Goal: Task Accomplishment & Management: Complete application form

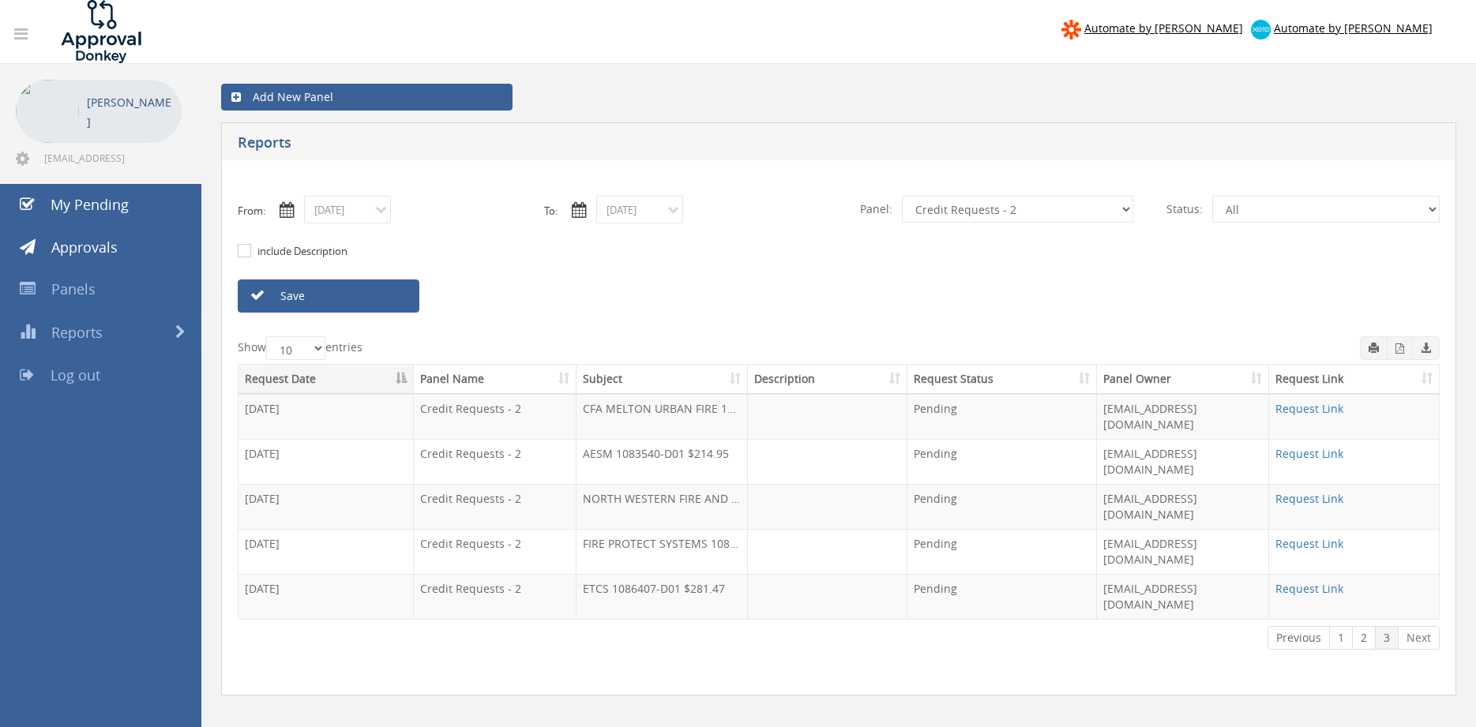
select select "number:9739"
click at [309, 291] on link "Save" at bounding box center [329, 296] width 182 height 33
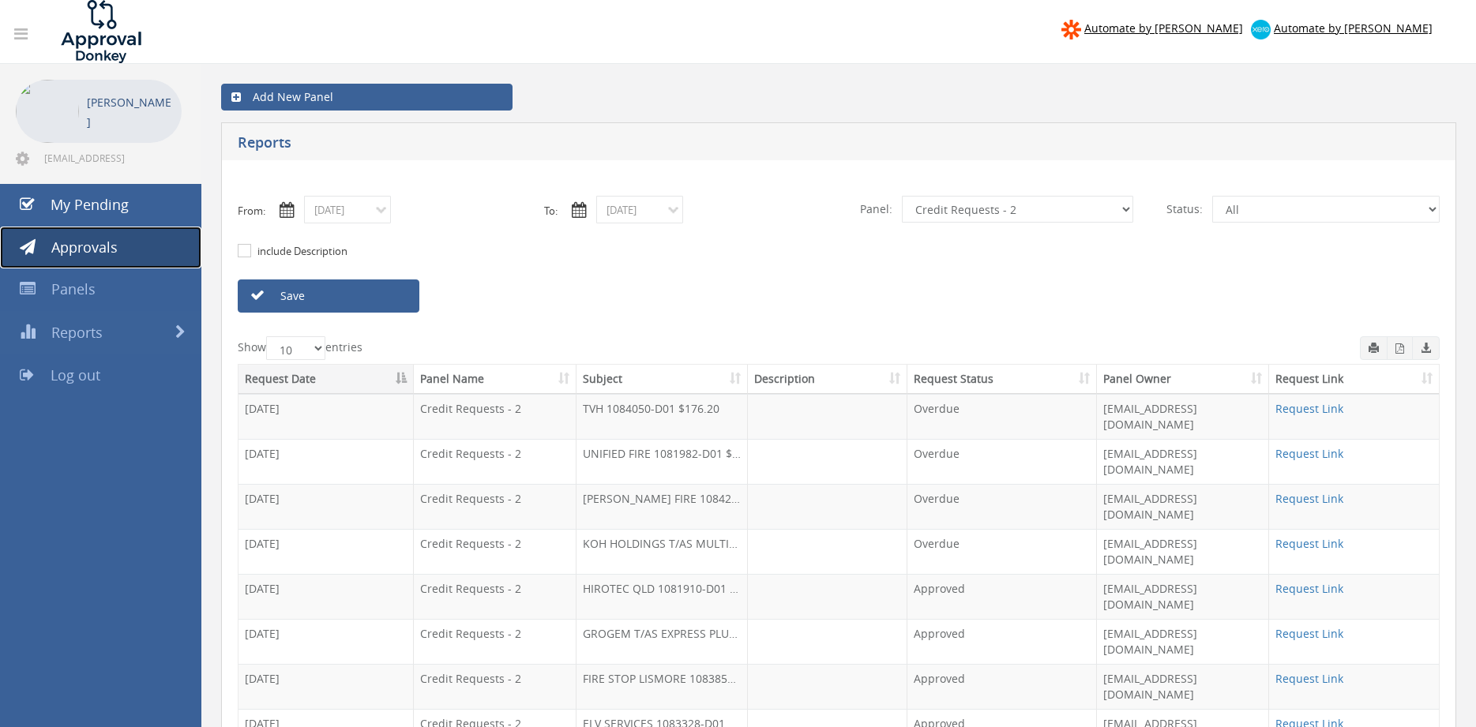
click at [113, 242] on span "Approvals" at bounding box center [84, 247] width 66 height 19
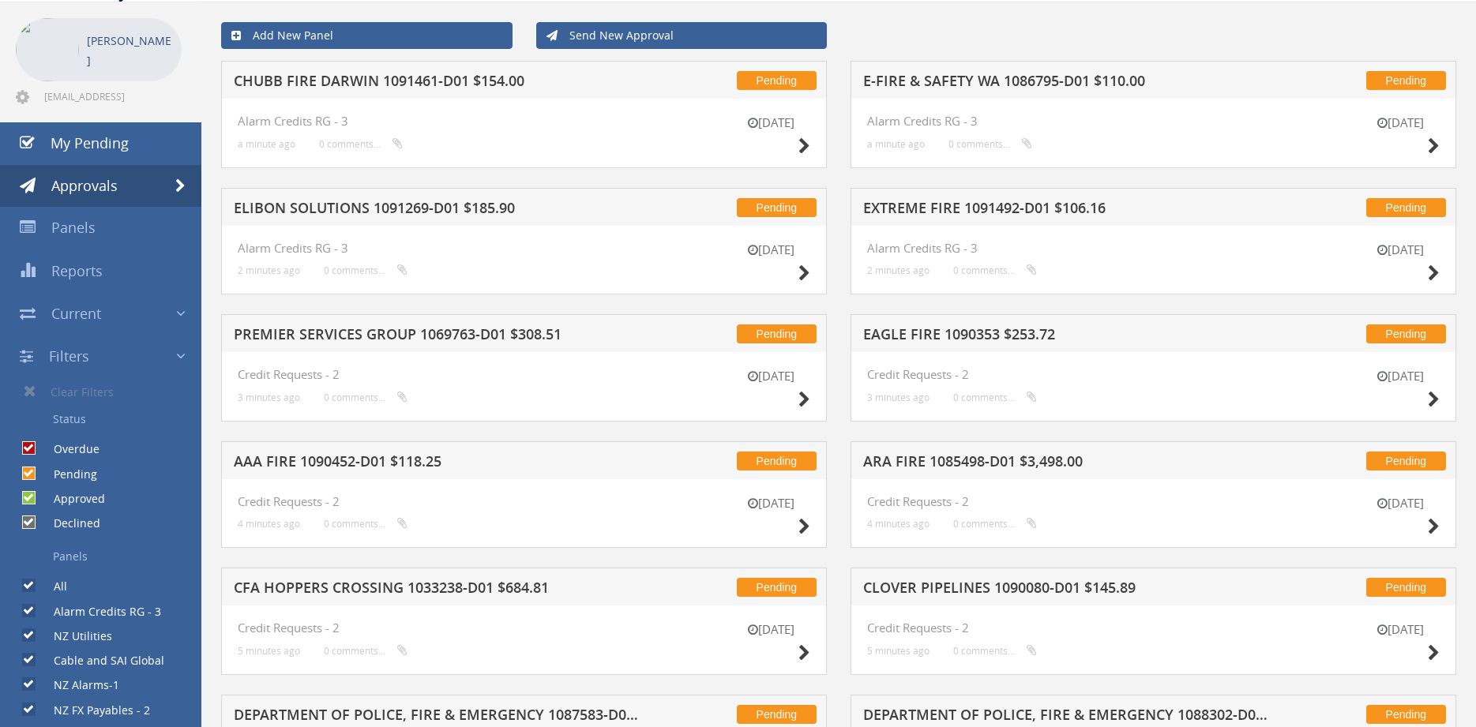
scroll to position [54, 0]
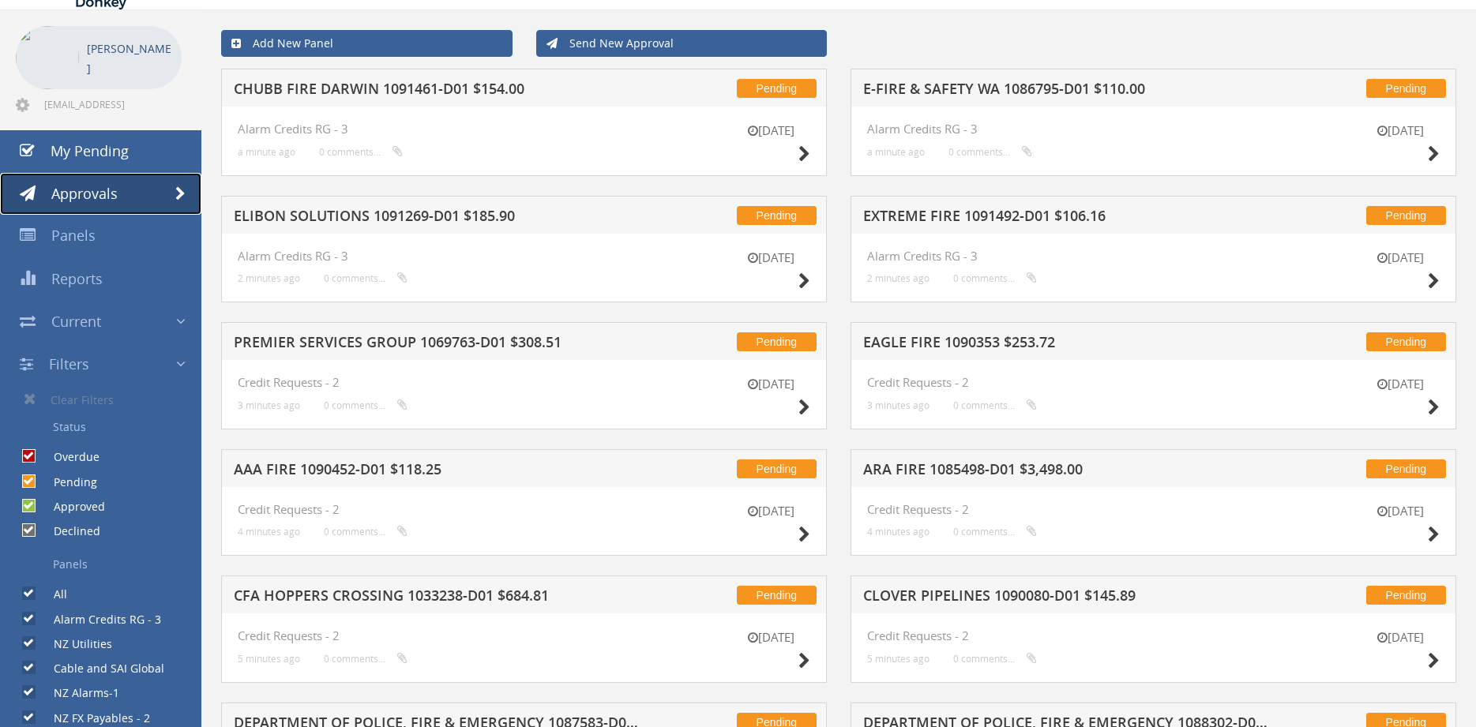
click at [116, 190] on span "Approvals" at bounding box center [84, 193] width 66 height 19
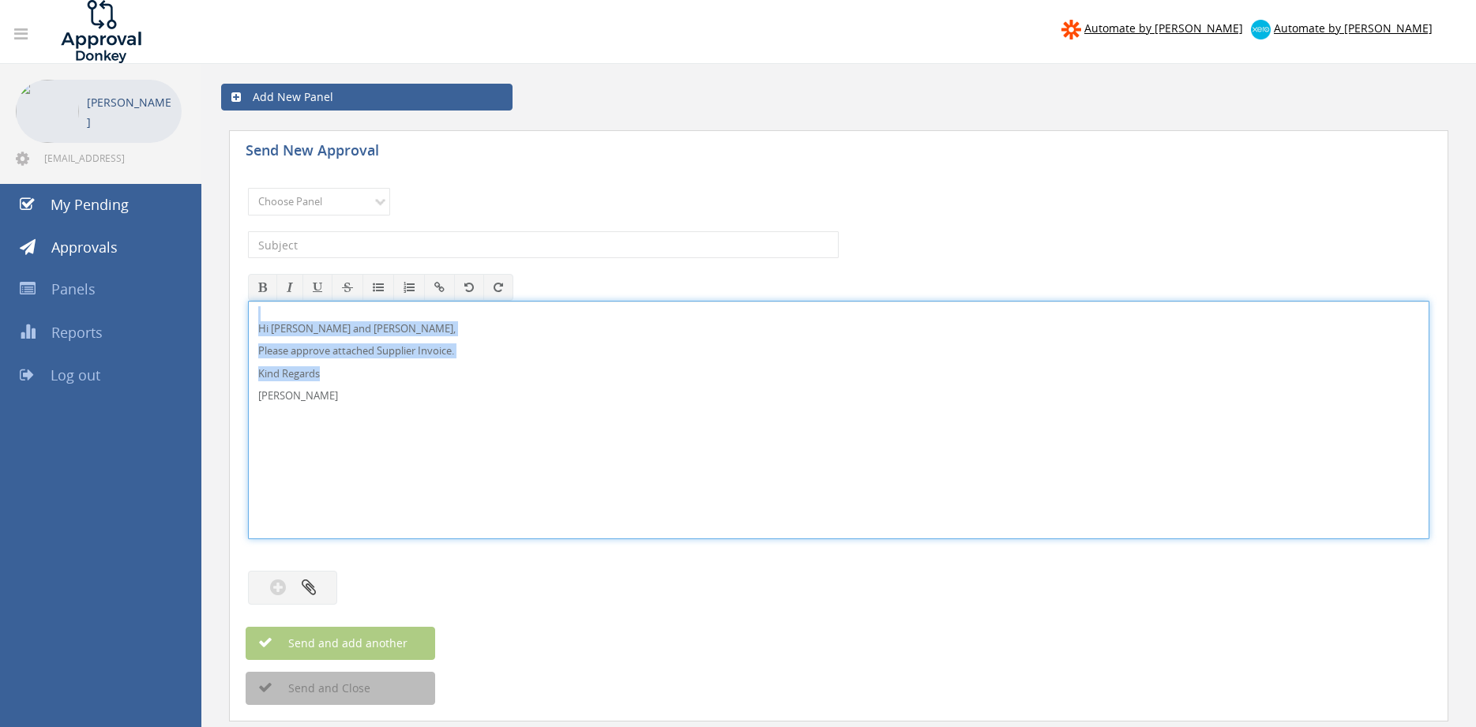
click at [248, 309] on div "Hi Paul and Ben, Please approve attached Supplier Invoice. Kind Regards Pam Wal…" at bounding box center [838, 420] width 1181 height 238
click at [342, 404] on div "Hi Paul and Ben, Please approve attached Supplier Invoice. Kind Regards Pam Wal…" at bounding box center [839, 420] width 1180 height 237
drag, startPoint x: 344, startPoint y: 401, endPoint x: 274, endPoint y: 317, distance: 109.9
click at [274, 317] on div "Hi Paul and Ben, Please approve attached Supplier Invoice. Kind Regards Pam Wal…" at bounding box center [839, 420] width 1180 height 237
copy div "Hi Paul and Ben, Please approve attached Supplier Invoice. Kind Regards Pam Wal…"
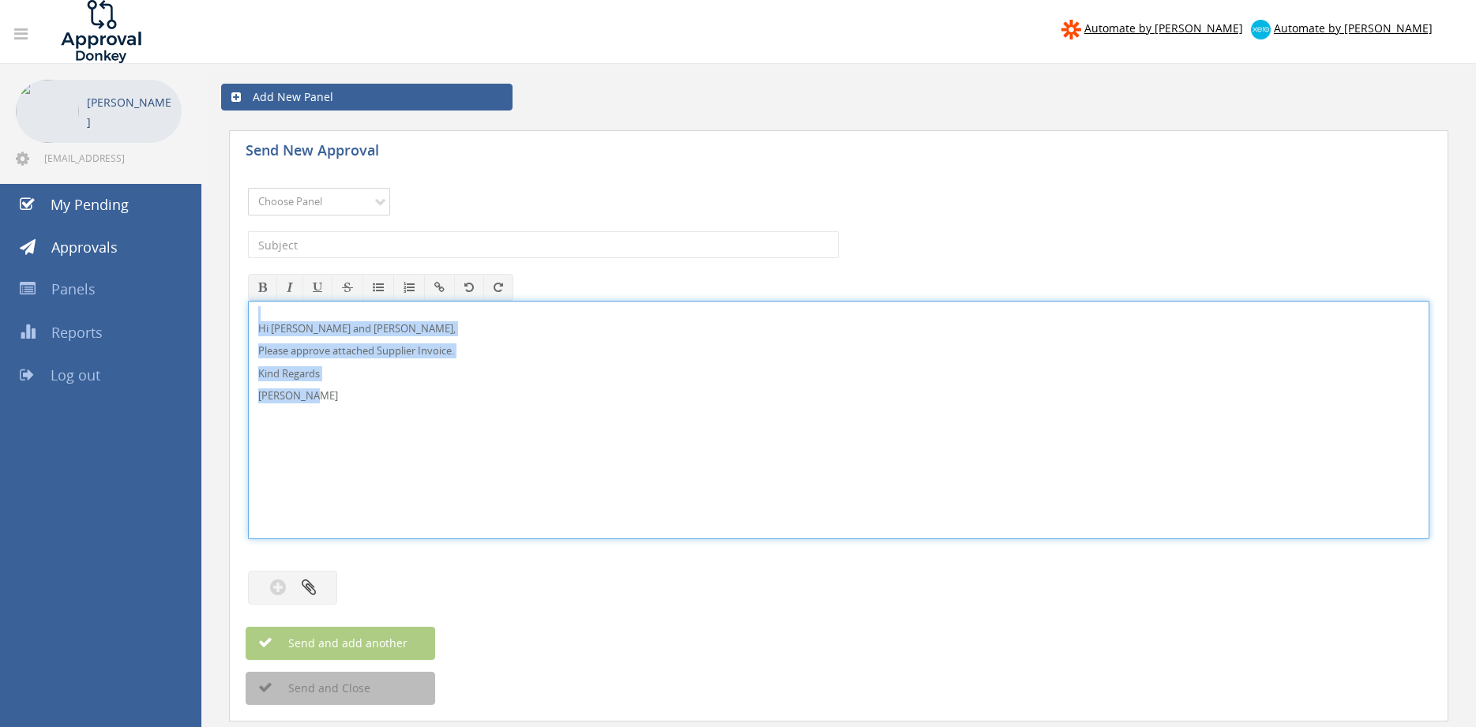
click at [248, 188] on select "Choose Panel Alarm Credits RG - 3 NZ Utilities Cable and SAI Global NZ Alarms-1…" at bounding box center [319, 202] width 142 height 28
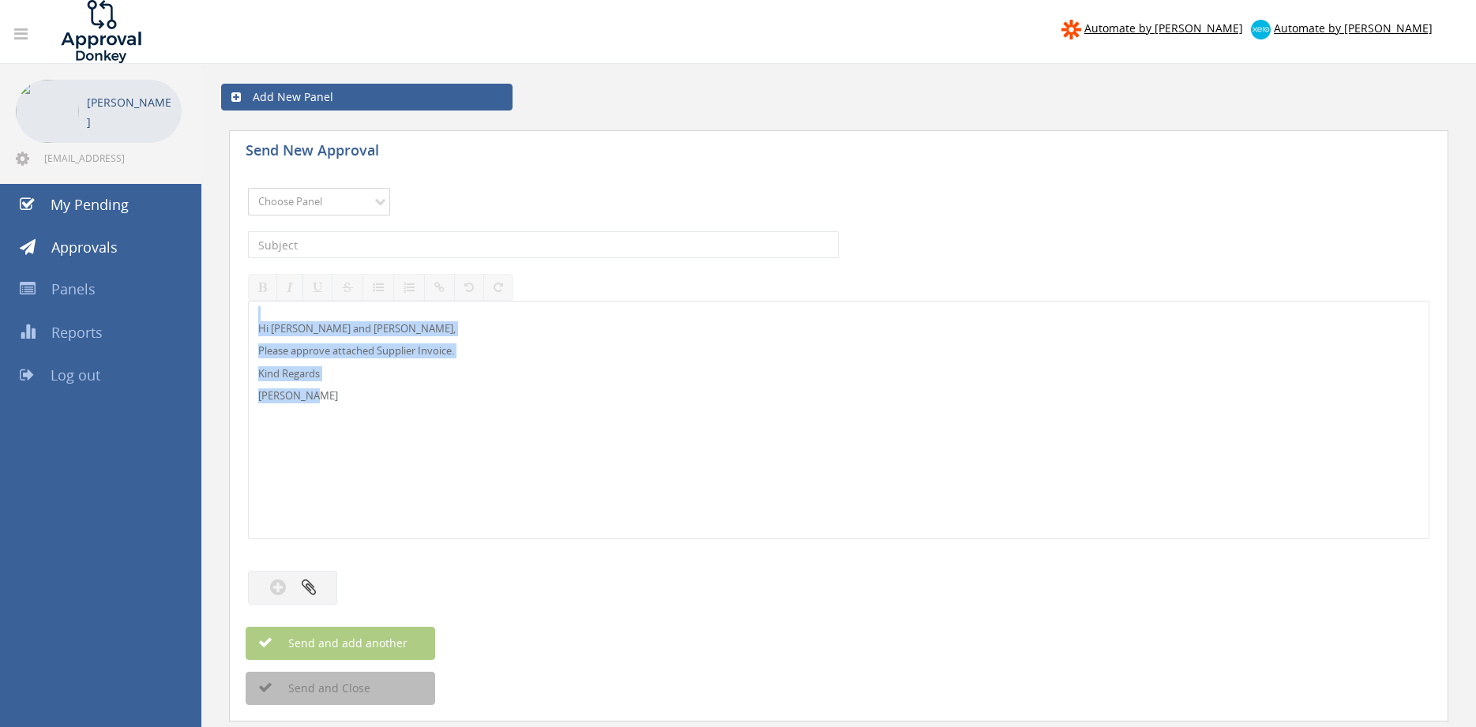
select select "9744"
click option "Flamestop Utilities" at bounding box center [0, 0] width 0 height 0
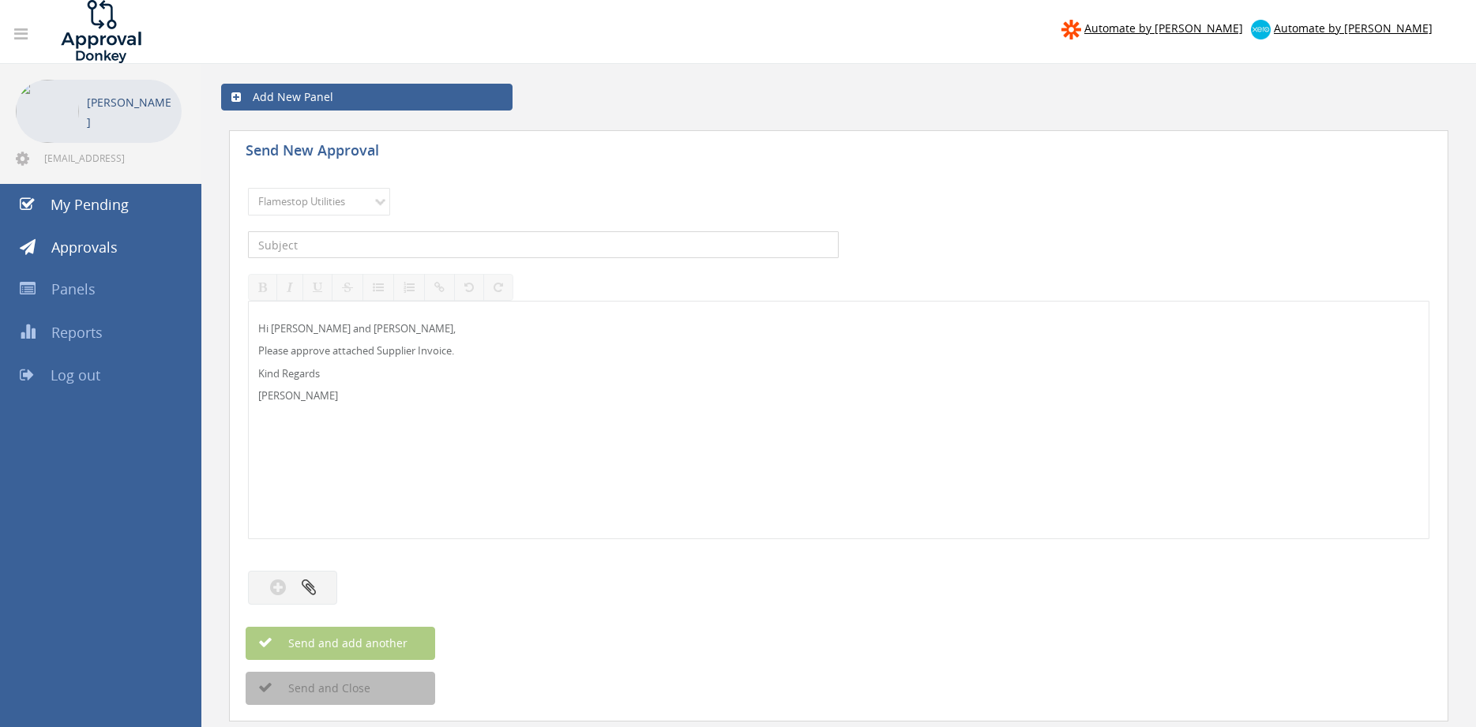
click at [400, 244] on input "text" at bounding box center [543, 244] width 591 height 27
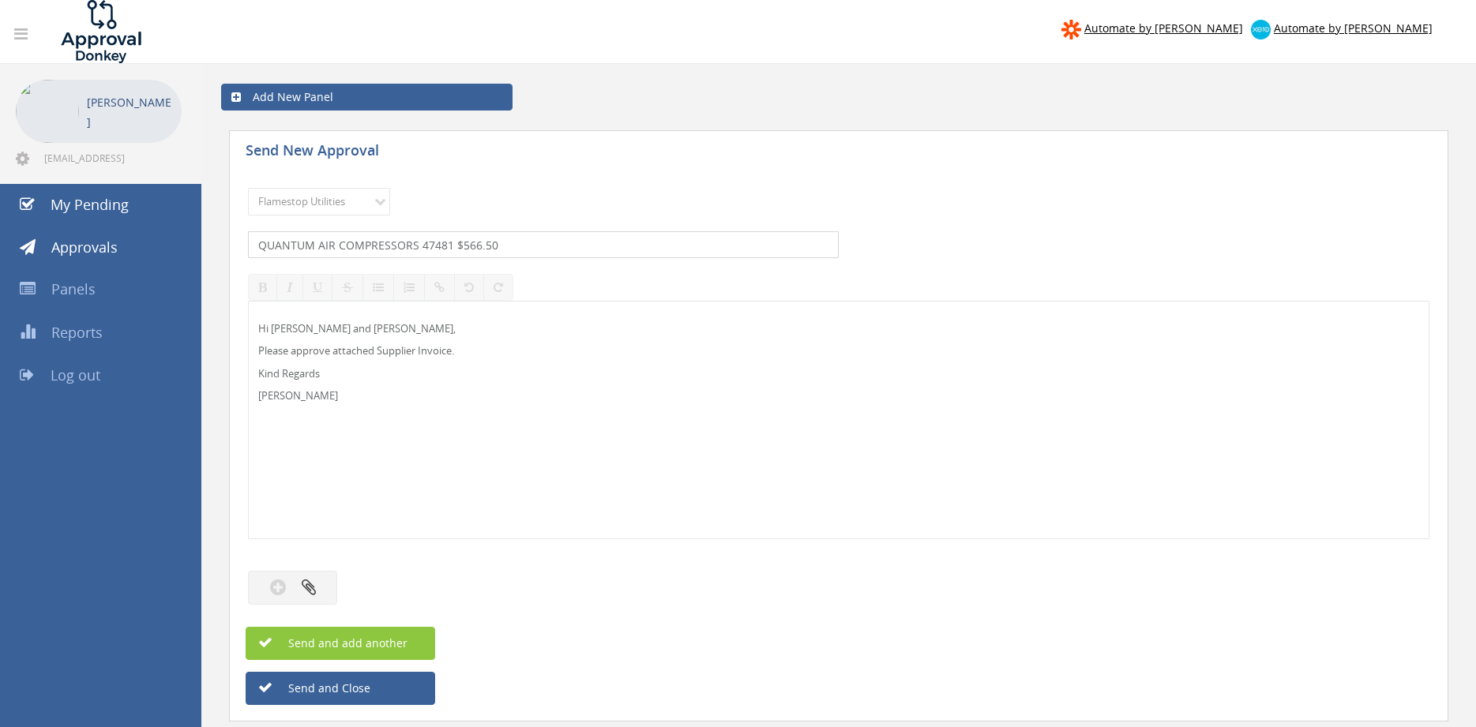
type input "QUANTUM AIR COMPRESSORS 47481 $566.50"
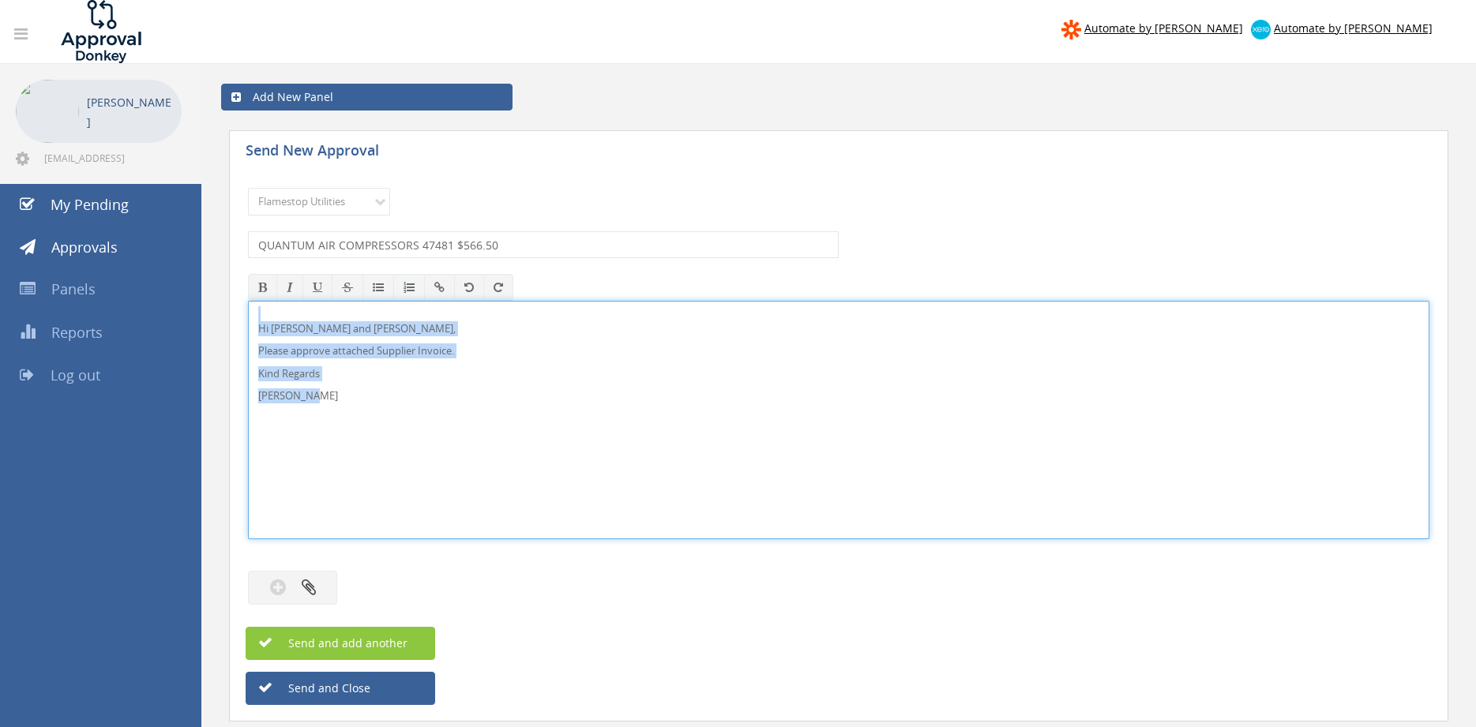
drag, startPoint x: 329, startPoint y: 404, endPoint x: 253, endPoint y: 303, distance: 126.3
click at [248, 301] on div "Hi Paul and Ben, Please approve attached Supplier Invoice. Kind Regards Pam Wal…" at bounding box center [838, 420] width 1181 height 238
copy div "Hi Paul and Ben, Please approve attached Supplier Invoice. Kind Regards Pam Wal…"
click at [329, 590] on button "button" at bounding box center [292, 588] width 89 height 34
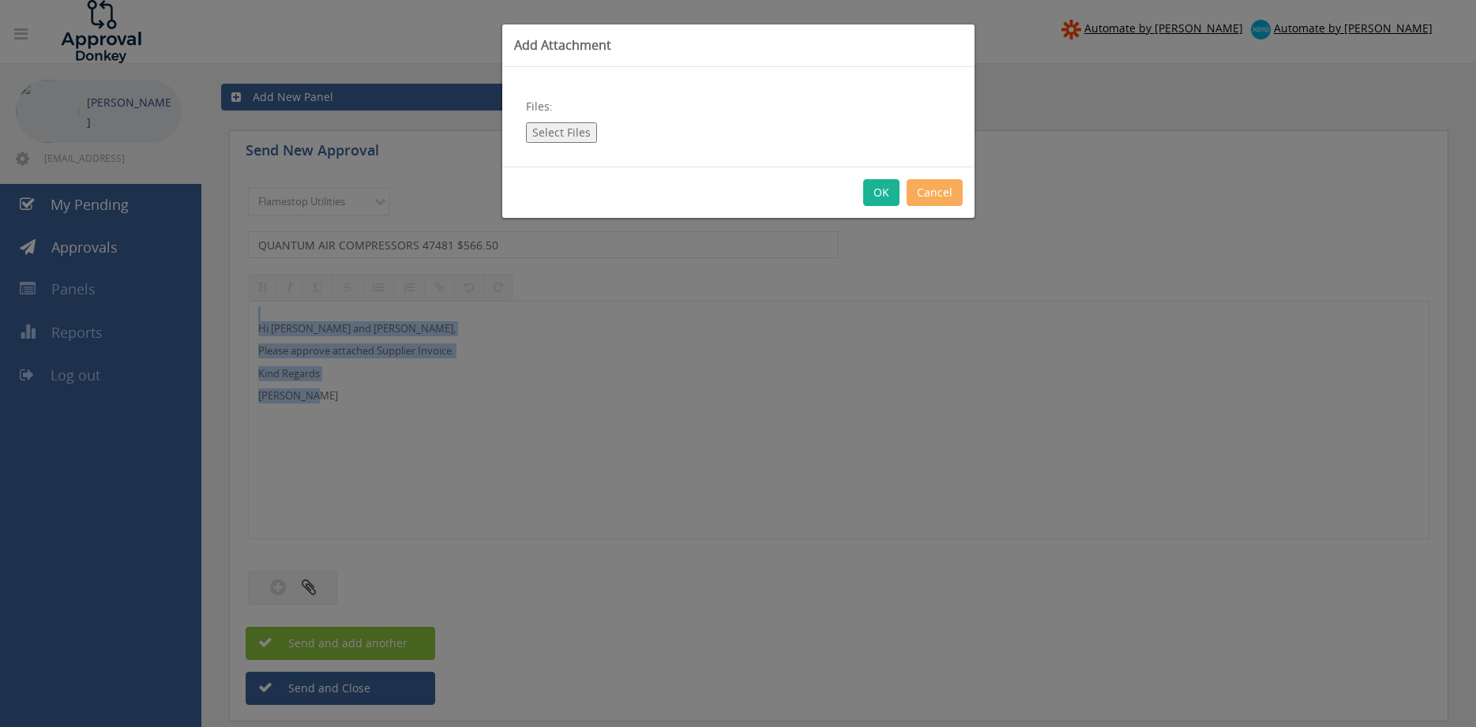
click at [571, 132] on button "Select Files" at bounding box center [561, 132] width 71 height 21
type input "C:\fakepath\QUANTUM AIR COMPRESSORS 47481 12.08.25 PO 43090.pdf"
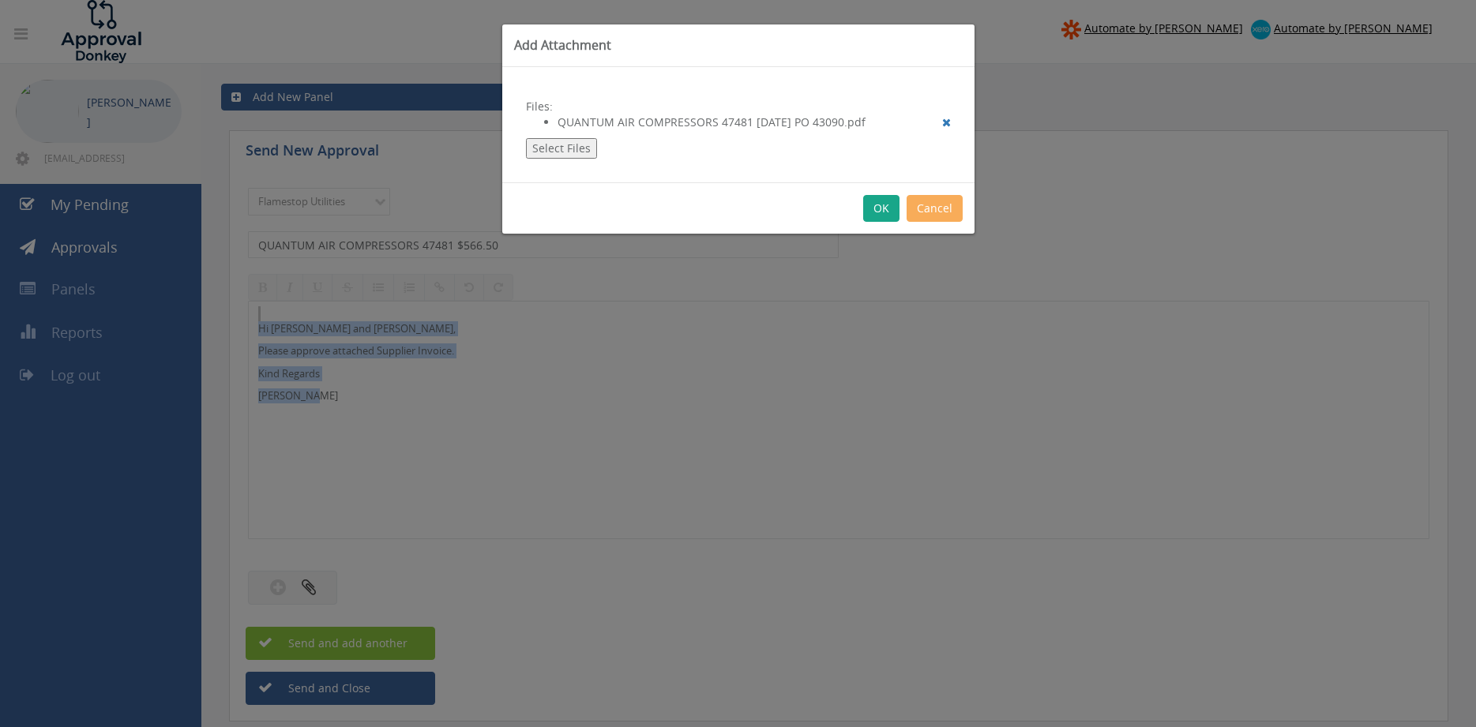
click at [885, 208] on button "OK" at bounding box center [881, 208] width 36 height 27
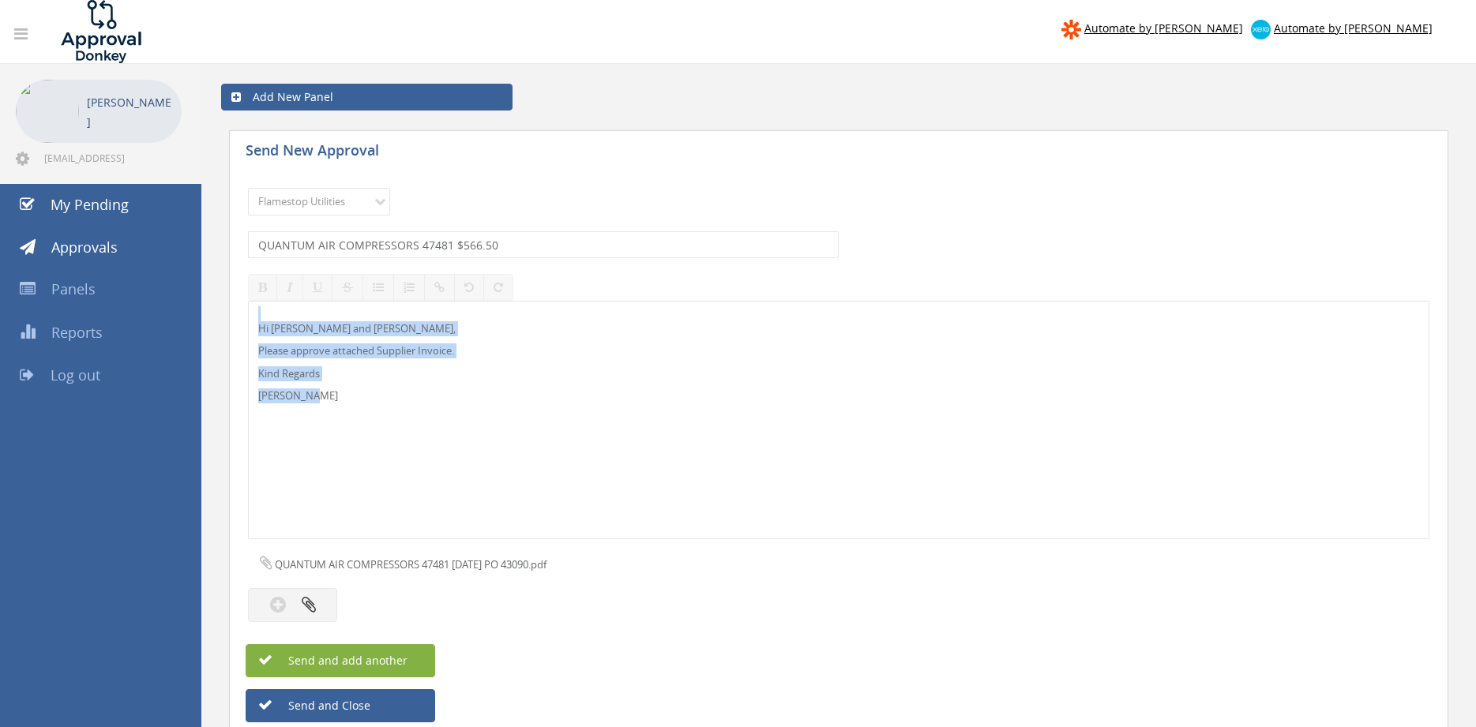
click at [408, 659] on button "Send and add another" at bounding box center [341, 660] width 190 height 33
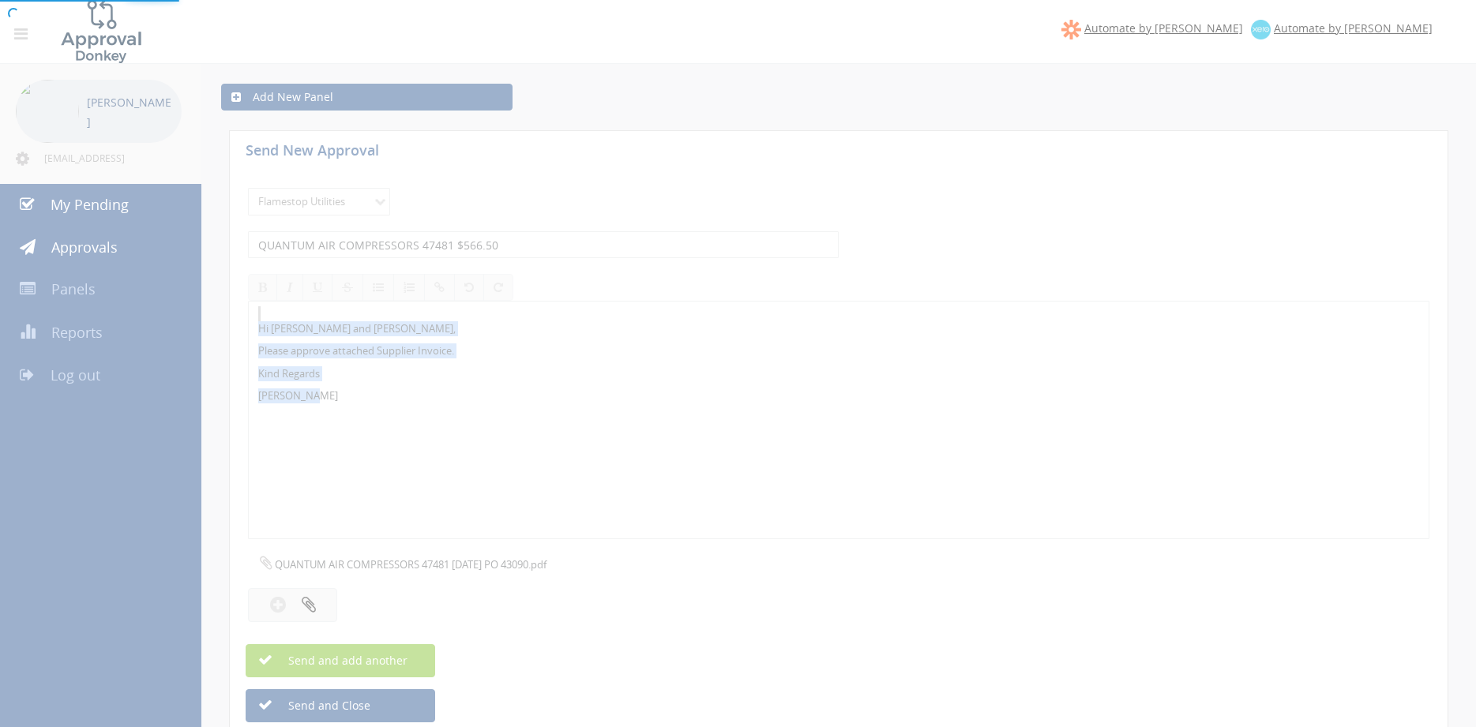
select select
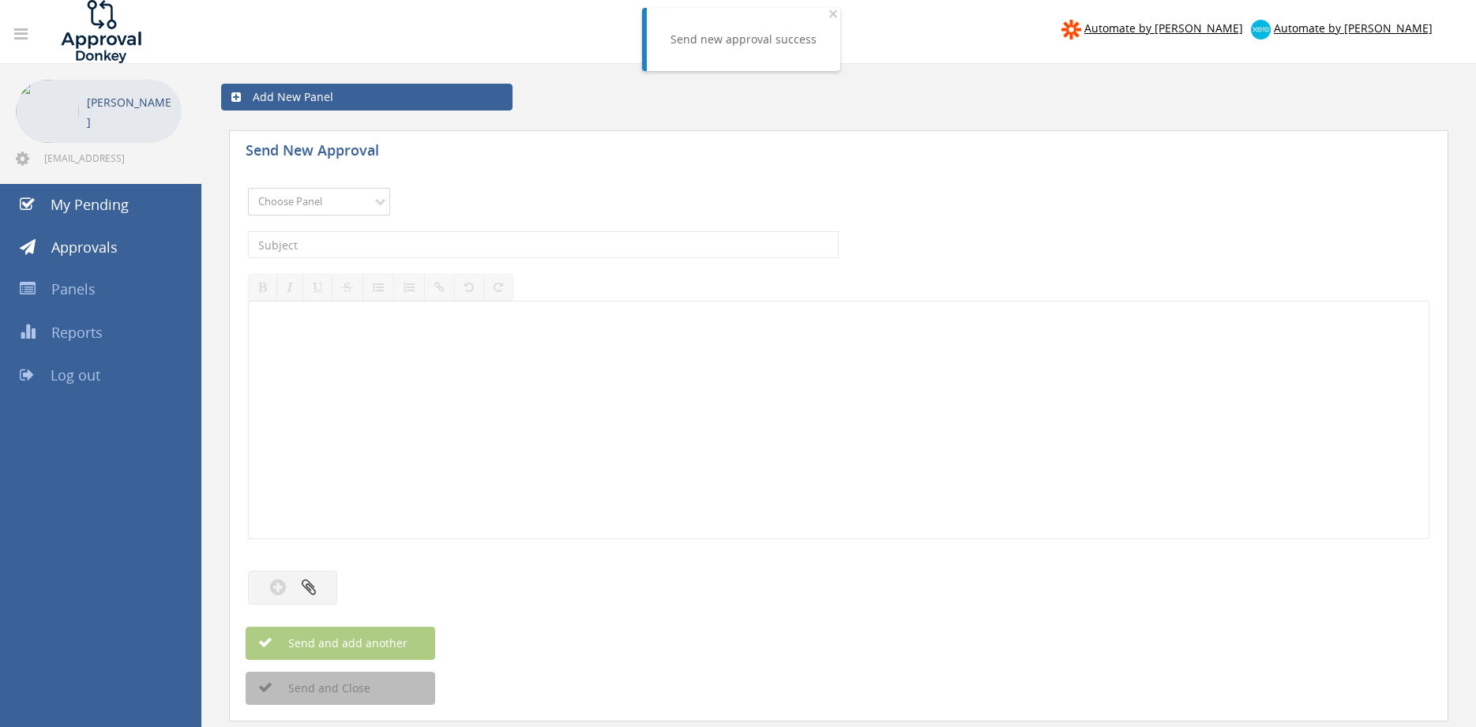
click at [248, 188] on select "Choose Panel Alarm Credits RG - 3 NZ Utilities Cable and SAI Global NZ Alarms-1…" at bounding box center [319, 202] width 142 height 28
select select "9744"
click option "Flamestop Utilities" at bounding box center [0, 0] width 0 height 0
click at [409, 250] on input "text" at bounding box center [543, 244] width 591 height 27
type input "OFFICEWORKS VIC 623248007 $134.96"
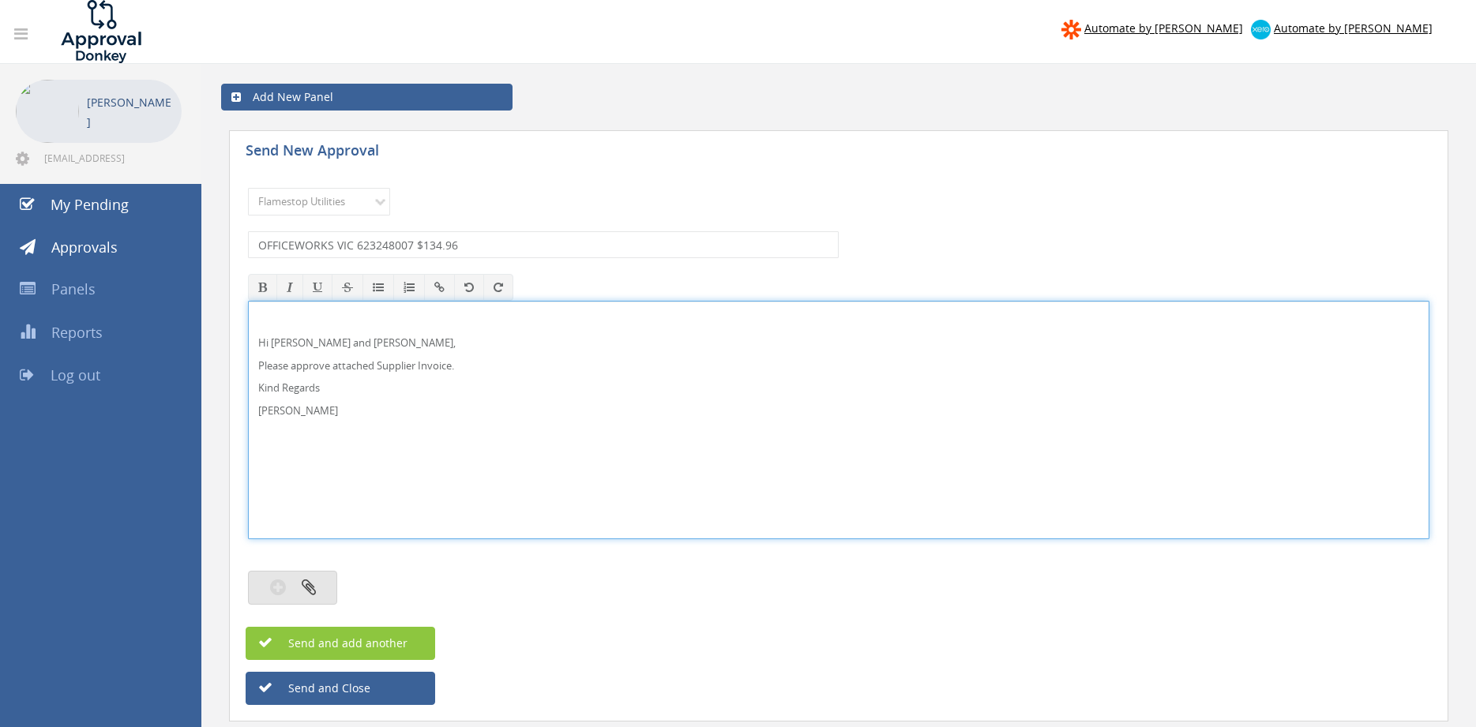
click at [322, 595] on button "button" at bounding box center [292, 588] width 89 height 34
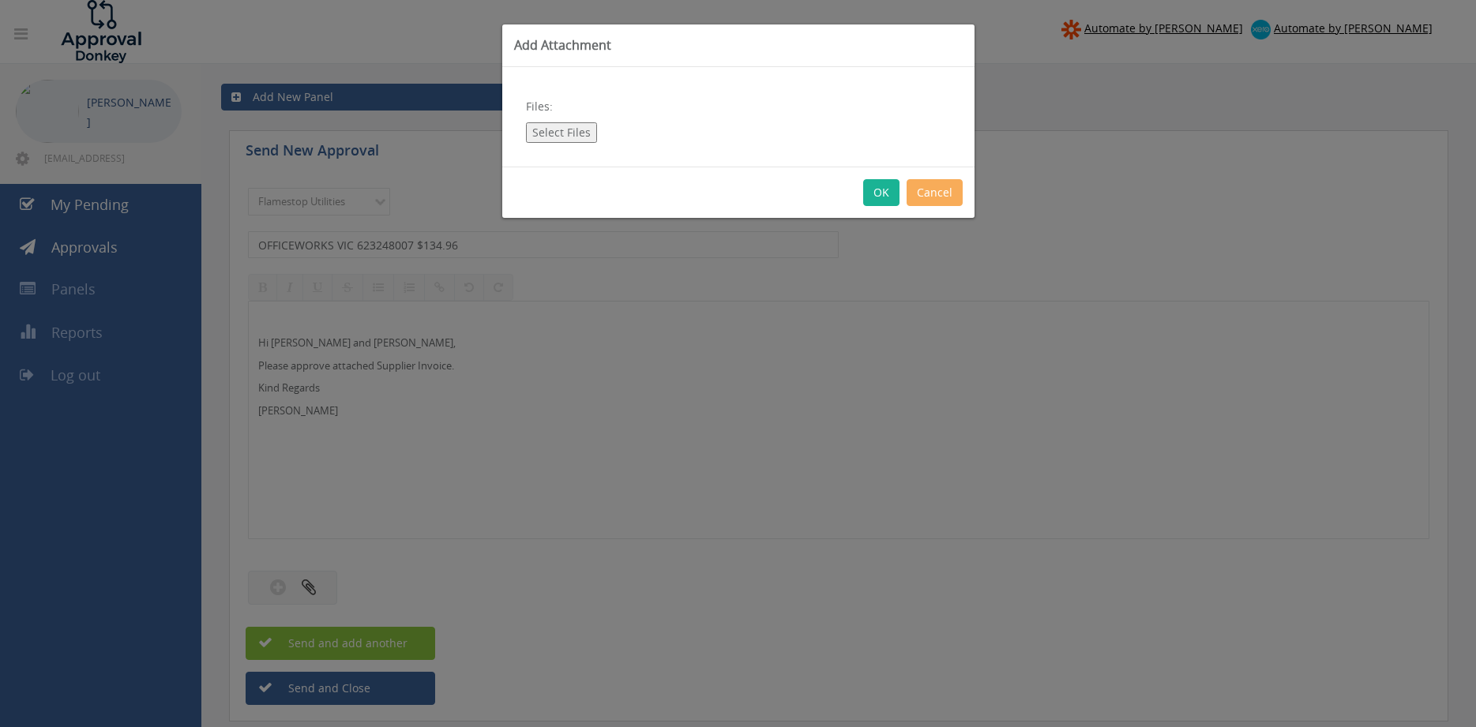
click at [574, 135] on button "Select Files" at bounding box center [561, 132] width 71 height 21
type input "C:\fakepath\Officeworks VIC Invoice 623248007 12.08.25.pdf"
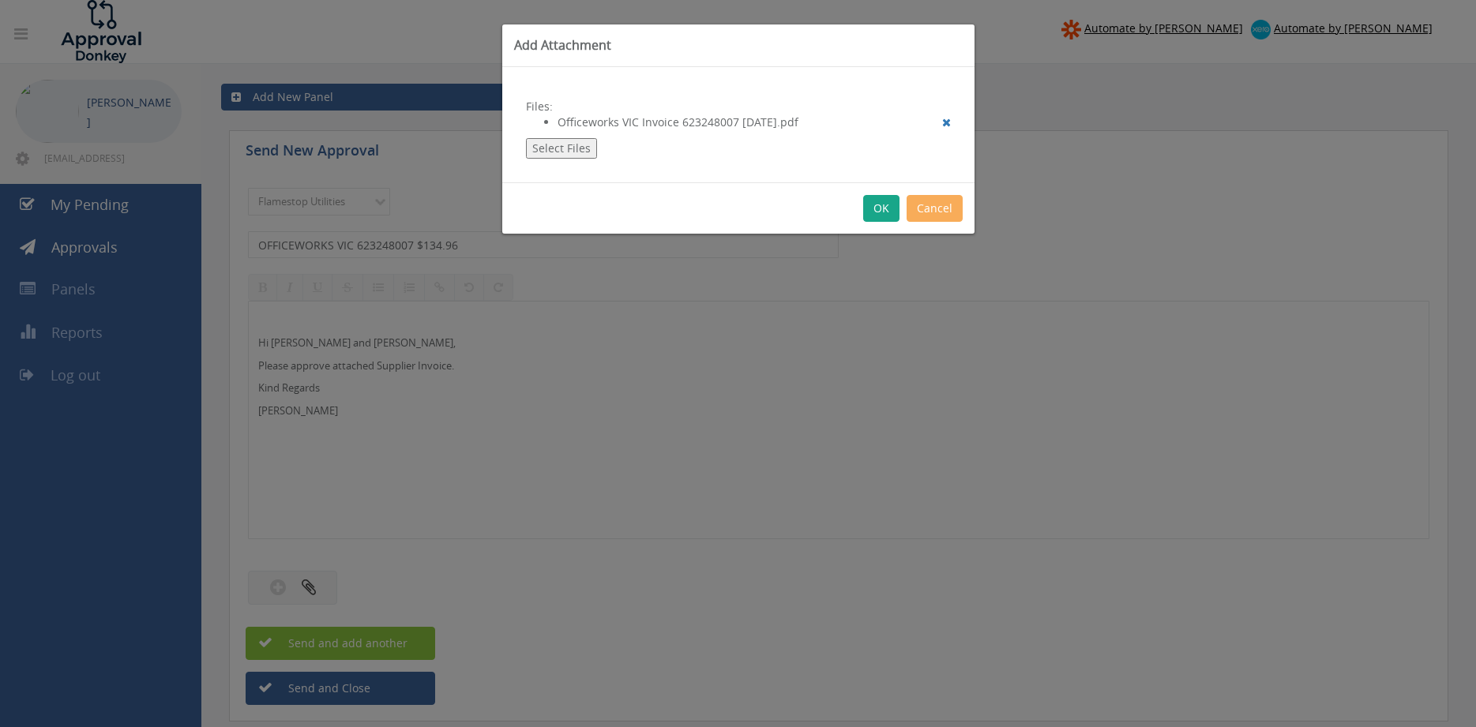
drag, startPoint x: 880, startPoint y: 203, endPoint x: 923, endPoint y: 283, distance: 90.8
click at [880, 206] on button "OK" at bounding box center [881, 208] width 36 height 27
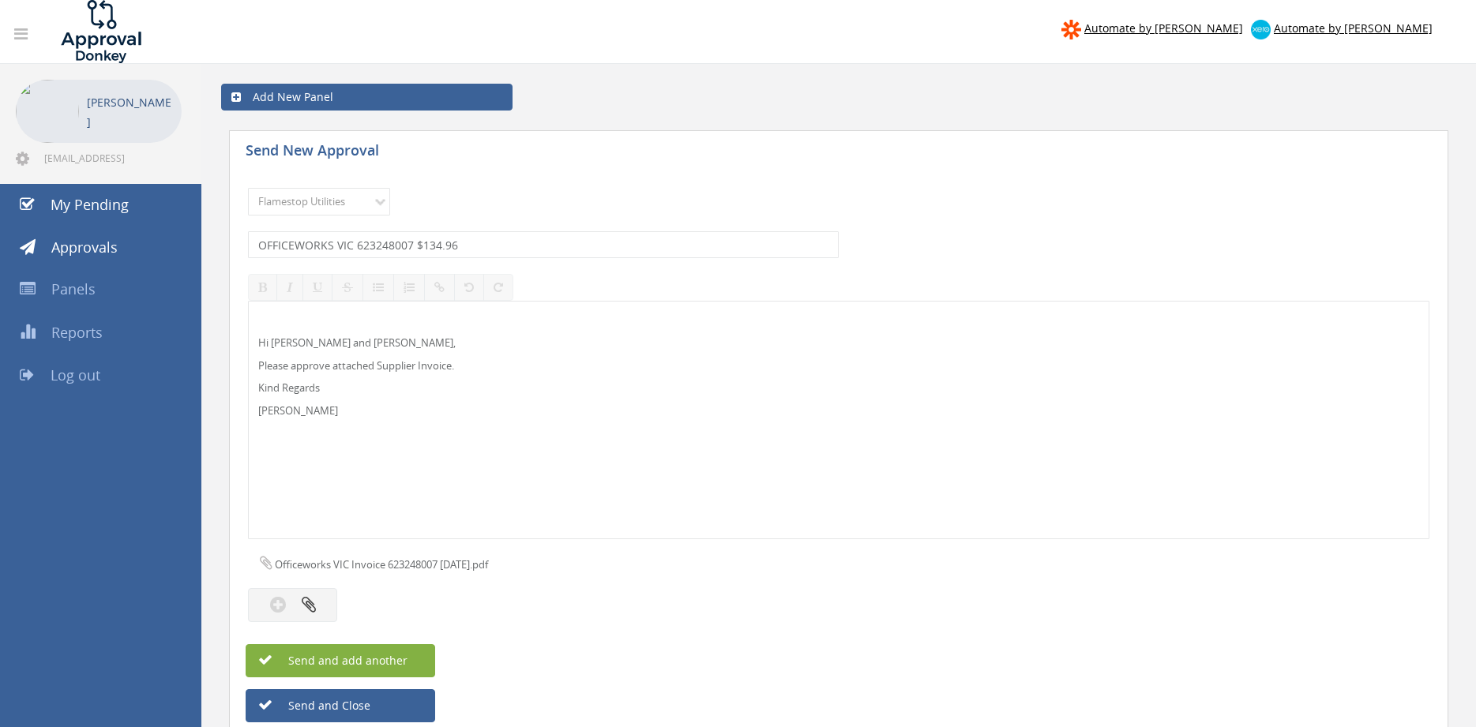
click at [404, 653] on span "Send and add another" at bounding box center [330, 660] width 153 height 15
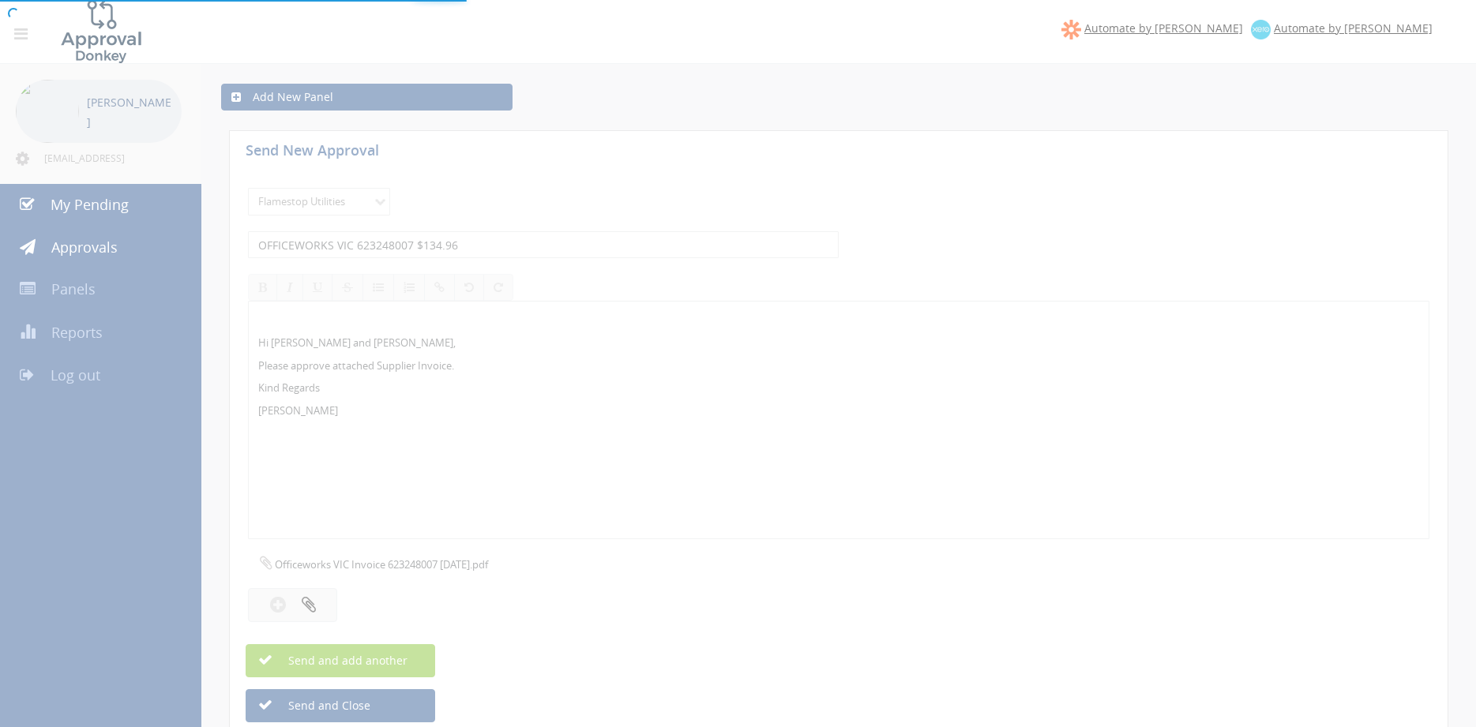
select select
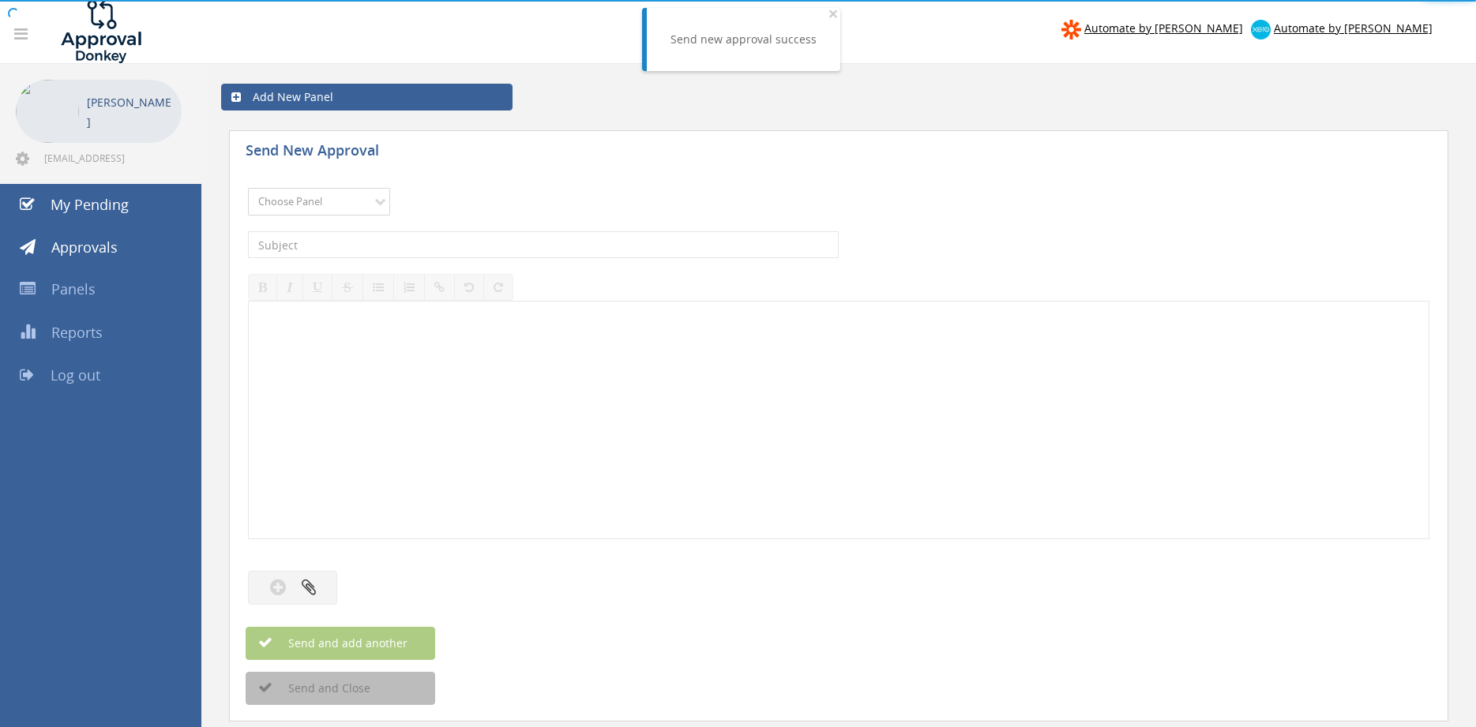
click at [248, 188] on select "Choose Panel Alarm Credits RG - 3 NZ Utilities Cable and SAI Global NZ Alarms-1…" at bounding box center [319, 202] width 142 height 28
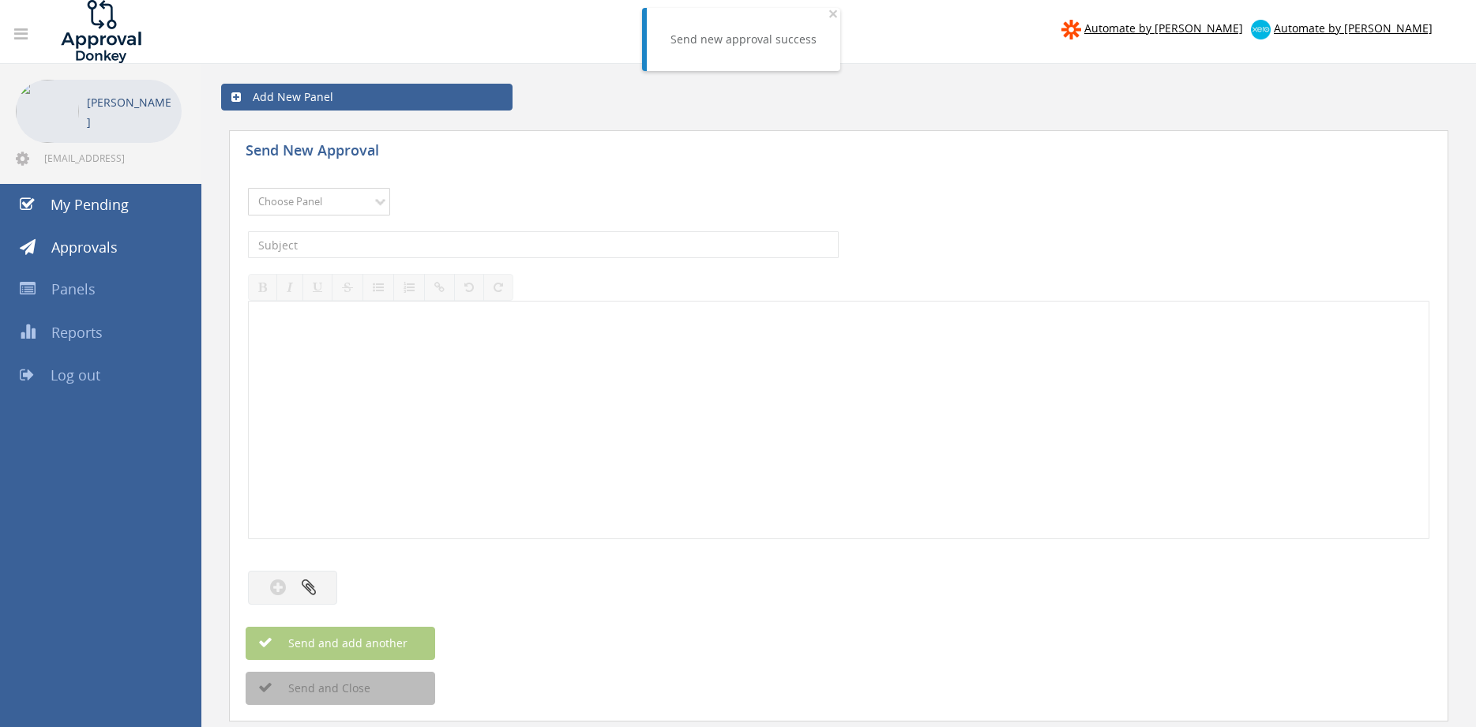
select select "9744"
click option "Flamestop Utilities" at bounding box center [0, 0] width 0 height 0
click at [391, 240] on input "text" at bounding box center [543, 244] width 591 height 27
type input "OFFICEWORKS VIC 623218540 $245.02"
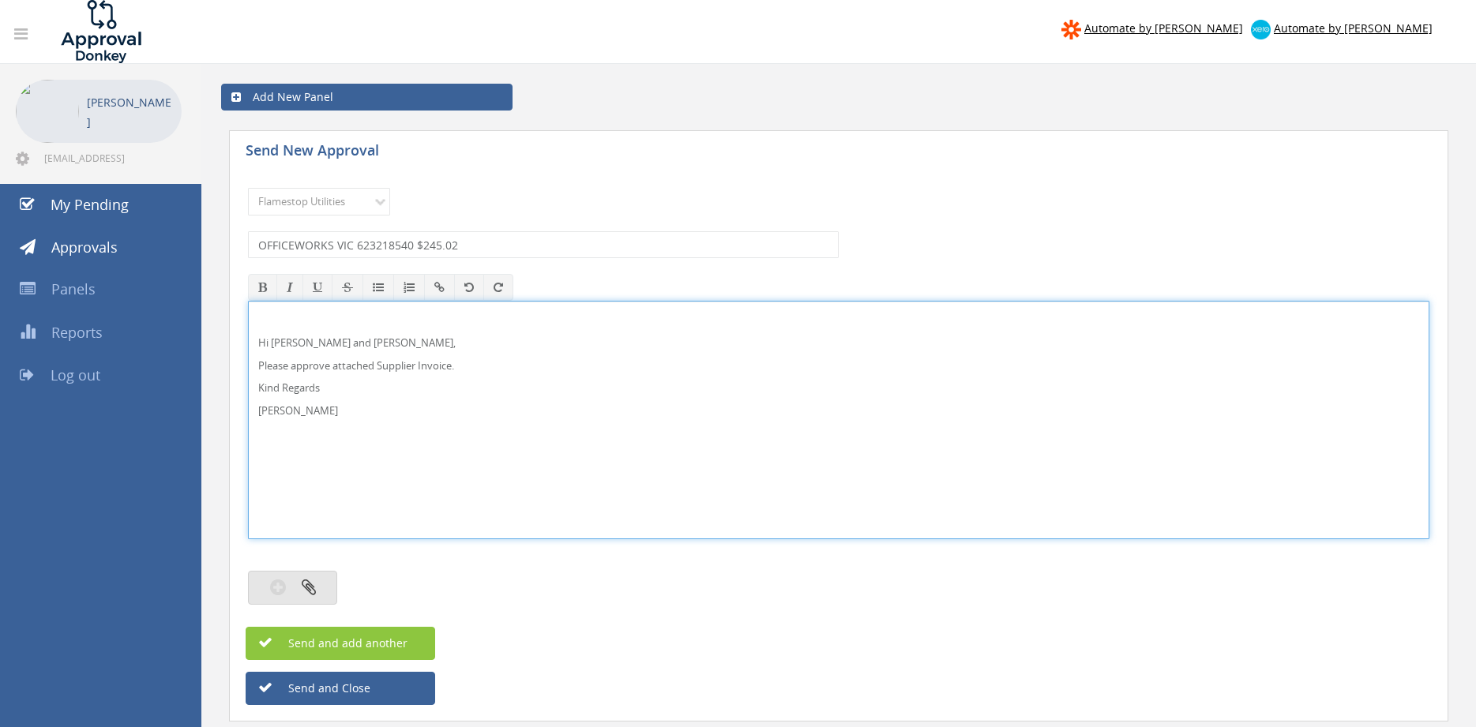
click at [312, 588] on icon "button" at bounding box center [309, 587] width 14 height 18
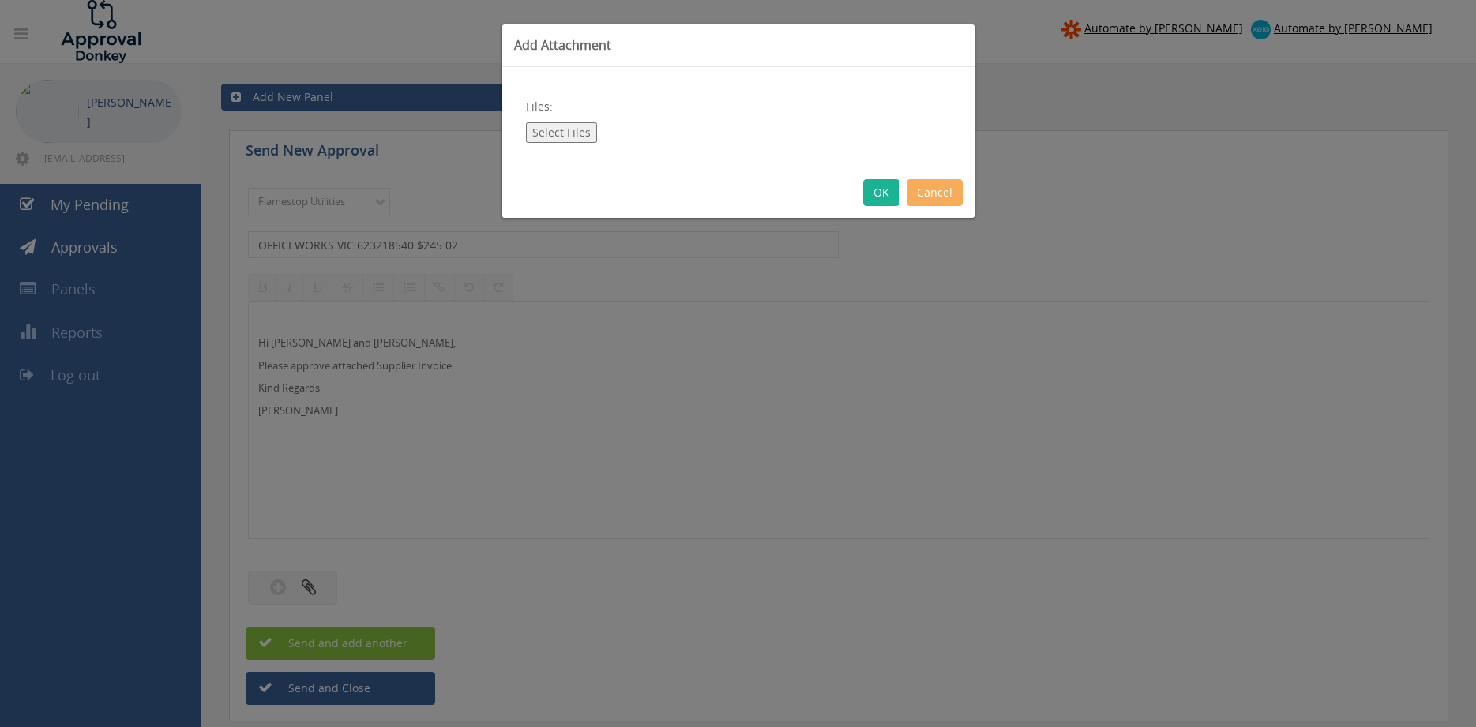
click at [565, 137] on button "Select Files" at bounding box center [561, 132] width 71 height 21
type input "C:\fakepath\Officeworks VIC Invoice 623218540 11.08.25.pdf"
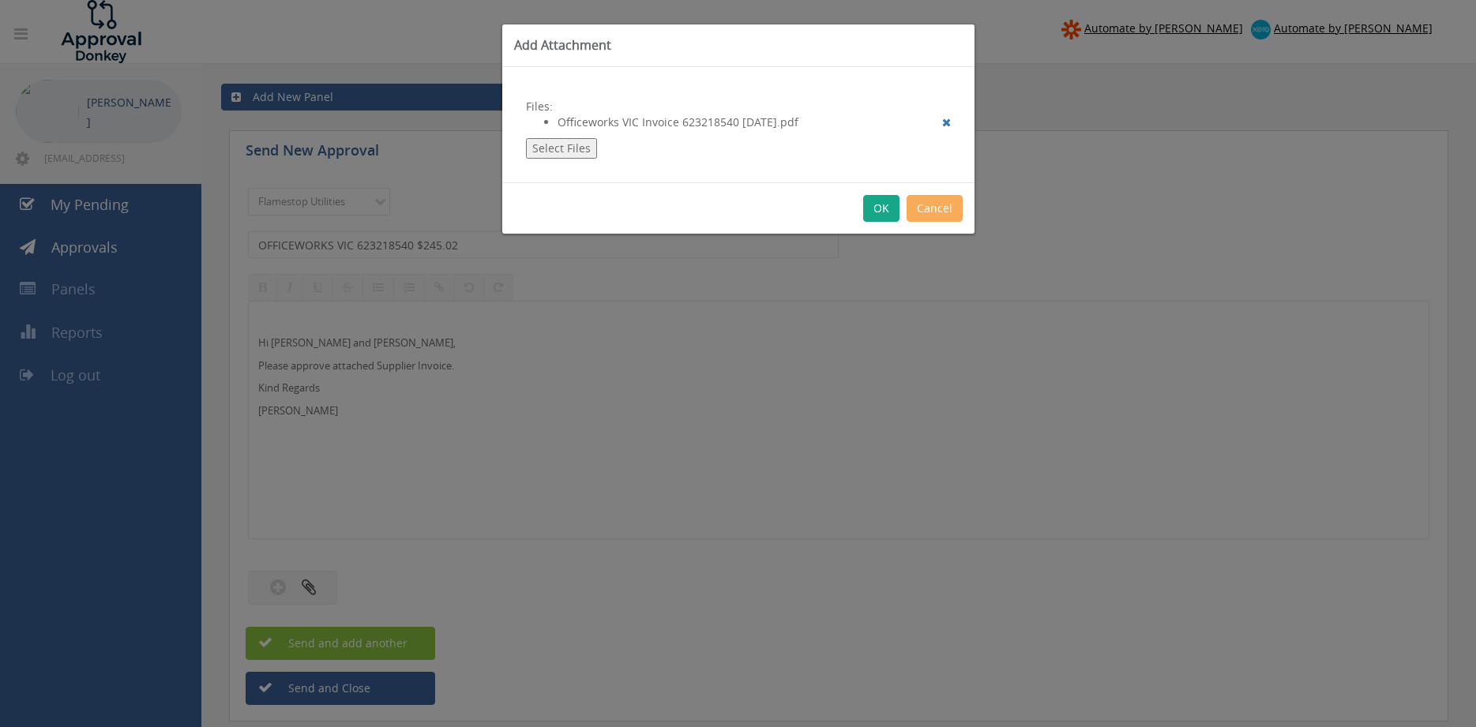
click at [888, 205] on button "OK" at bounding box center [881, 208] width 36 height 27
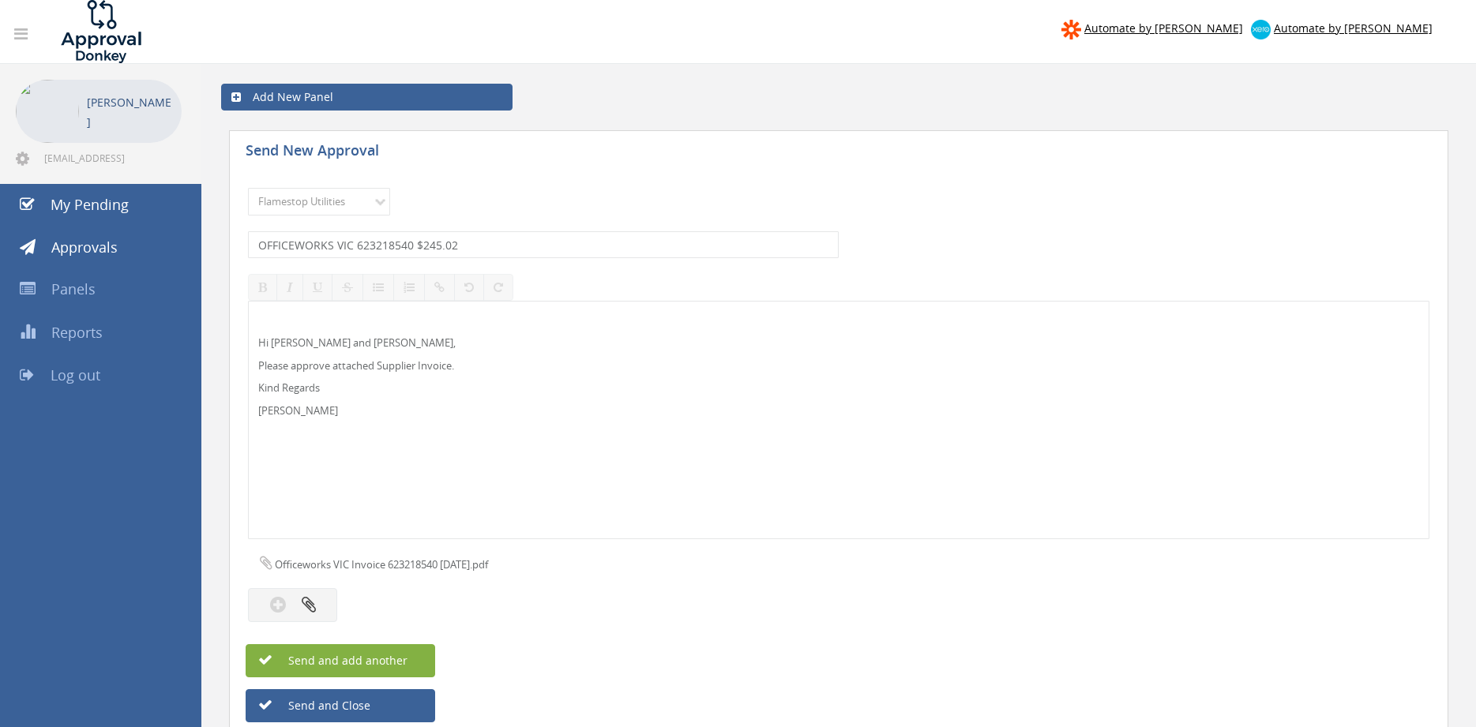
drag, startPoint x: 412, startPoint y: 657, endPoint x: 475, endPoint y: 655, distance: 63.2
click at [413, 658] on button "Send and add another" at bounding box center [341, 660] width 190 height 33
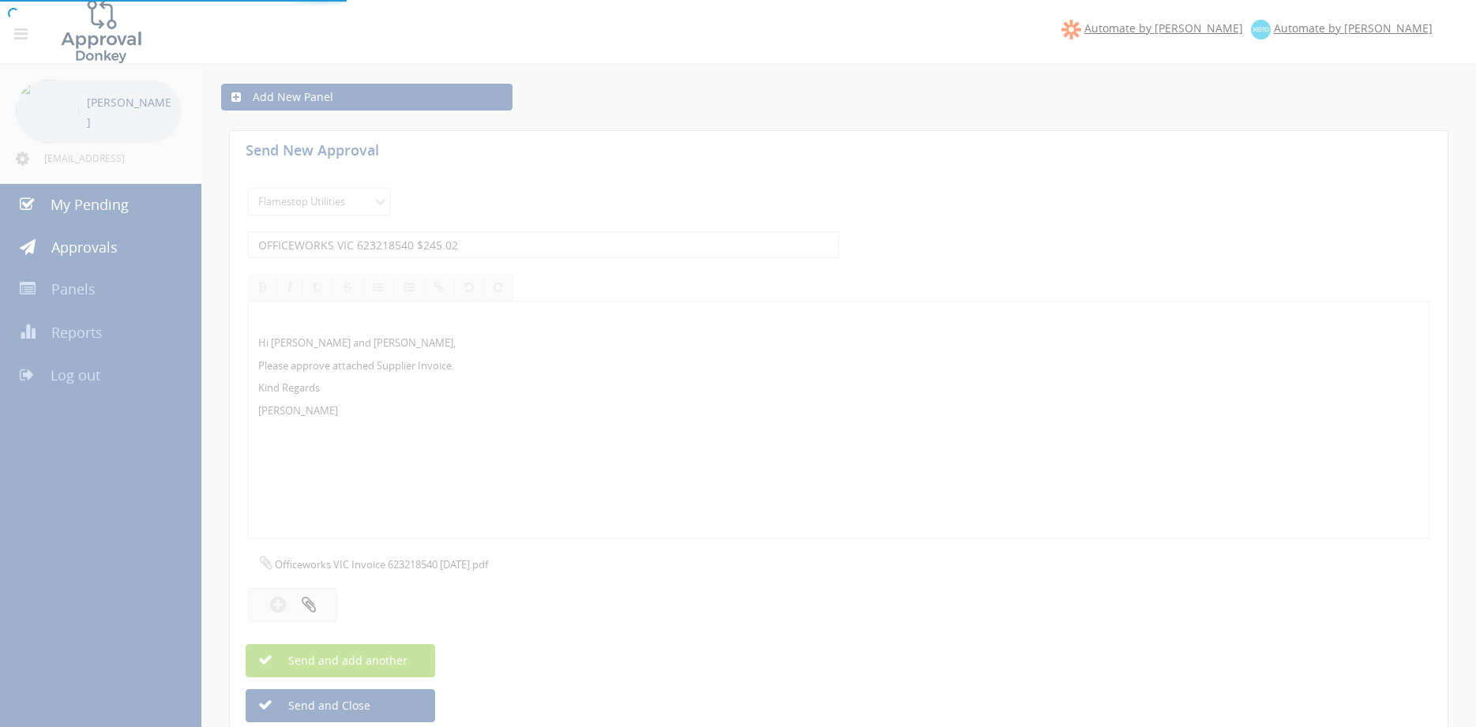
select select
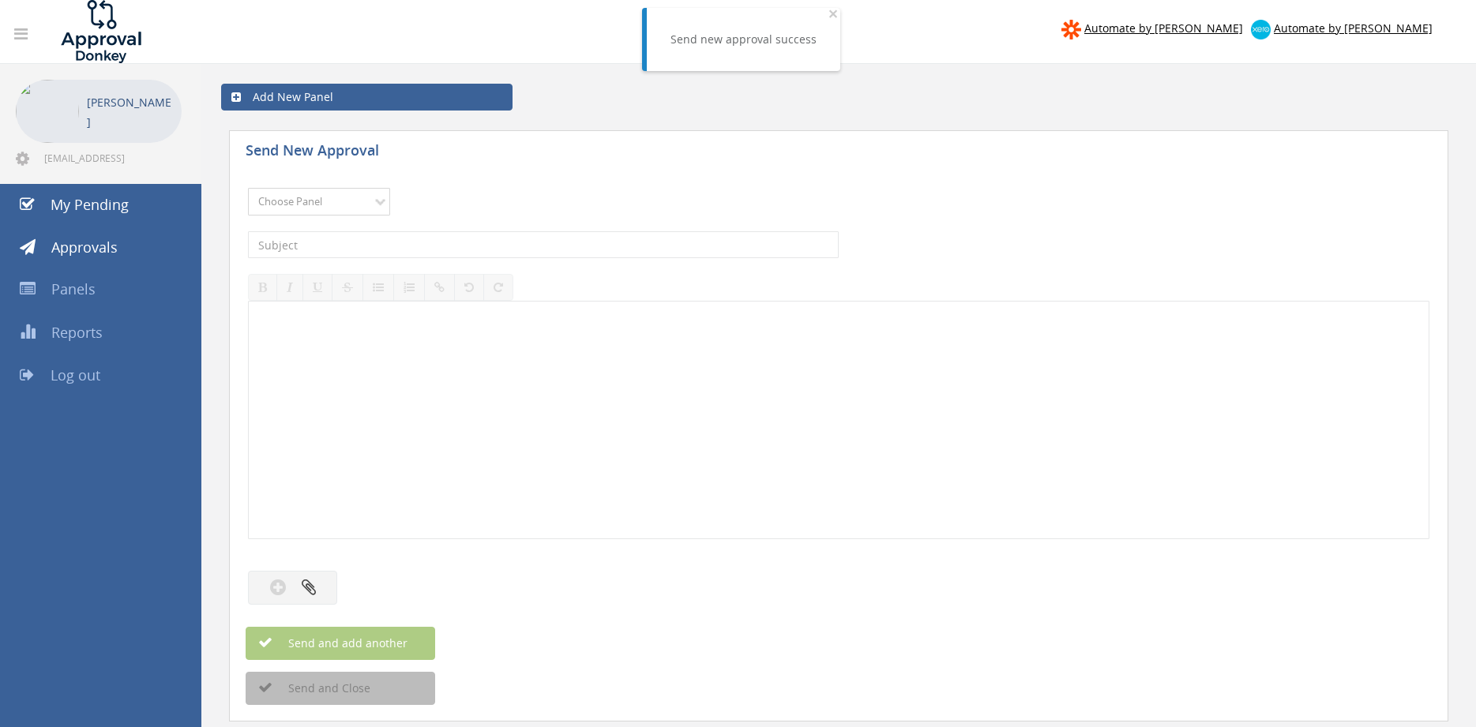
select select "9744"
click option "Flamestop Utilities" at bounding box center [0, 0] width 0 height 0
click at [411, 246] on input "text" at bounding box center [543, 244] width 591 height 27
type input "JPP RECYCLING INV 1099 $3,811.50"
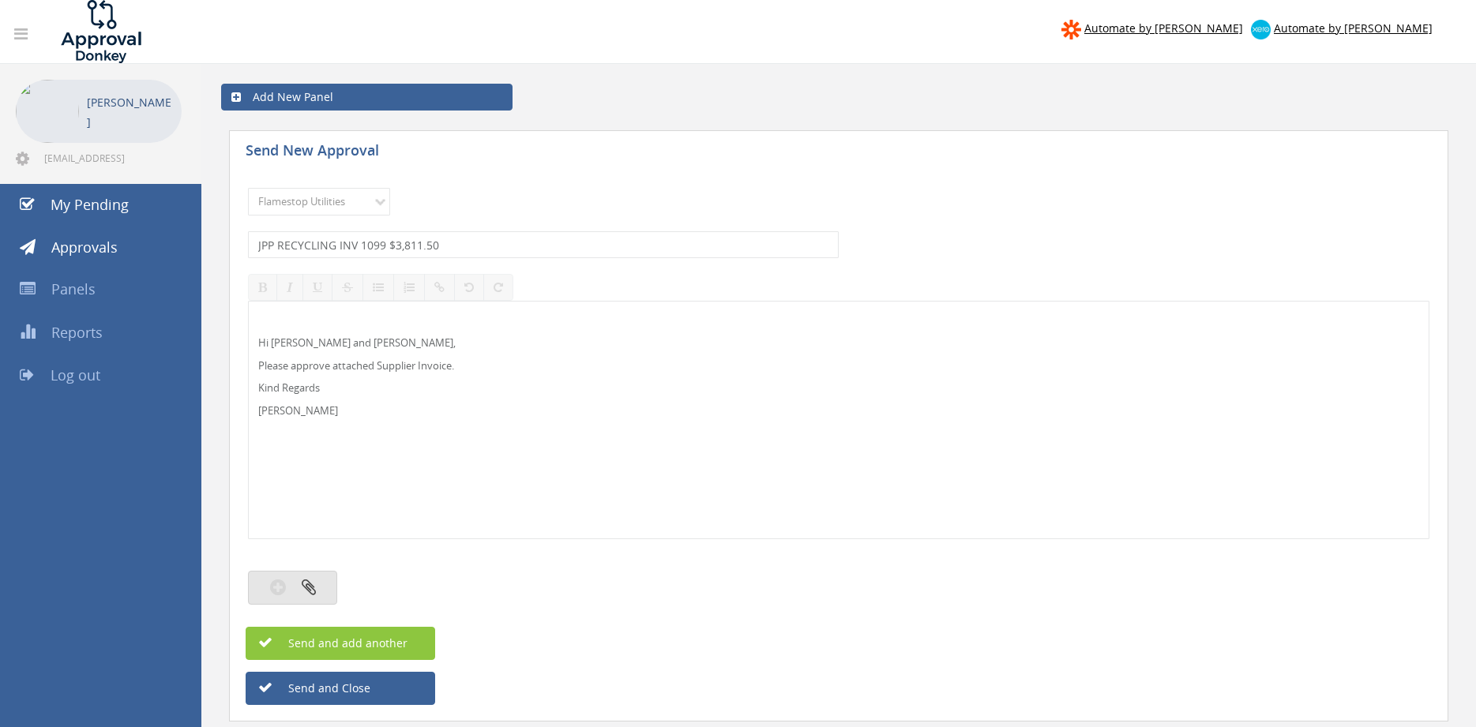
click at [316, 581] on button "button" at bounding box center [292, 588] width 89 height 34
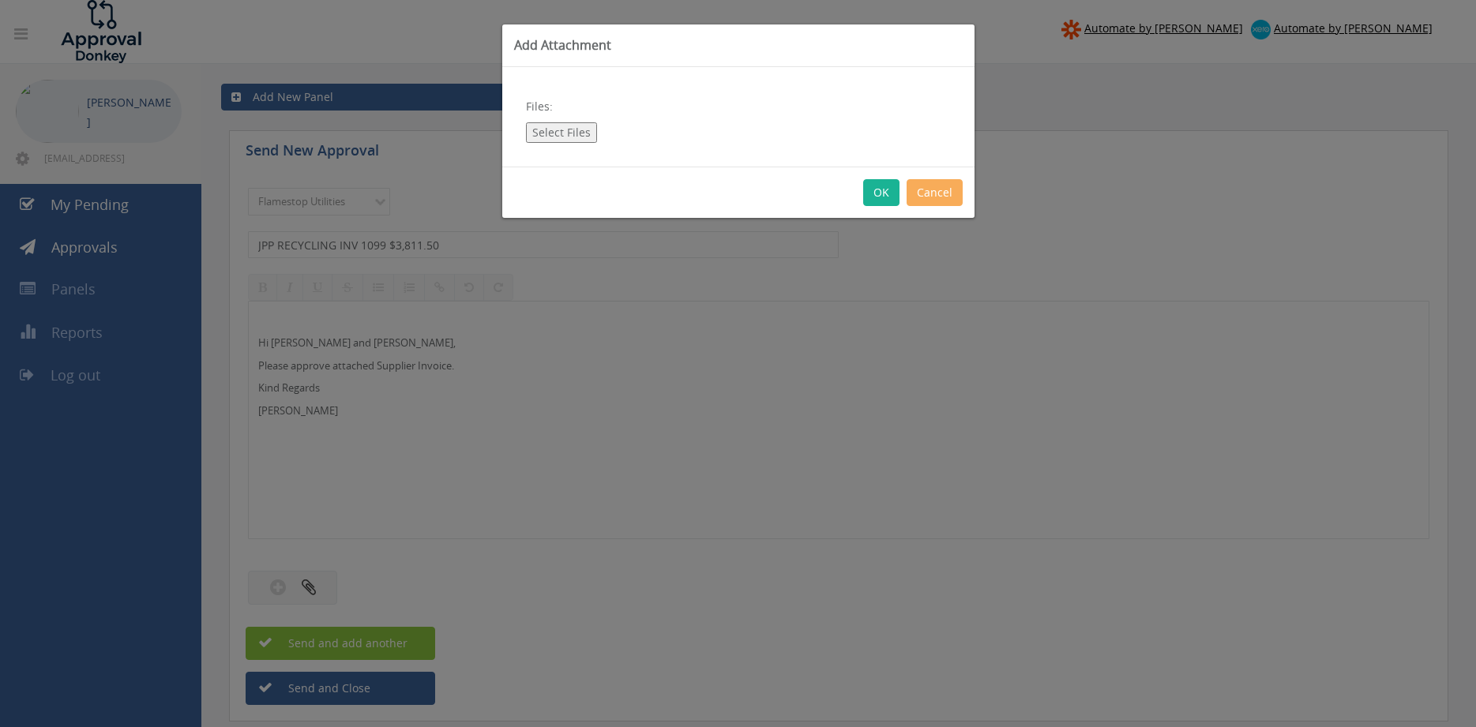
click at [531, 113] on div "Files: Select Files" at bounding box center [738, 116] width 472 height 99
click at [531, 139] on button "Select Files" at bounding box center [561, 132] width 71 height 21
type input "C:\fakepath\JPP RECYCLING-1099 13.08.25.pdf"
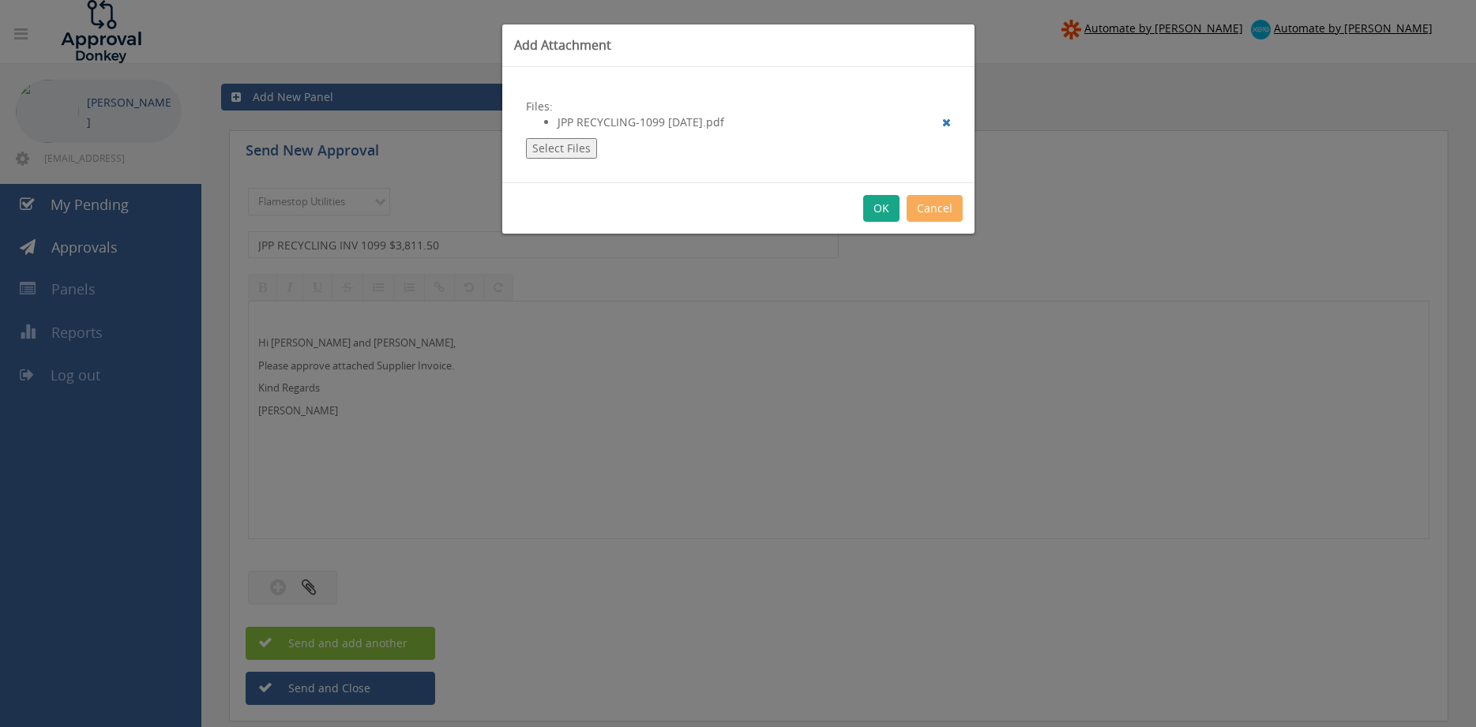
click at [881, 209] on button "OK" at bounding box center [881, 208] width 36 height 27
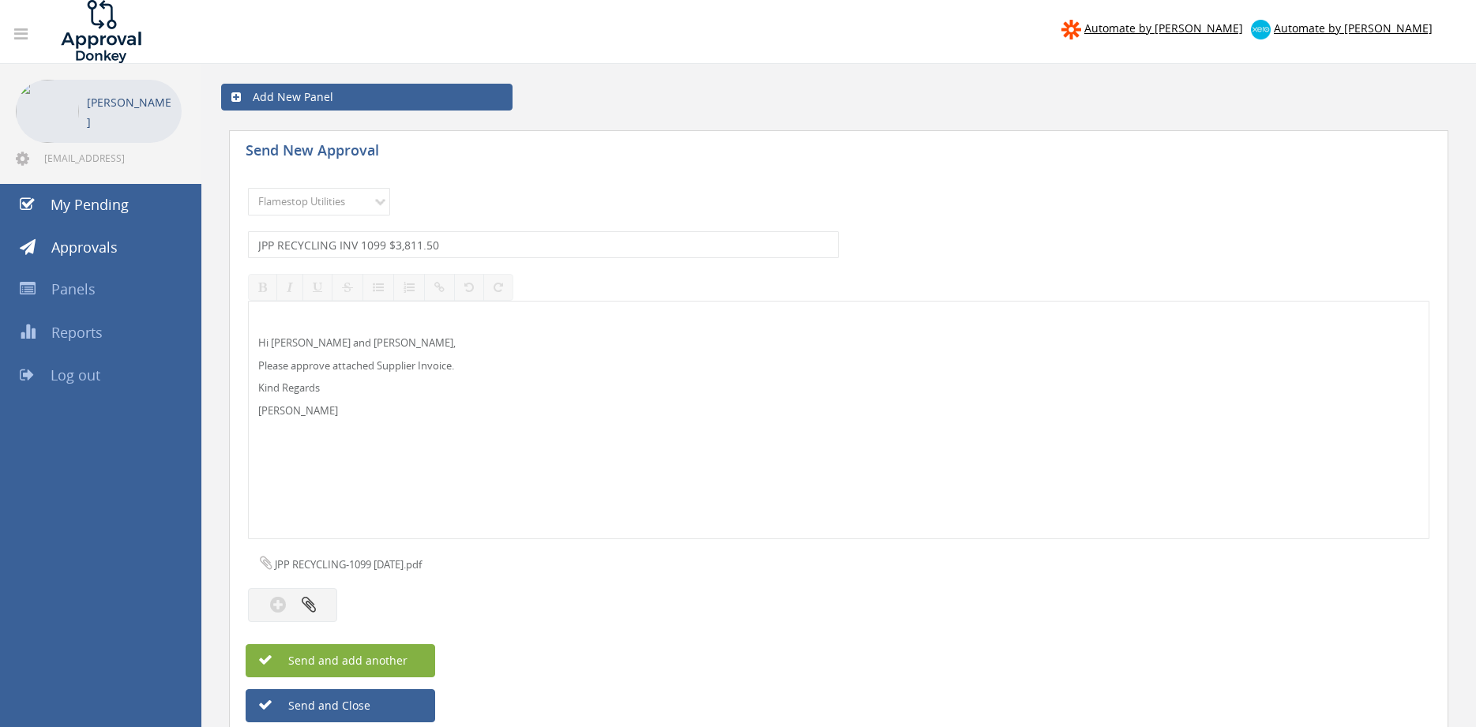
click at [419, 655] on button "Send and add another" at bounding box center [341, 660] width 190 height 33
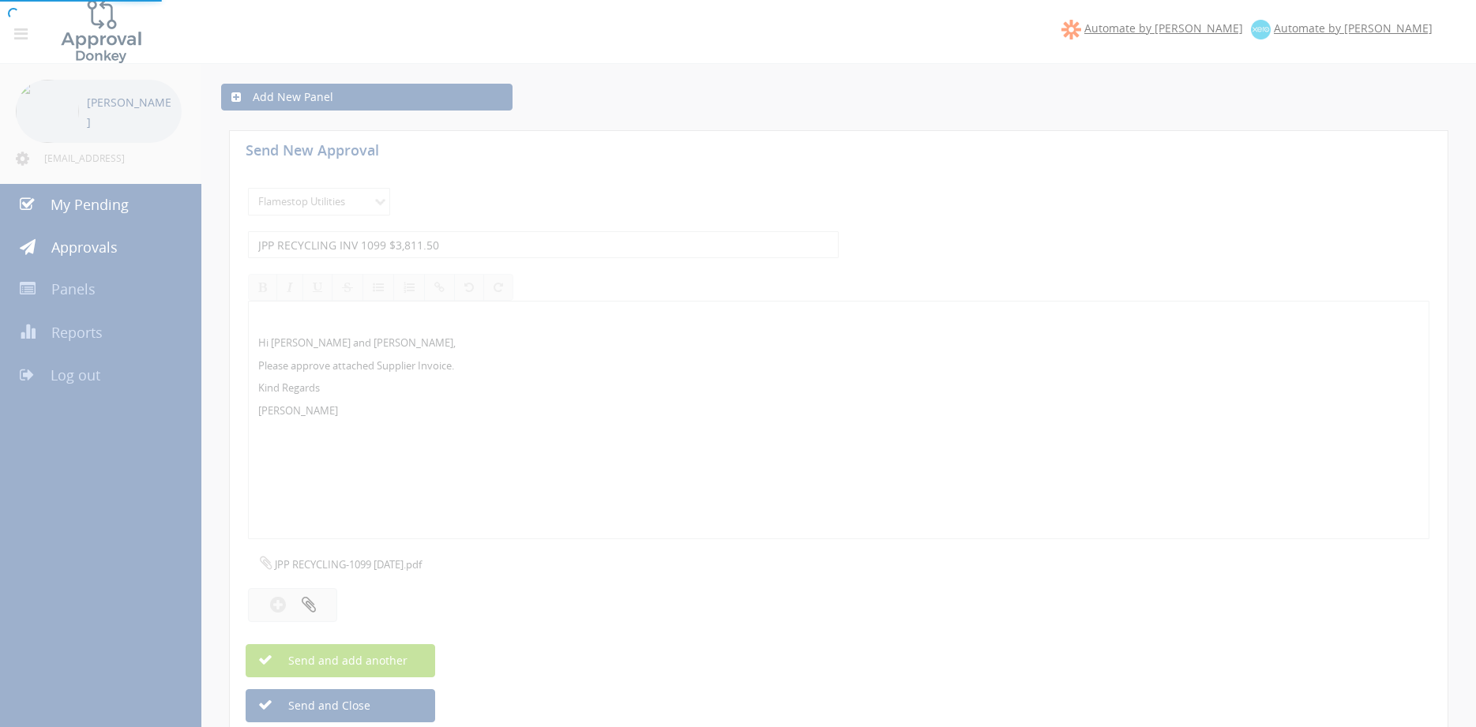
select select
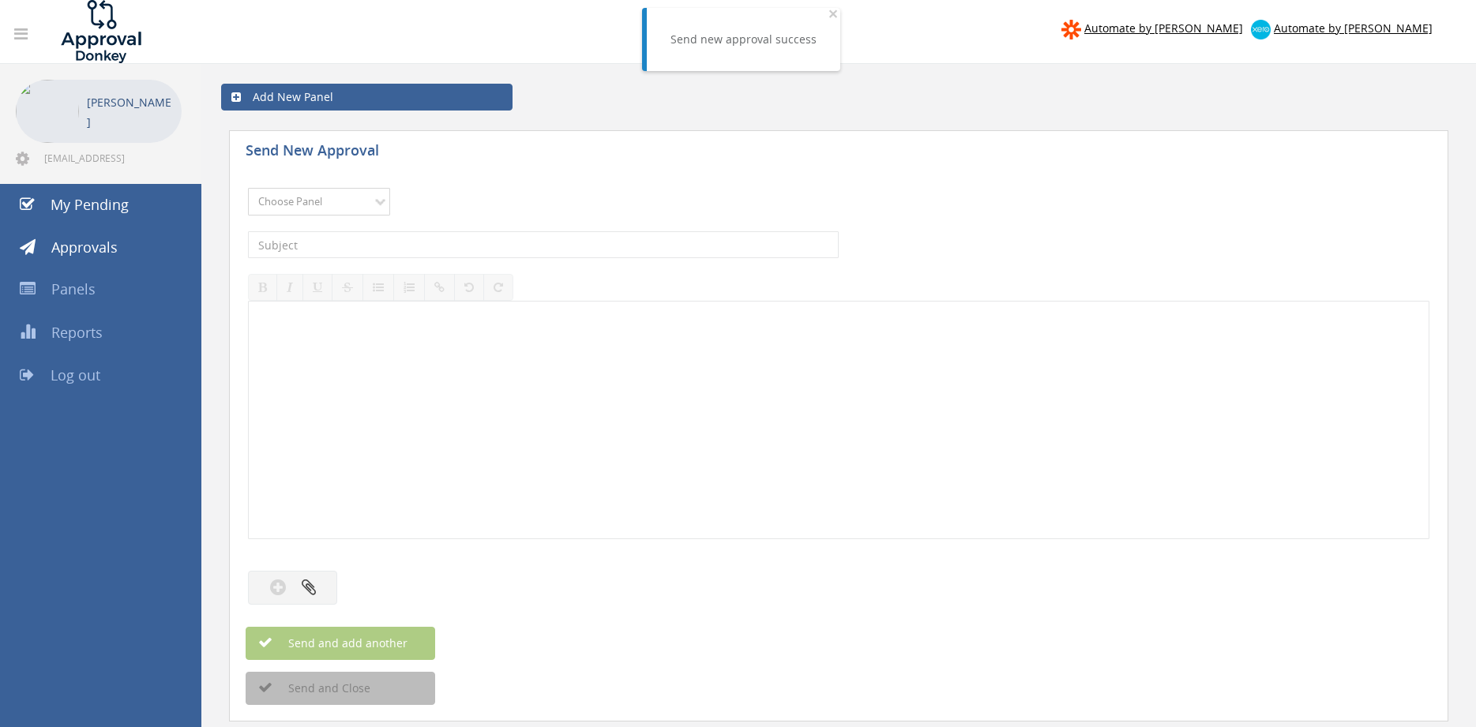
click at [248, 188] on select "Choose Panel Alarm Credits RG - 3 NZ Utilities Cable and SAI Global NZ Alarms-1…" at bounding box center [319, 202] width 142 height 28
select select "9744"
click option "Flamestop Utilities" at bounding box center [0, 0] width 0 height 0
click at [436, 243] on input "text" at bounding box center [543, 244] width 591 height 27
type input "FORKHIRE WPK INV 101255 $220.00"
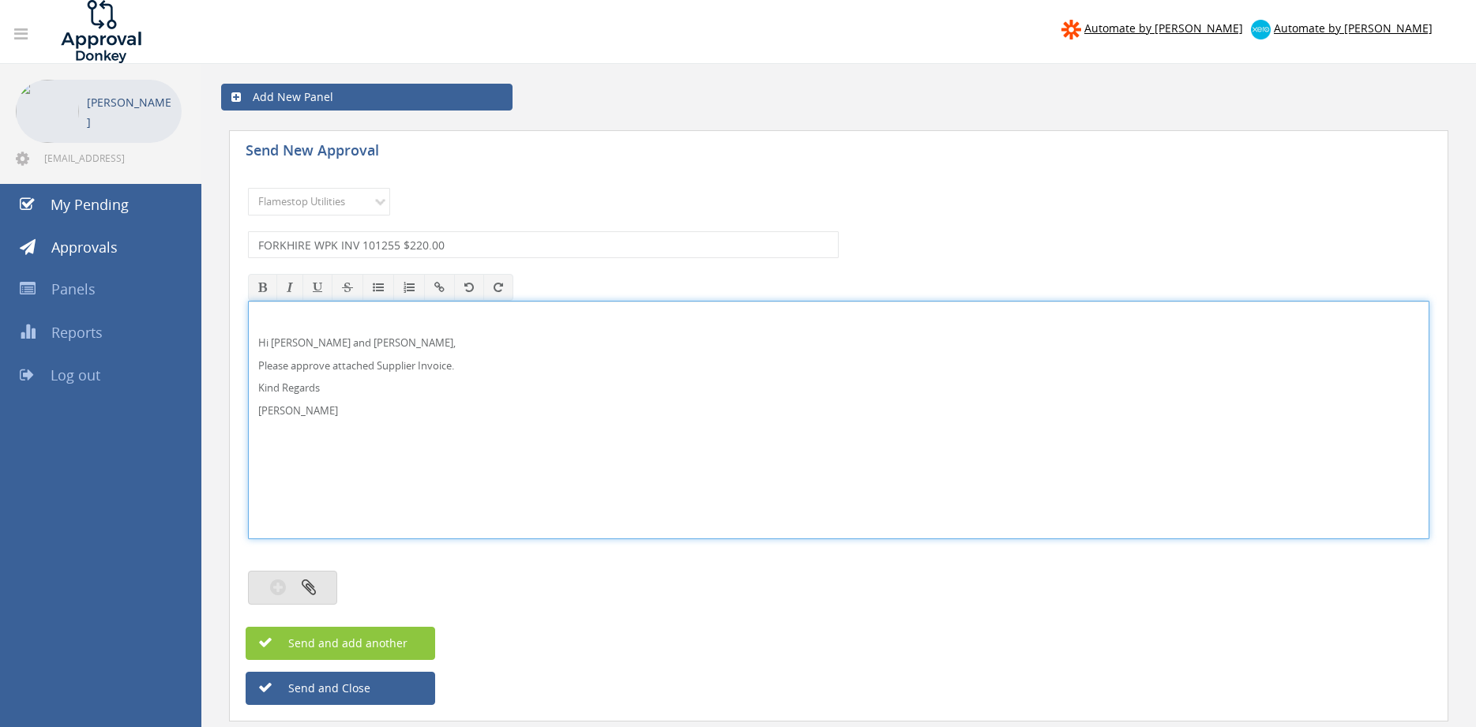
click at [313, 584] on icon "button" at bounding box center [309, 587] width 14 height 18
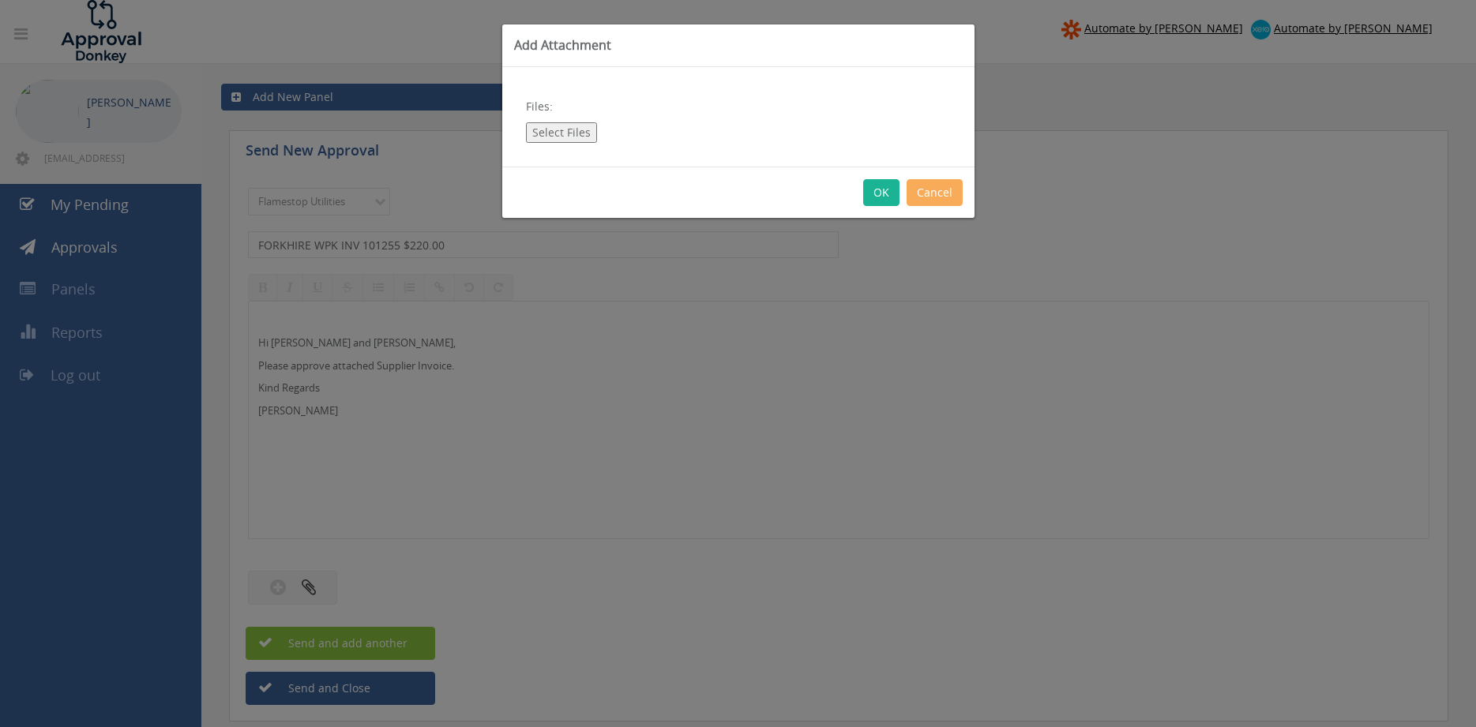
click at [564, 129] on button "Select Files" at bounding box center [561, 132] width 71 height 21
type input "C:\fakepath\FORKHIRE WPK INV00101255 02.07.25.pdf"
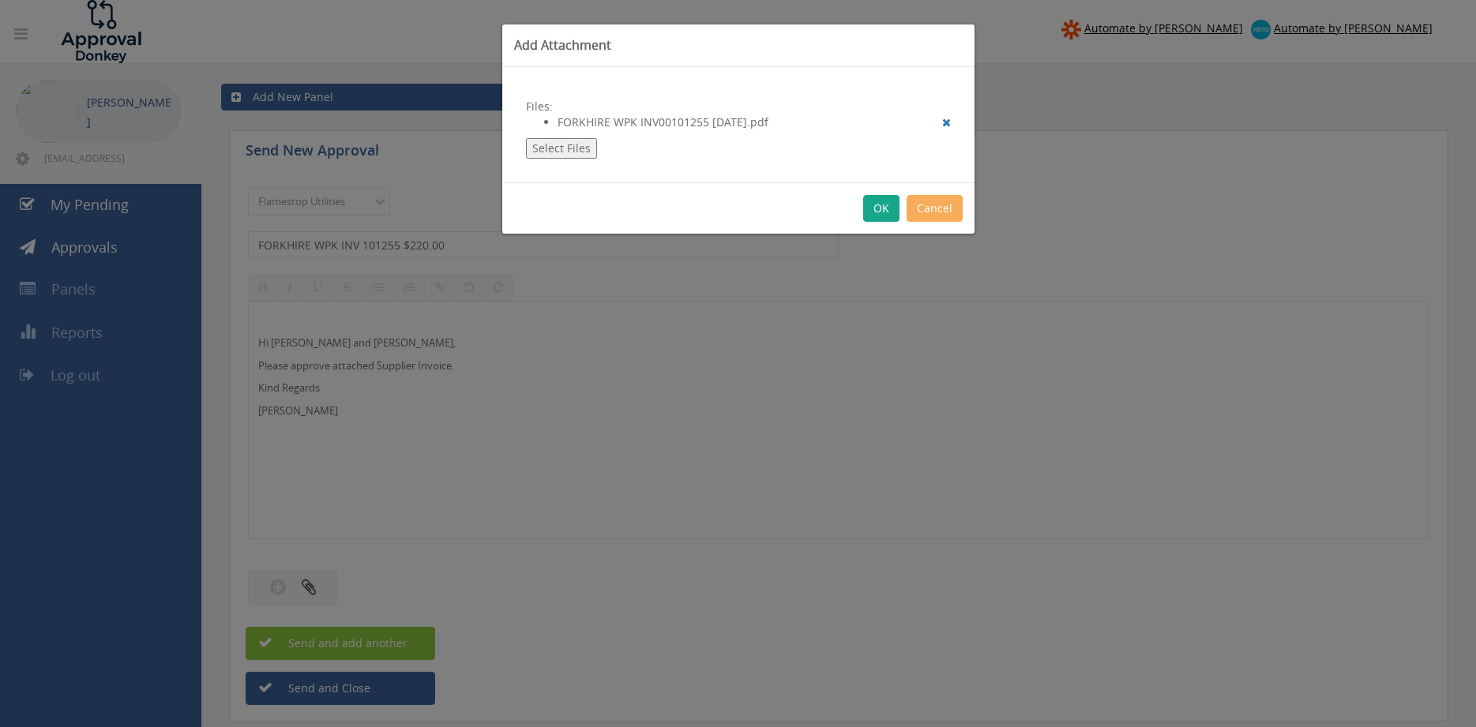
click at [881, 209] on button "OK" at bounding box center [881, 208] width 36 height 27
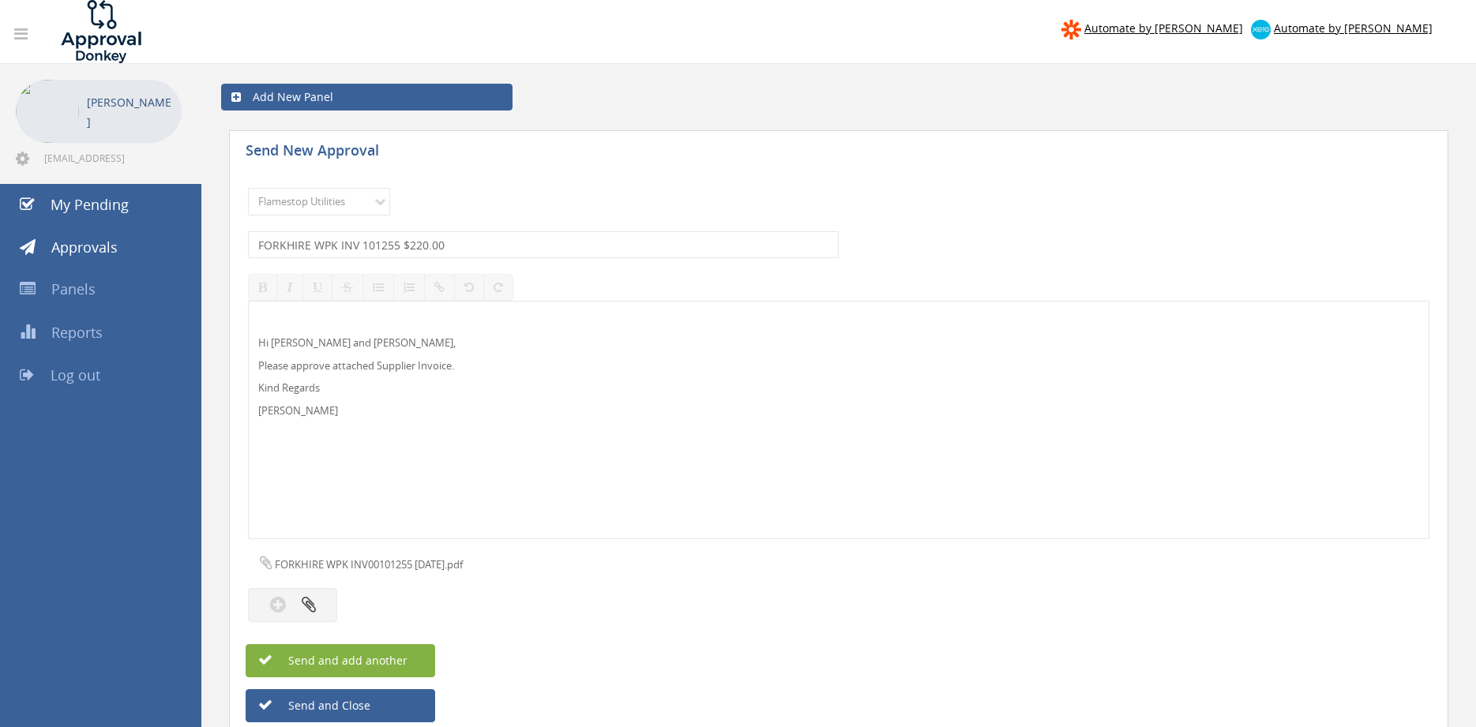
click at [406, 657] on span "Send and add another" at bounding box center [330, 660] width 153 height 15
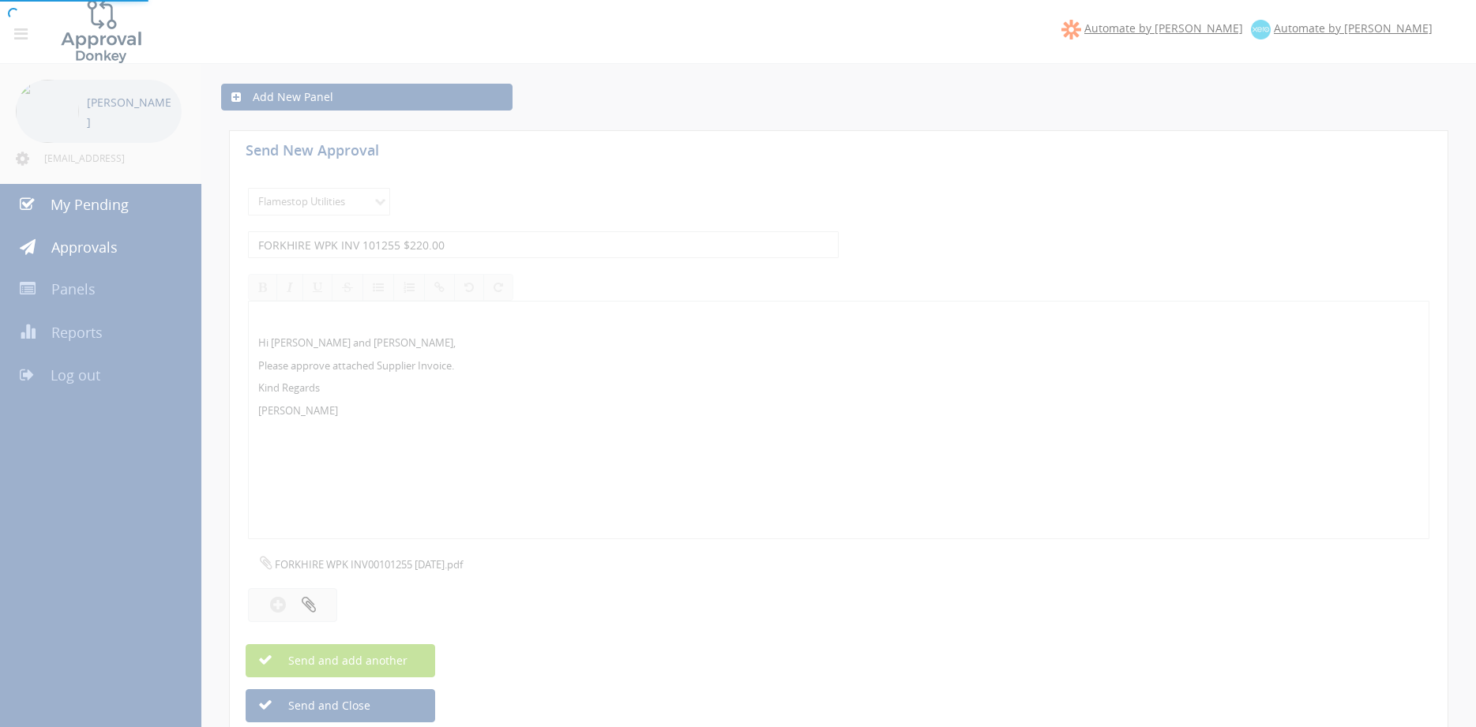
select select
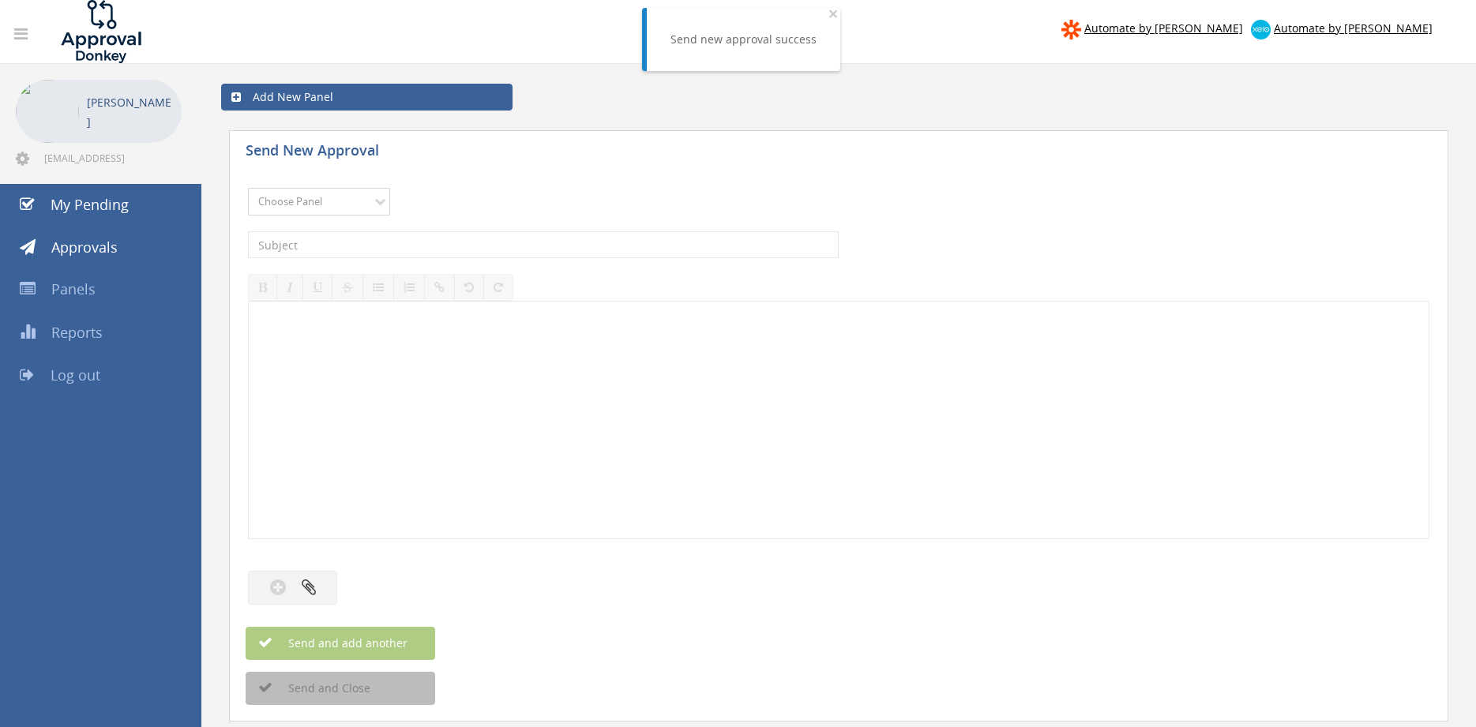
click at [248, 188] on select "Choose Panel Alarm Credits RG - 3 NZ Utilities Cable and SAI Global NZ Alarms-1…" at bounding box center [319, 202] width 142 height 28
select select "9744"
click option "Flamestop Utilities" at bounding box center [0, 0] width 0 height 0
click at [383, 244] on input "text" at bounding box center [543, 244] width 591 height 27
type input "FORKHIRE SA INV 101253 $426.25"
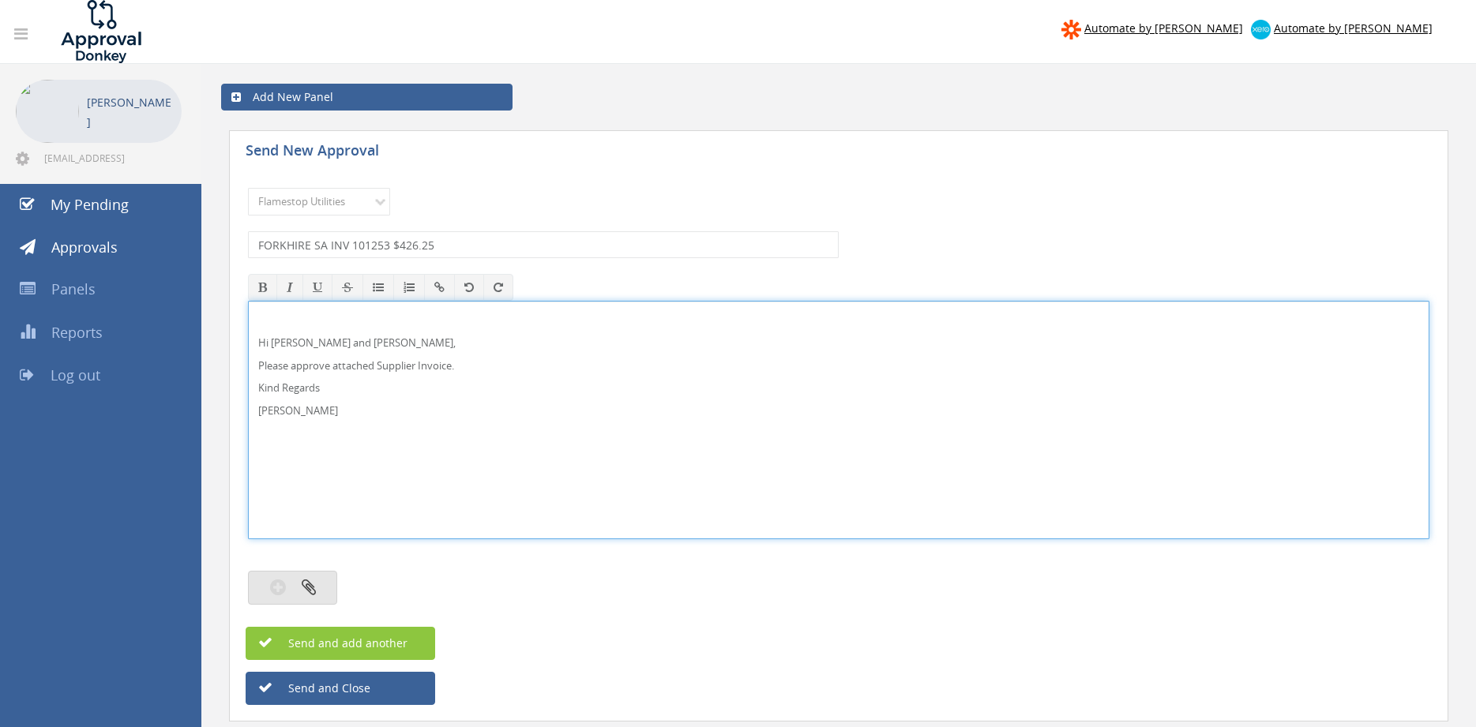
click at [314, 588] on icon "button" at bounding box center [309, 587] width 14 height 18
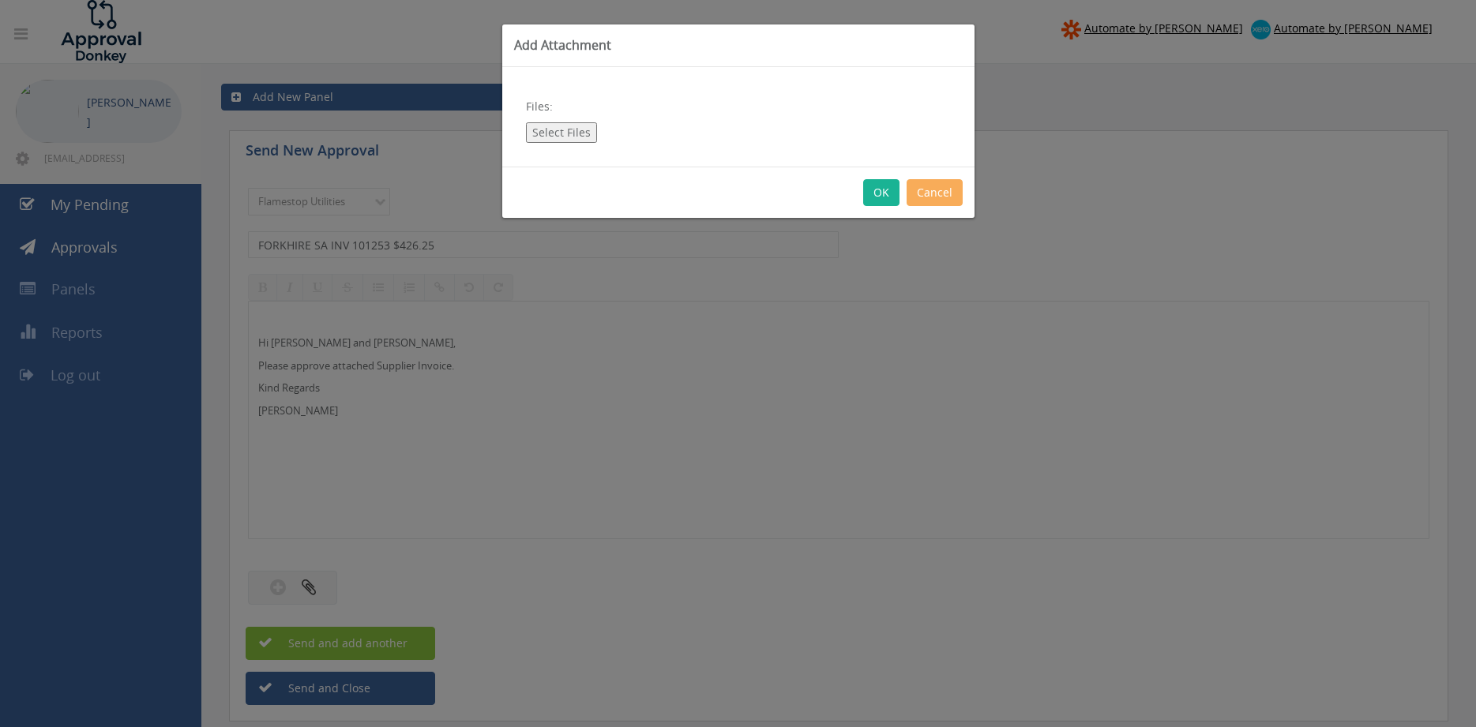
click at [564, 136] on button "Select Files" at bounding box center [561, 132] width 71 height 21
type input "C:\fakepath\FORKHIRE SA INV00101253 02.07.25.pdf"
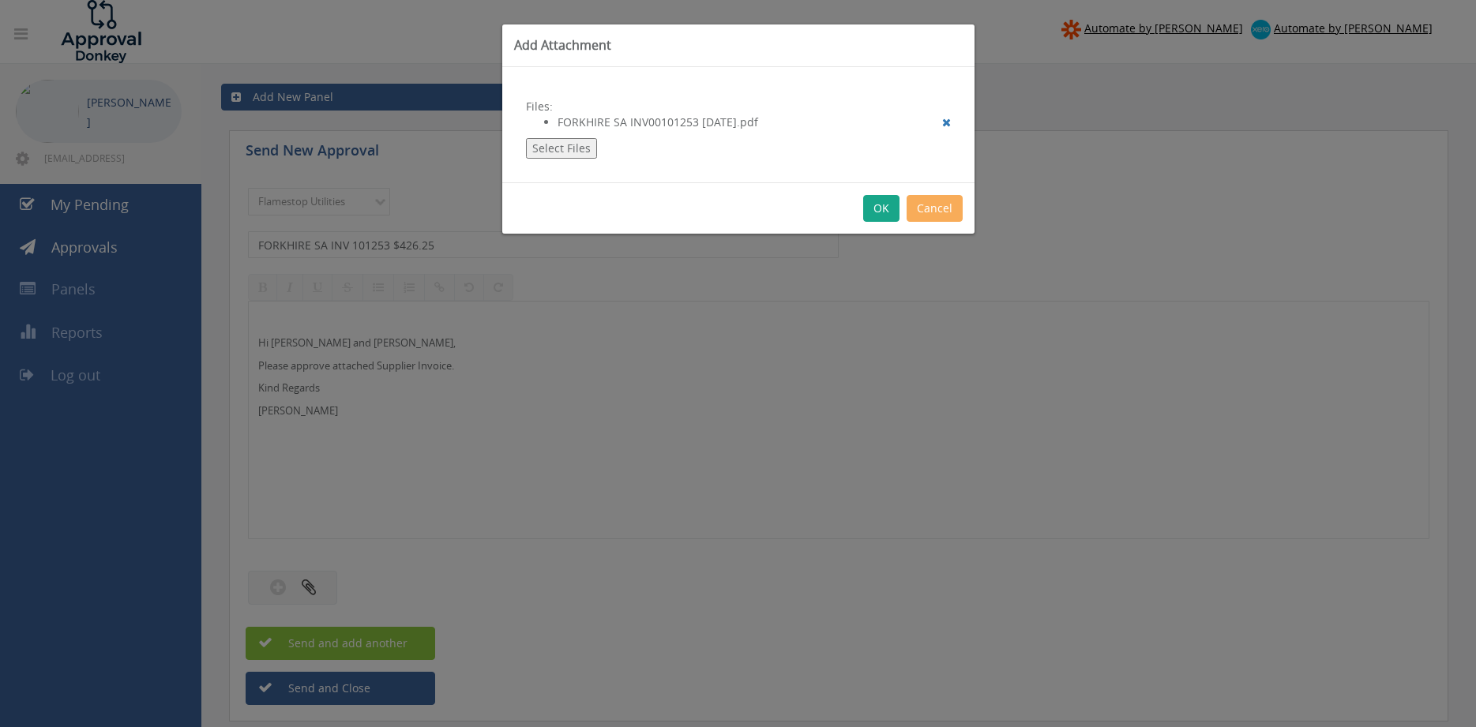
click at [870, 213] on button "OK" at bounding box center [881, 208] width 36 height 27
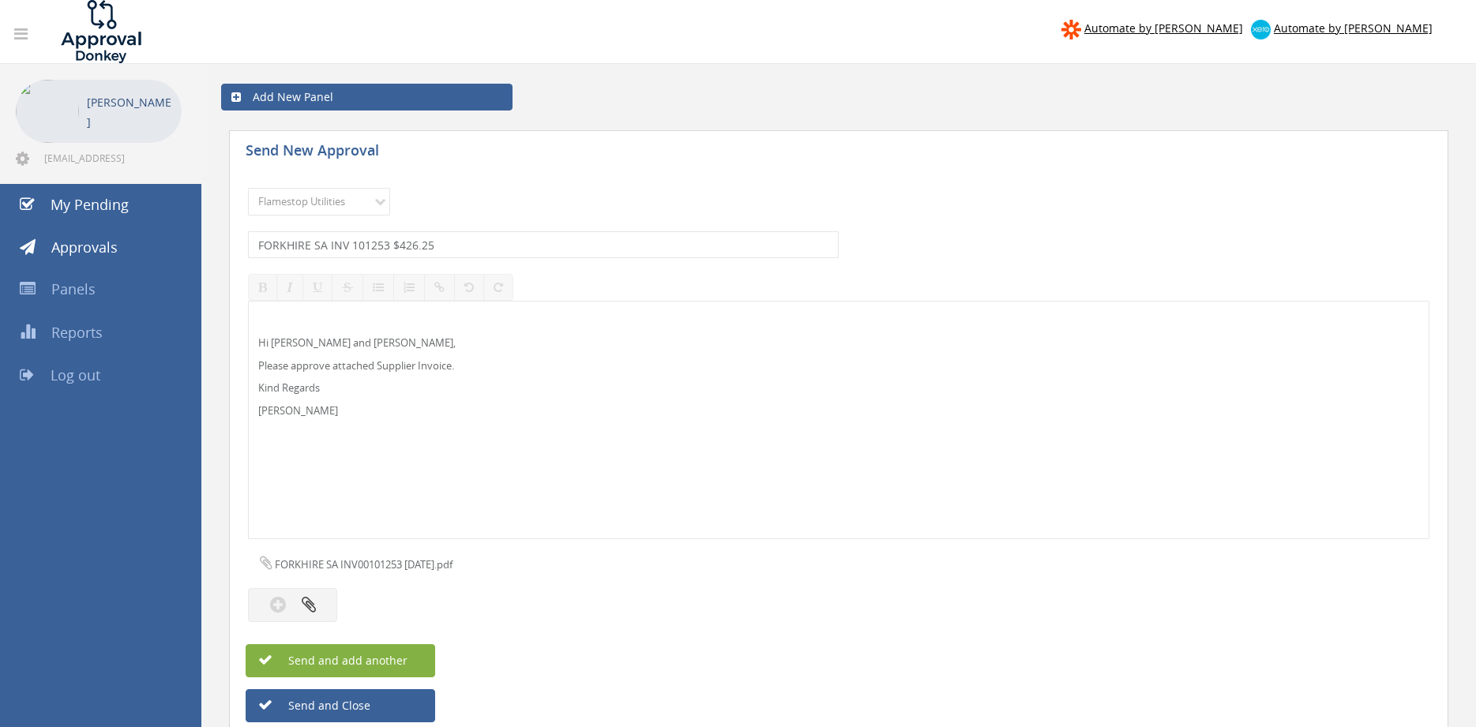
click at [417, 660] on button "Send and add another" at bounding box center [341, 660] width 190 height 33
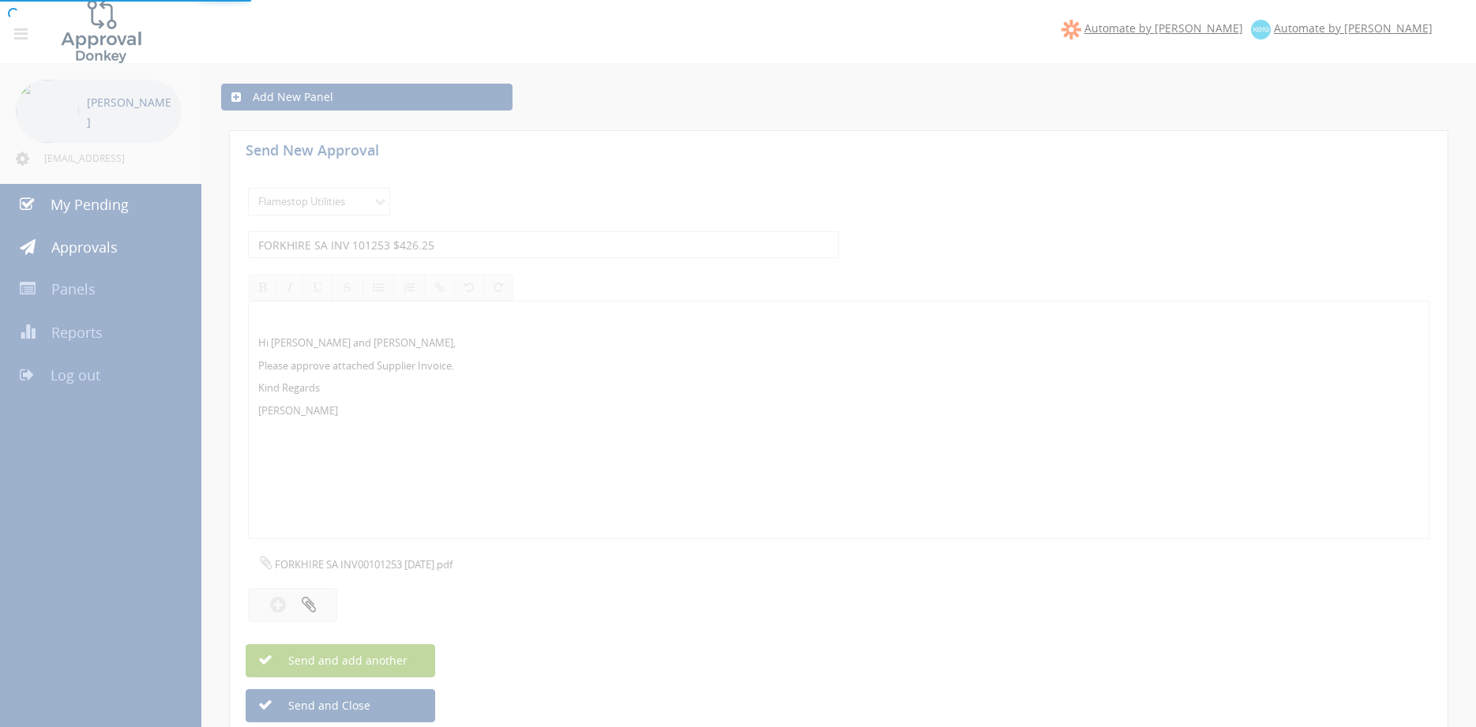
select select
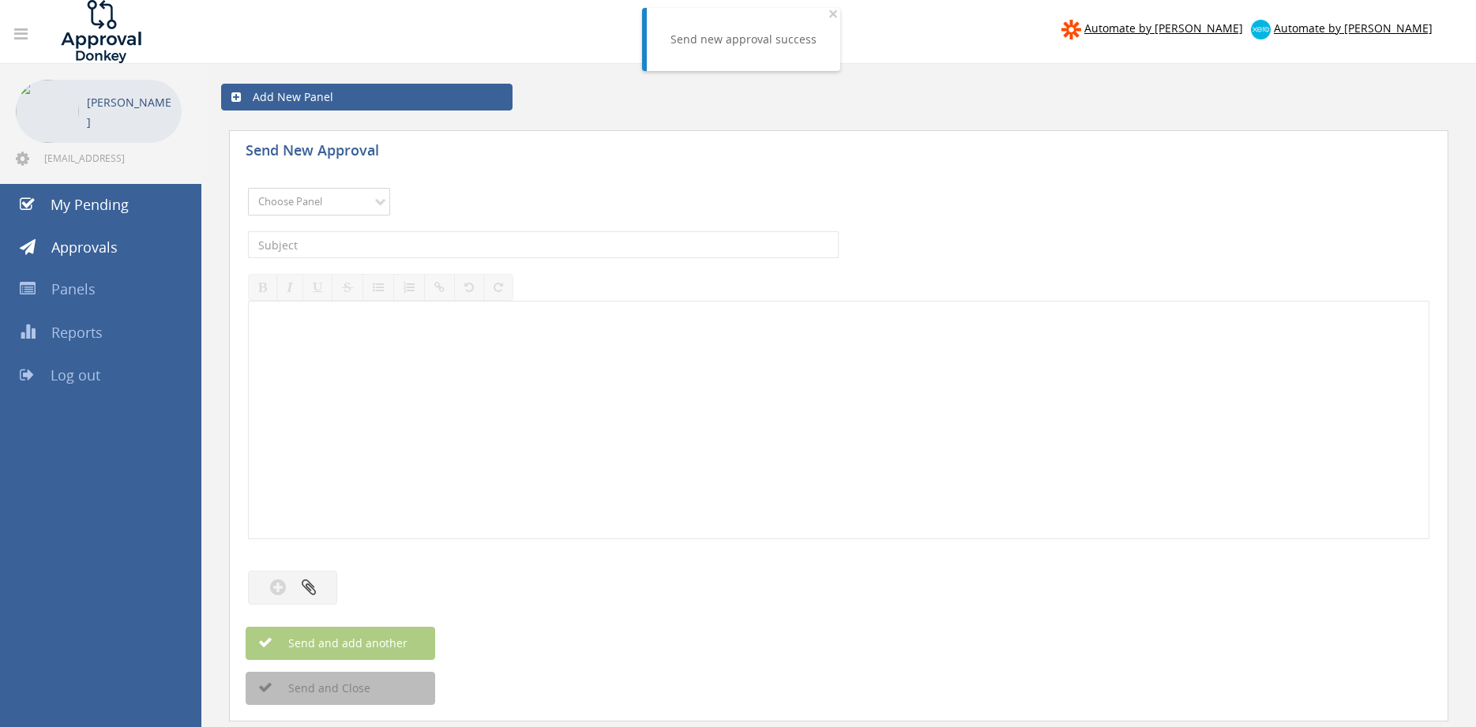
click at [248, 188] on select "Choose Panel Alarm Credits RG - 3 NZ Utilities Cable and SAI Global NZ Alarms-1…" at bounding box center [319, 202] width 142 height 28
select select "9744"
click option "Flamestop Utilities" at bounding box center [0, 0] width 0 height 0
click at [403, 244] on input "text" at bounding box center [543, 244] width 591 height 27
type input "e Extinguisher Recycling INV-2242 $358.60"
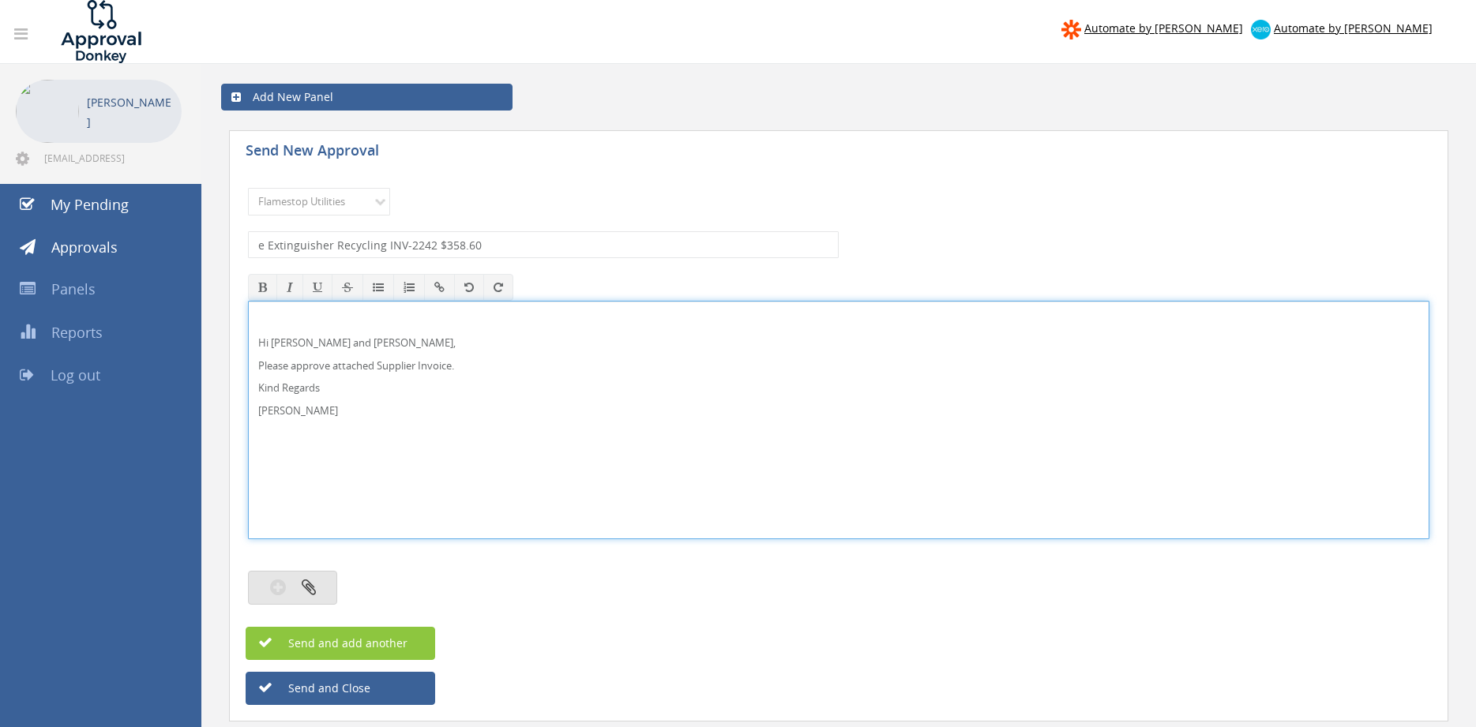
click at [311, 589] on icon "button" at bounding box center [309, 587] width 14 height 18
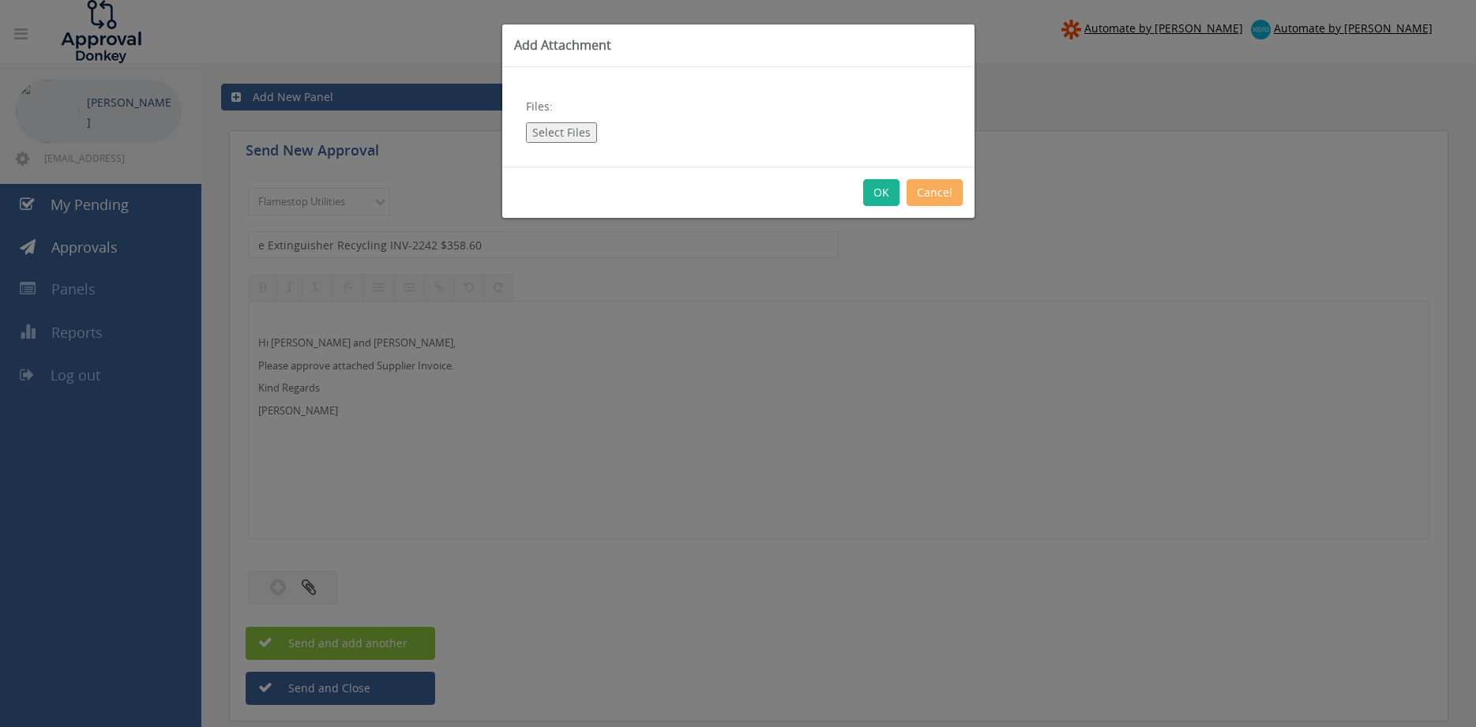
click at [575, 141] on button "Select Files" at bounding box center [561, 132] width 71 height 21
type input "C:\fakepath\e Extinguisher Recycling INV-2242 13.08.25.pdf"
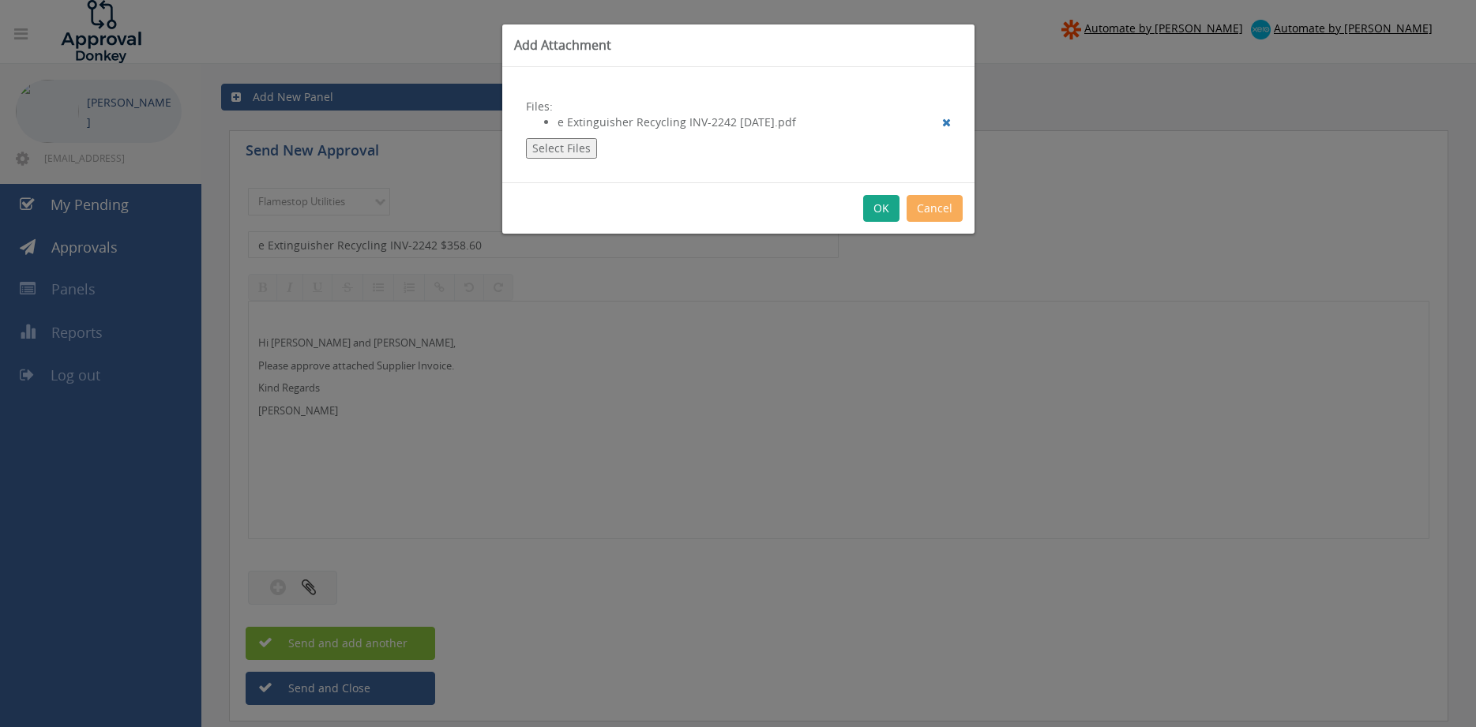
click at [876, 203] on button "OK" at bounding box center [881, 208] width 36 height 27
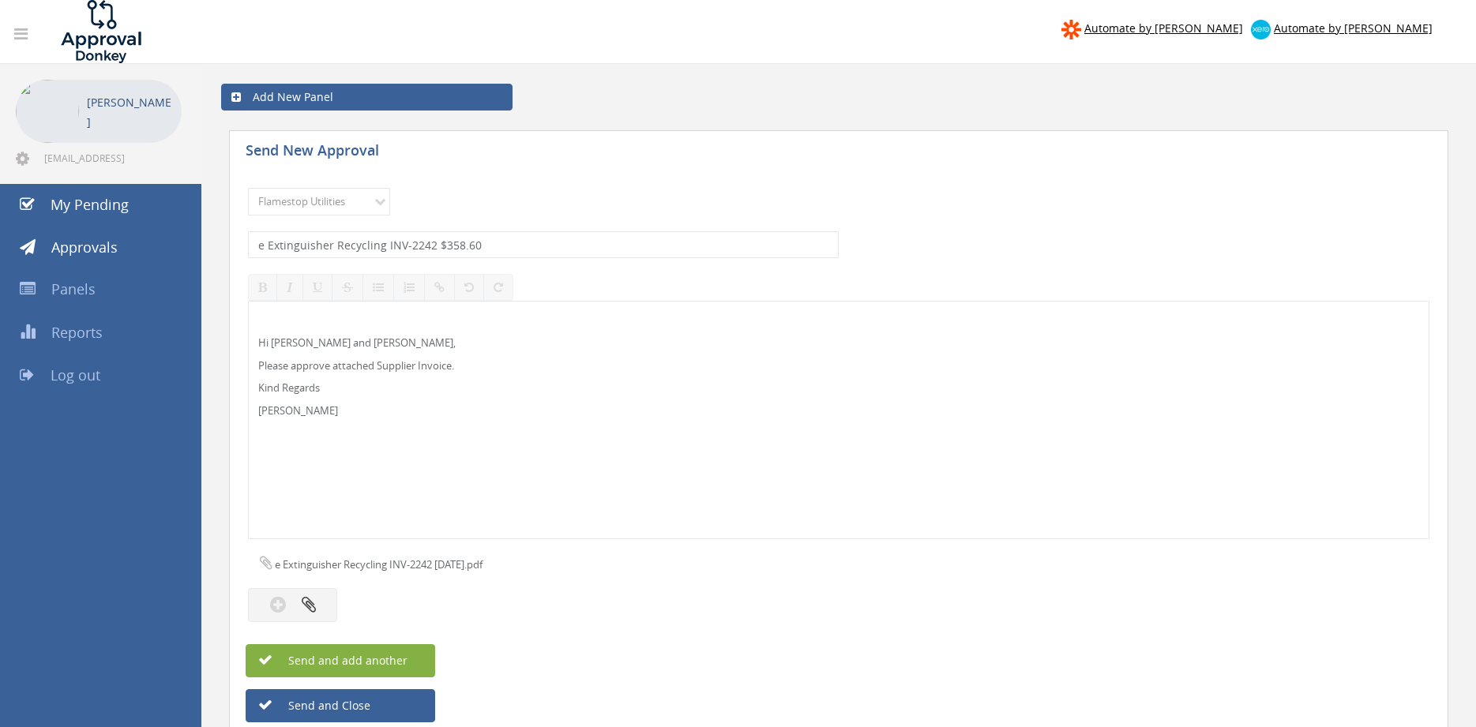
click at [414, 653] on button "Send and add another" at bounding box center [341, 660] width 190 height 33
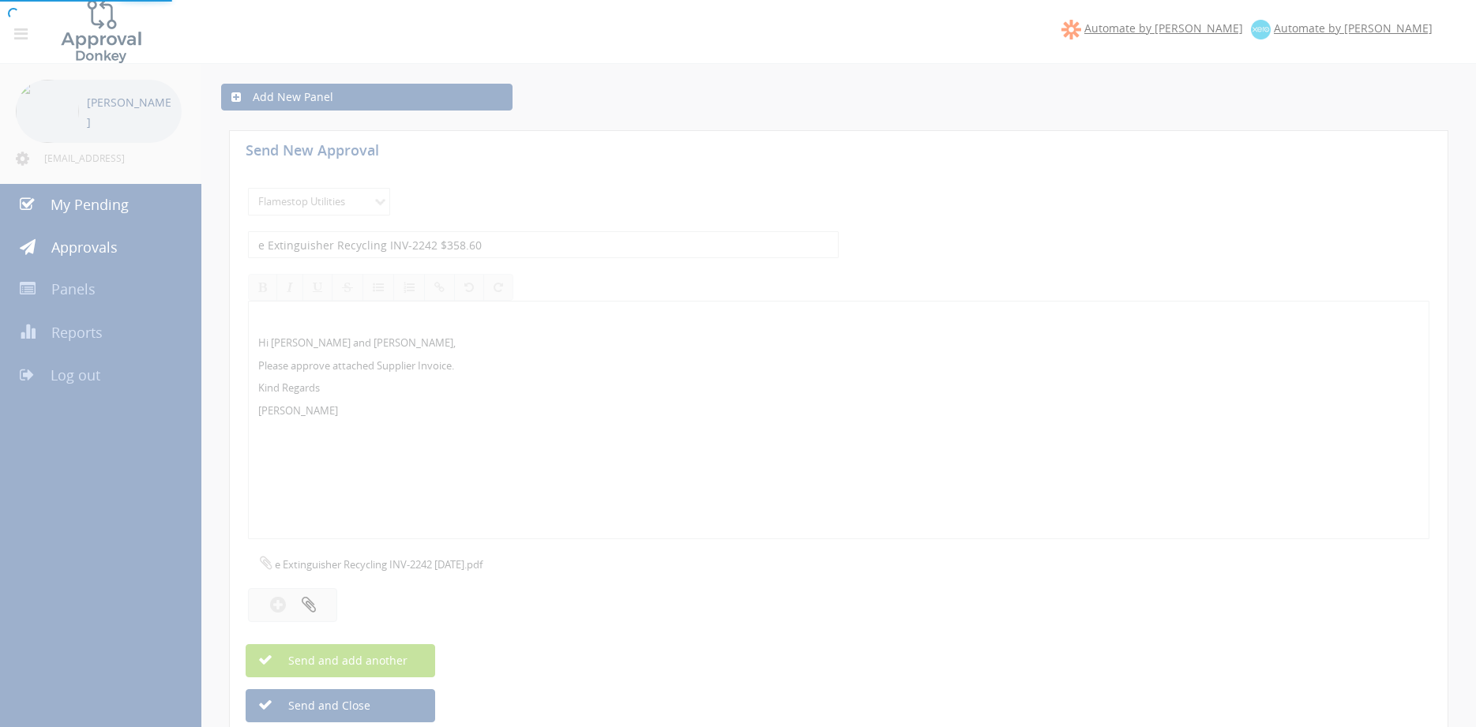
select select
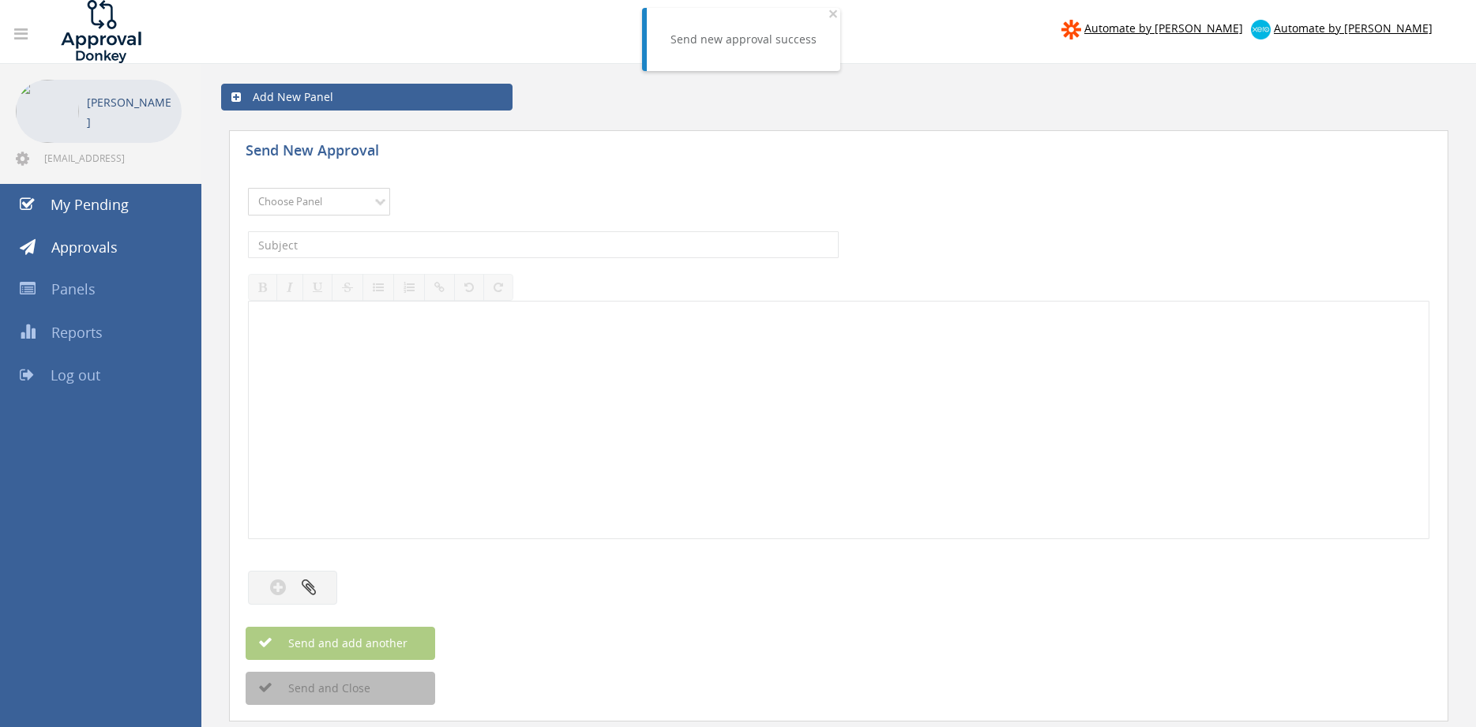
click at [248, 188] on select "Choose Panel Alarm Credits RG - 3 NZ Utilities Cable and SAI Global NZ Alarms-1…" at bounding box center [319, 202] width 142 height 28
select select "9744"
click option "Flamestop Utilities" at bounding box center [0, 0] width 0 height 0
click at [411, 246] on input "text" at bounding box center [543, 244] width 591 height 27
type input "e Extinguisher Recycling INV-2257 $730.40"
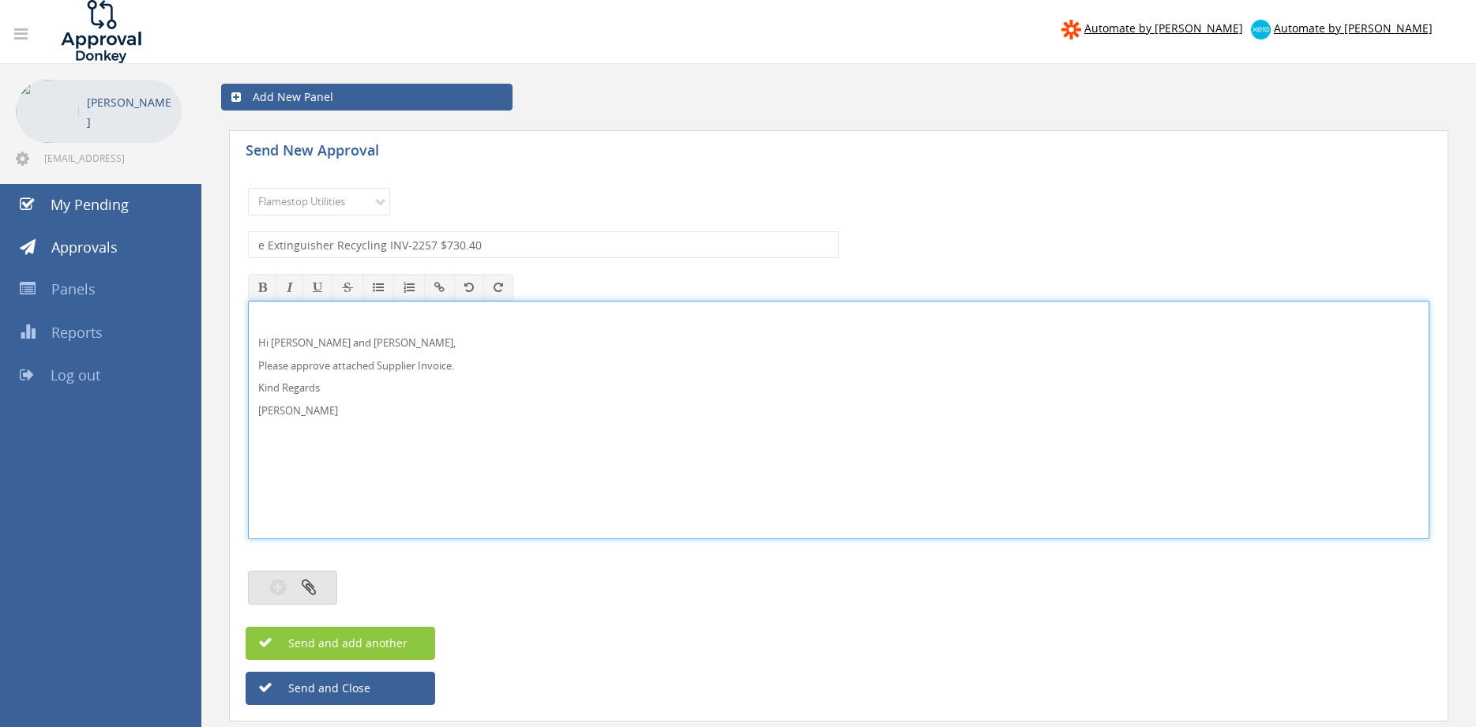
click at [317, 584] on button "button" at bounding box center [292, 588] width 89 height 34
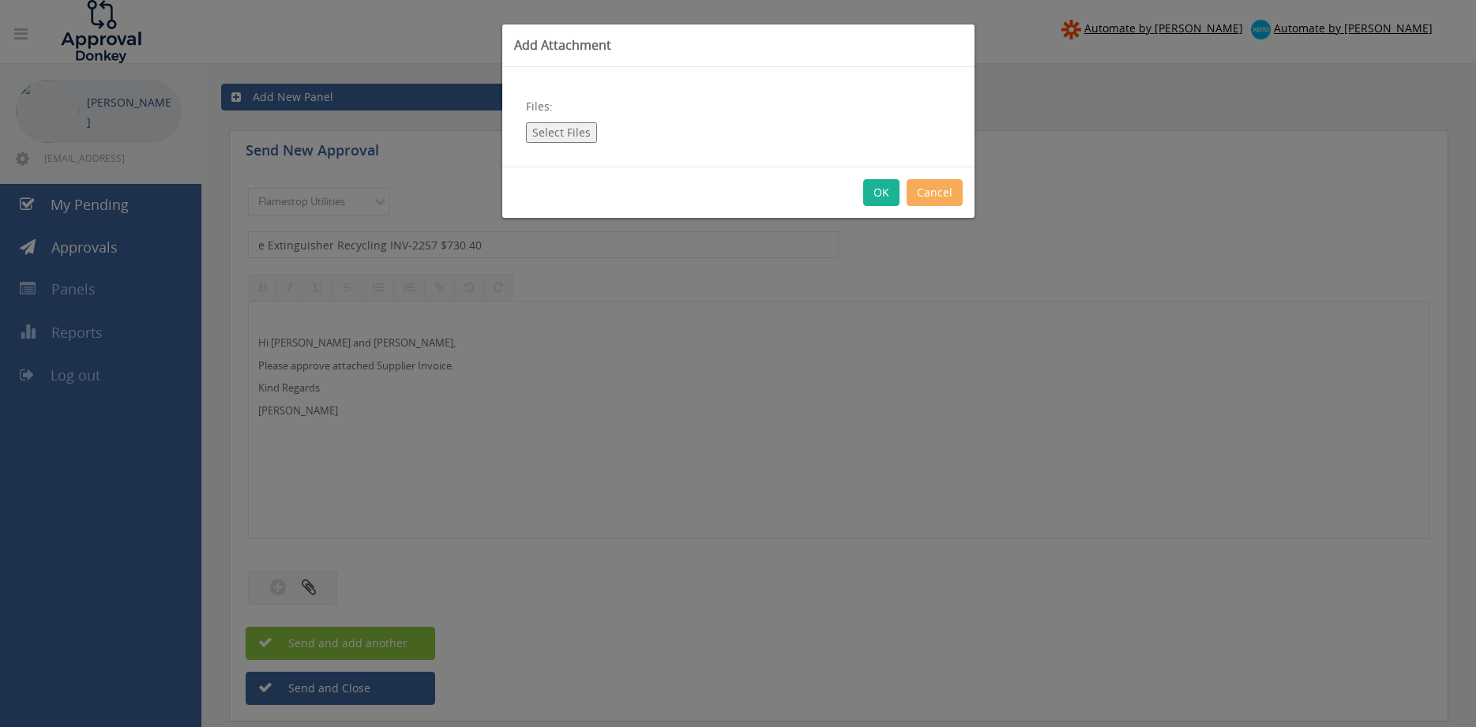
click at [554, 121] on div "Files: Select Files" at bounding box center [738, 116] width 472 height 99
click at [549, 136] on button "Select Files" at bounding box center [561, 132] width 71 height 21
type input "C:\fakepath\e Extinguisher recycling INV-2257 18.08.25.pdf"
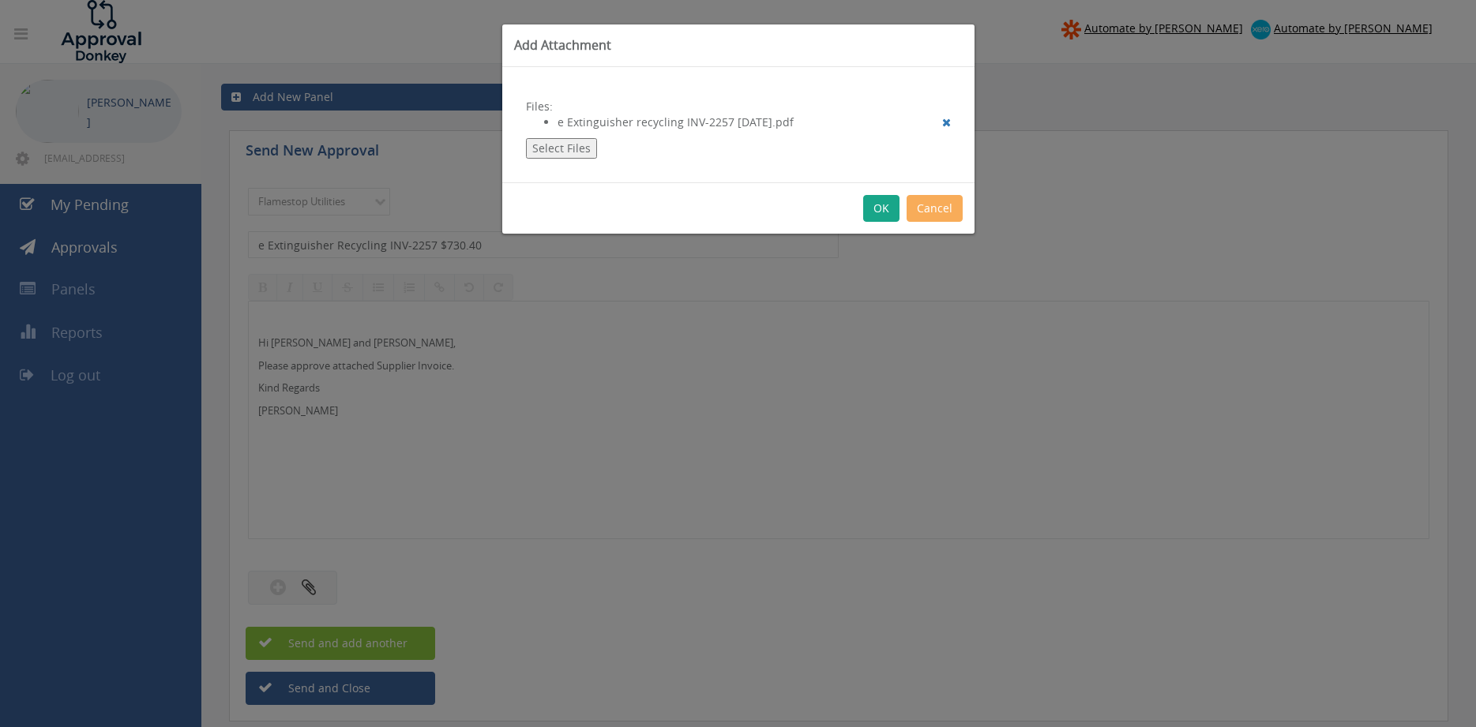
click at [880, 205] on button "OK" at bounding box center [881, 208] width 36 height 27
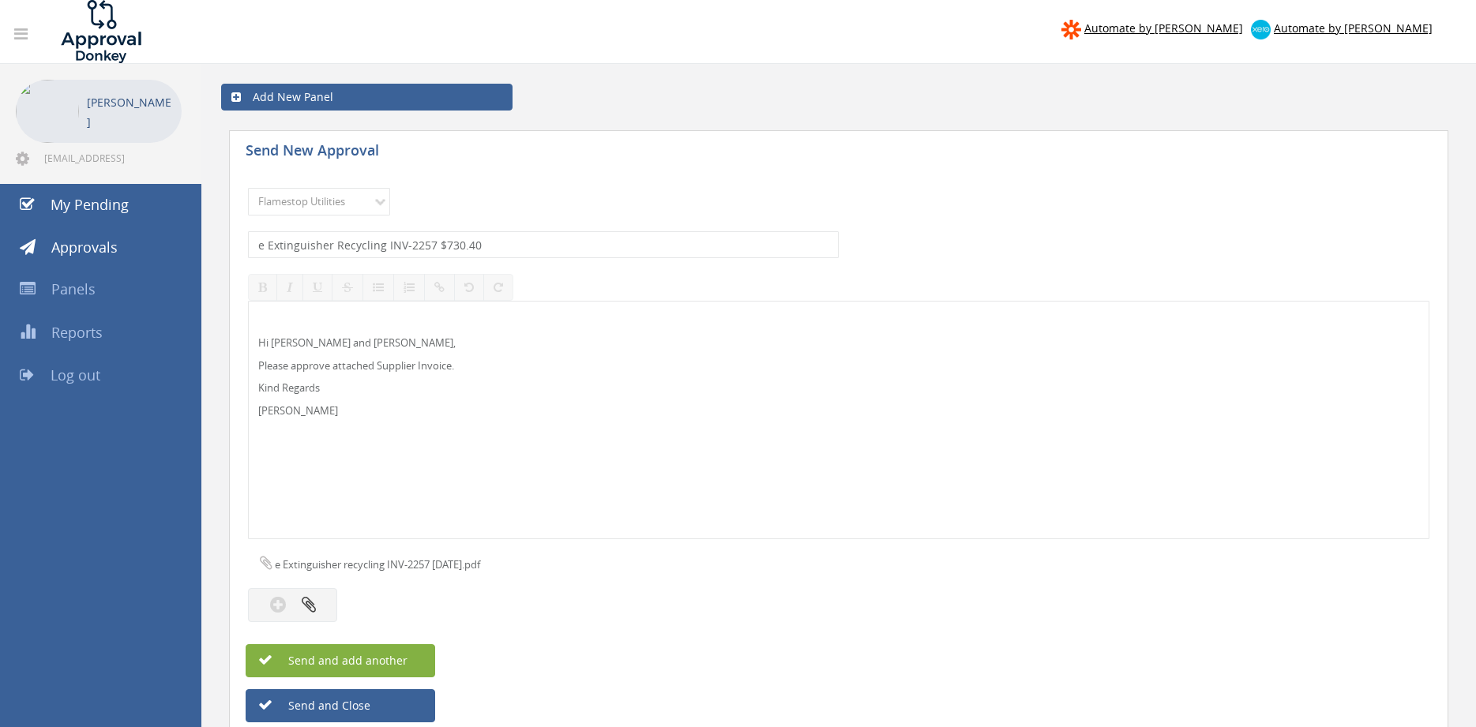
click at [416, 653] on button "Send and add another" at bounding box center [341, 660] width 190 height 33
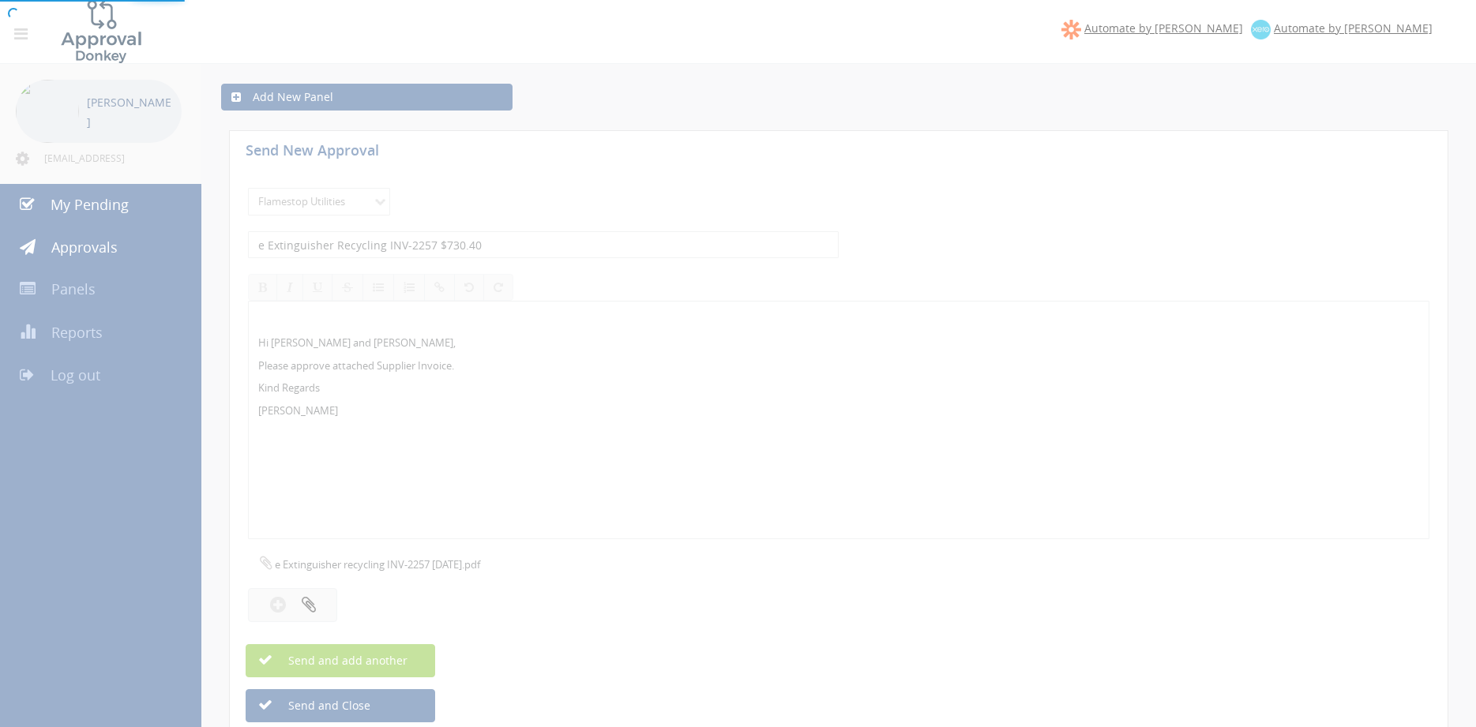
select select
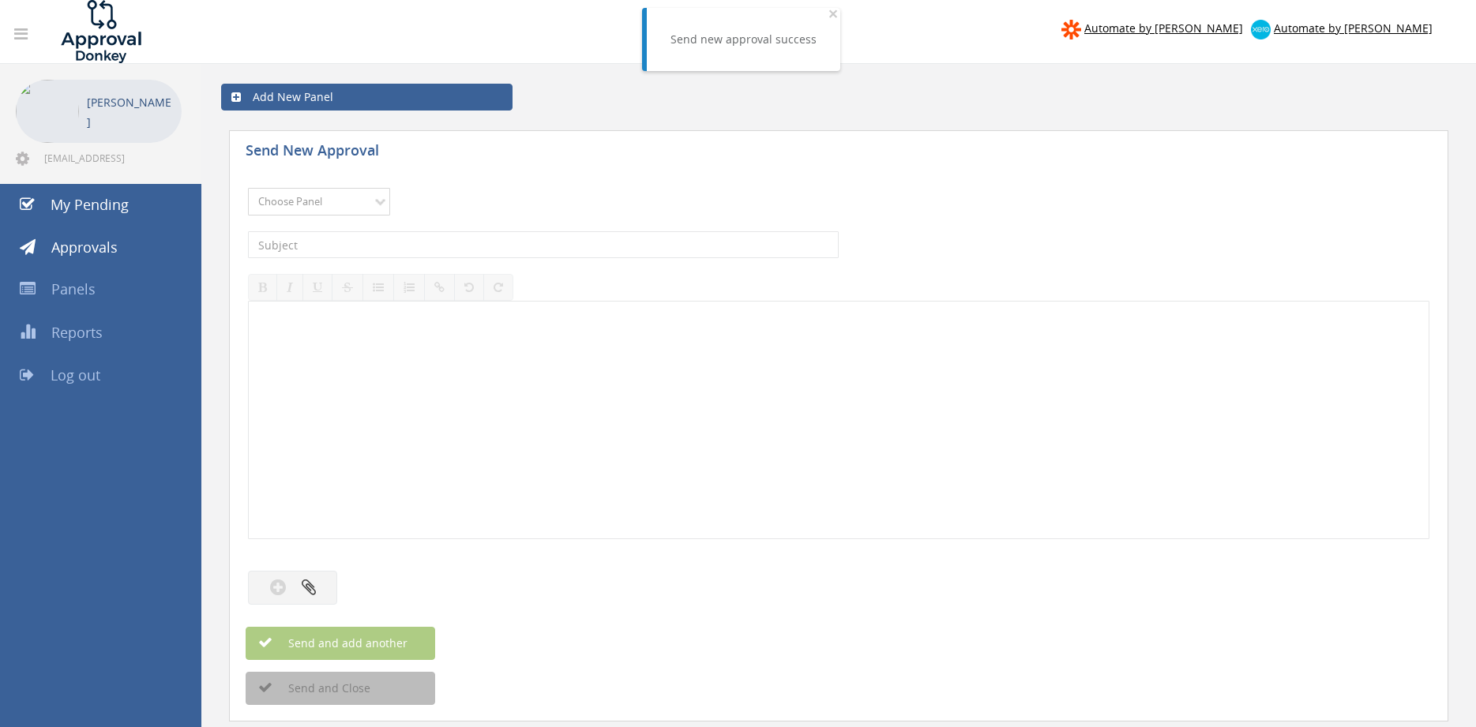
click at [248, 188] on select "Choose Panel Alarm Credits RG - 3 NZ Utilities Cable and SAI Global NZ Alarms-1…" at bounding box center [319, 202] width 142 height 28
select select "9744"
click option "Flamestop Utilities" at bounding box center [0, 0] width 0 height 0
click at [396, 244] on input "text" at bounding box center [543, 244] width 591 height 27
type input "b"
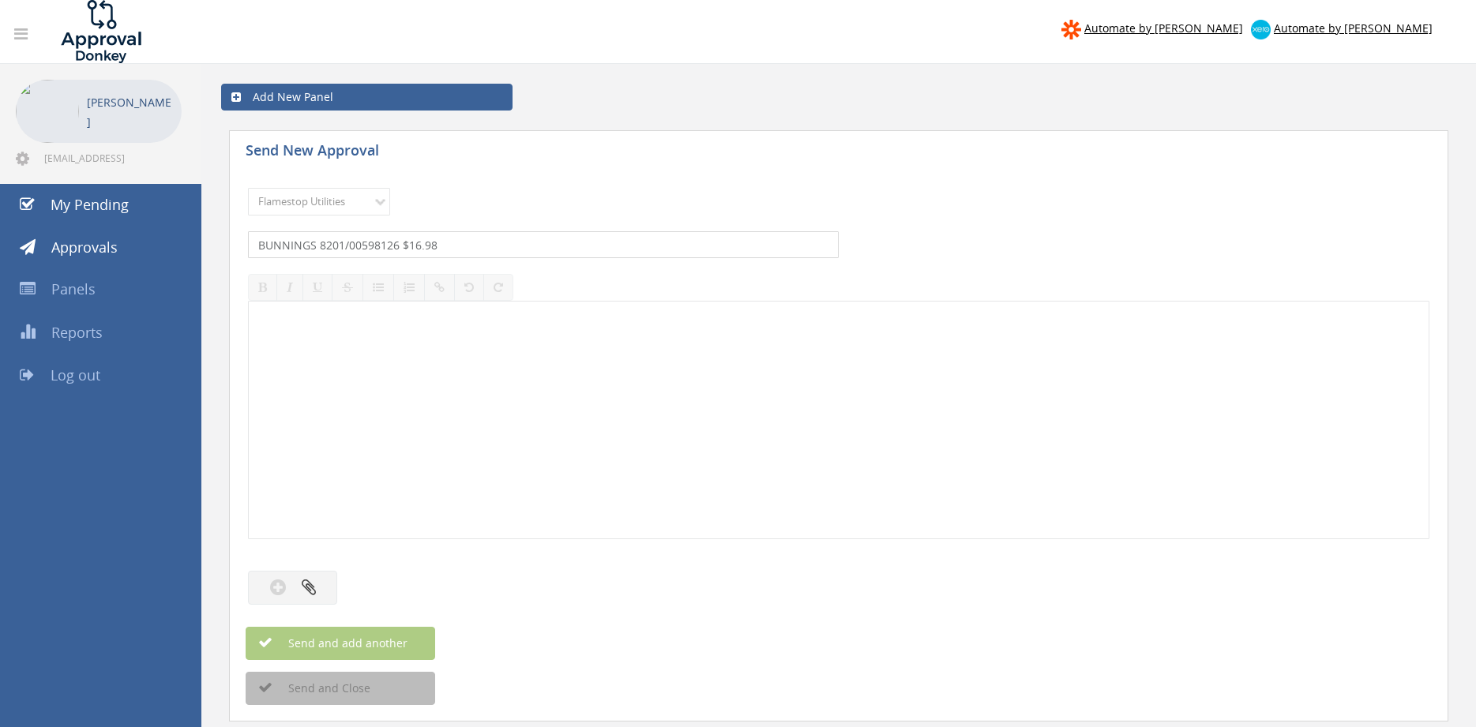
type input "BUNNINGS 8201/00598126 $16.98"
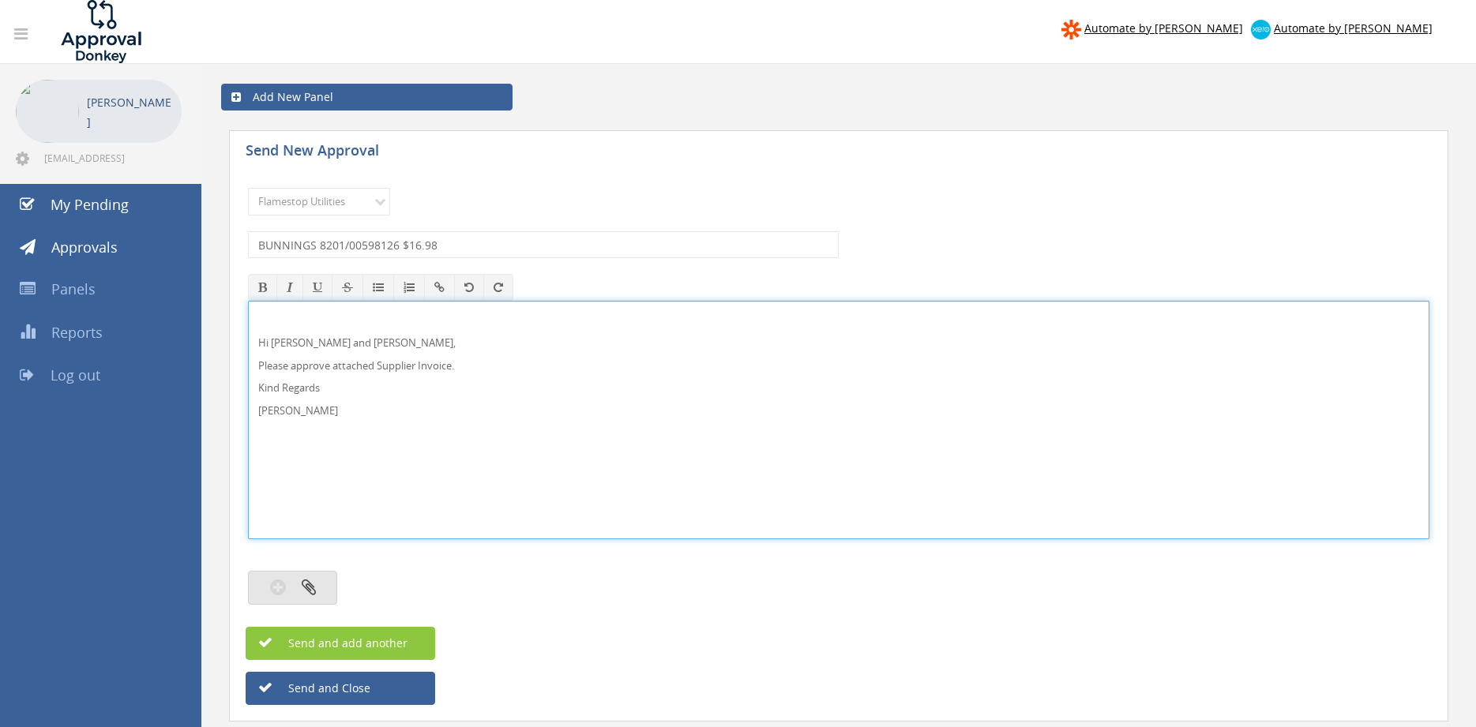
click at [329, 580] on button "button" at bounding box center [292, 588] width 89 height 34
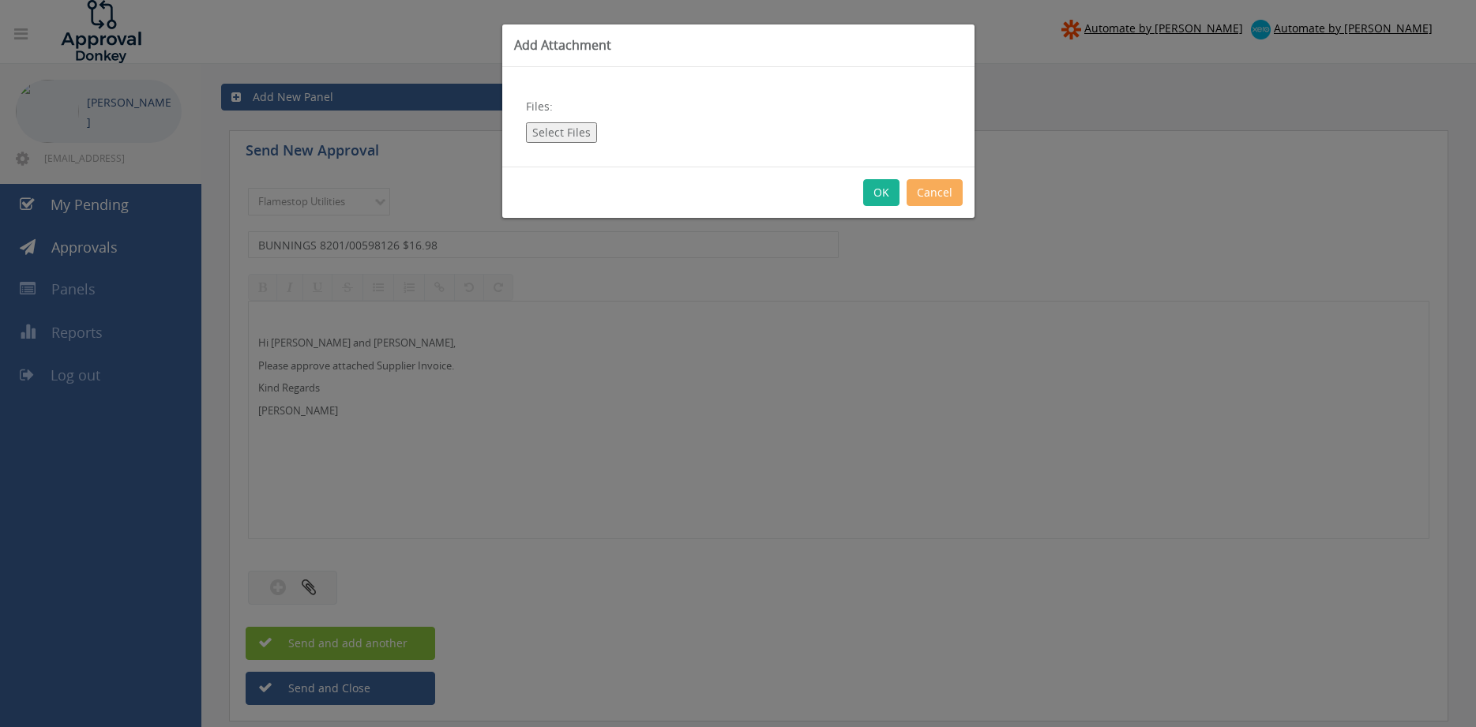
click at [574, 128] on button "Select Files" at bounding box center [561, 132] width 71 height 21
type input "C:\fakepath\BUNNINGS 8201-00598126 15.08.25.pdf"
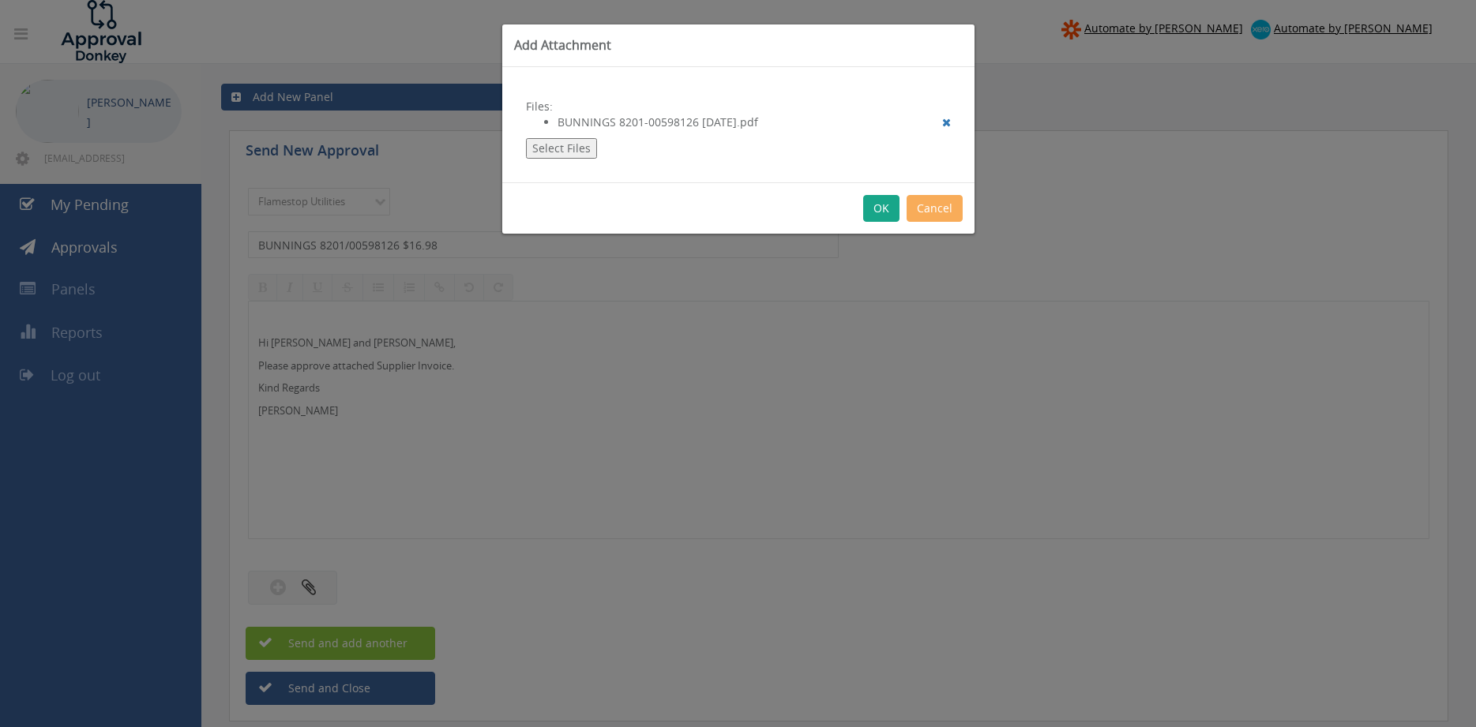
click at [877, 209] on button "OK" at bounding box center [881, 208] width 36 height 27
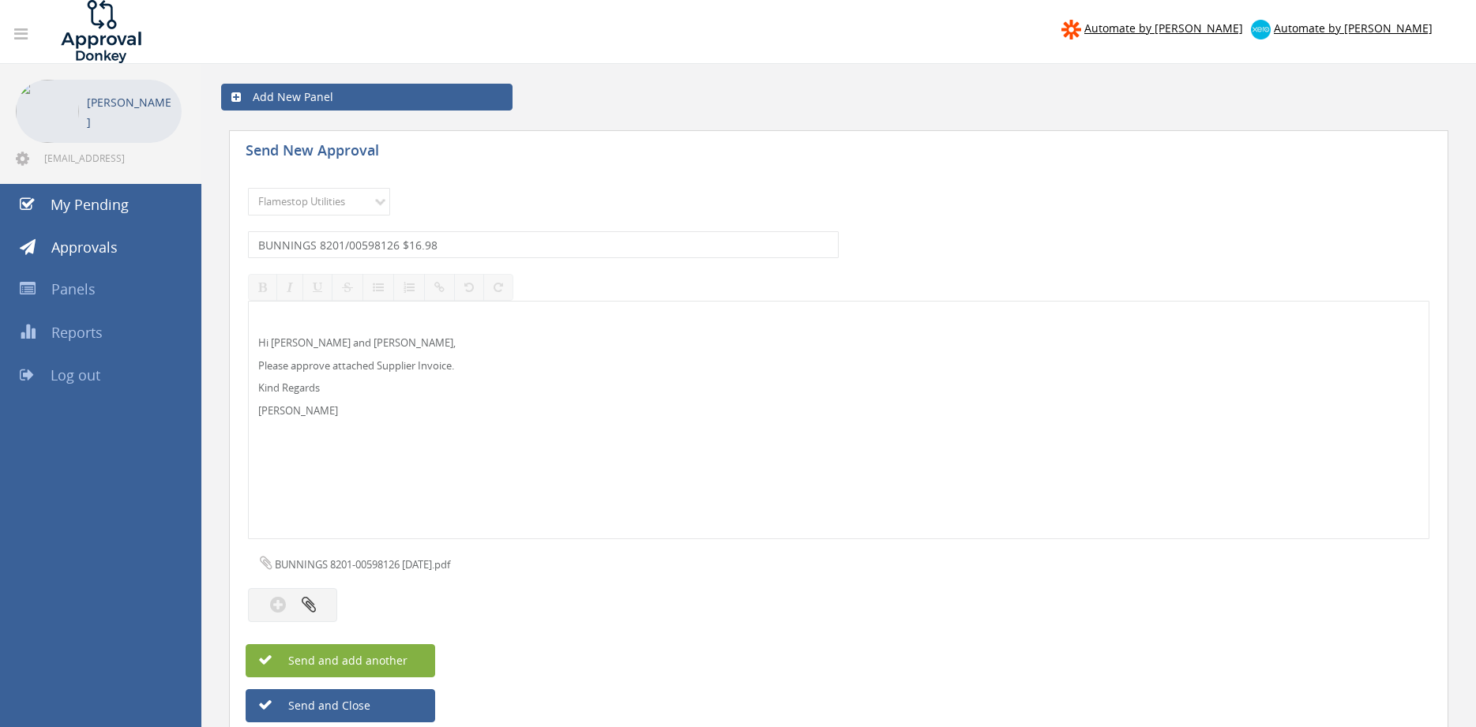
click at [418, 655] on button "Send and add another" at bounding box center [341, 660] width 190 height 33
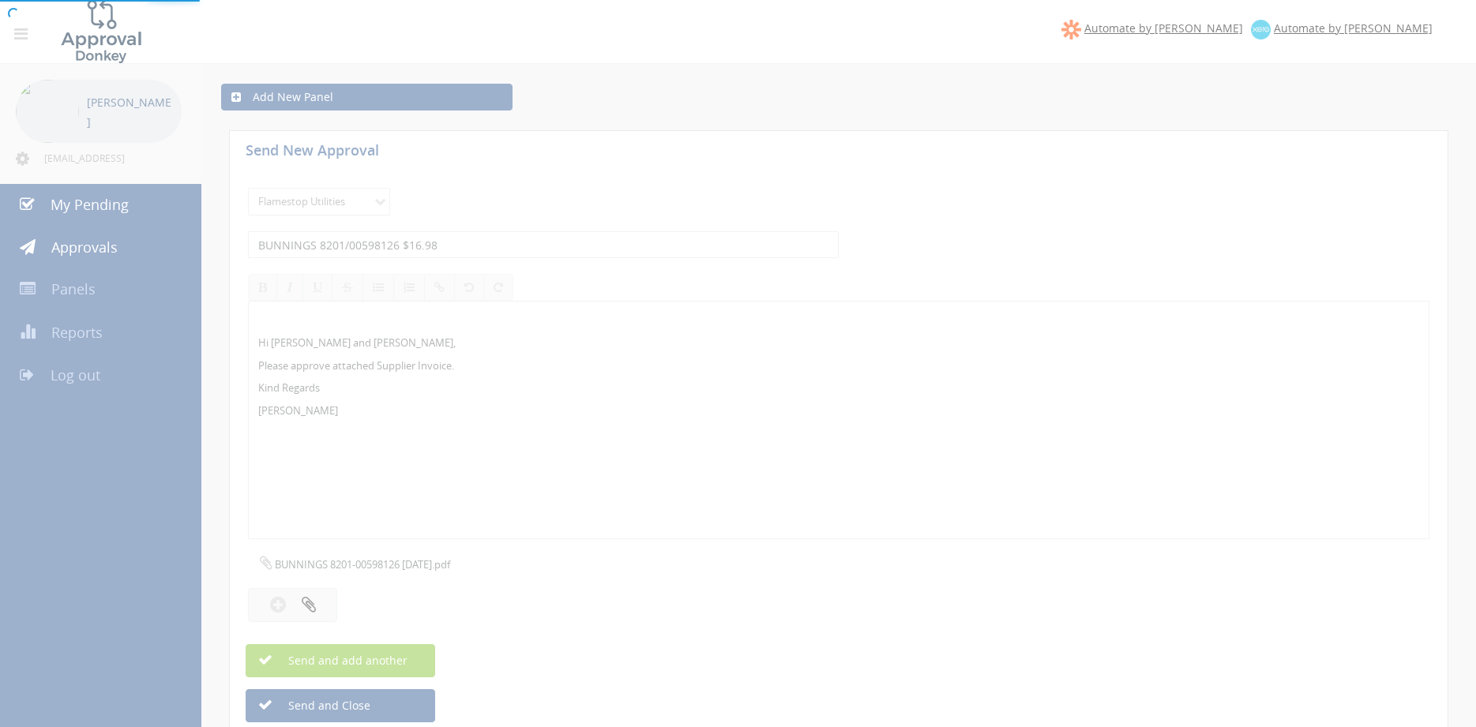
select select
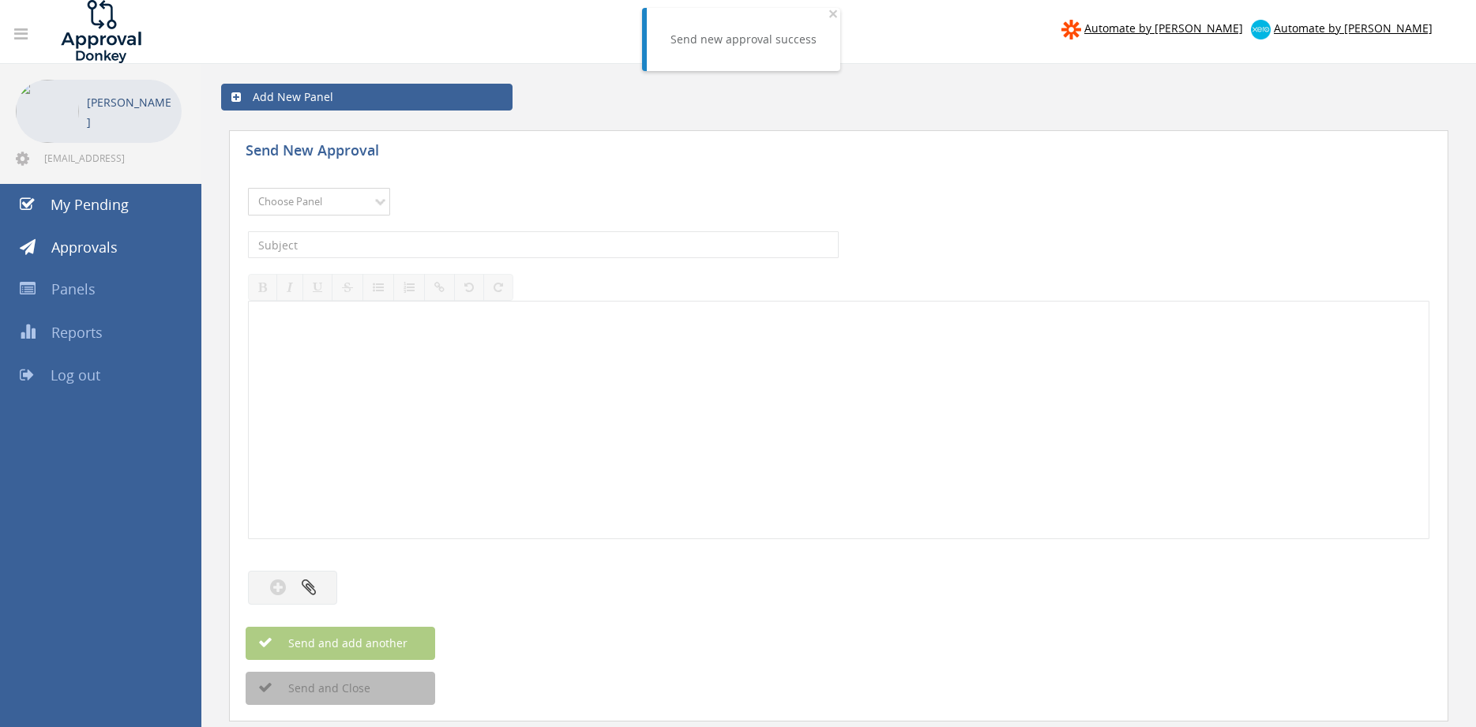
click at [248, 188] on select "Choose Panel Alarm Credits RG - 3 NZ Utilities Cable and SAI Global NZ Alarms-1…" at bounding box center [319, 202] width 142 height 28
select select "9744"
click option "Flamestop Utilities" at bounding box center [0, 0] width 0 height 0
click at [386, 245] on input "text" at bounding box center [543, 244] width 591 height 27
type input "BUNNINGS 8196/90060273 $16.06"
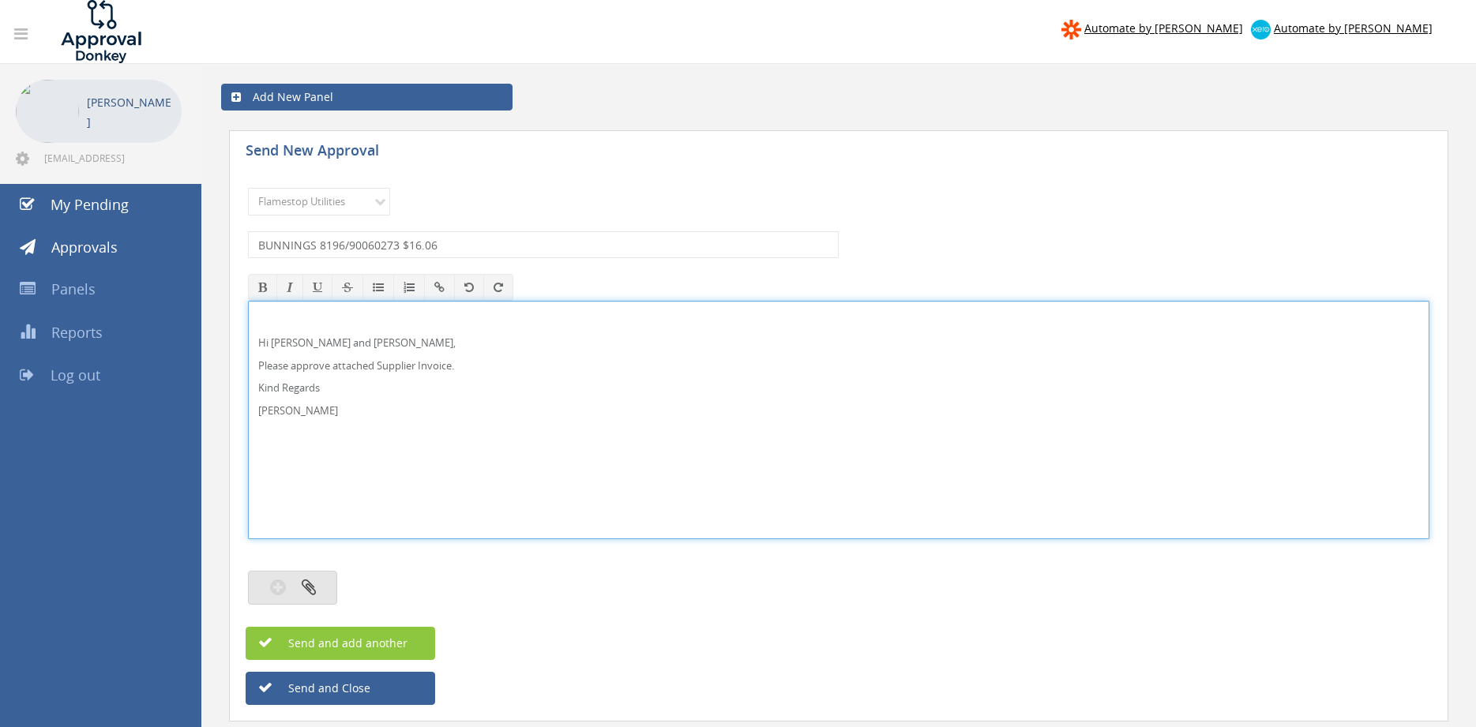
click at [312, 581] on icon "button" at bounding box center [309, 587] width 14 height 18
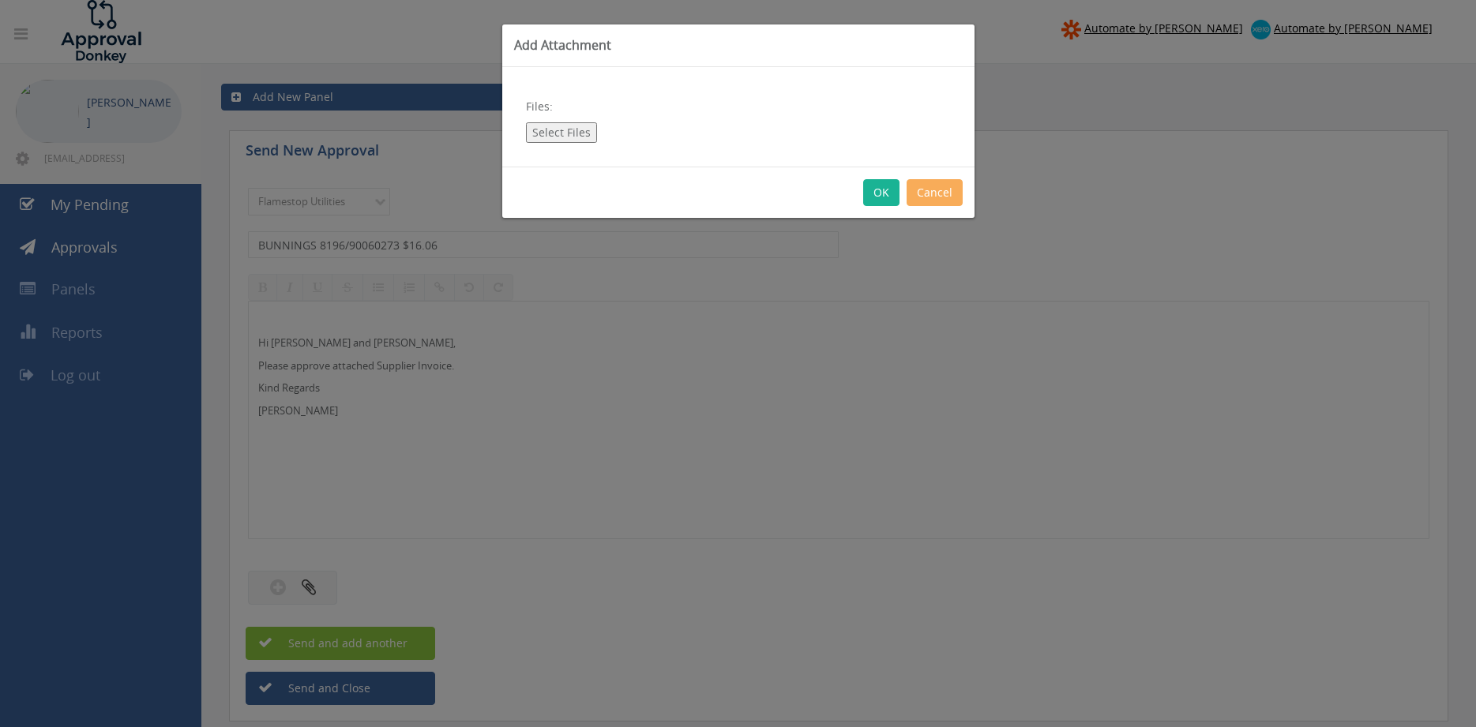
click at [578, 132] on button "Select Files" at bounding box center [561, 132] width 71 height 21
type input "C:\fakepath\BUNNINGS 8196-90060273 11.08.25.pdf"
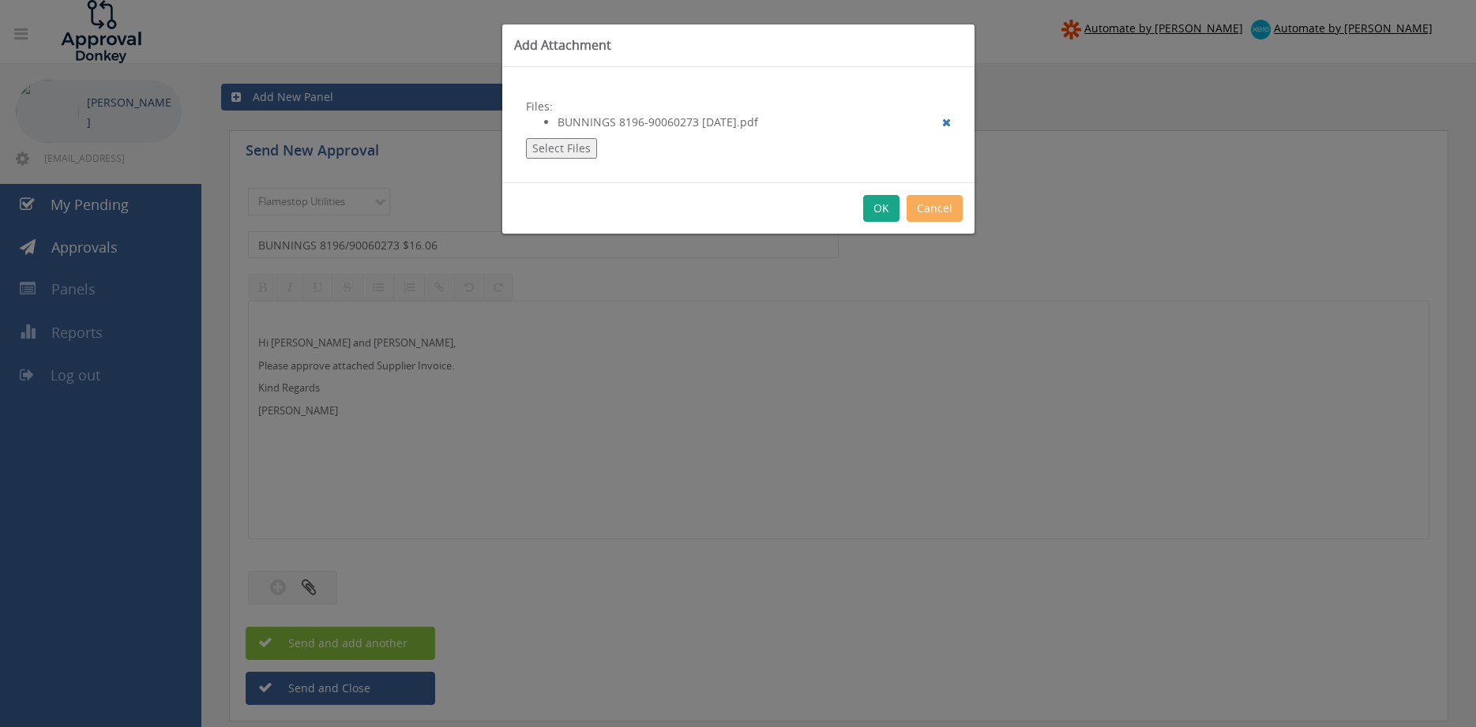
click at [881, 208] on button "OK" at bounding box center [881, 208] width 36 height 27
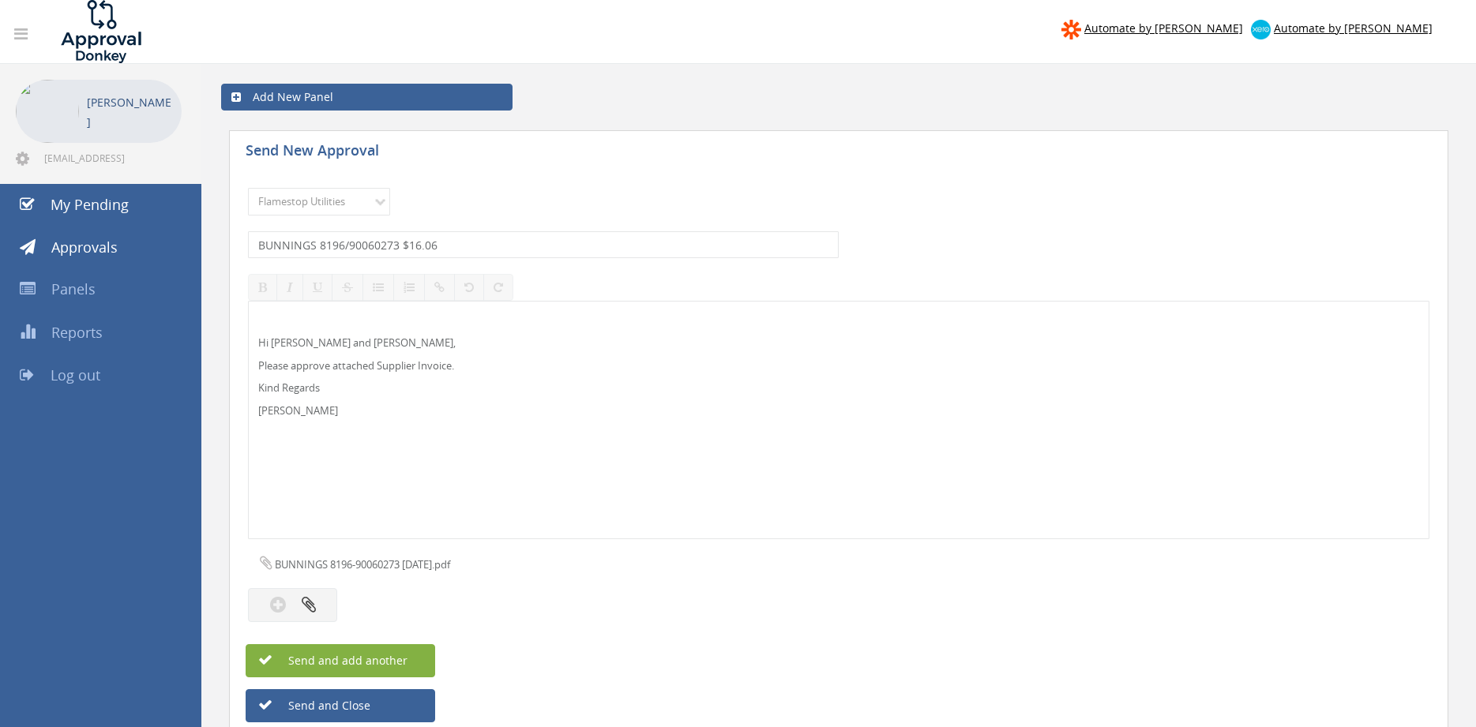
click at [408, 653] on button "Send and add another" at bounding box center [341, 660] width 190 height 33
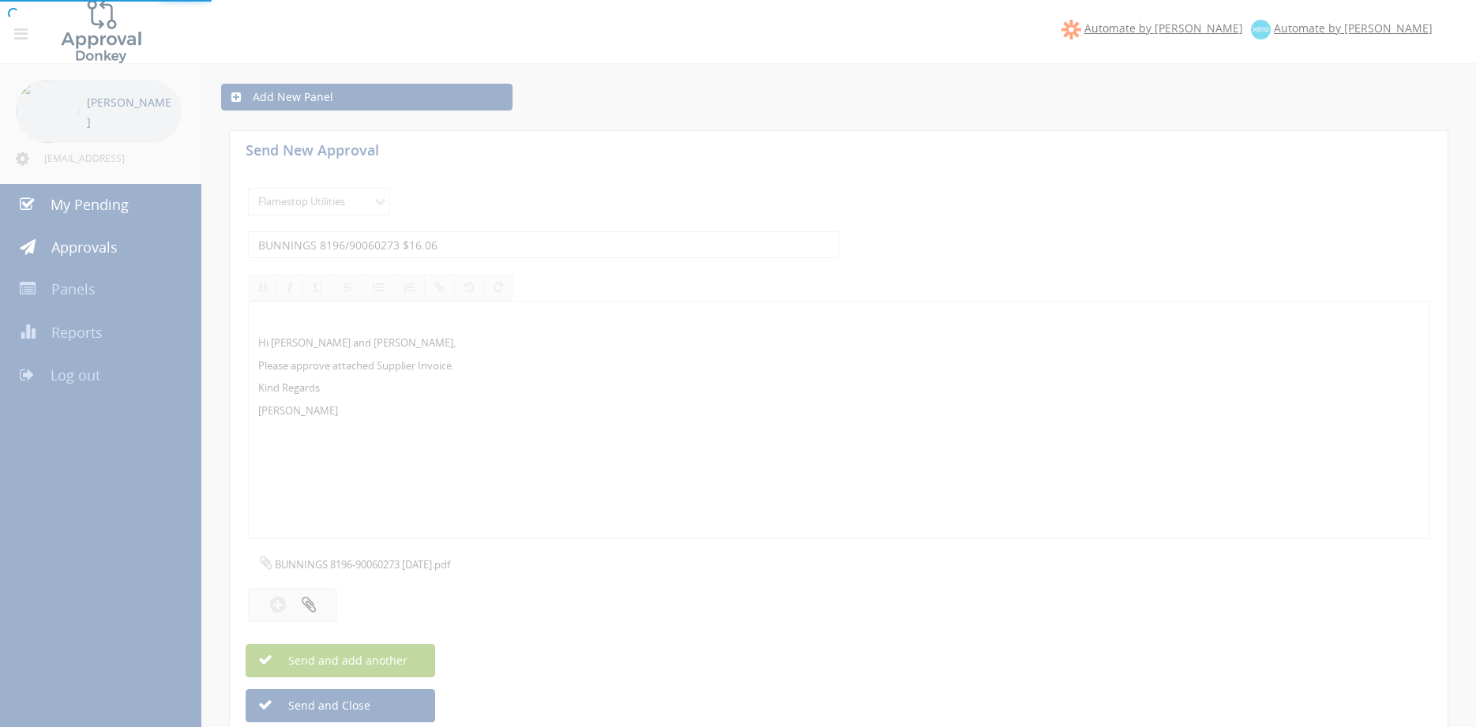
select select
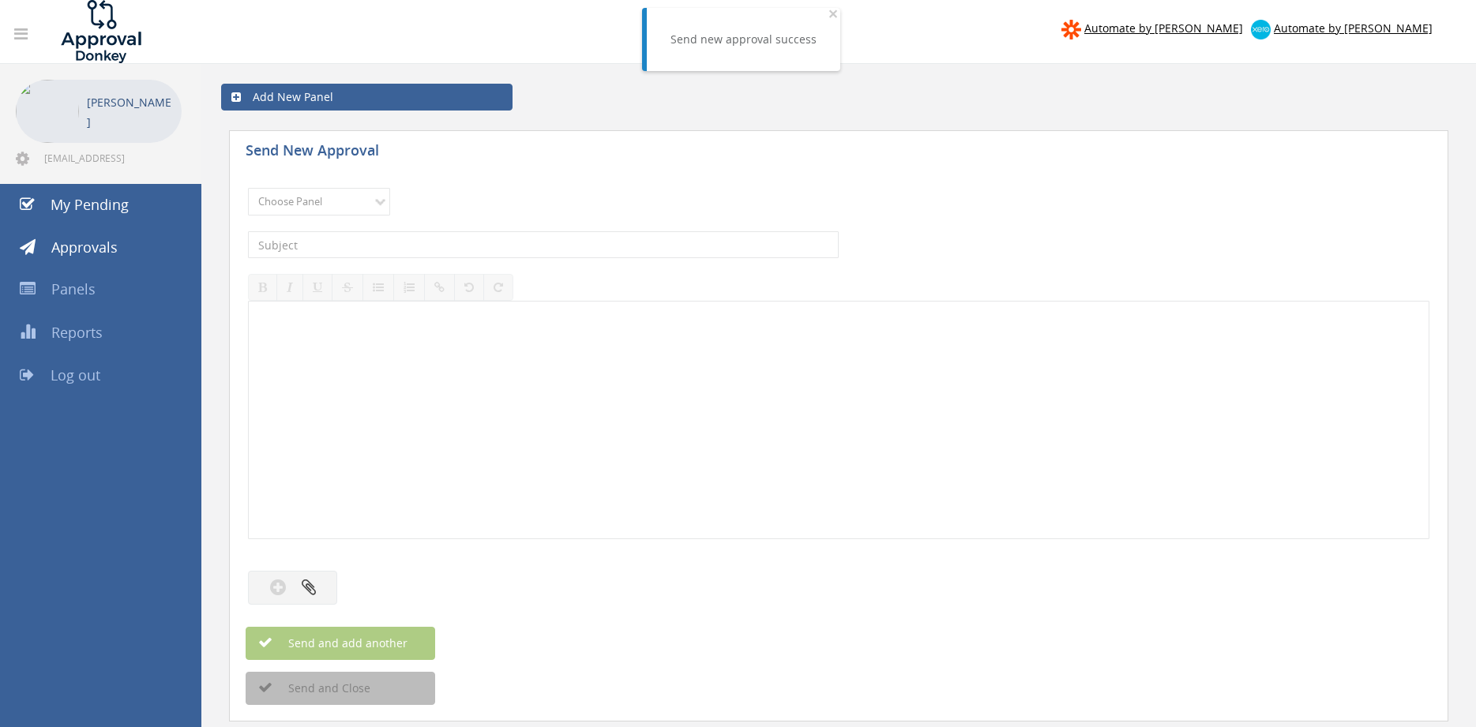
click at [332, 222] on div "Choose Panel Alarm Credits RG - 3 NZ Utilities Cable and SAI Global NZ Alarms-1…" at bounding box center [838, 201] width 1181 height 43
click at [248, 188] on select "Choose Panel Alarm Credits RG - 3 NZ Utilities Cable and SAI Global NZ Alarms-1…" at bounding box center [319, 202] width 142 height 28
select select "9744"
click option "Flamestop Utilities" at bounding box center [0, 0] width 0 height 0
click at [386, 241] on input "text" at bounding box center [543, 244] width 591 height 27
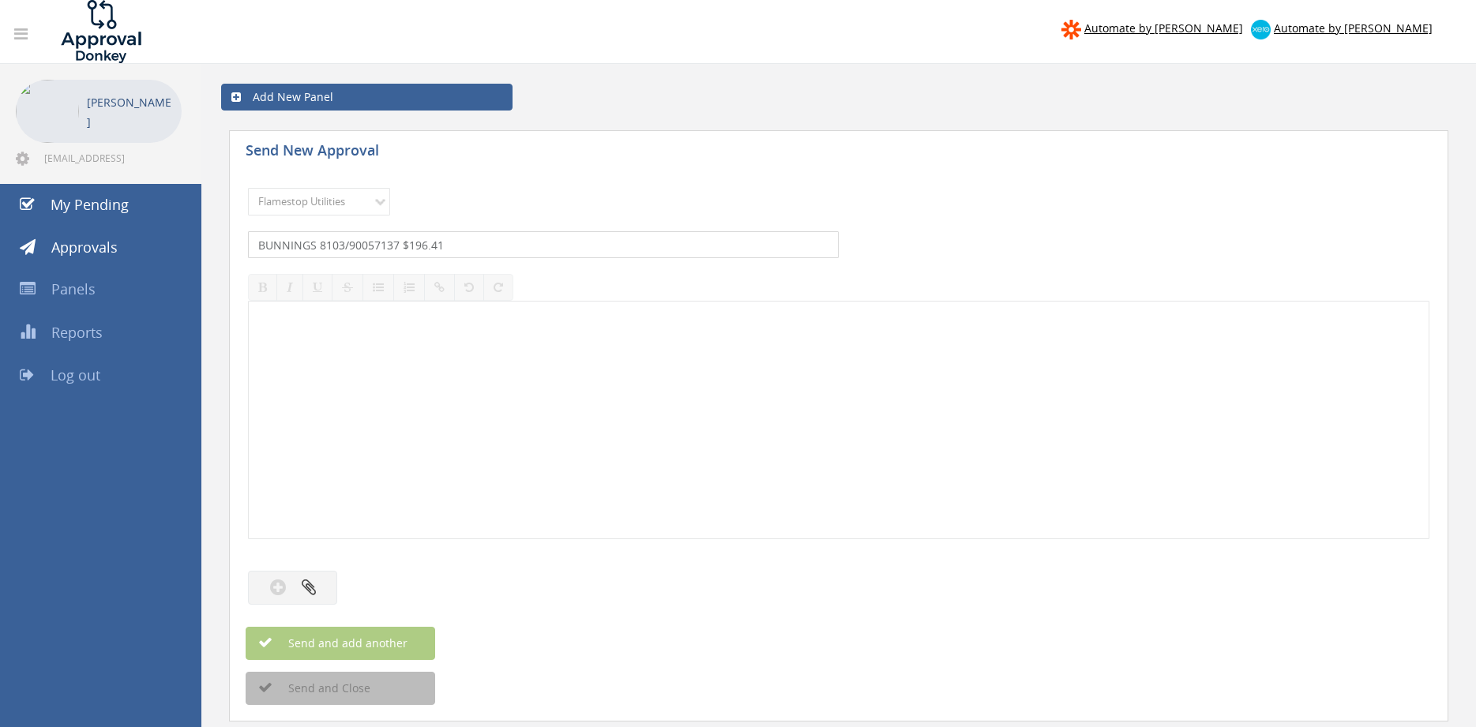
type input "BUNNINGS 8103/90057137 $196.41"
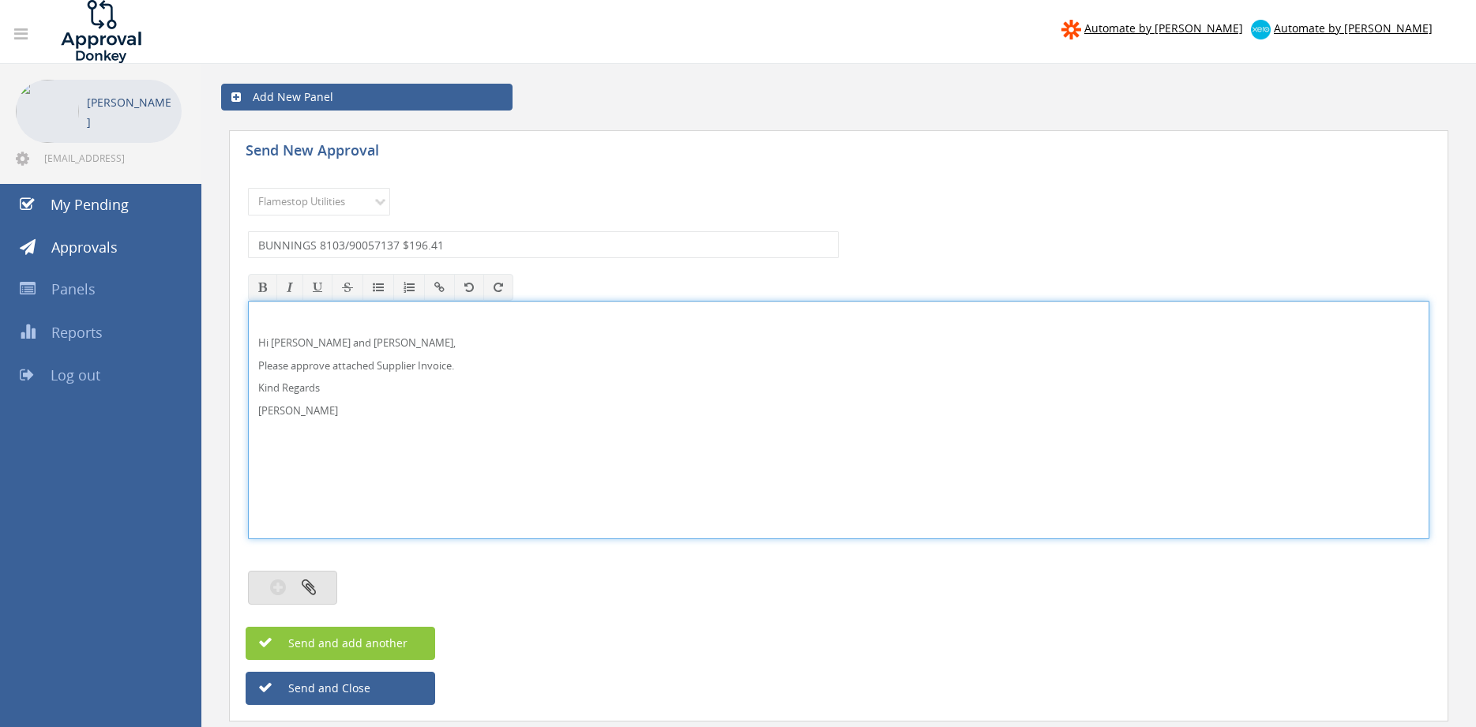
click at [310, 588] on icon "button" at bounding box center [309, 587] width 14 height 18
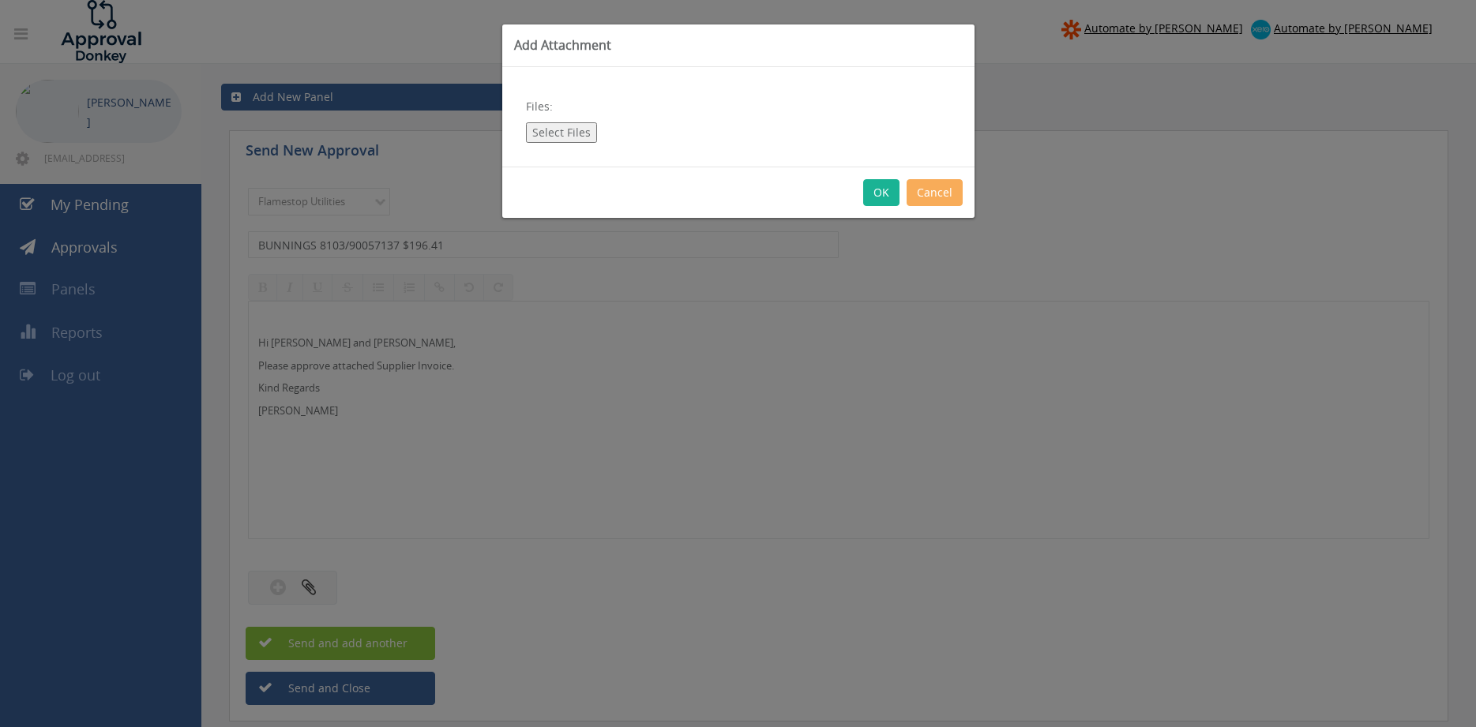
click at [570, 137] on button "Select Files" at bounding box center [561, 132] width 71 height 21
type input "C:\fakepath\BUNNINGS 8103-90057137 12.08.25.pdf"
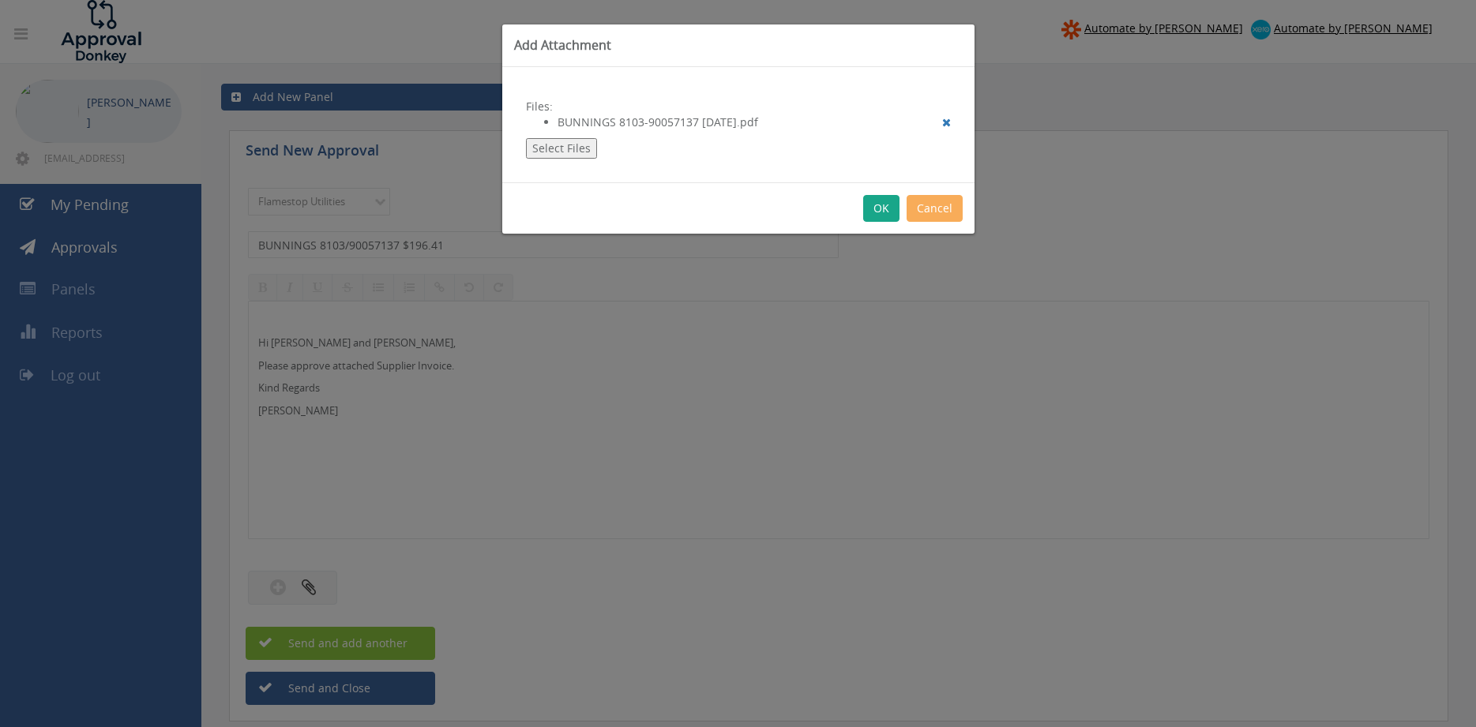
click at [882, 211] on button "OK" at bounding box center [881, 208] width 36 height 27
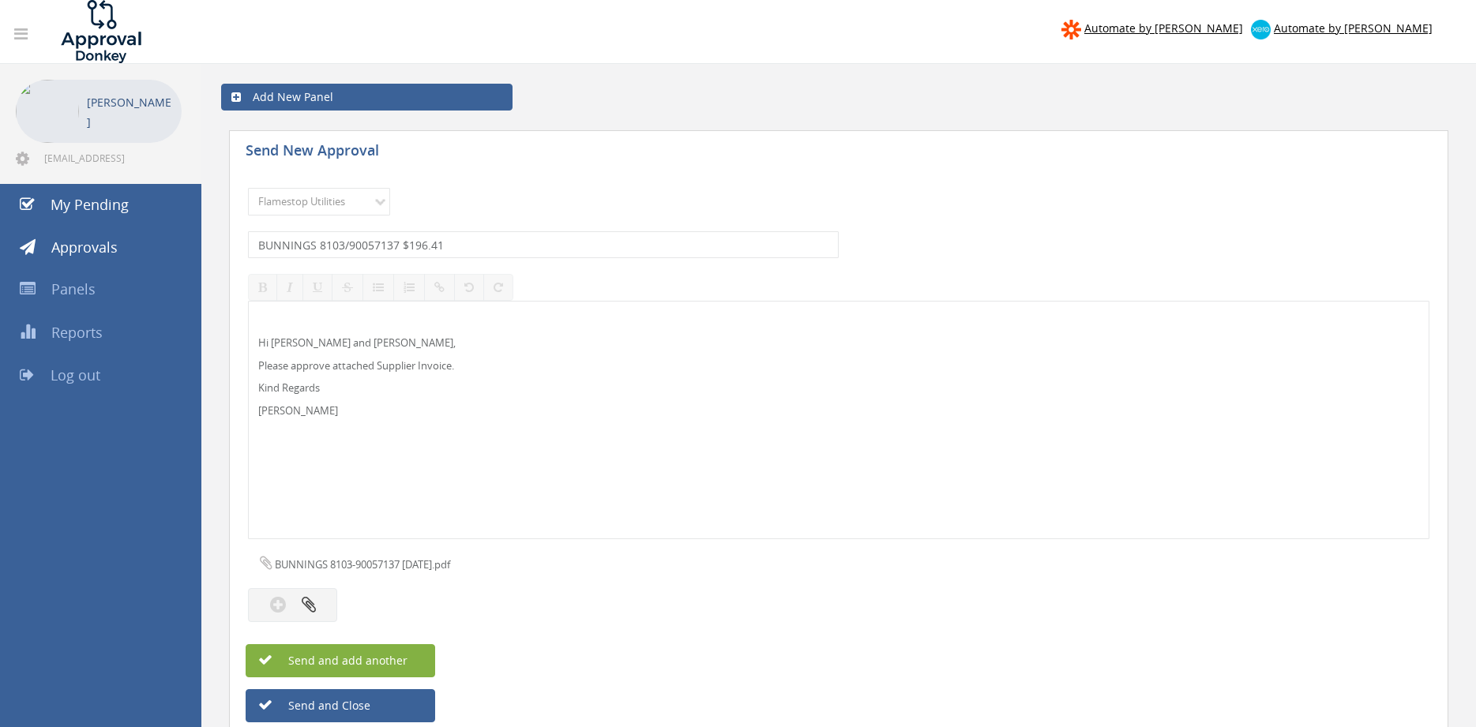
click at [411, 659] on button "Send and add another" at bounding box center [341, 660] width 190 height 33
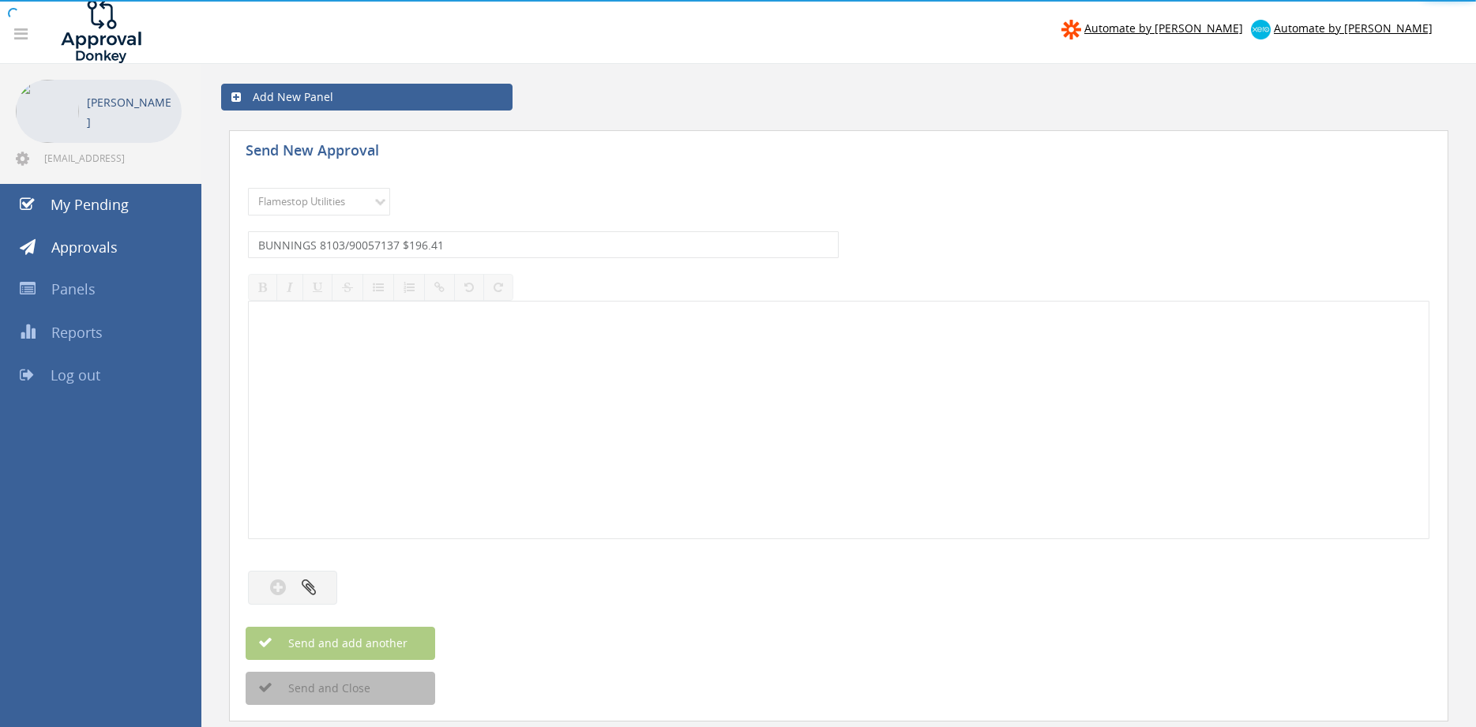
select select
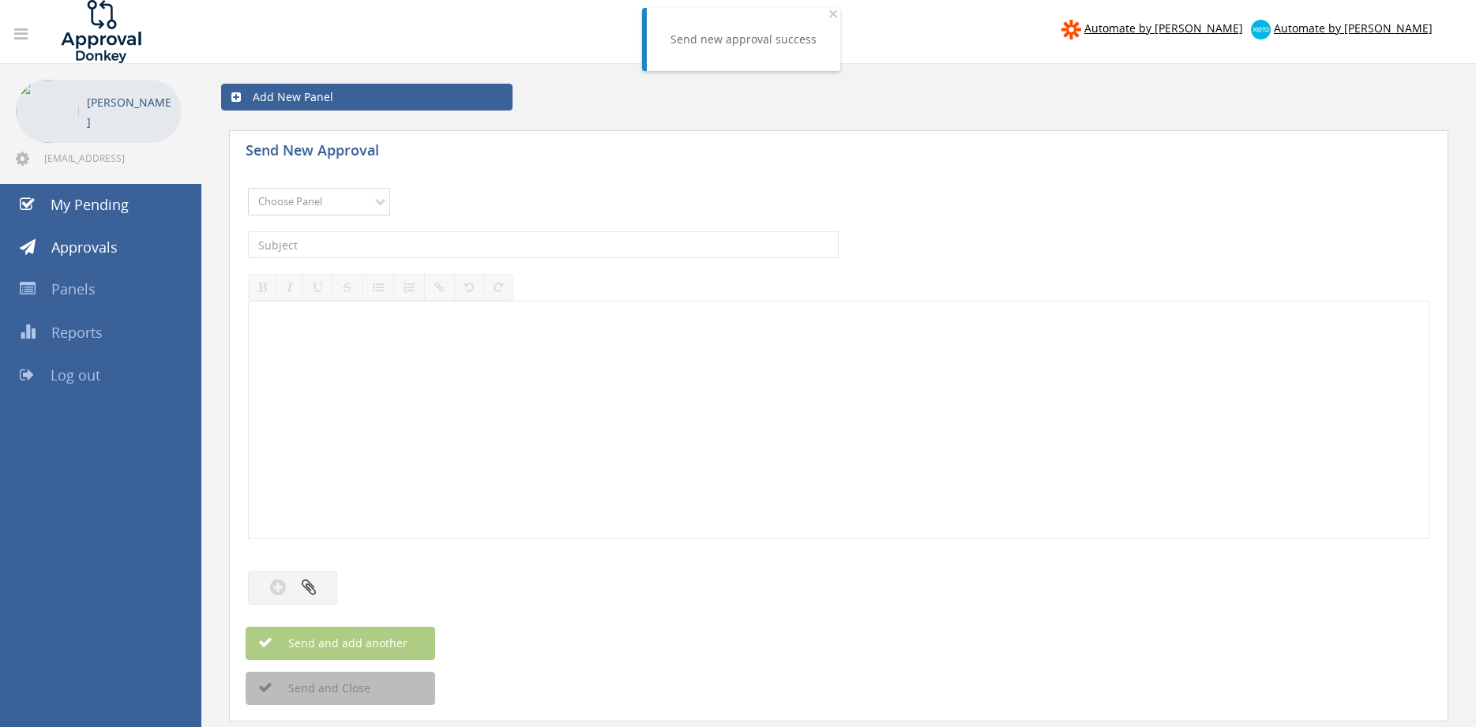
click at [248, 188] on select "Choose Panel Alarm Credits RG - 3 NZ Utilities Cable and SAI Global NZ Alarms-1…" at bounding box center [319, 202] width 142 height 28
select select "9744"
click option "Flamestop Utilities" at bounding box center [0, 0] width 0 height 0
click at [408, 246] on input "text" at bounding box center [543, 244] width 591 height 27
type input "BUNNINGS 8087/01162510 $132.38"
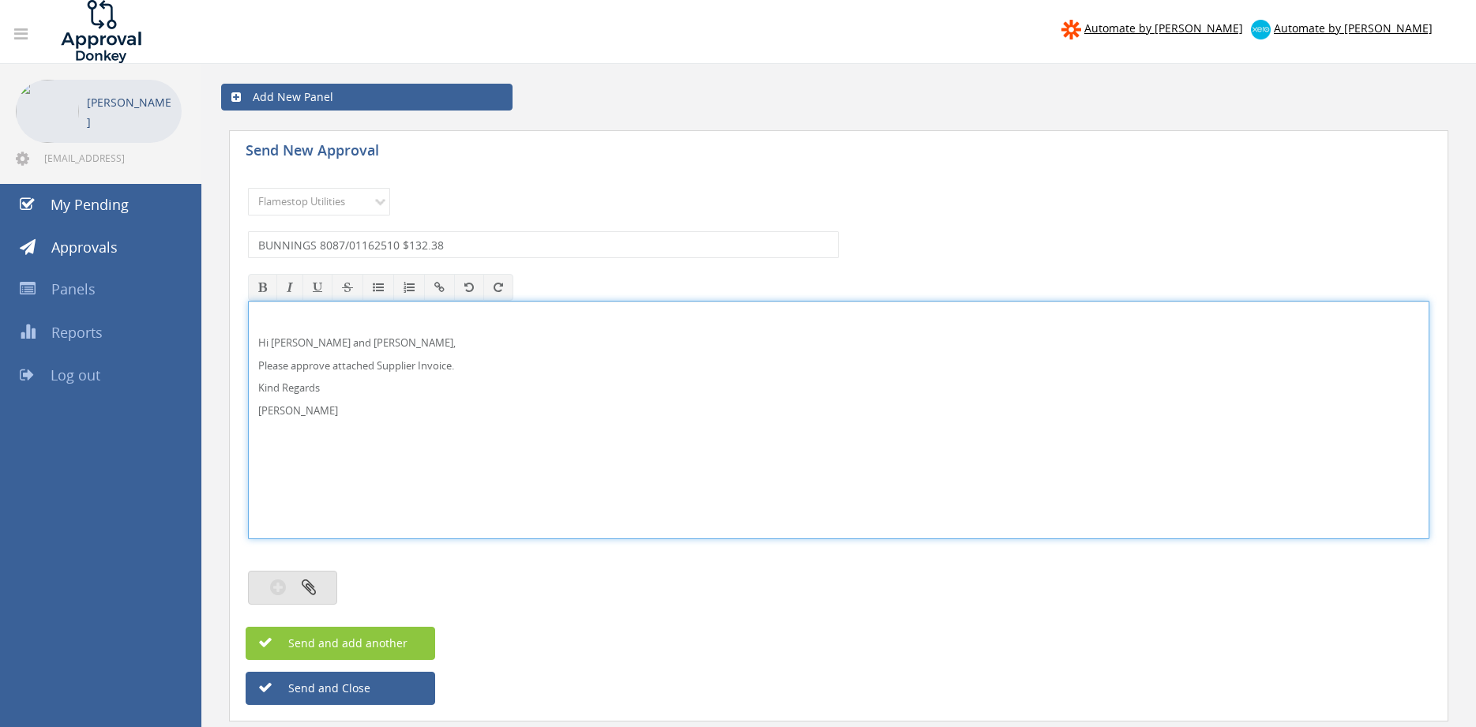
click at [313, 581] on icon "button" at bounding box center [309, 587] width 14 height 18
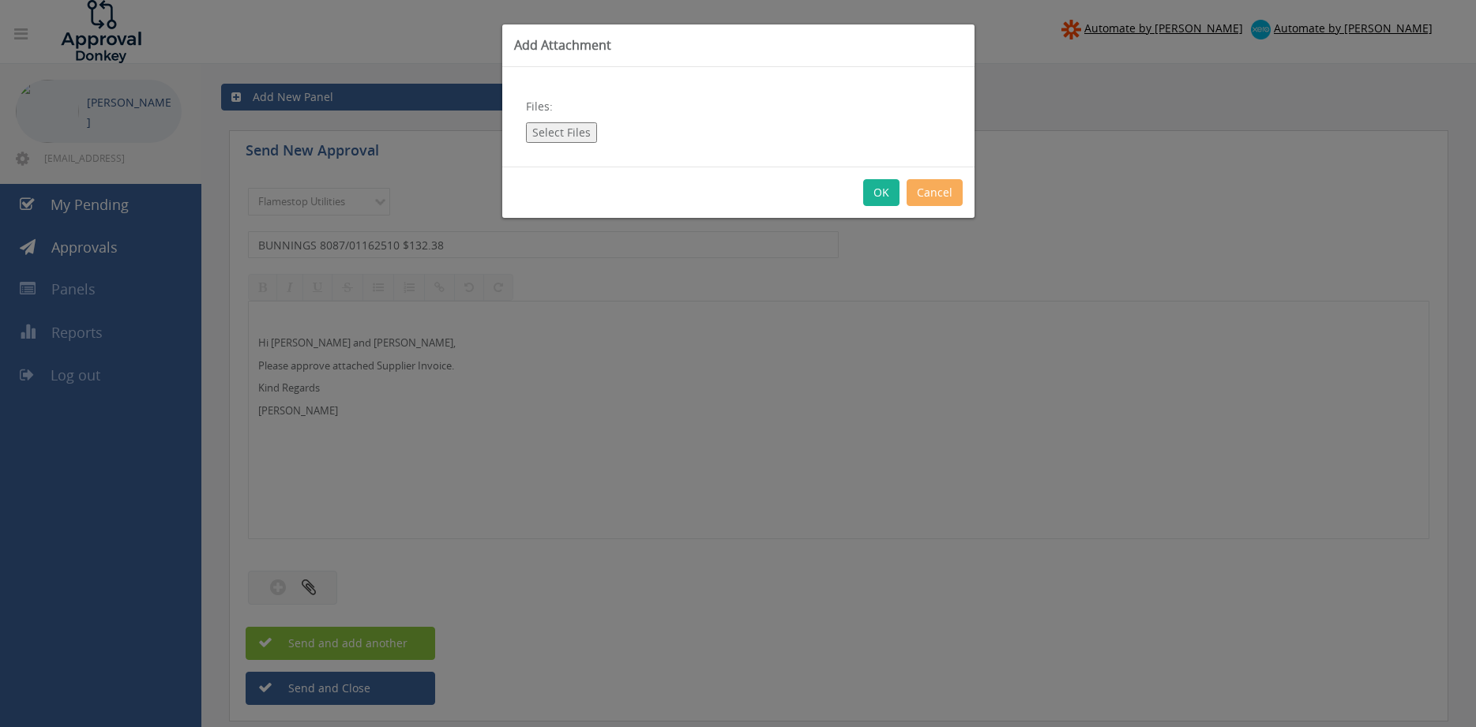
click at [567, 126] on button "Select Files" at bounding box center [561, 132] width 71 height 21
type input "C:\fakepath\BUNNINGS 8087-01162510 11.08.25.pdf"
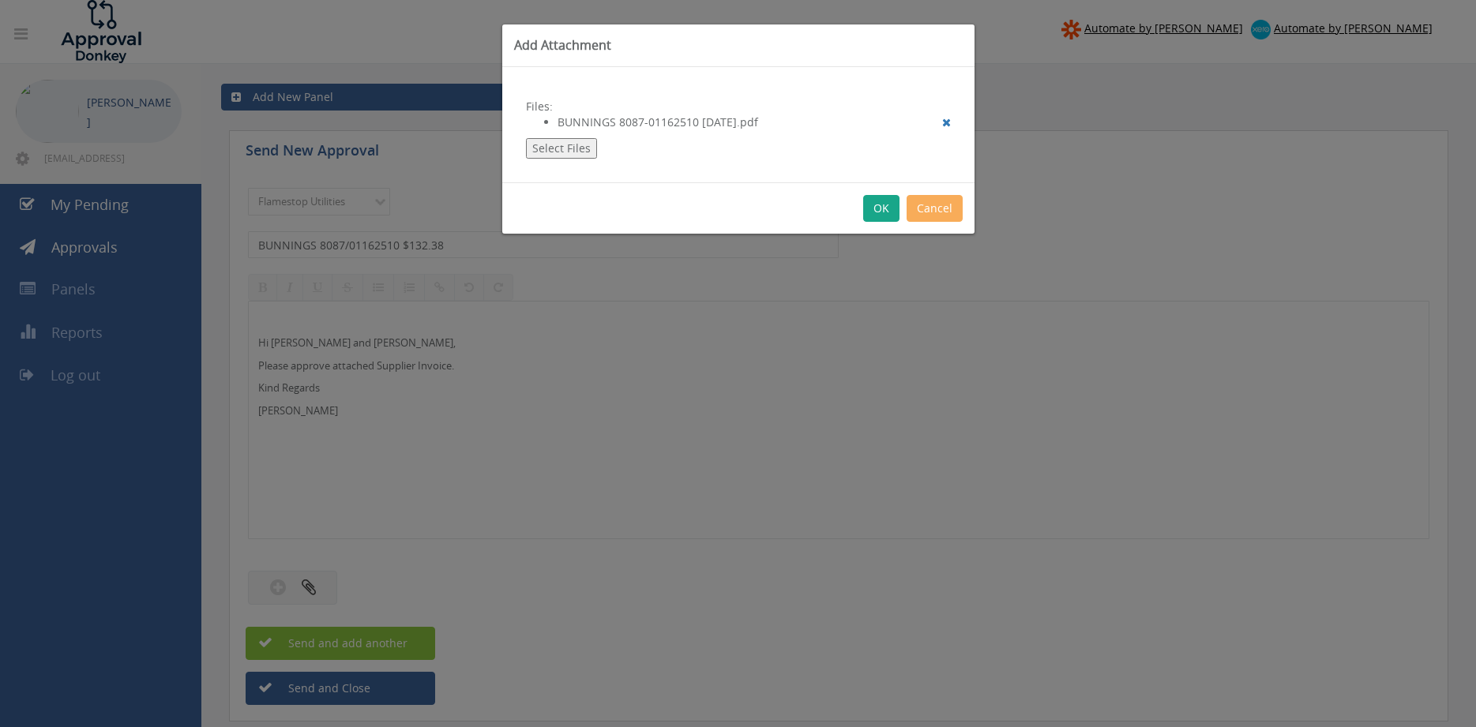
click at [882, 202] on button "OK" at bounding box center [881, 208] width 36 height 27
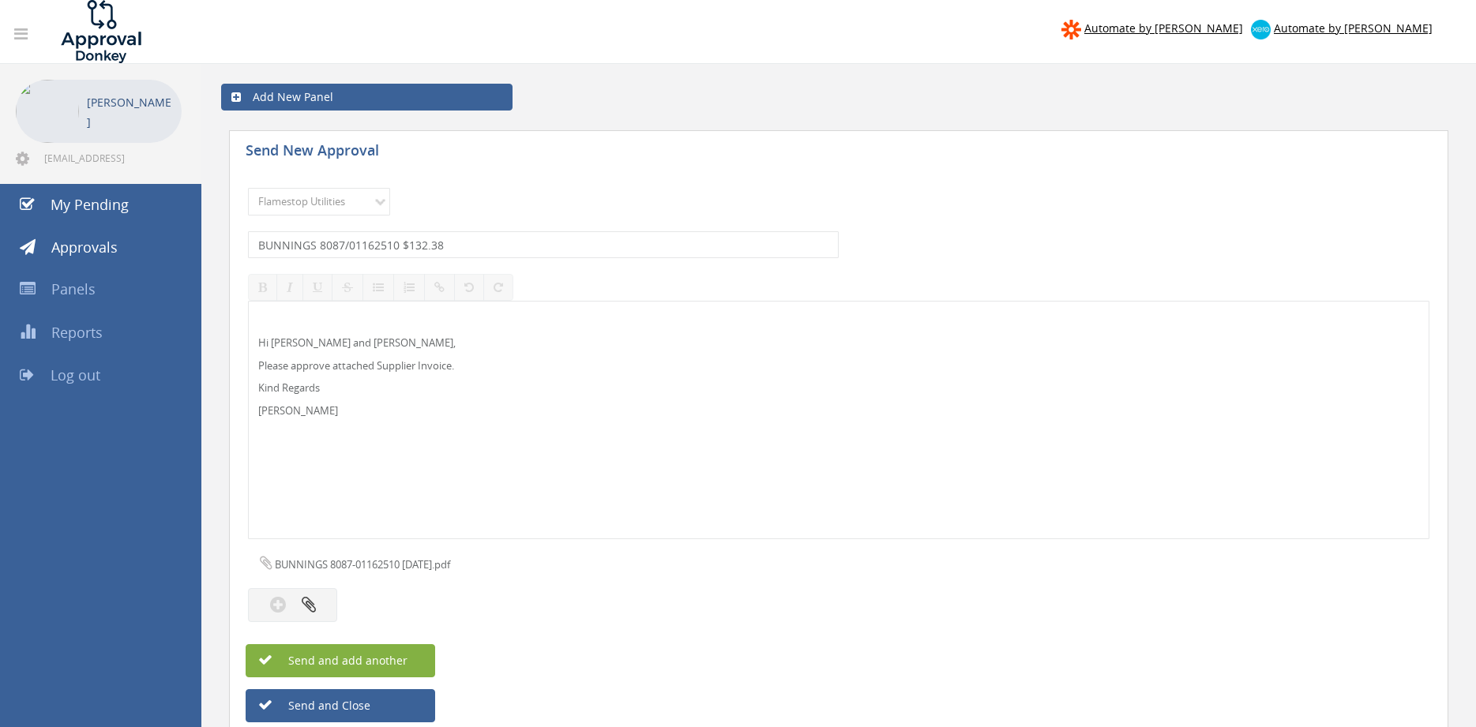
click at [422, 654] on button "Send and add another" at bounding box center [341, 660] width 190 height 33
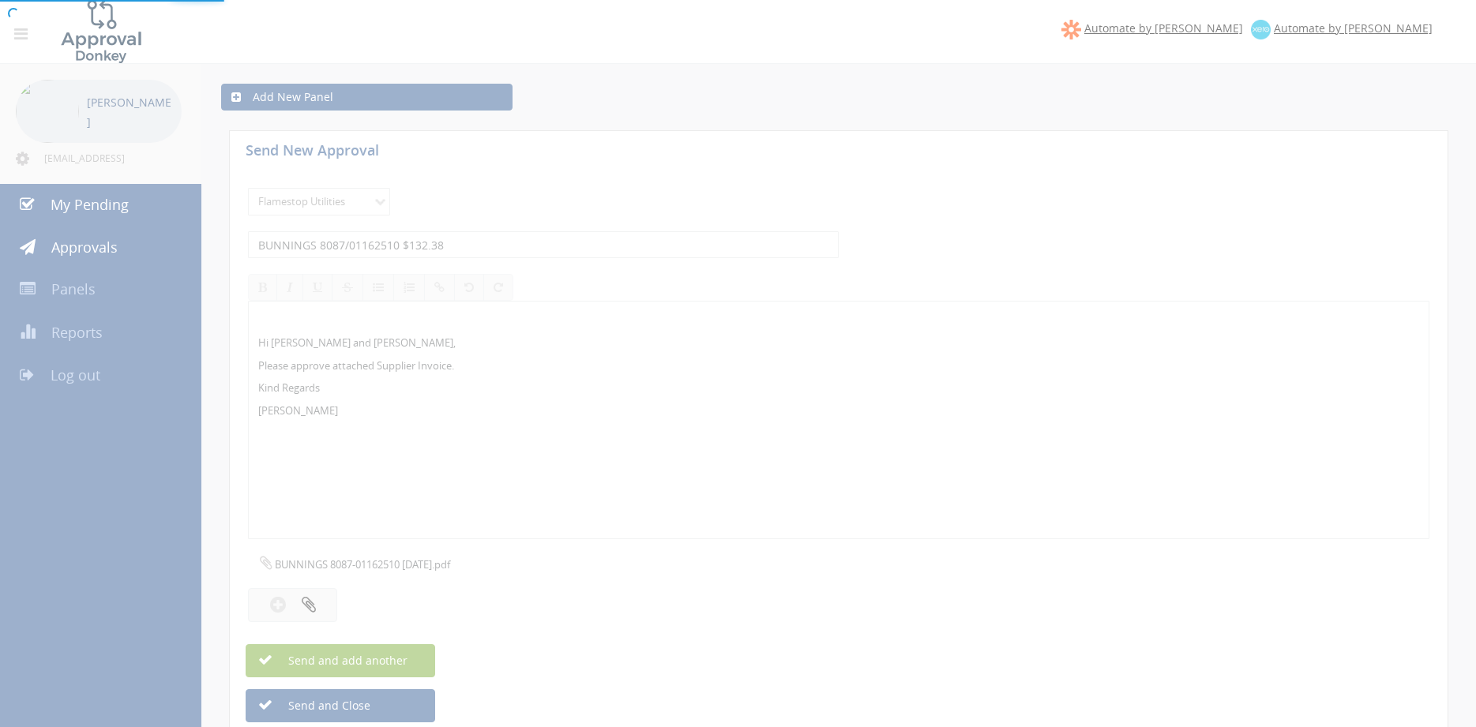
select select
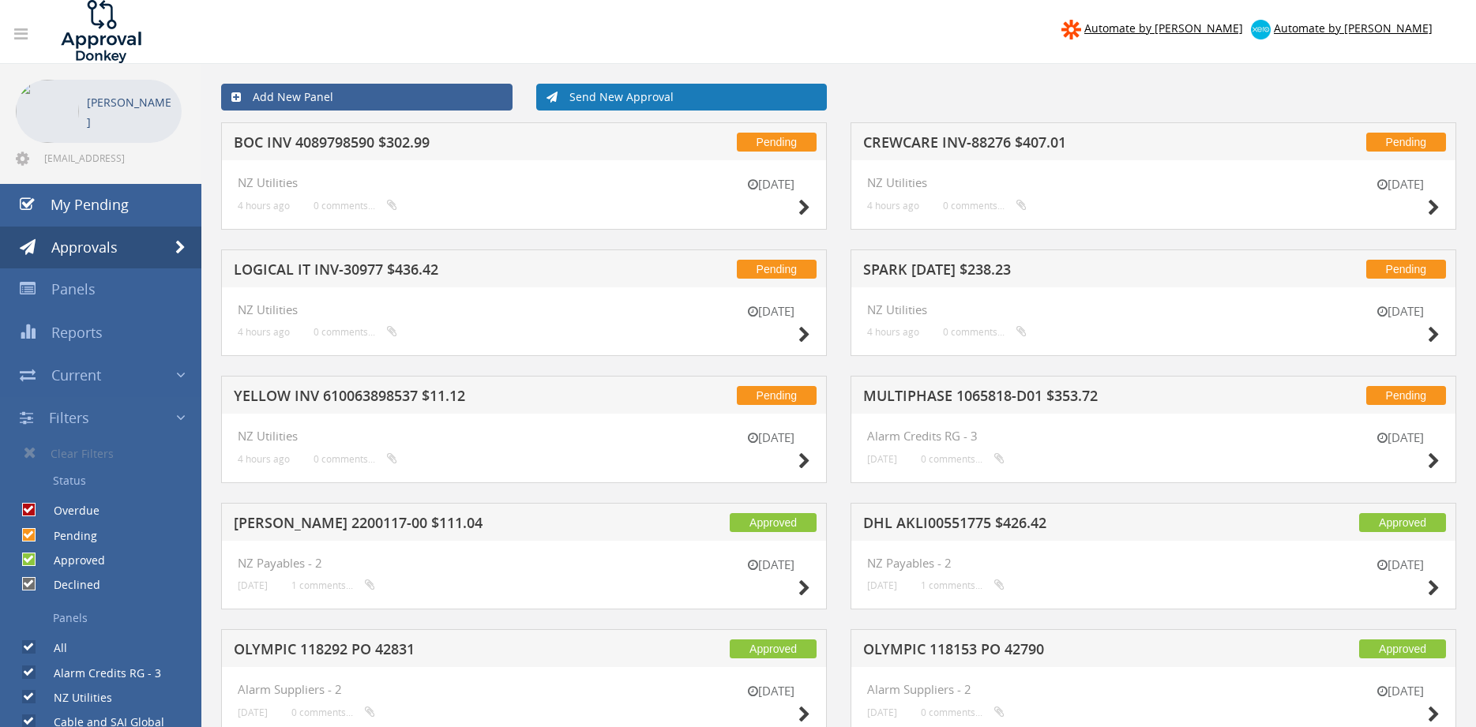
click at [703, 103] on link "Send New Approval" at bounding box center [681, 97] width 291 height 27
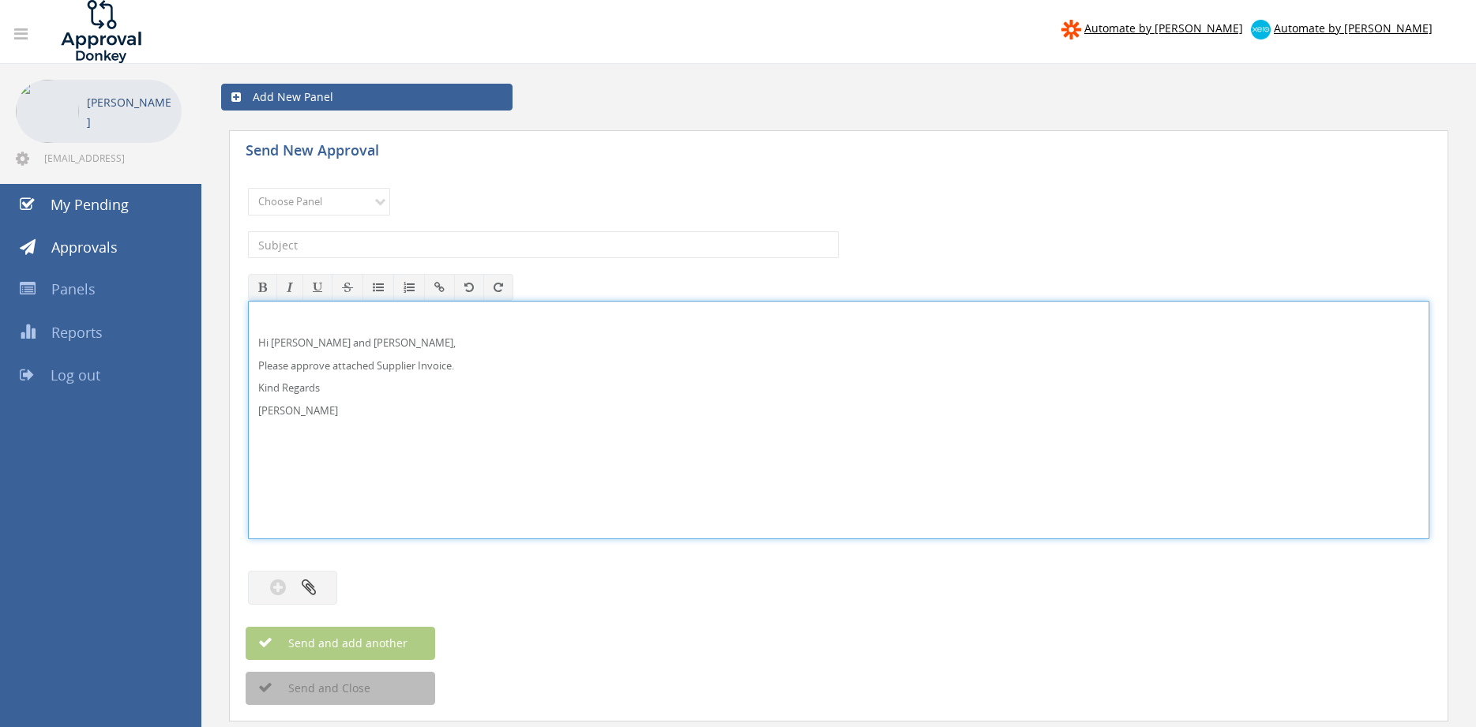
drag, startPoint x: 292, startPoint y: 346, endPoint x: 380, endPoint y: 325, distance: 90.0
click at [291, 345] on p "Hi Paul and Ben," at bounding box center [838, 343] width 1161 height 15
click at [454, 371] on p "Please approve attached Supplier Invoice." at bounding box center [838, 366] width 1161 height 15
drag, startPoint x: 268, startPoint y: 399, endPoint x: 257, endPoint y: 344, distance: 56.5
click at [248, 337] on div "Hi Lee and Ben, Please approve attached Credit Request. Kind Regards Pam Walker" at bounding box center [838, 420] width 1181 height 238
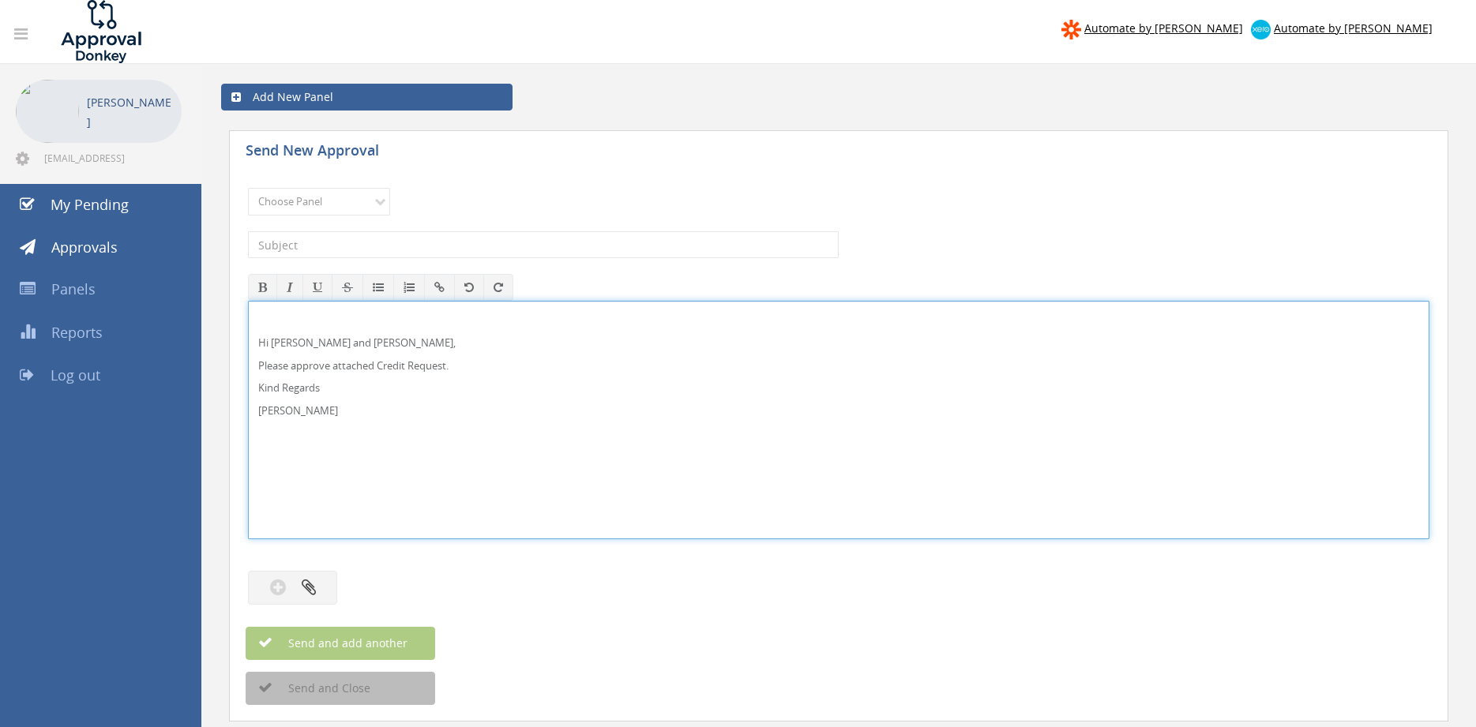
click at [343, 409] on p "[PERSON_NAME]" at bounding box center [838, 411] width 1161 height 15
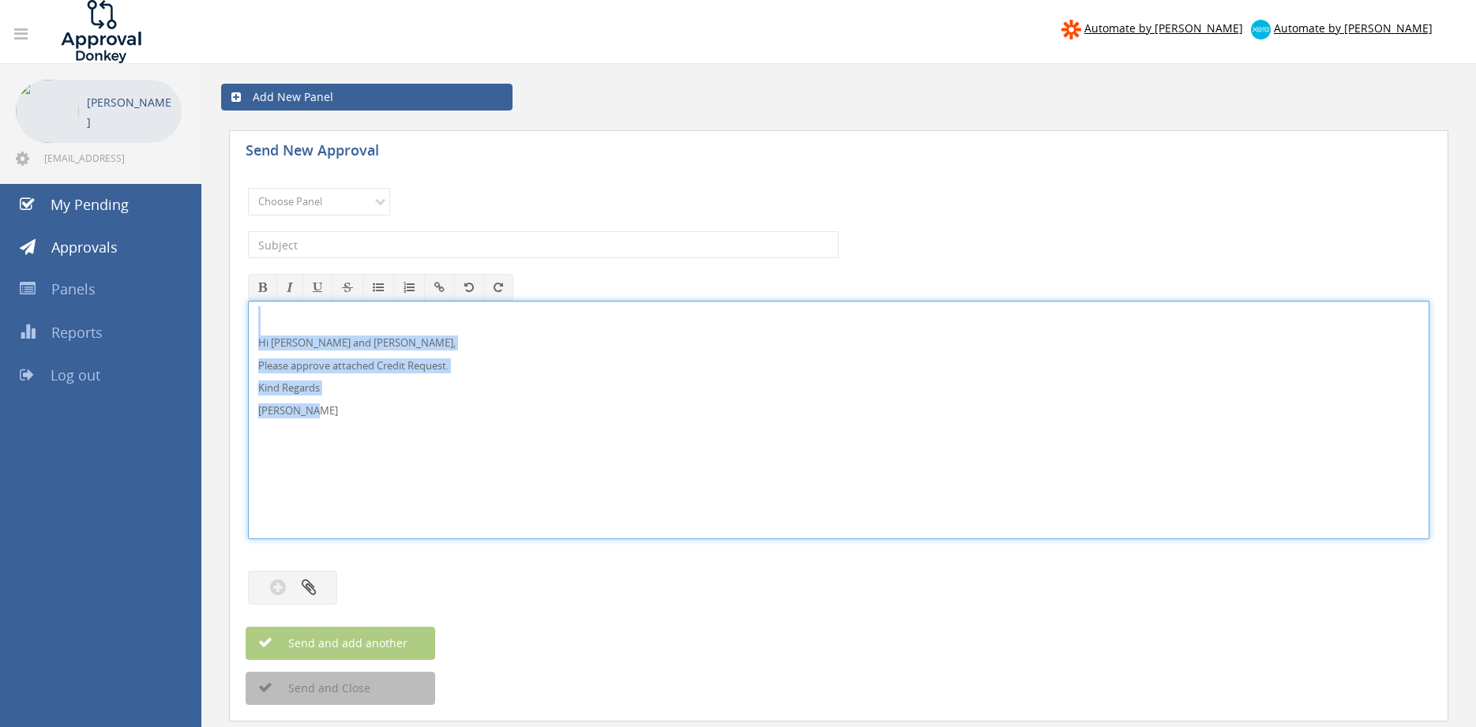
drag, startPoint x: 263, startPoint y: 397, endPoint x: 220, endPoint y: 298, distance: 108.6
click at [248, 301] on div "Hi Lee and Ben, Please approve attached Credit Request. Kind Regards Pam Walker" at bounding box center [838, 420] width 1181 height 238
copy div "Hi Lee and Ben, Please approve attached Credit Request. Kind Regards Pam Walker"
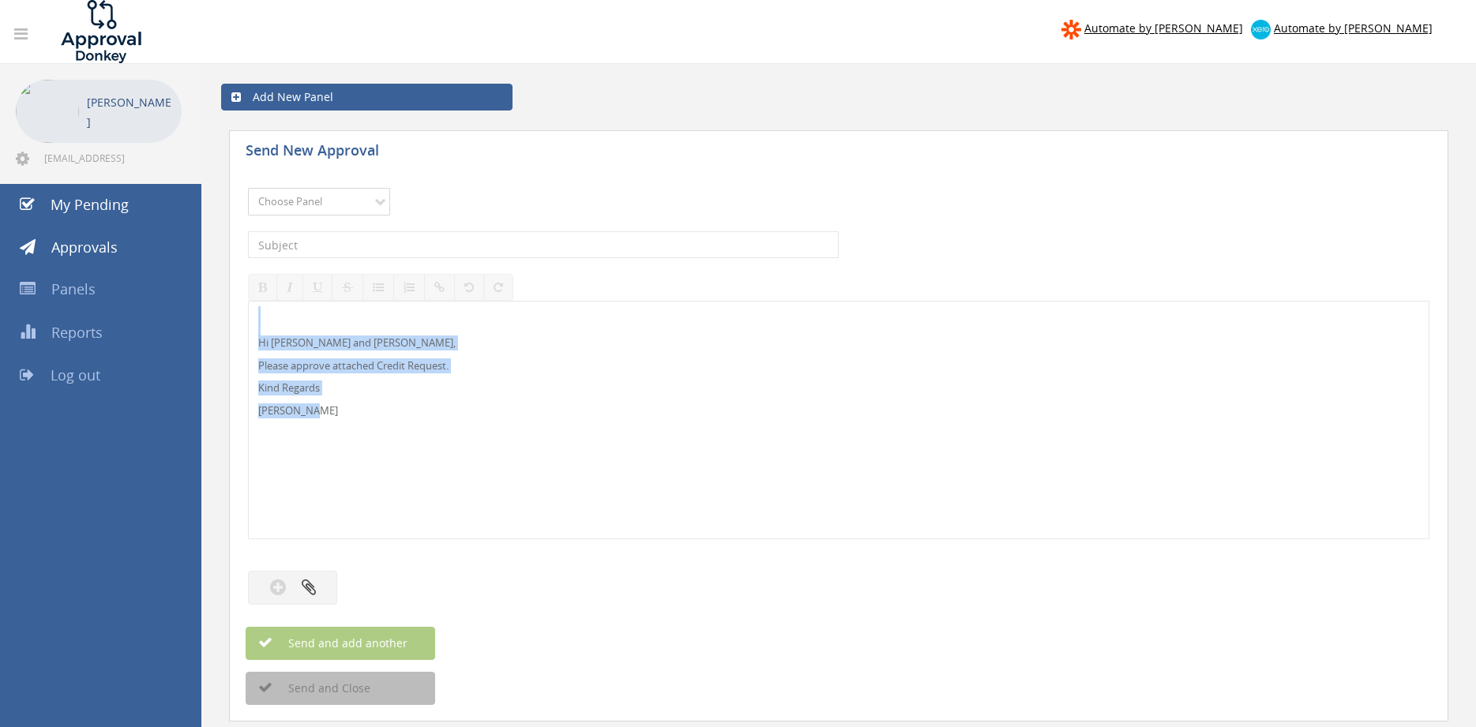
select select "9739"
click option "Credit Requests - 2" at bounding box center [0, 0] width 0 height 0
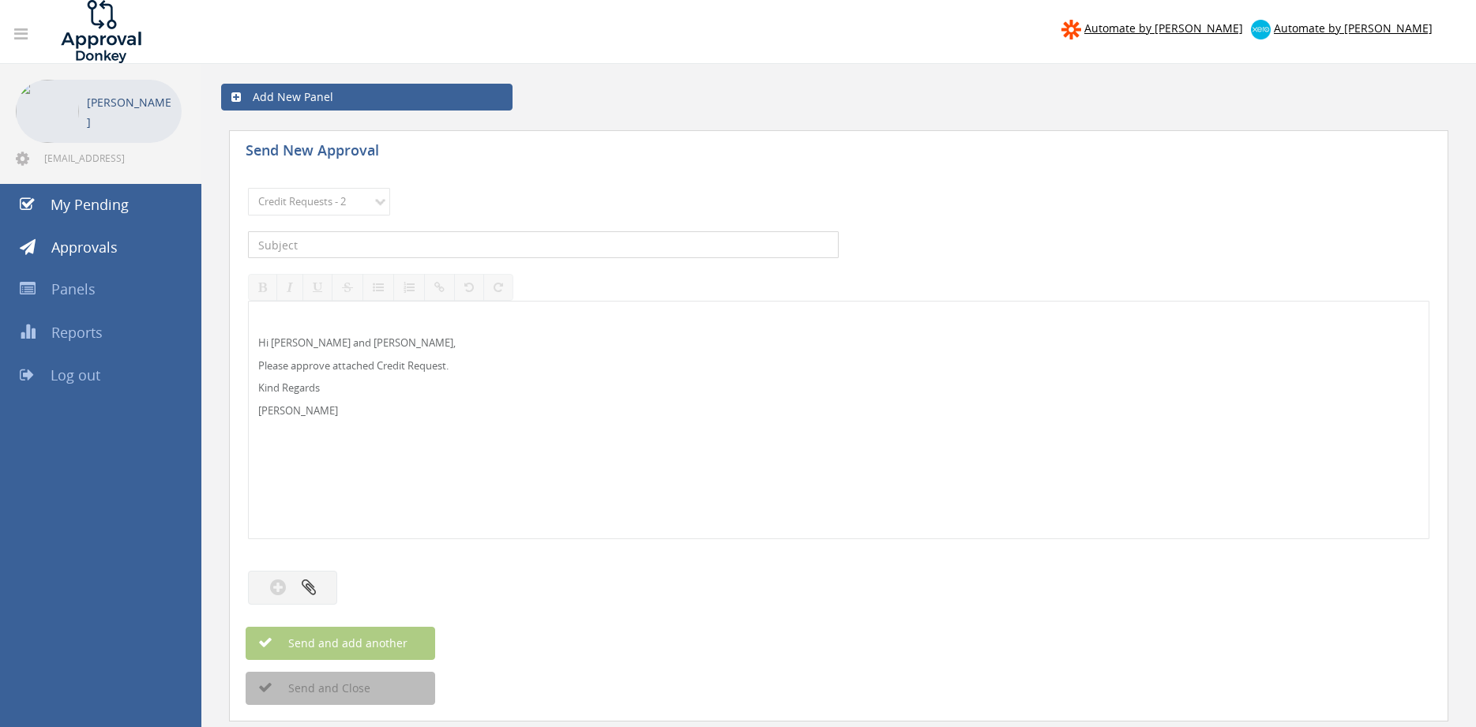
click at [396, 244] on input "text" at bounding box center [543, 244] width 591 height 27
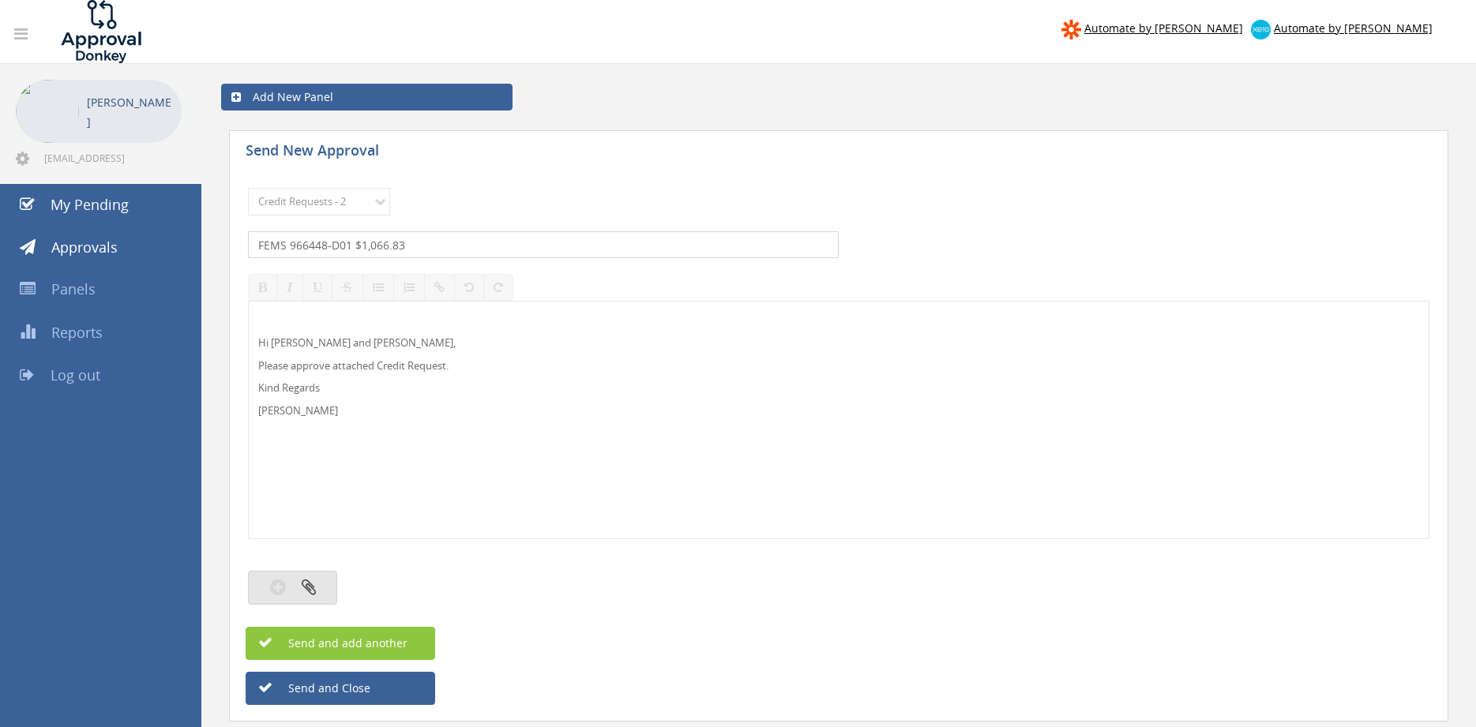
type input "FEMS 966448-D01 $1,066.83"
click at [282, 586] on icon "button" at bounding box center [278, 587] width 16 height 18
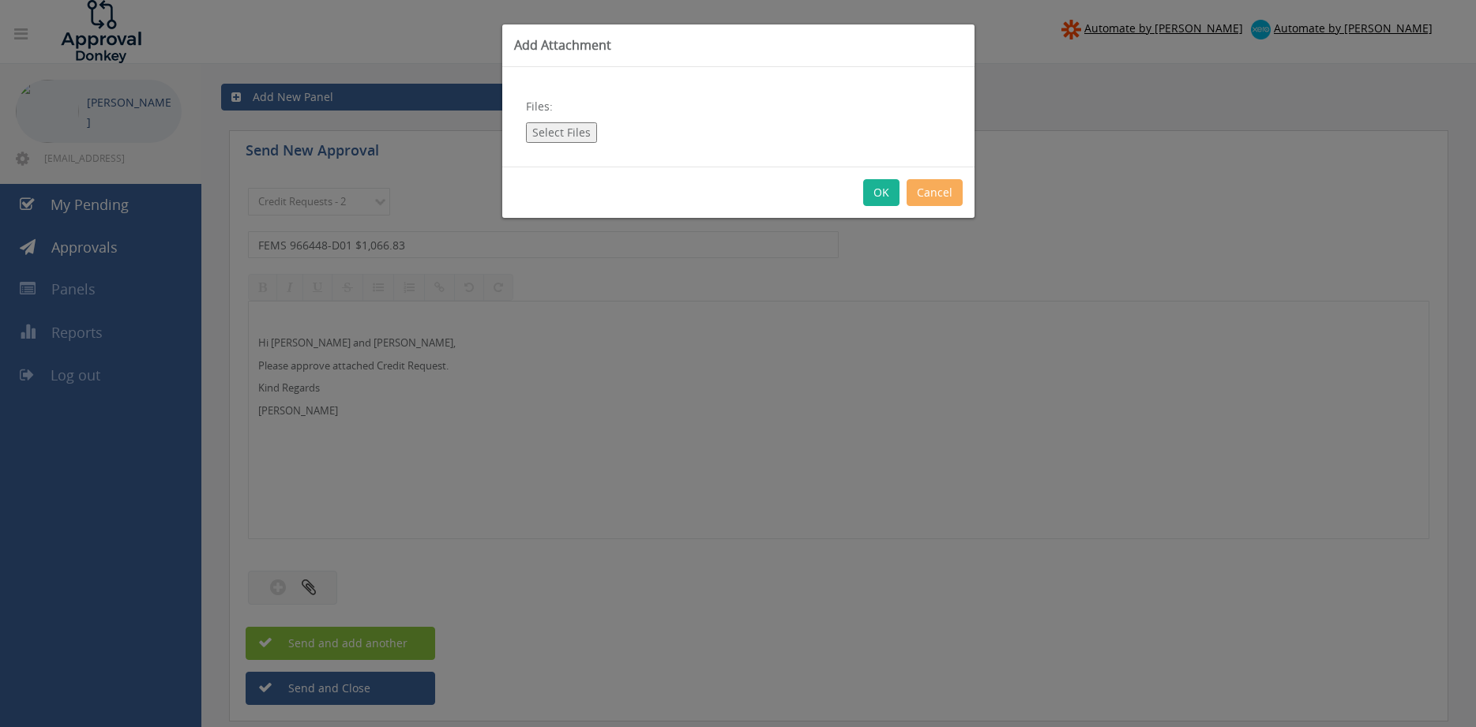
click at [572, 134] on button "Select Files" at bounding box center [561, 132] width 71 height 21
type input "C:\fakepath\FEMS 966448-D01.pdf"
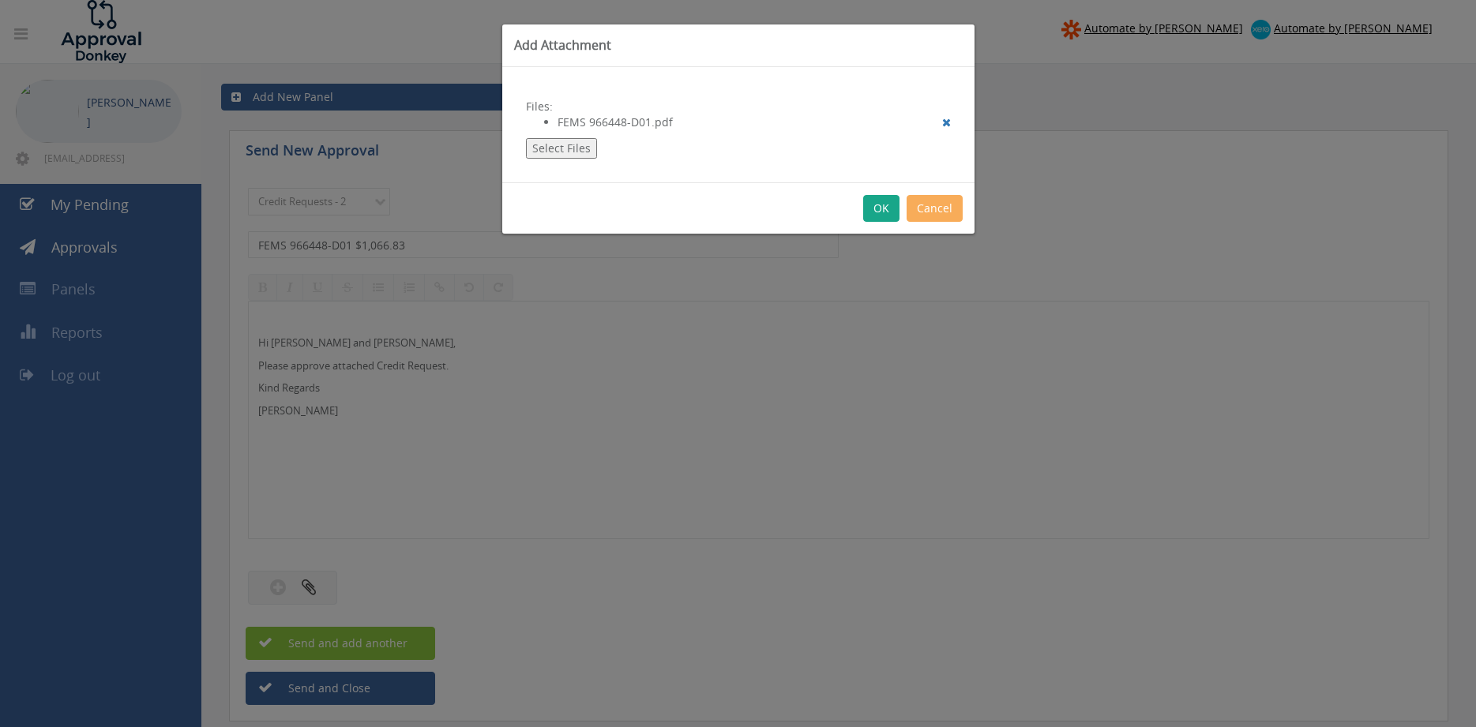
click at [869, 208] on button "OK" at bounding box center [881, 208] width 36 height 27
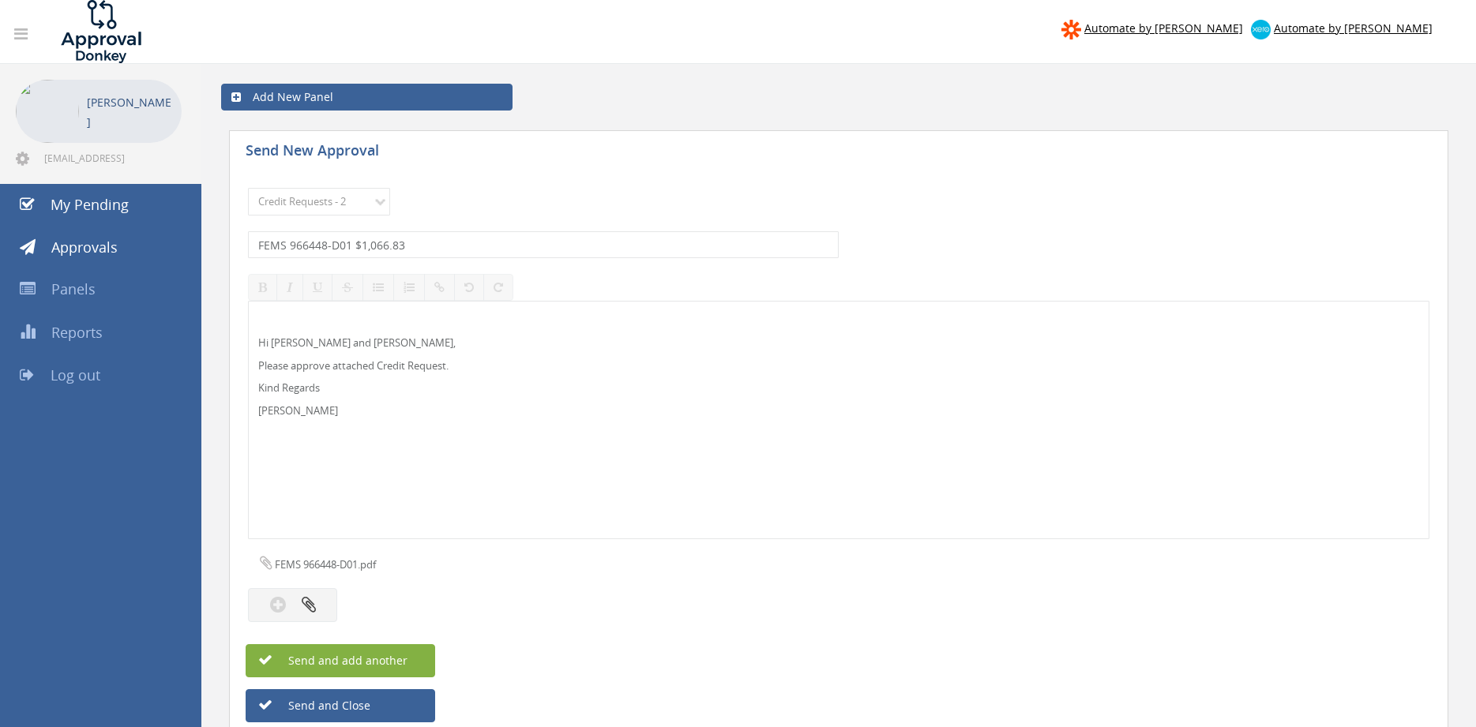
click at [416, 659] on button "Send and add another" at bounding box center [341, 660] width 190 height 33
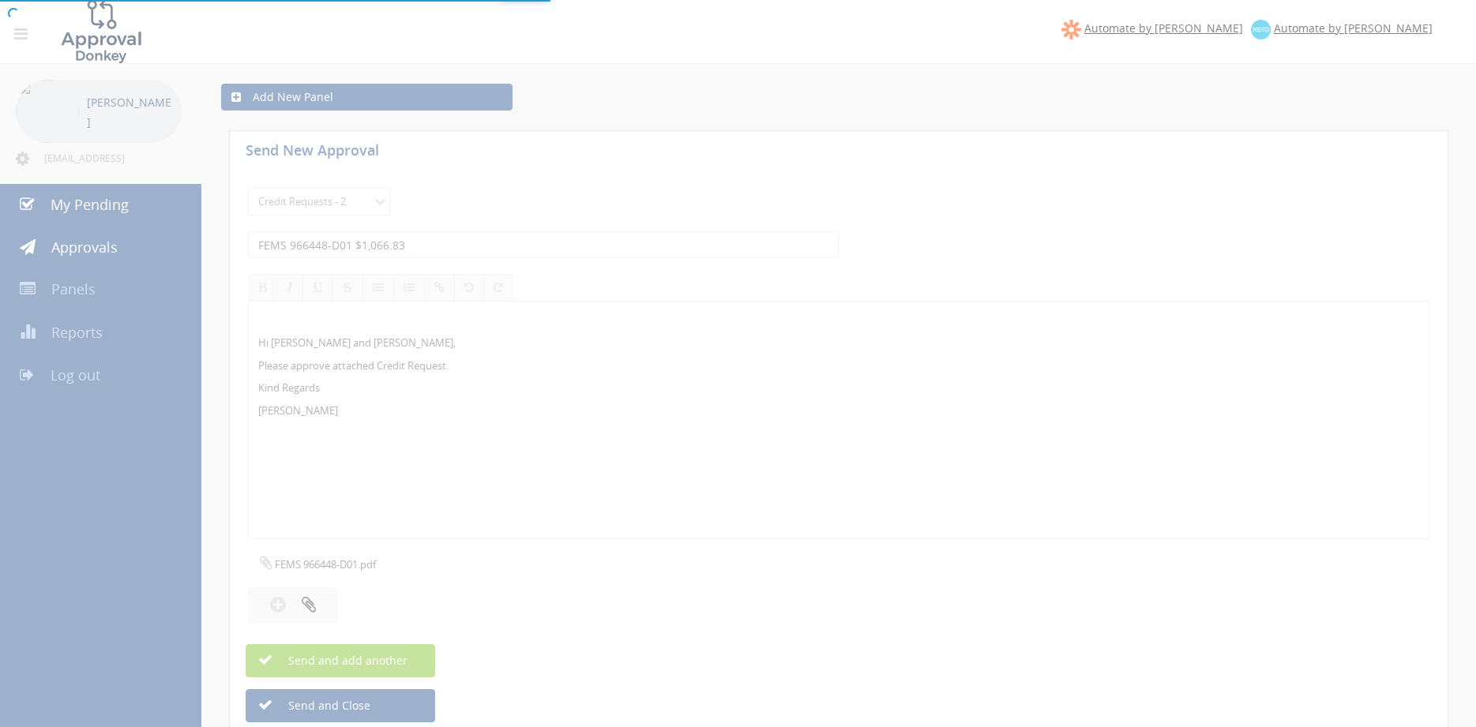
select select
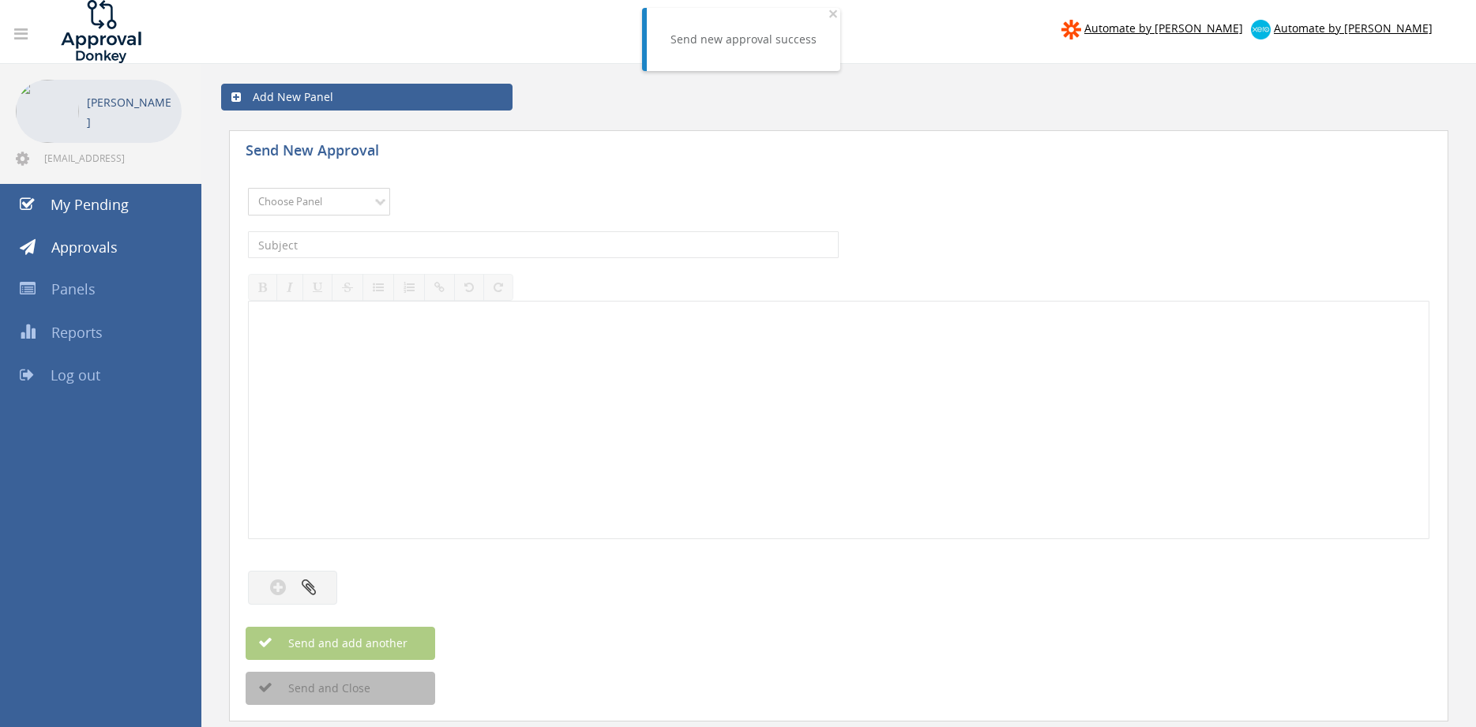
click at [248, 188] on select "Choose Panel Alarm Credits RG - 3 NZ Utilities Cable and SAI Global NZ Alarms-1…" at bounding box center [319, 202] width 142 height 28
select select "9739"
click option "Credit Requests - 2" at bounding box center [0, 0] width 0 height 0
click at [370, 249] on input "text" at bounding box center [543, 244] width 591 height 27
type input "FEMS 961859-D01 $498.96"
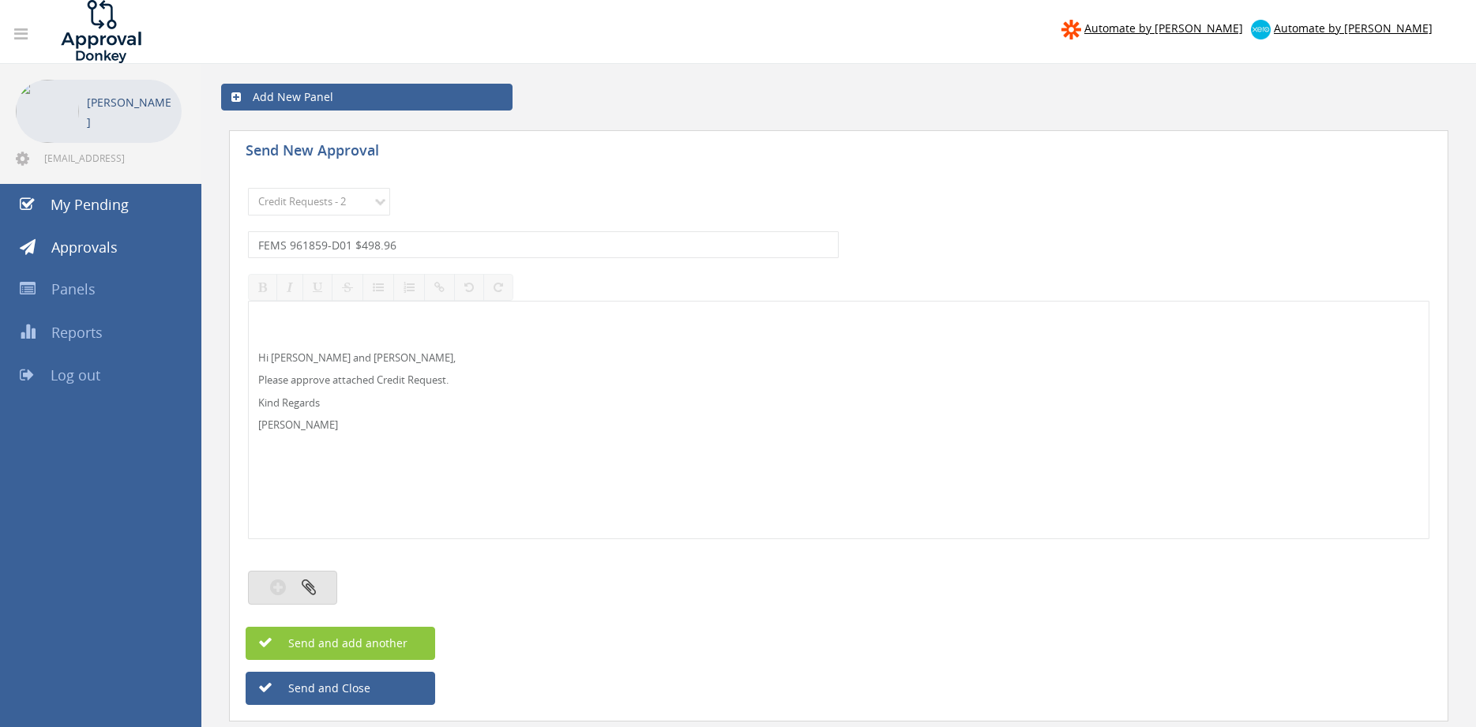
click at [309, 592] on icon "button" at bounding box center [309, 587] width 14 height 18
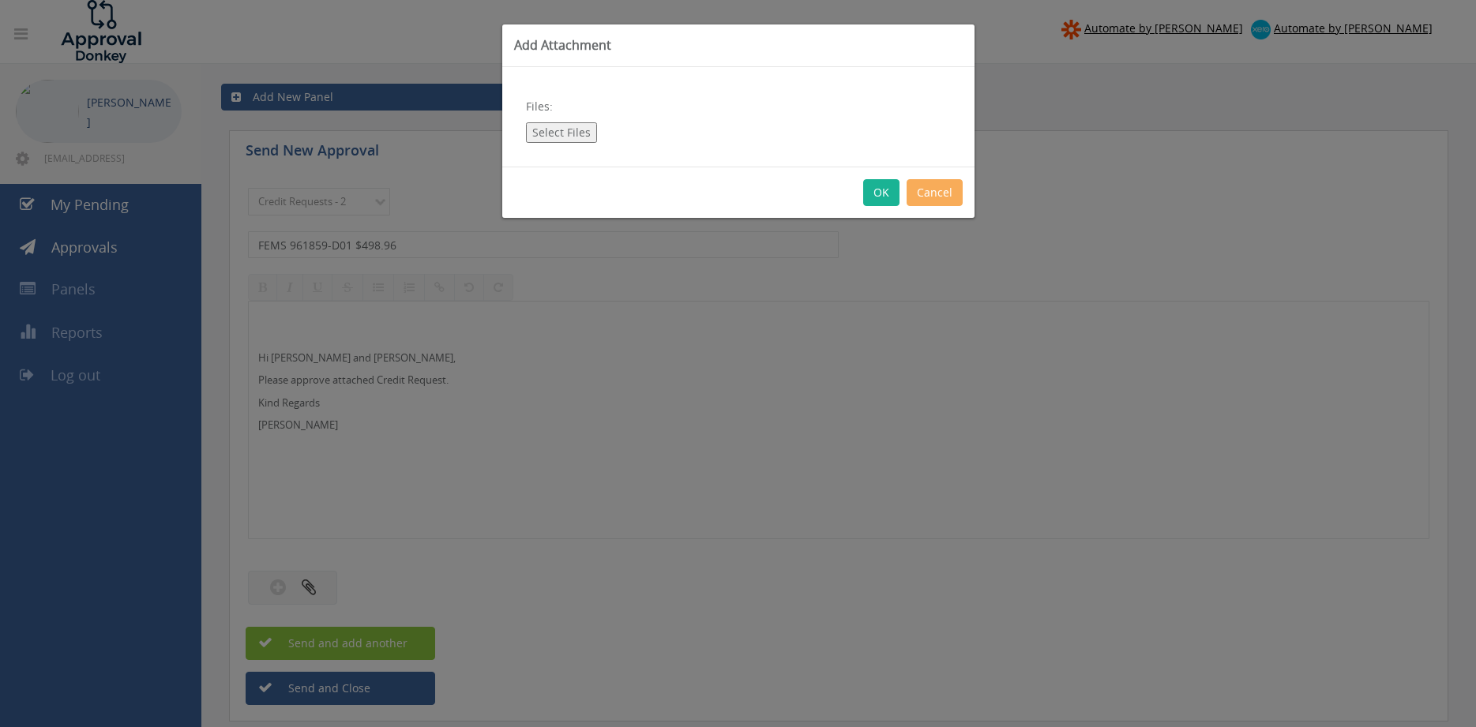
click at [573, 131] on button "Select Files" at bounding box center [561, 132] width 71 height 21
type input "C:\fakepath\FEMS 961859-D01.pdf"
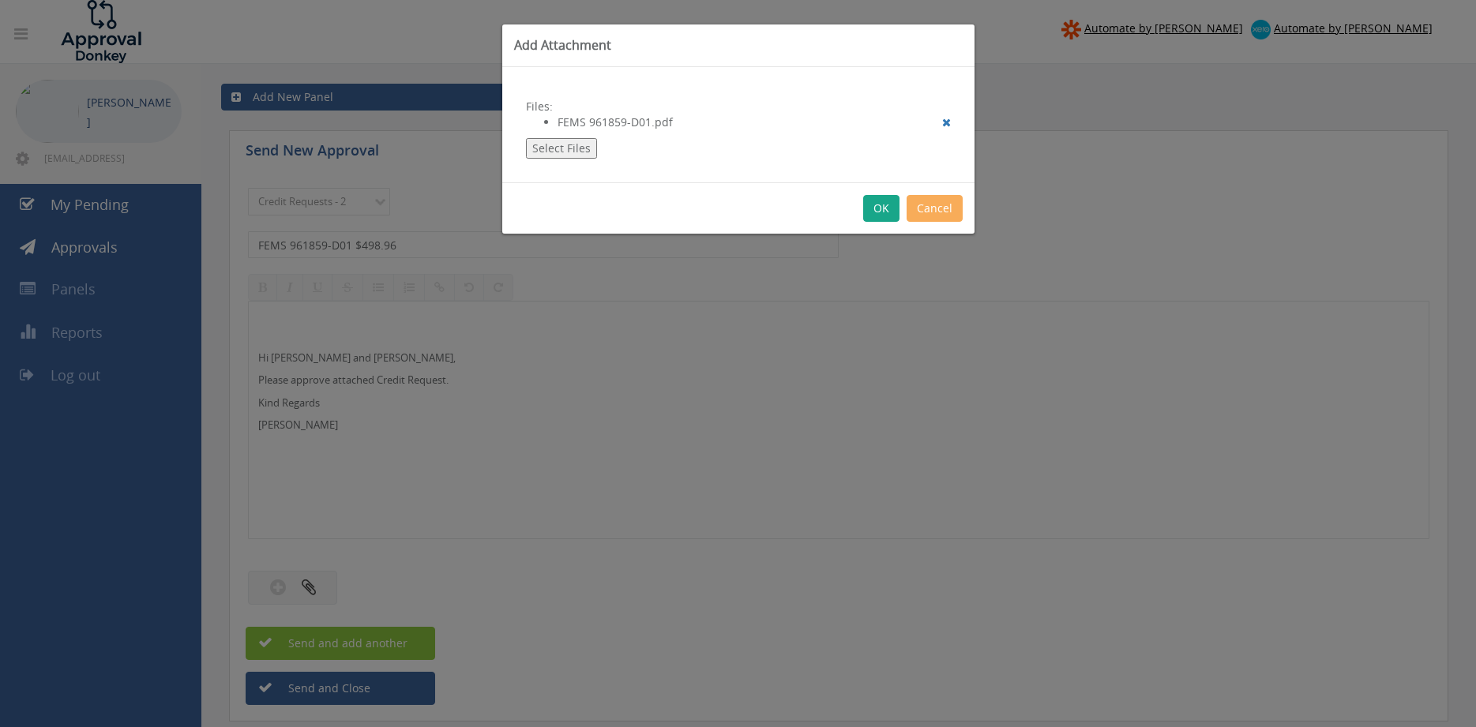
click at [887, 214] on button "OK" at bounding box center [881, 208] width 36 height 27
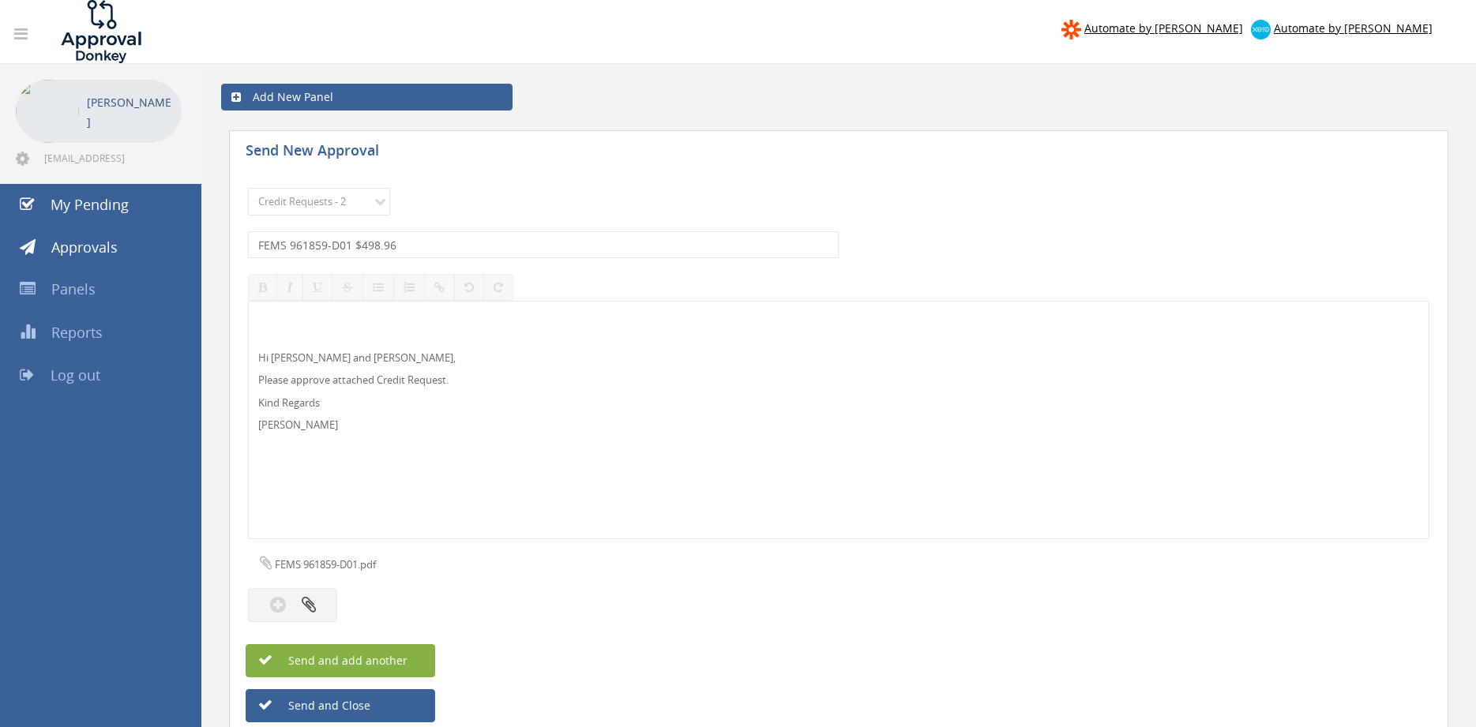
click at [377, 658] on span "Send and add another" at bounding box center [330, 660] width 153 height 15
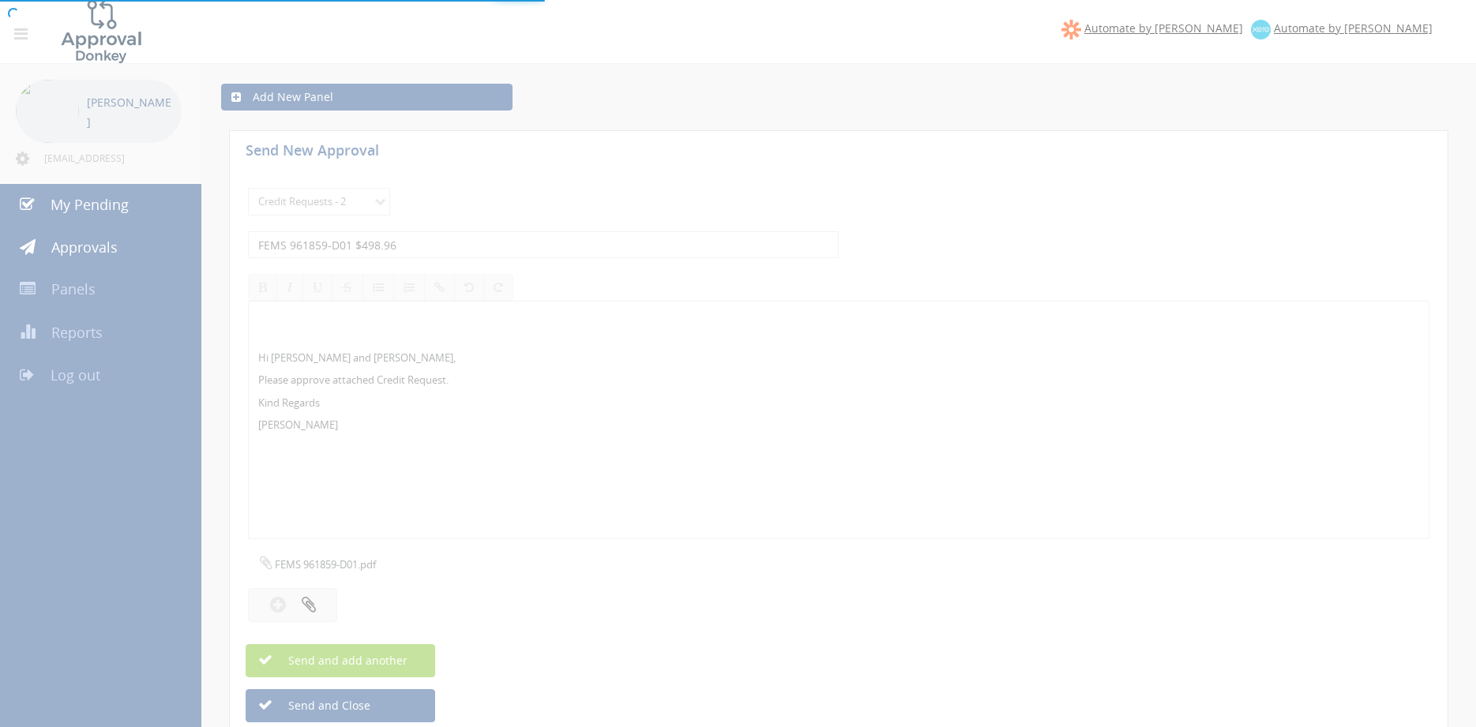
select select
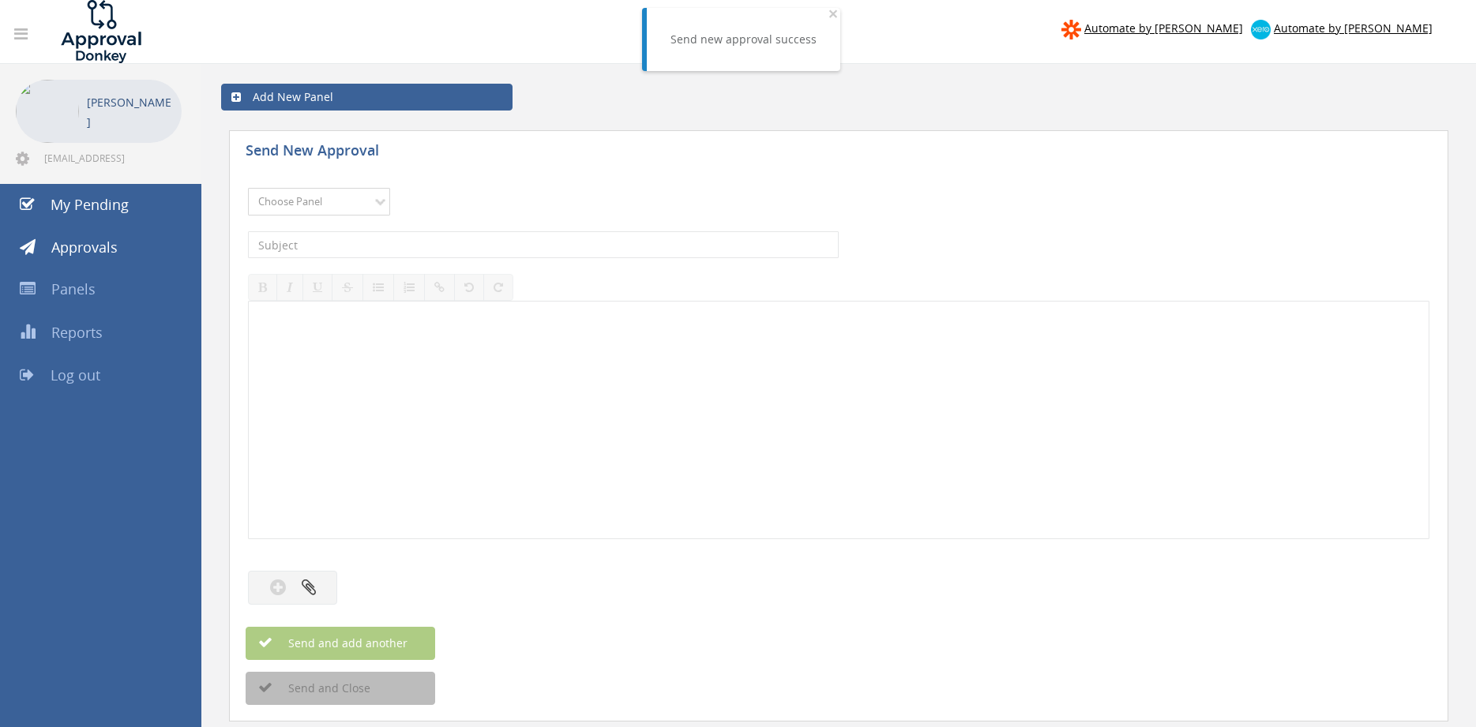
click at [248, 188] on select "Choose Panel Alarm Credits RG - 3 NZ Utilities Cable and SAI Global NZ Alarms-1…" at bounding box center [319, 202] width 142 height 28
select select "9739"
click option "Credit Requests - 2" at bounding box center [0, 0] width 0 height 0
click at [429, 235] on input "text" at bounding box center [543, 244] width 591 height 27
type input "DEPARTMENT OF POLICE, FIRE & EMERGENCY 1088302-D01 $295.35"
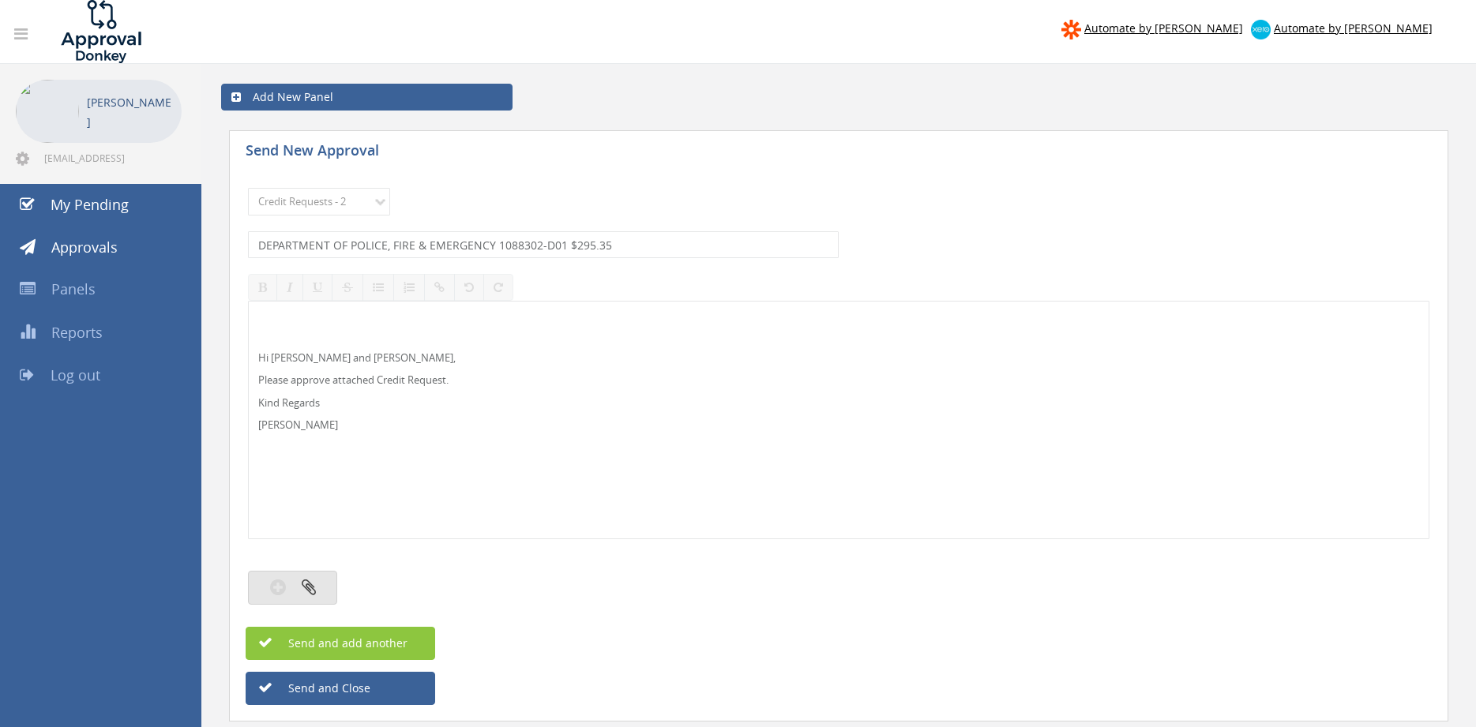
click at [328, 582] on button "button" at bounding box center [292, 588] width 89 height 34
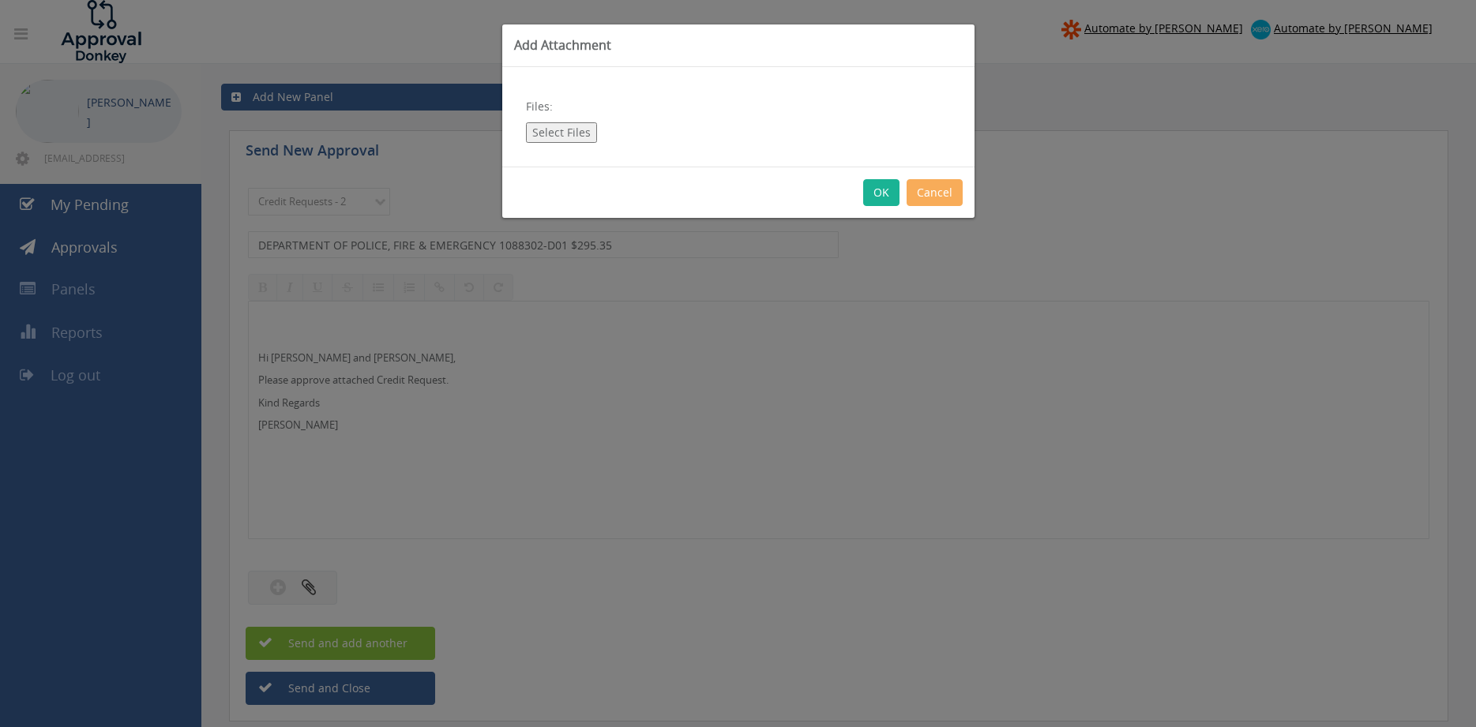
click at [571, 133] on button "Select Files" at bounding box center [561, 132] width 71 height 21
type input "C:\fakepath\Department of Police, Fire & Emergency 1088302-D01.pdf"
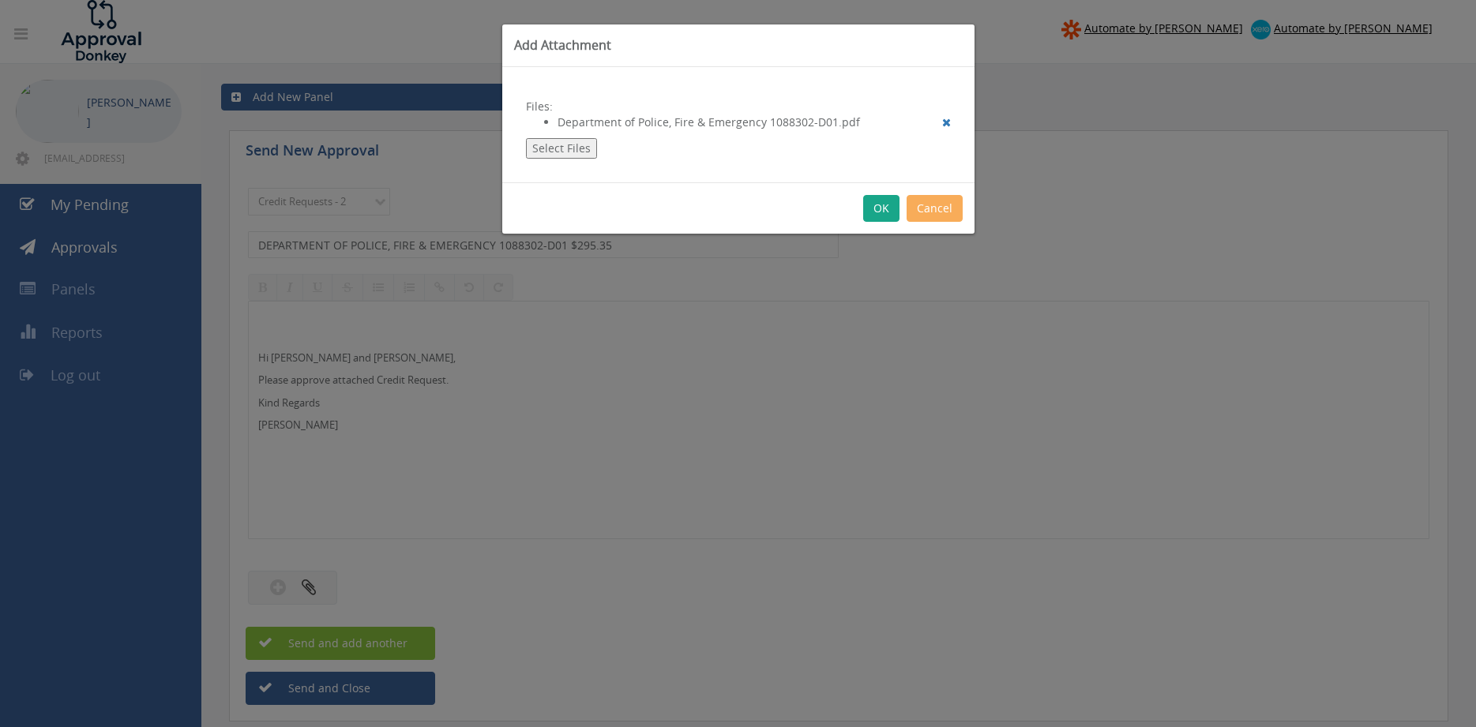
click at [869, 203] on button "OK" at bounding box center [881, 208] width 36 height 27
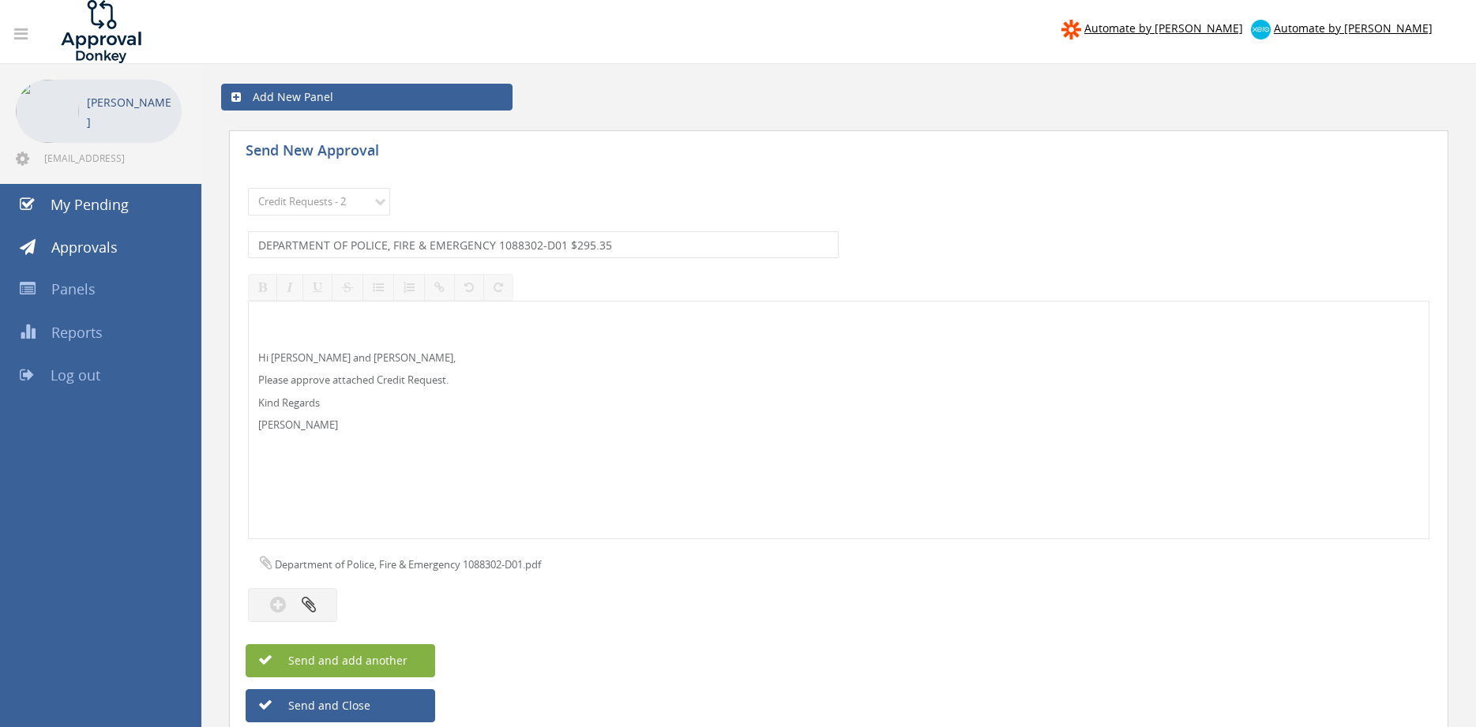
click at [408, 657] on button "Send and add another" at bounding box center [341, 660] width 190 height 33
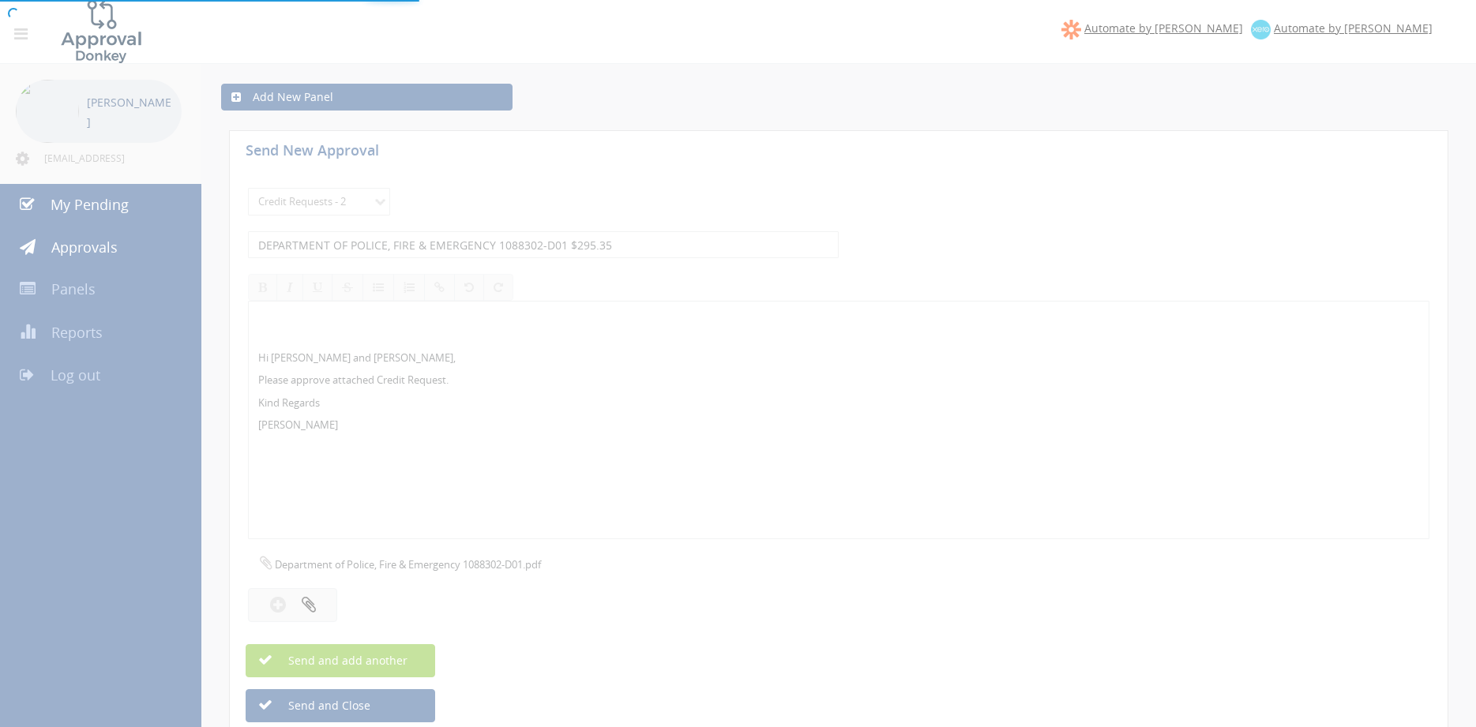
select select
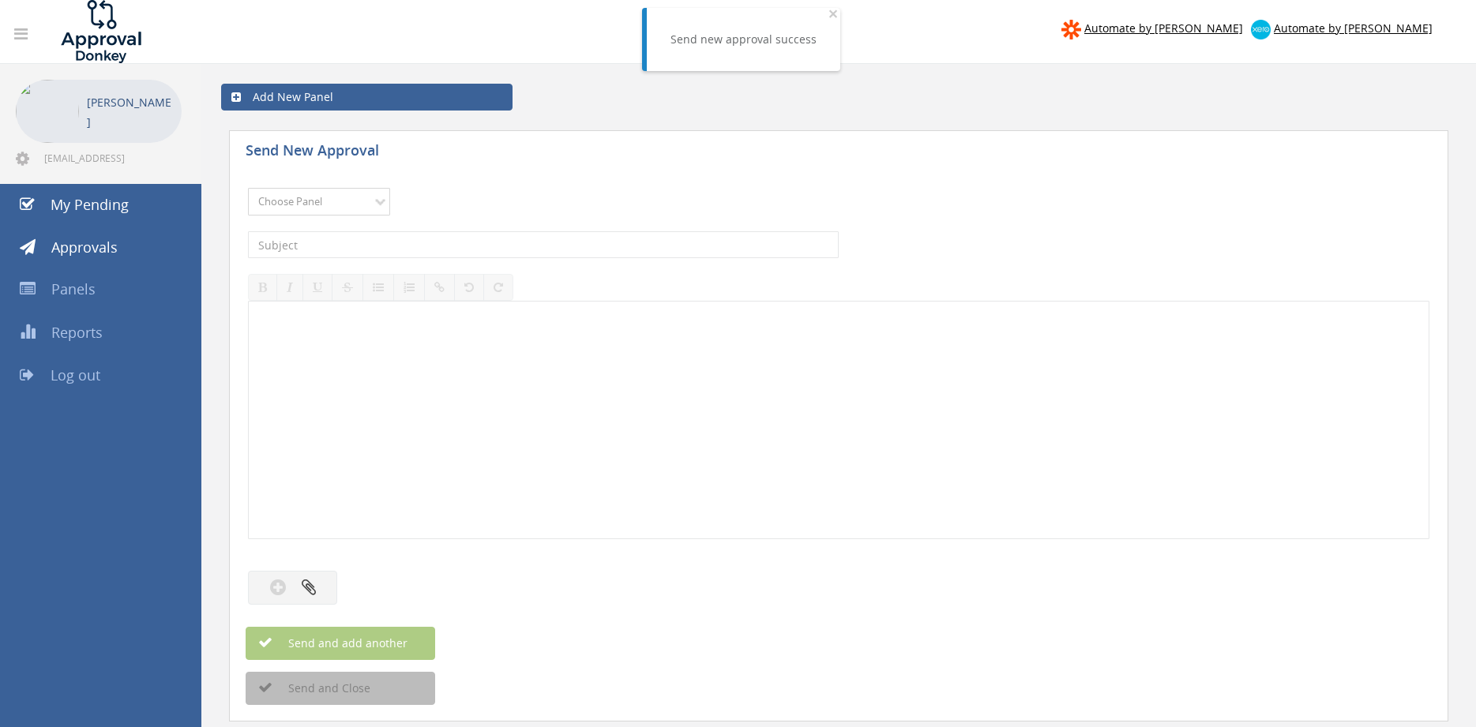
click at [248, 188] on select "Choose Panel Alarm Credits RG - 3 NZ Utilities Cable and SAI Global NZ Alarms-1…" at bounding box center [319, 202] width 142 height 28
select select "9739"
click option "Credit Requests - 2" at bounding box center [0, 0] width 0 height 0
click at [419, 245] on input "text" at bounding box center [543, 244] width 591 height 27
type input "DEPARTMENT OF POLICE, FIRE & EMERGENCY 1087583-D01 $295.35"
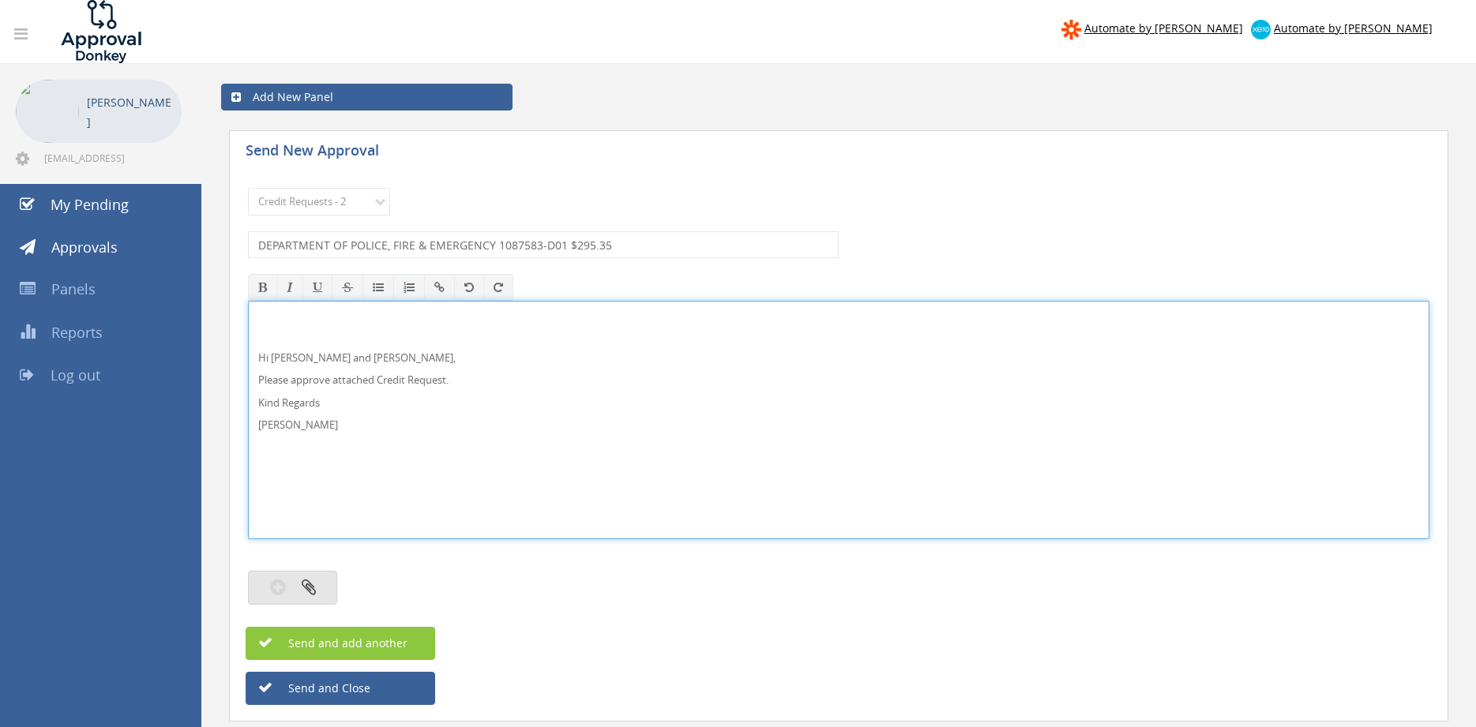
click at [319, 580] on button "button" at bounding box center [292, 588] width 89 height 34
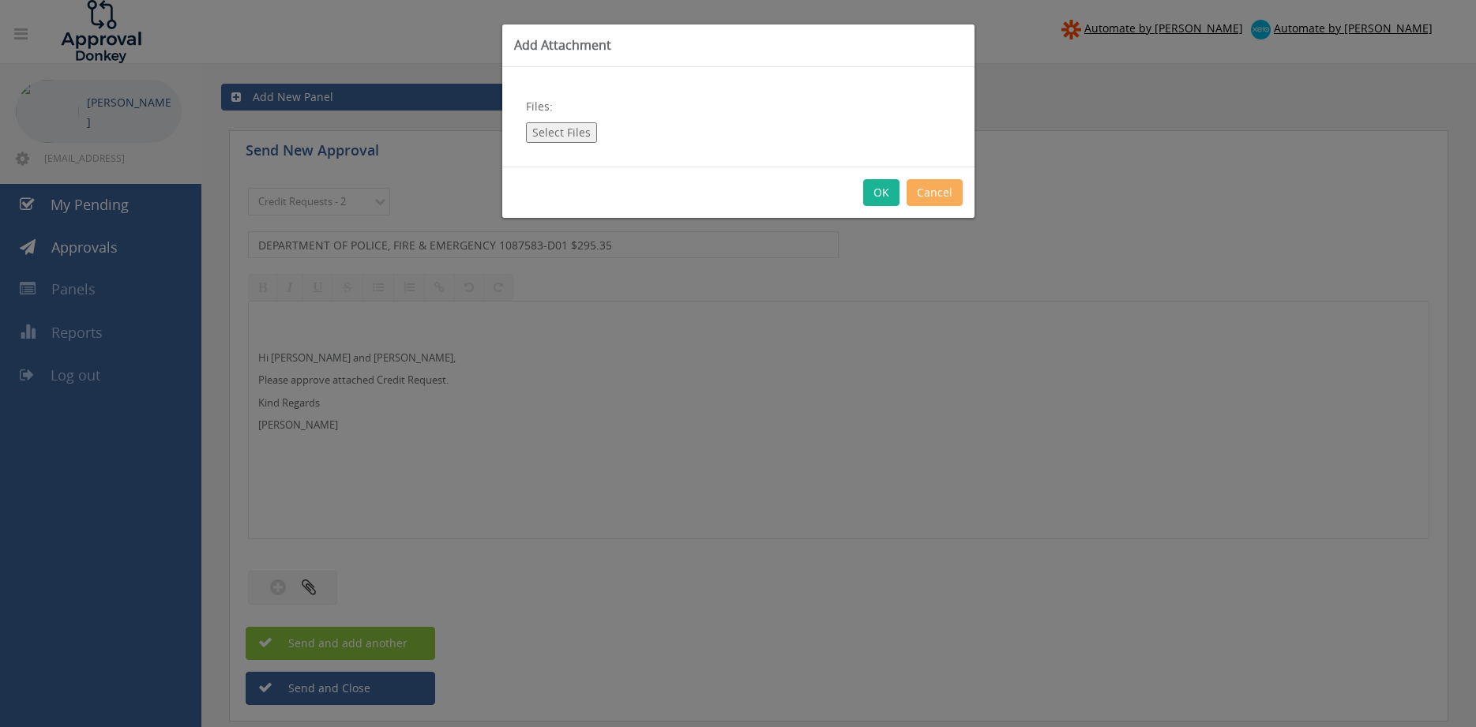
click at [570, 130] on button "Select Files" at bounding box center [561, 132] width 71 height 21
type input "C:\fakepath\Department of Police, Fire & Emergency 1087583-d01.pdf"
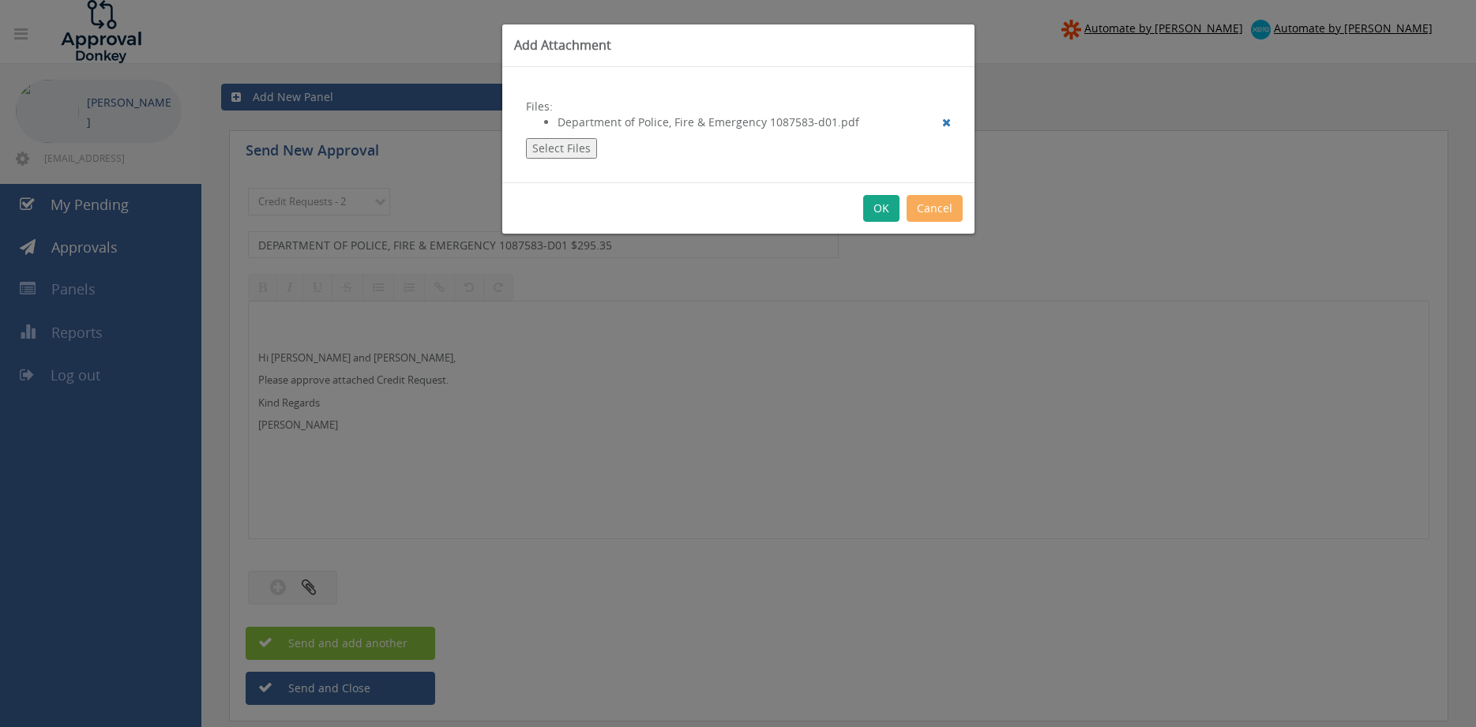
click at [879, 208] on button "OK" at bounding box center [881, 208] width 36 height 27
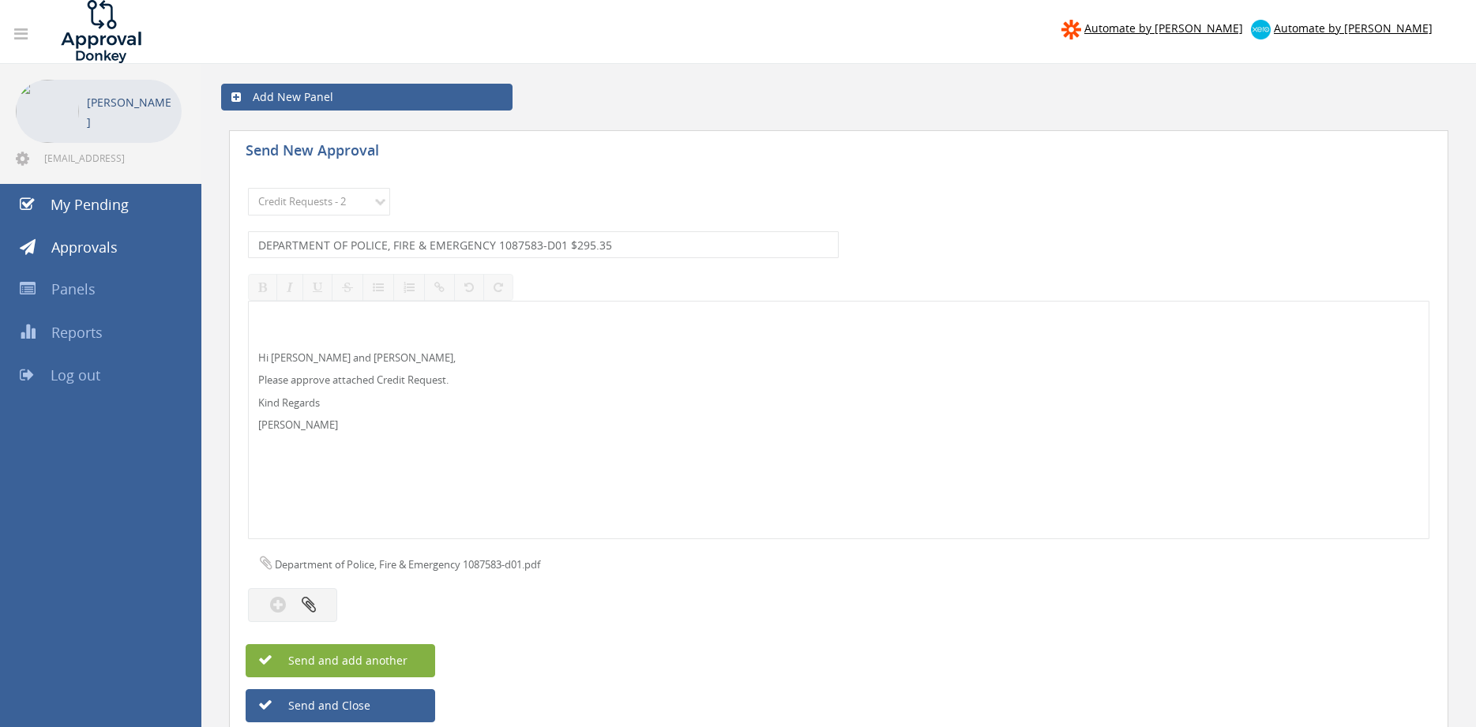
click at [393, 657] on span "Send and add another" at bounding box center [330, 660] width 153 height 15
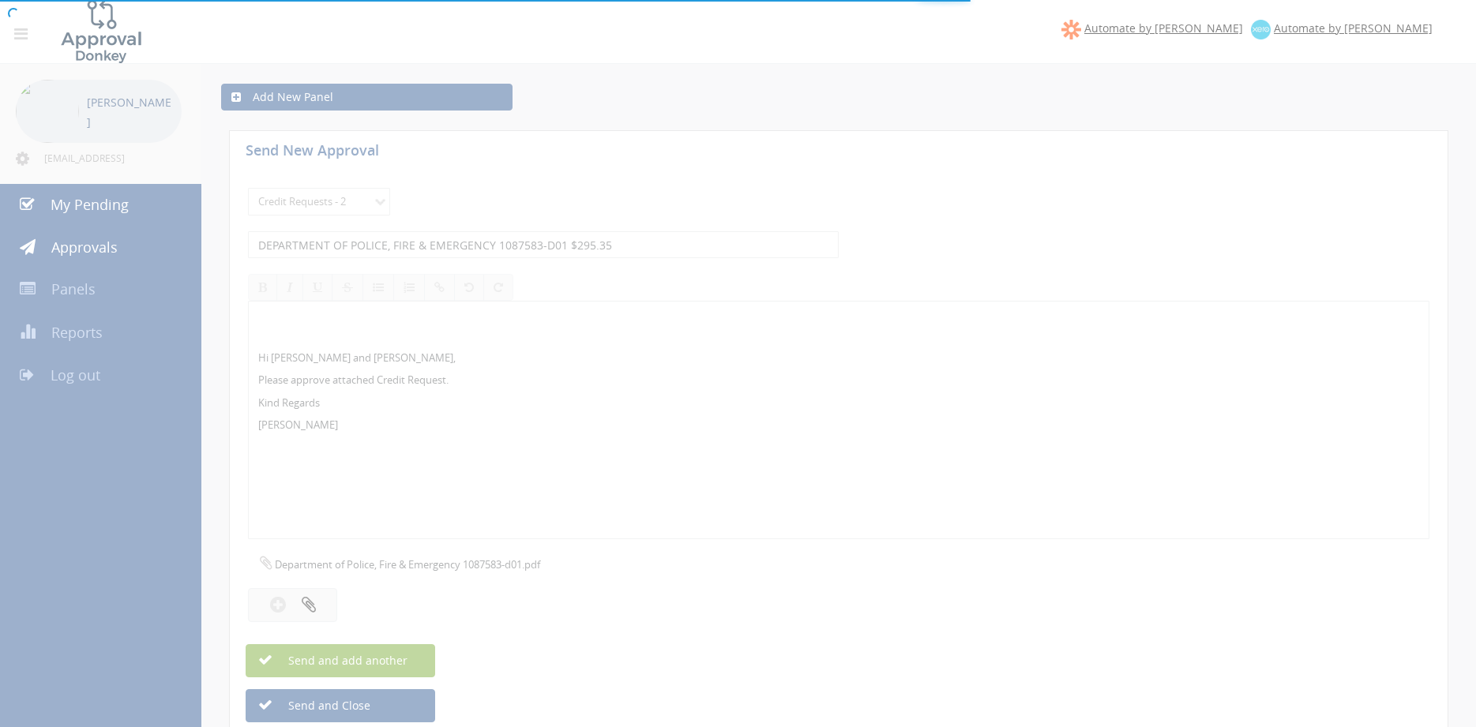
select select
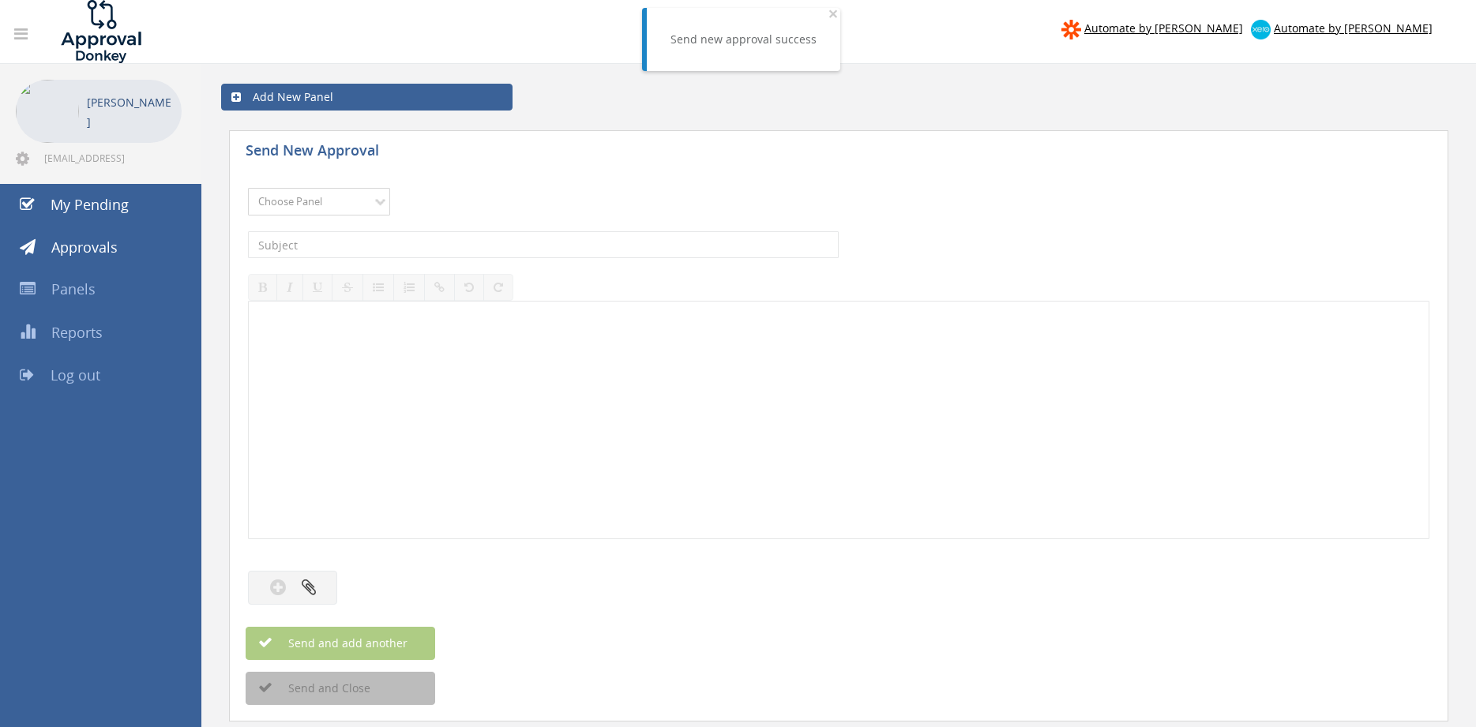
click at [248, 188] on select "Choose Panel Alarm Credits RG - 3 NZ Utilities Cable and SAI Global NZ Alarms-1…" at bounding box center [319, 202] width 142 height 28
select select "9739"
click option "Credit Requests - 2" at bounding box center [0, 0] width 0 height 0
click at [434, 237] on input "text" at bounding box center [543, 244] width 591 height 27
type input "CLOVER PIPELINES 1090080-D01 $145.89"
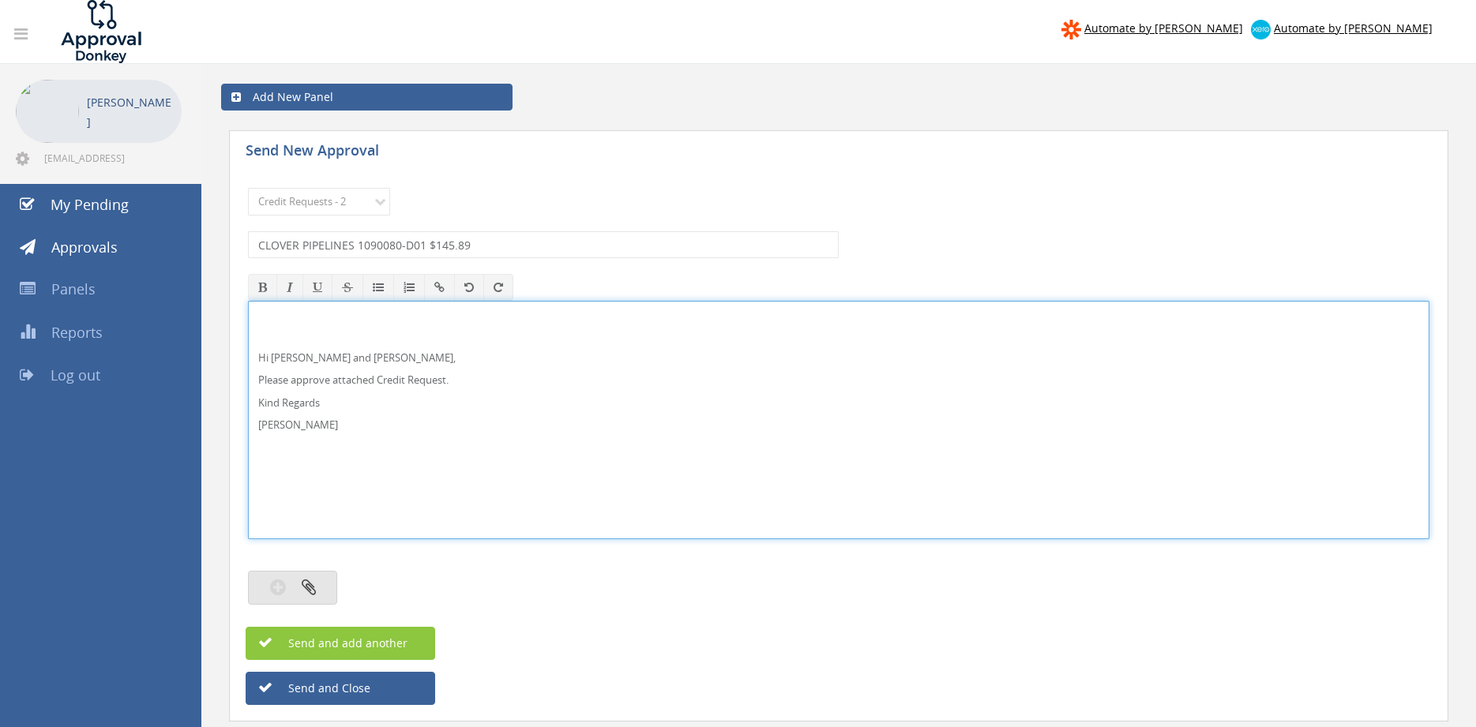
click at [313, 578] on button "button" at bounding box center [292, 588] width 89 height 34
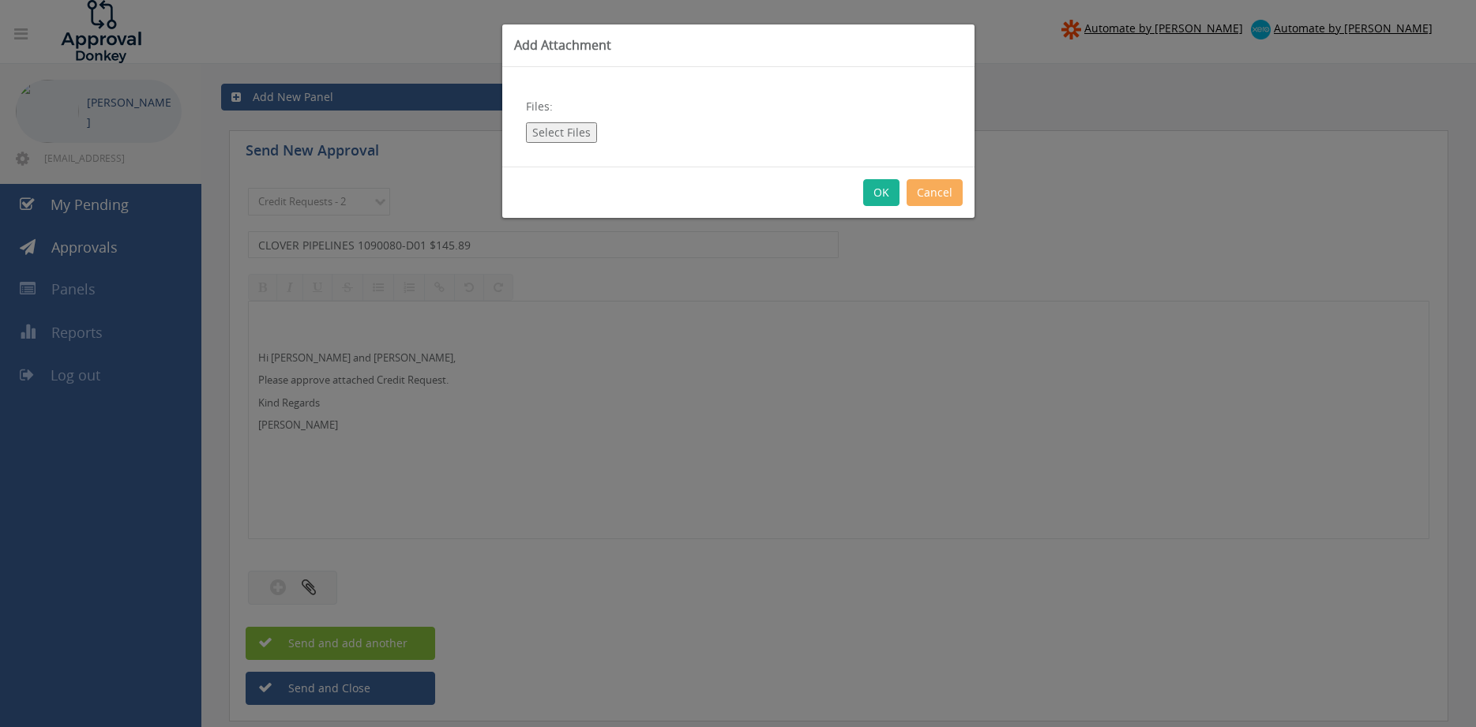
click at [574, 133] on button "Select Files" at bounding box center [561, 132] width 71 height 21
type input "C:\fakepath\CLOVER PIPELINES 1090080-D01.pdf"
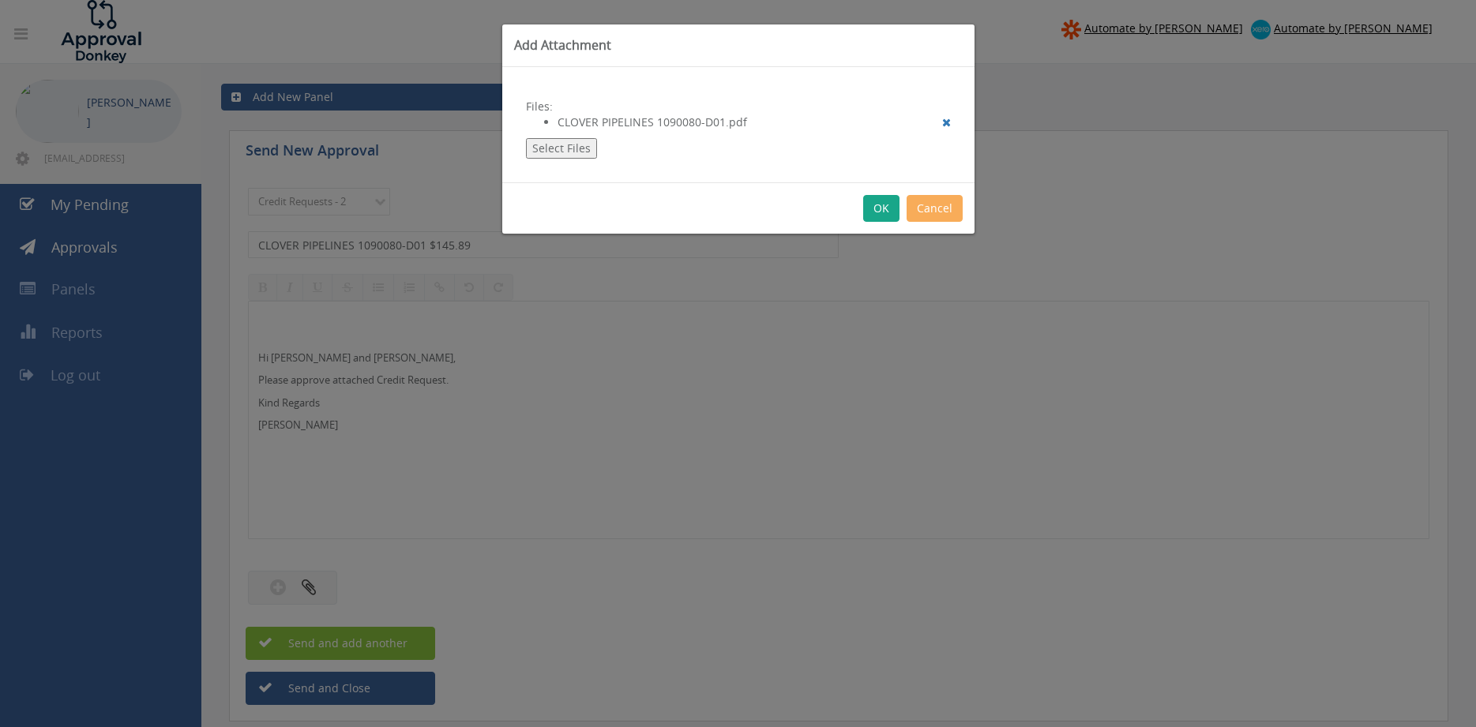
click at [874, 205] on button "OK" at bounding box center [881, 208] width 36 height 27
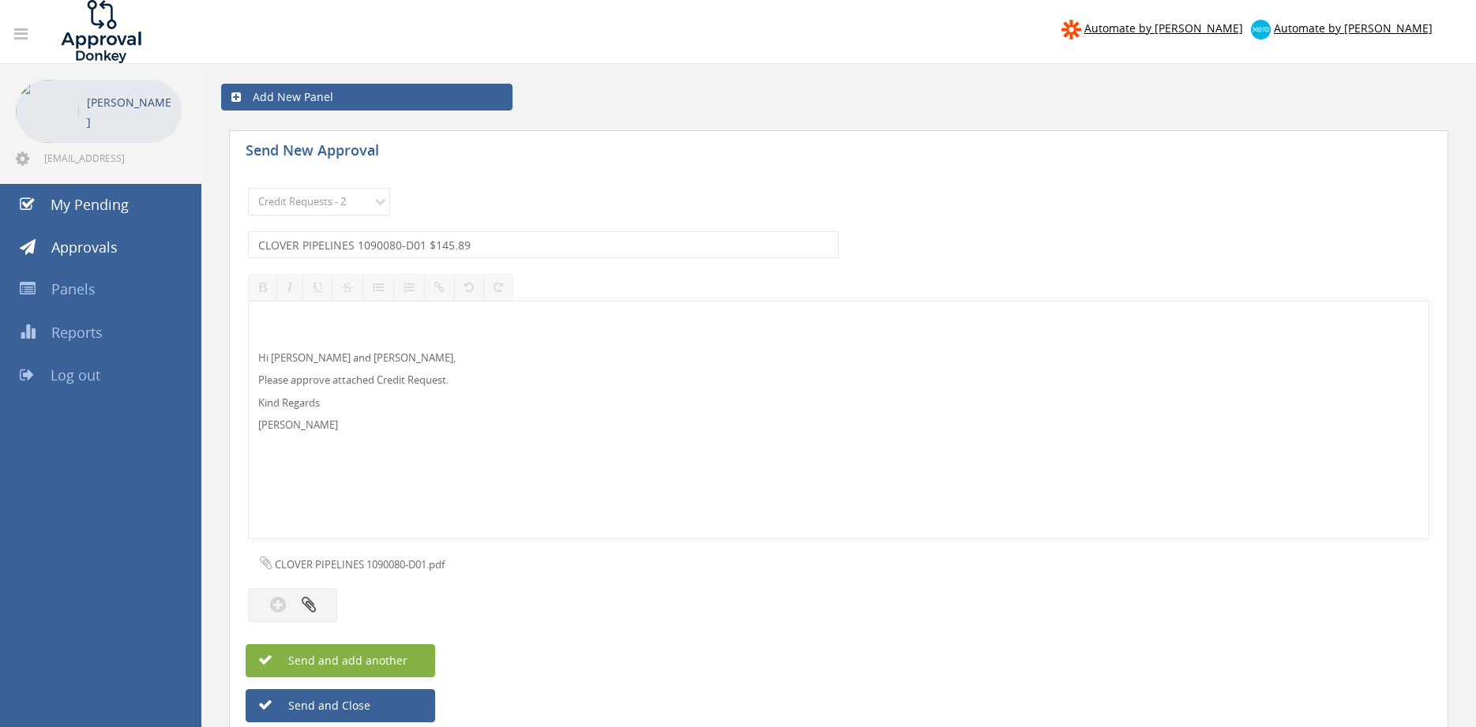
click at [408, 659] on button "Send and add another" at bounding box center [341, 660] width 190 height 33
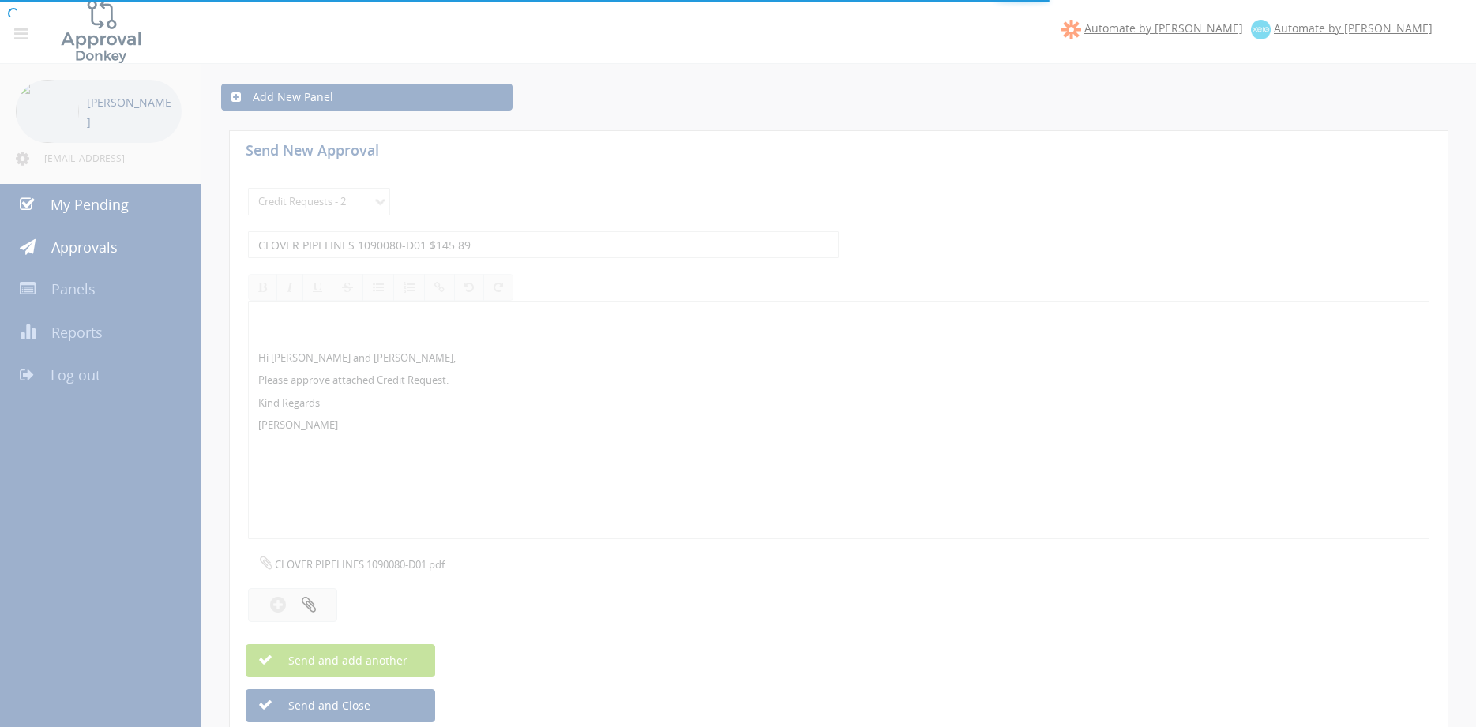
select select
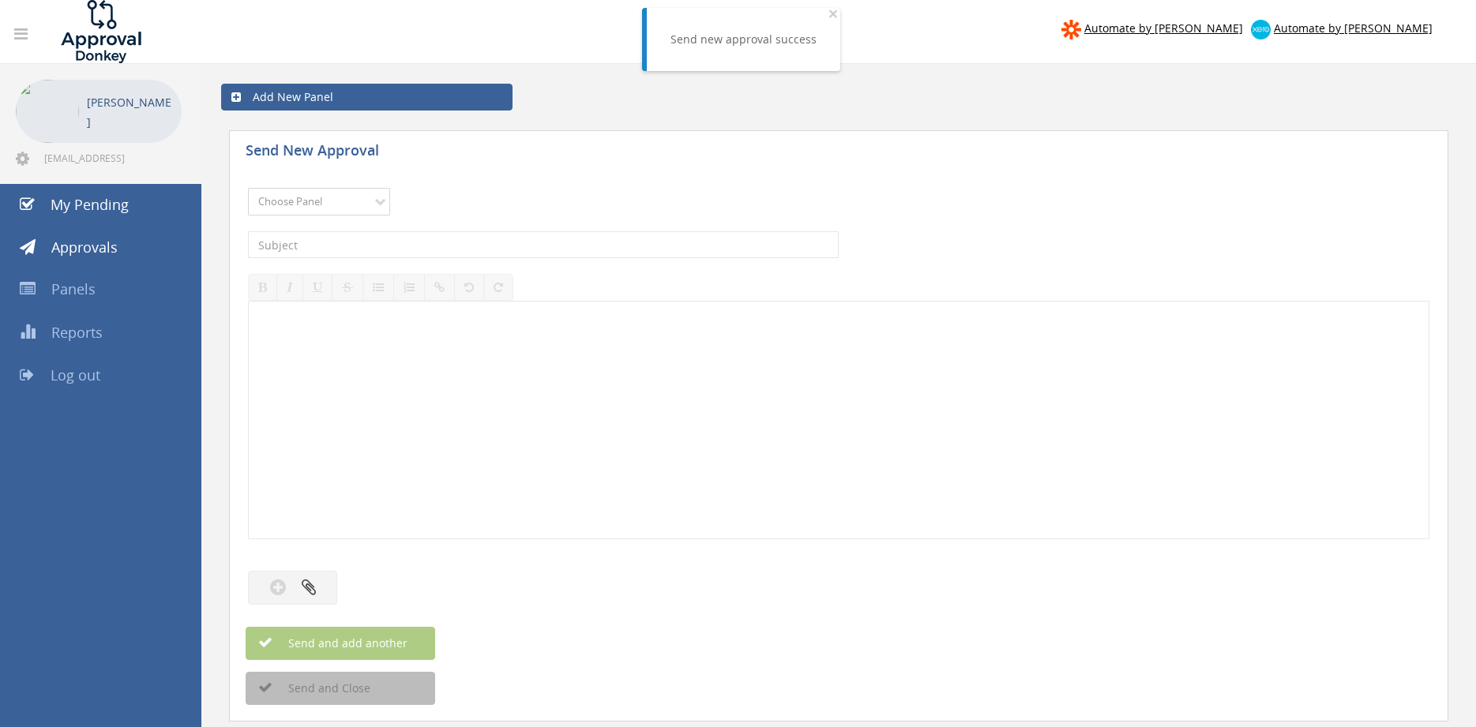
click at [248, 188] on select "Choose Panel Alarm Credits RG - 3 NZ Utilities Cable and SAI Global NZ Alarms-1…" at bounding box center [319, 202] width 142 height 28
select select "9739"
click option "Credit Requests - 2" at bounding box center [0, 0] width 0 height 0
click at [430, 245] on input "text" at bounding box center [543, 244] width 591 height 27
type input "D"
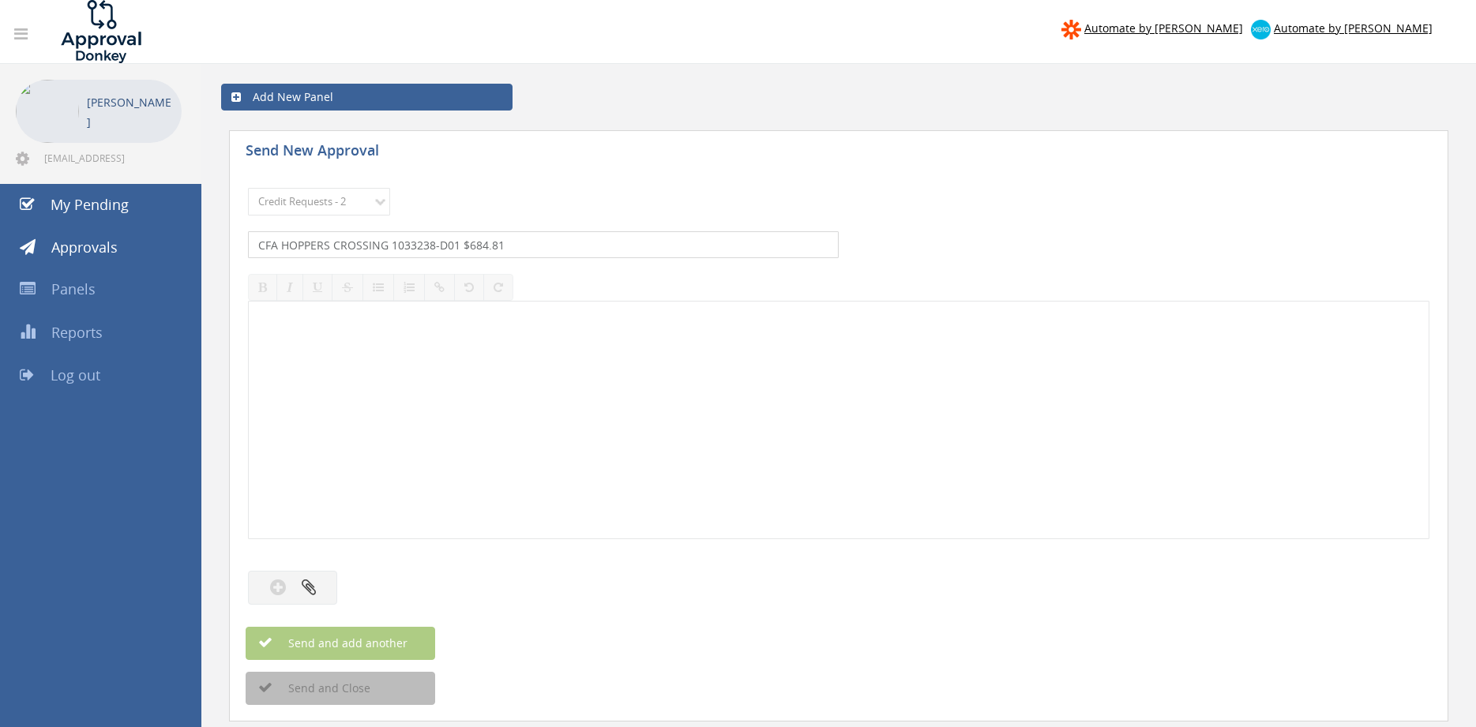
type input "CFA HOPPERS CROSSING 1033238-D01 $684.81"
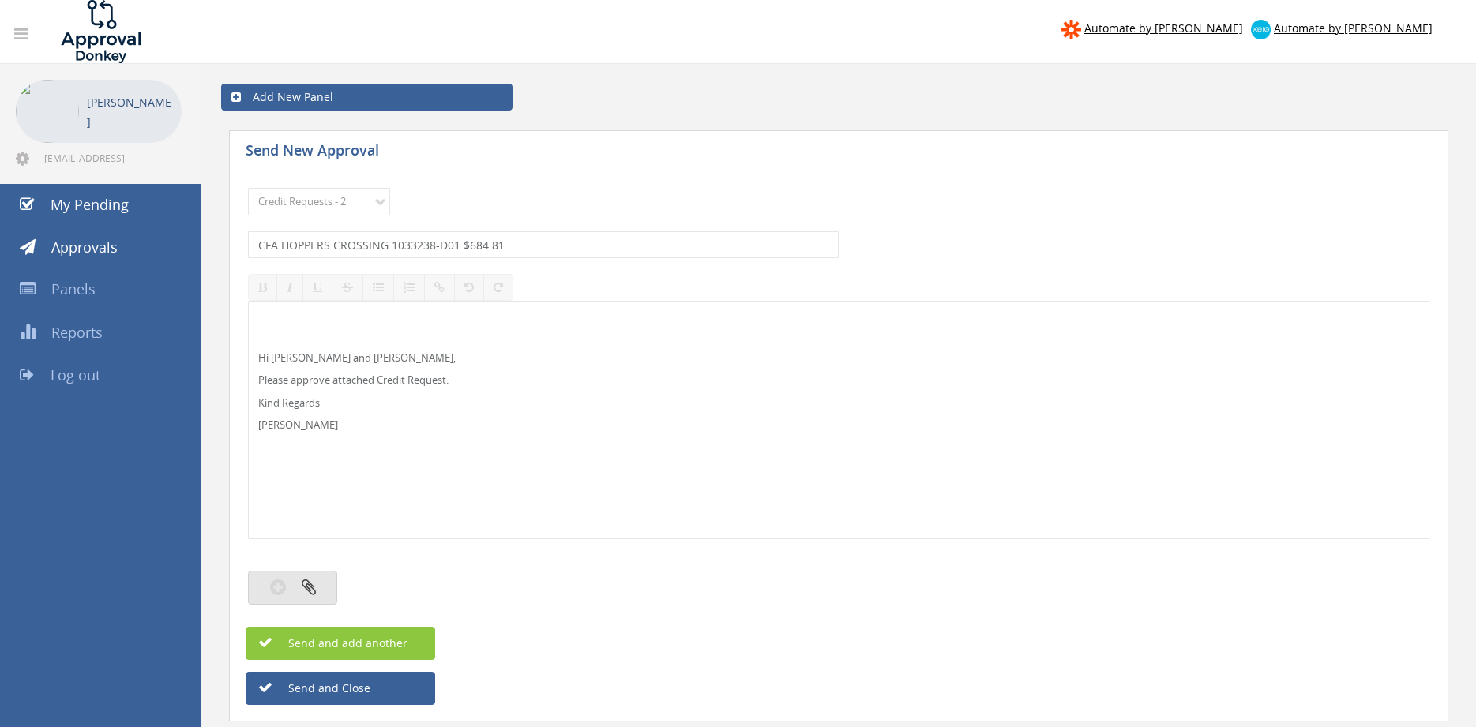
click at [324, 586] on button "button" at bounding box center [292, 588] width 89 height 34
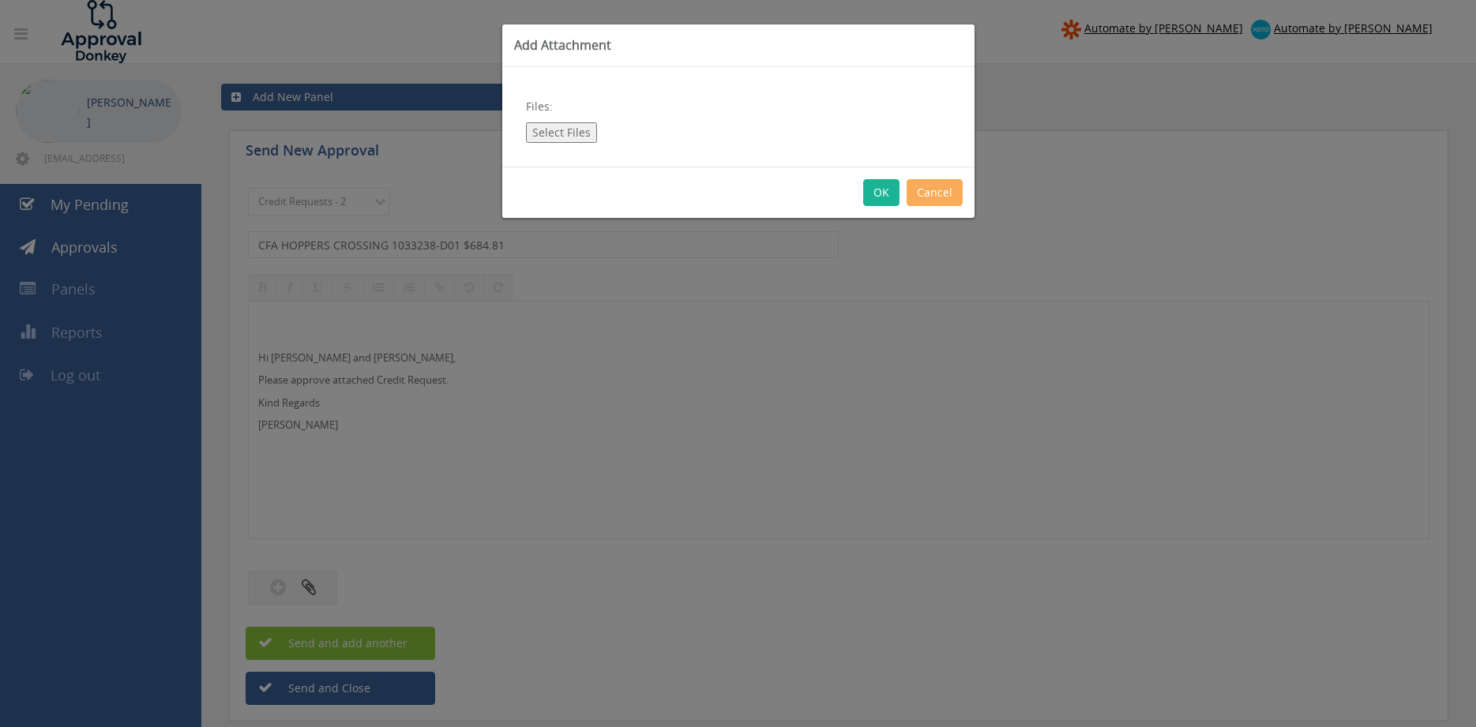
click at [565, 132] on button "Select Files" at bounding box center [561, 132] width 71 height 21
type input "C:\fakepath\CFA Hoppers Crossing 1033238-D01.pdf"
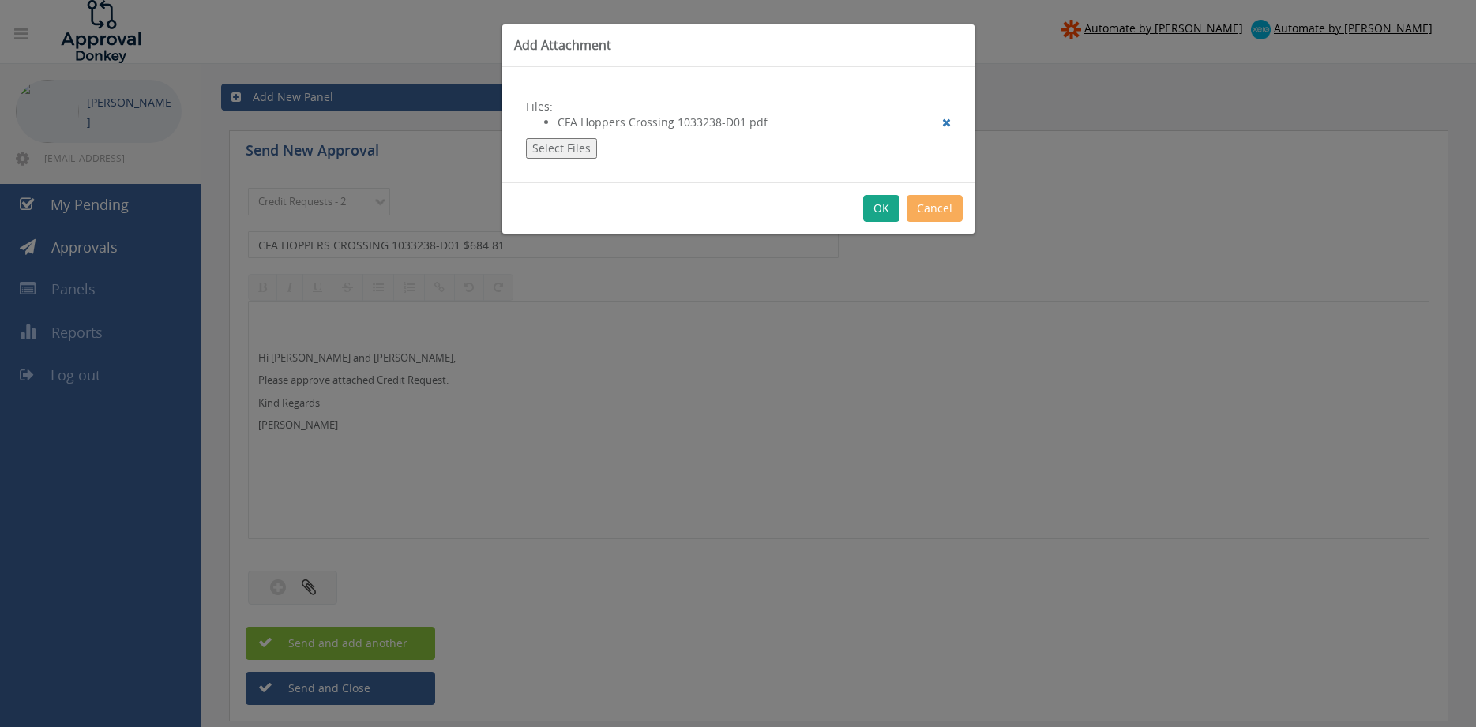
click at [880, 211] on button "OK" at bounding box center [881, 208] width 36 height 27
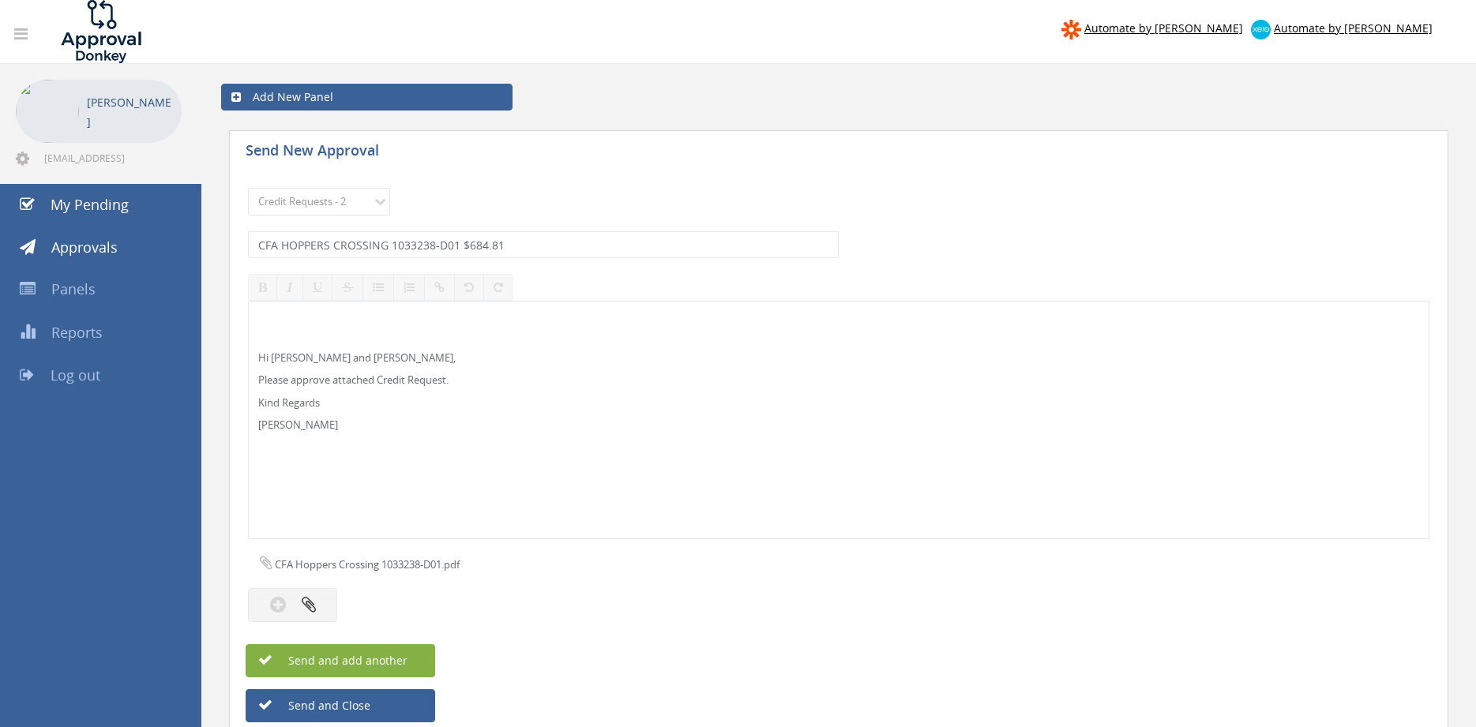
click at [352, 653] on button "Send and add another" at bounding box center [341, 660] width 190 height 33
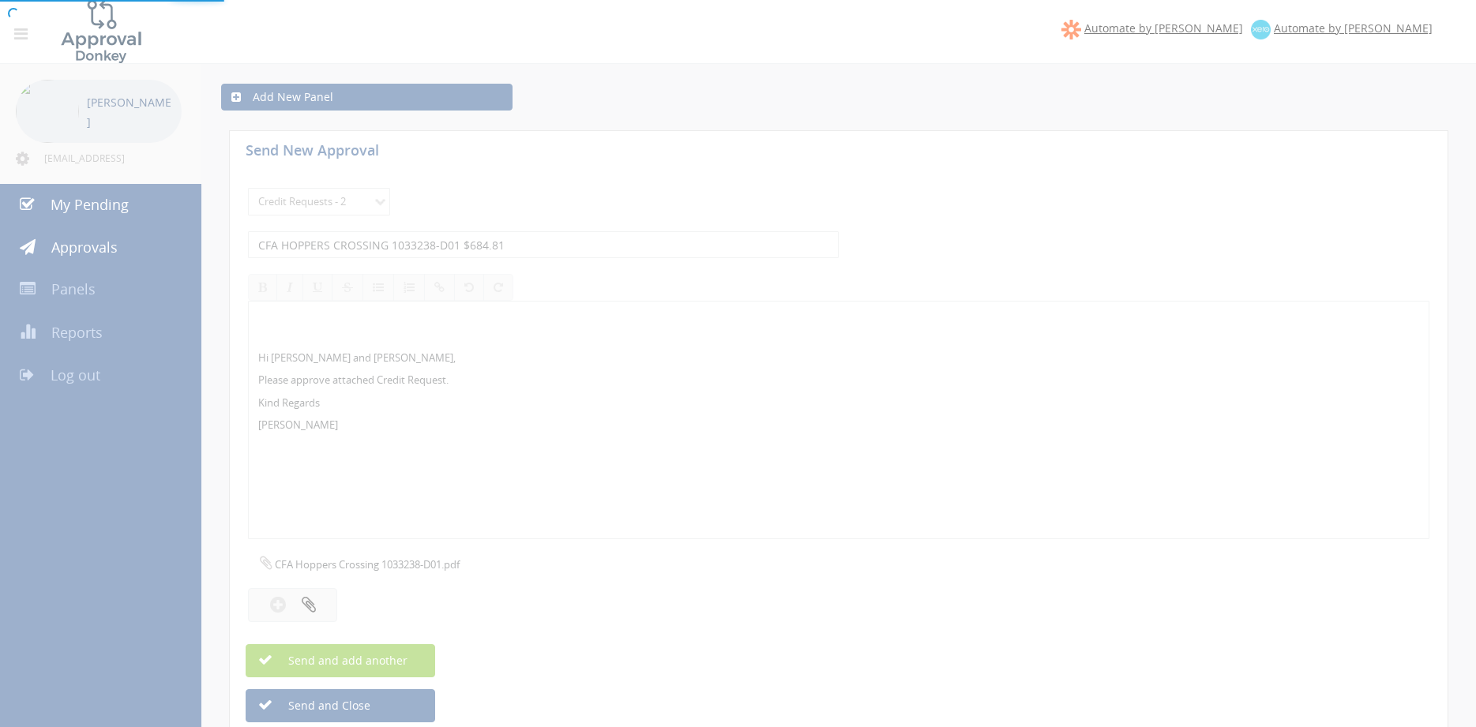
select select
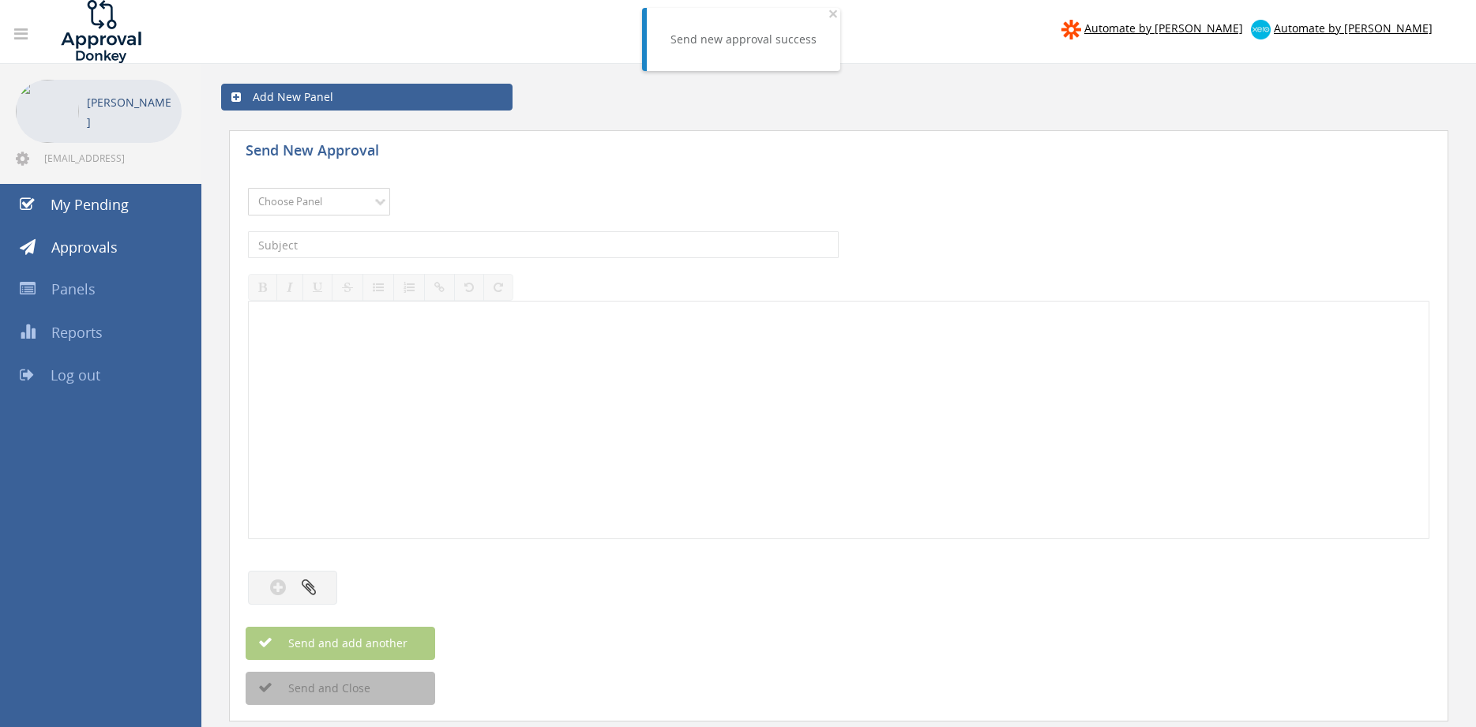
click at [248, 188] on select "Choose Panel Alarm Credits RG - 3 NZ Utilities Cable and SAI Global NZ Alarms-1…" at bounding box center [319, 202] width 142 height 28
select select "9739"
click option "Credit Requests - 2" at bounding box center [0, 0] width 0 height 0
click at [414, 249] on input "text" at bounding box center [543, 244] width 591 height 27
type input "ARA FIRE 1085498-D01 $3,498.00"
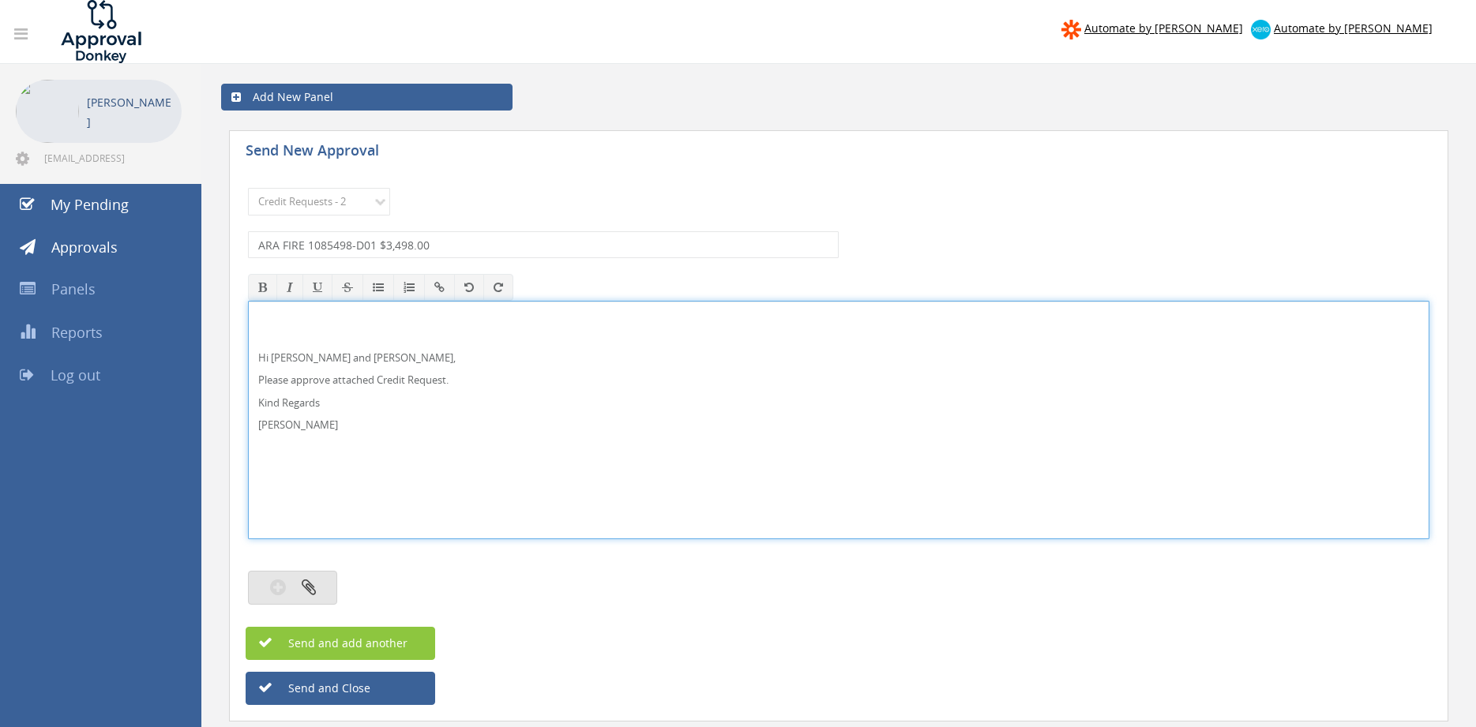
click at [317, 582] on button "button" at bounding box center [292, 588] width 89 height 34
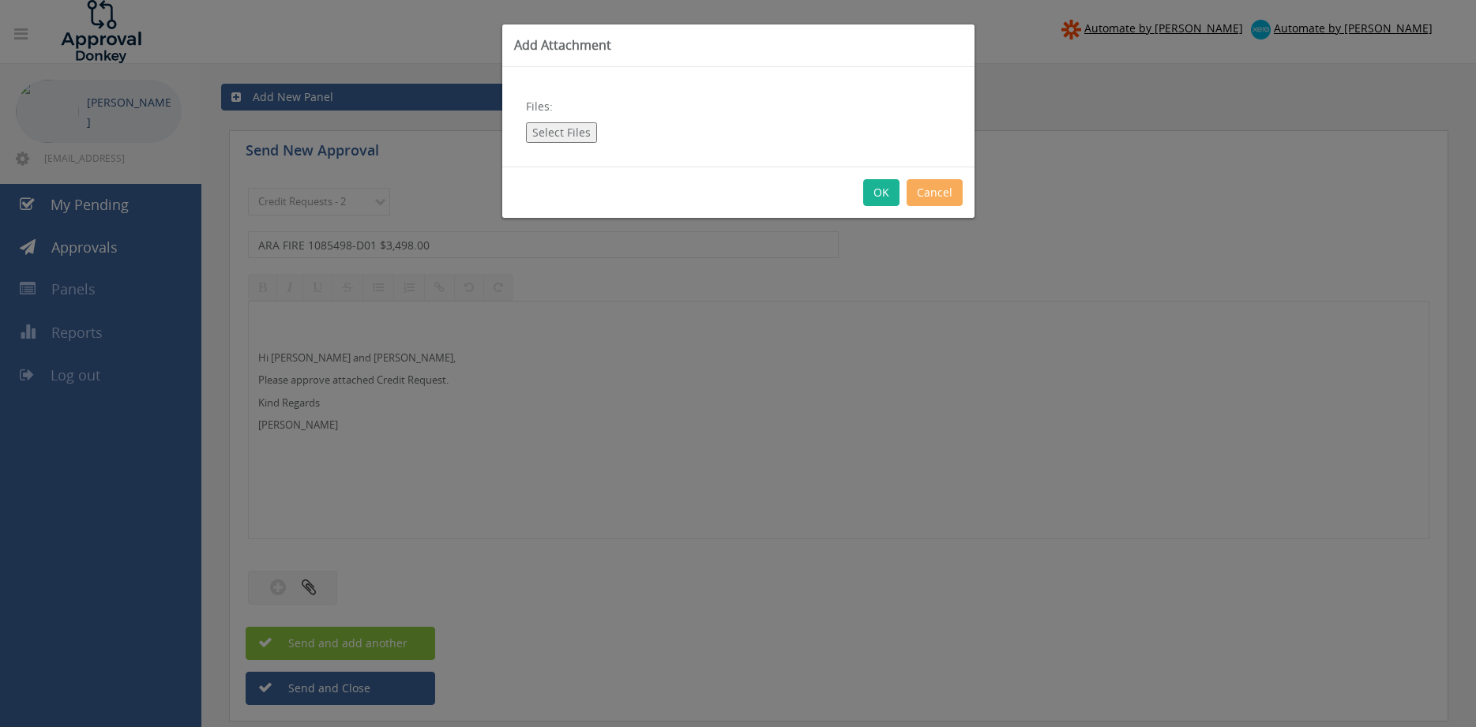
click at [565, 137] on button "Select Files" at bounding box center [561, 132] width 71 height 21
type input "C:\fakepath\ARA FIRE 1085498-D01.pdf"
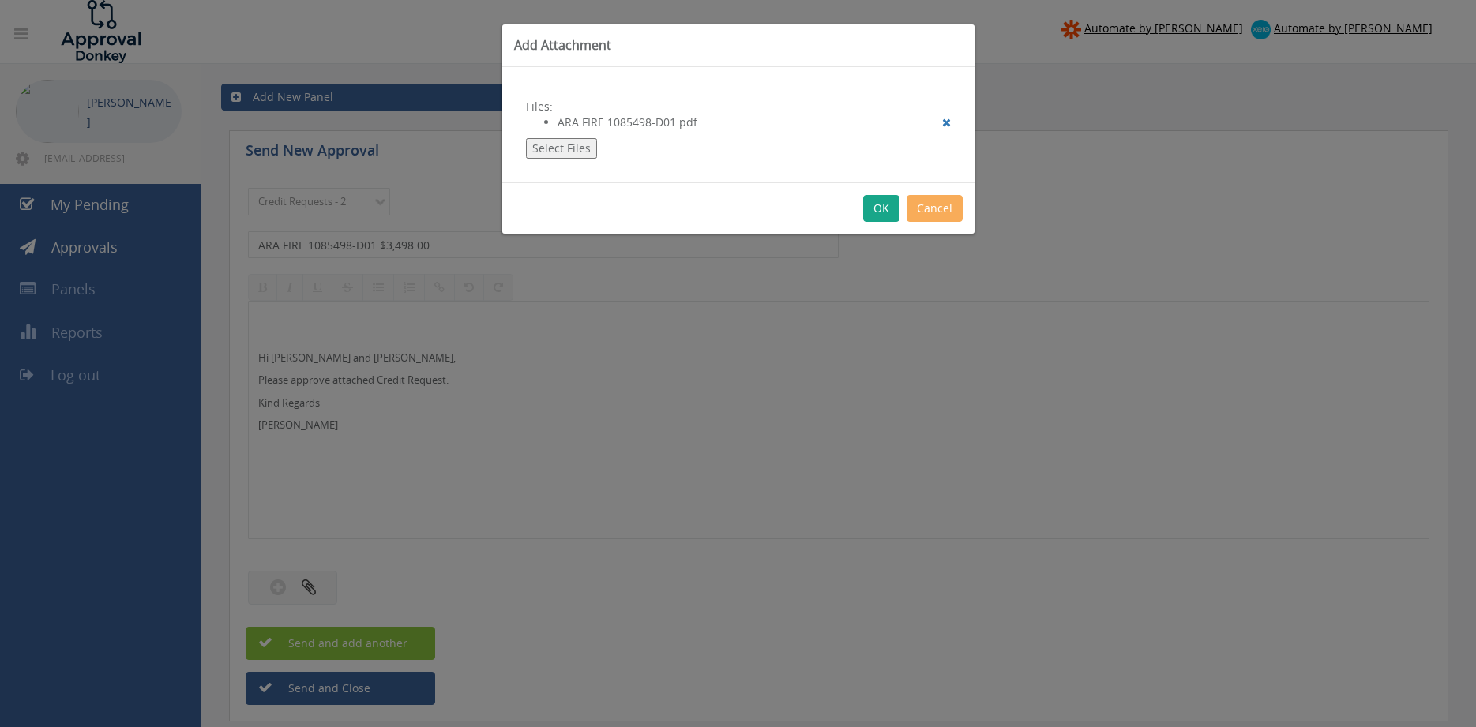
click at [880, 216] on button "OK" at bounding box center [881, 208] width 36 height 27
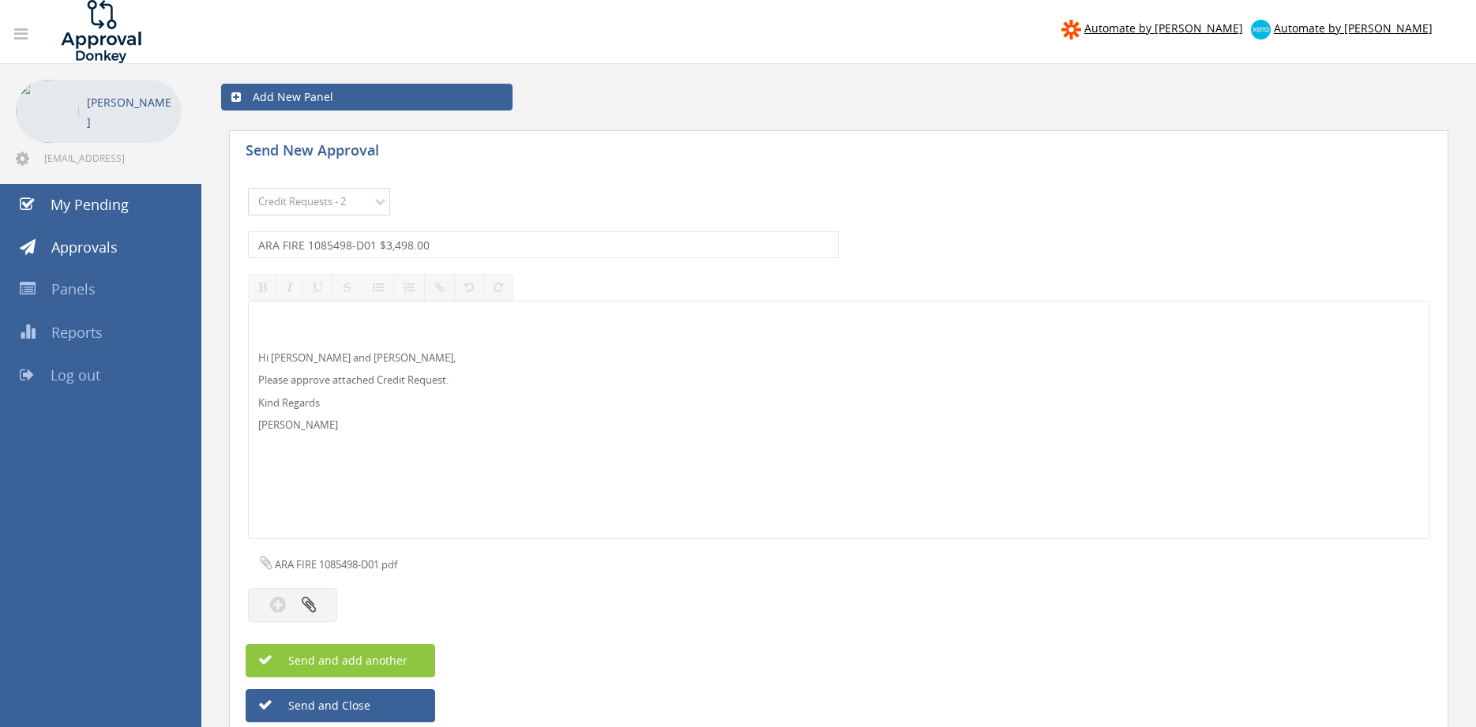
click at [248, 188] on select "Choose Panel Alarm Credits RG - 3 NZ Utilities Cable and SAI Global NZ Alarms-1…" at bounding box center [319, 202] width 142 height 28
click option "Credit Requests - 2" at bounding box center [0, 0] width 0 height 0
click at [407, 655] on button "Send and add another" at bounding box center [341, 660] width 190 height 33
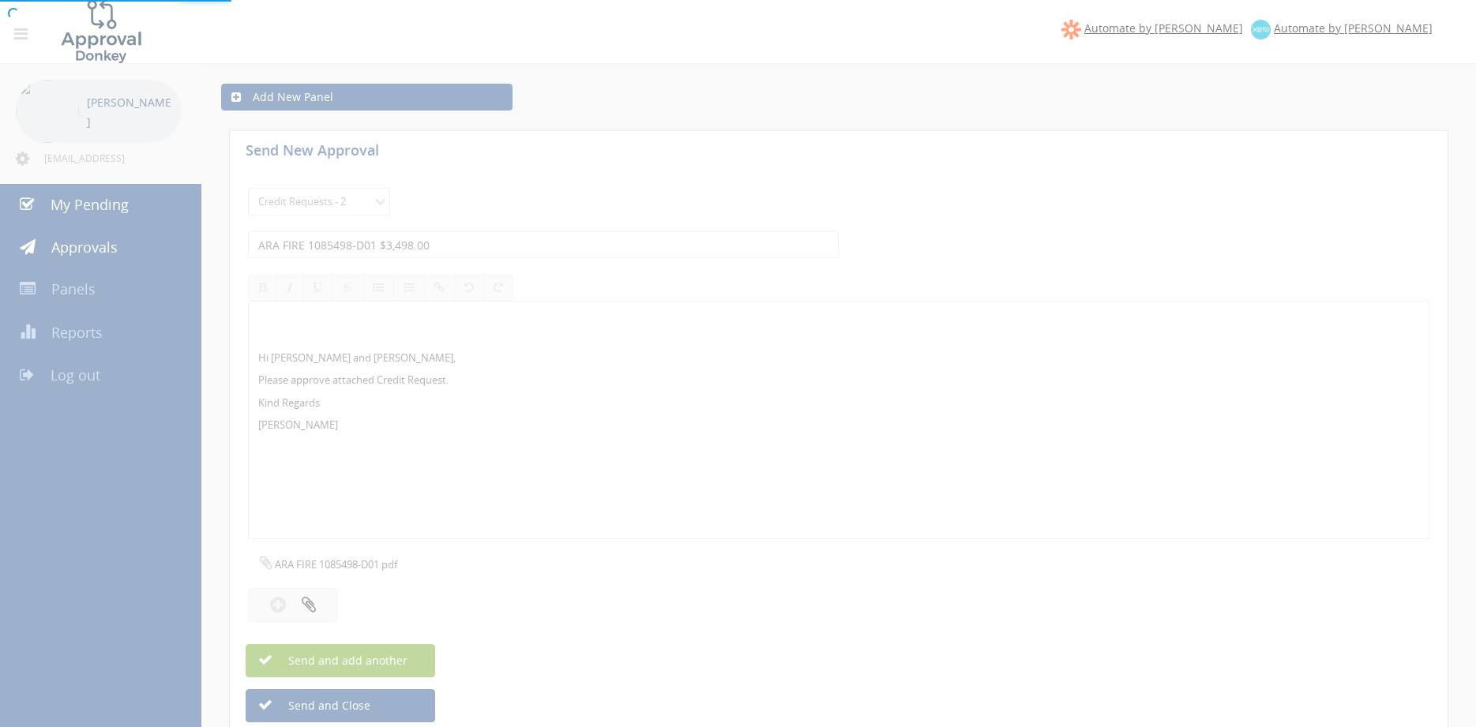
select select
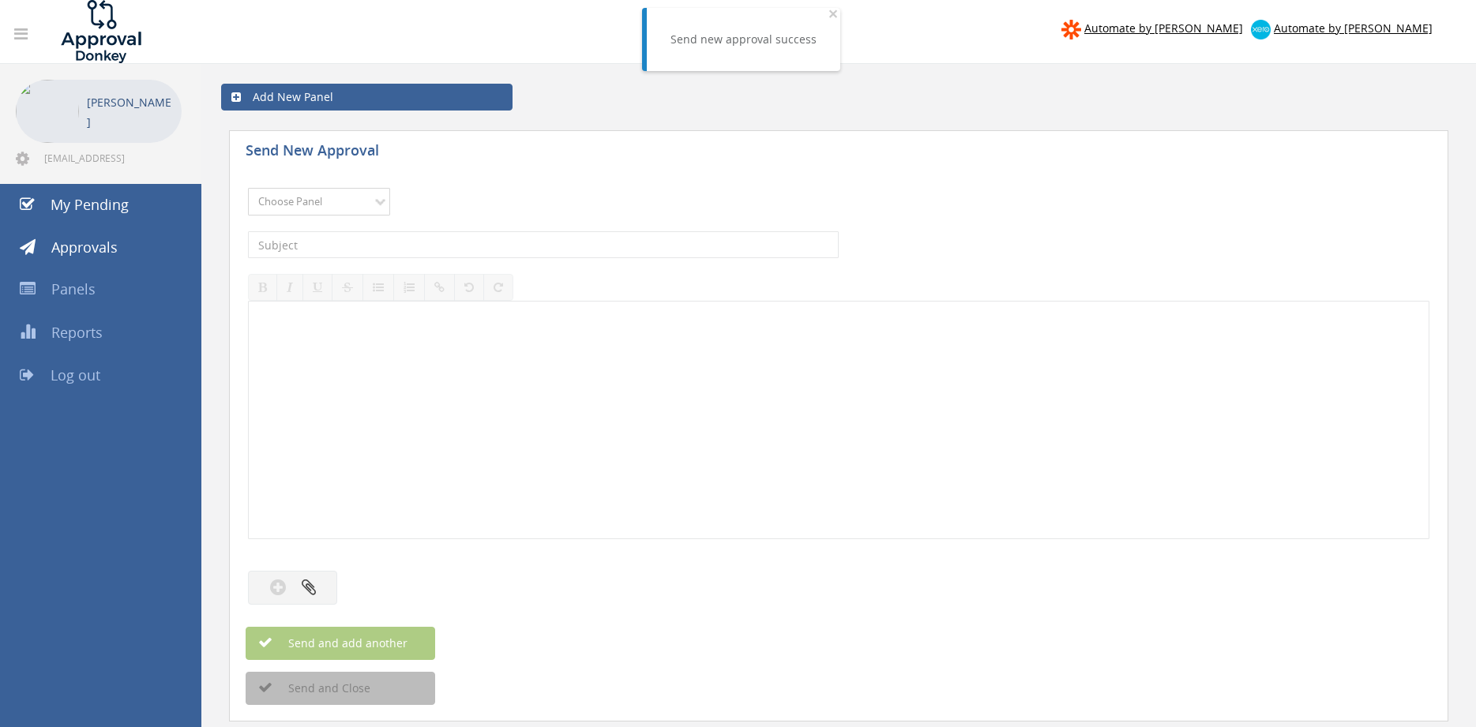
click at [248, 188] on select "Choose Panel Alarm Credits RG - 3 NZ Utilities Cable and SAI Global NZ Alarms-1…" at bounding box center [319, 202] width 142 height 28
select select "9739"
click option "Credit Requests - 2" at bounding box center [0, 0] width 0 height 0
click at [404, 245] on input "text" at bounding box center [543, 244] width 591 height 27
type input "AAA FIRE 1090452-D01 $118.25"
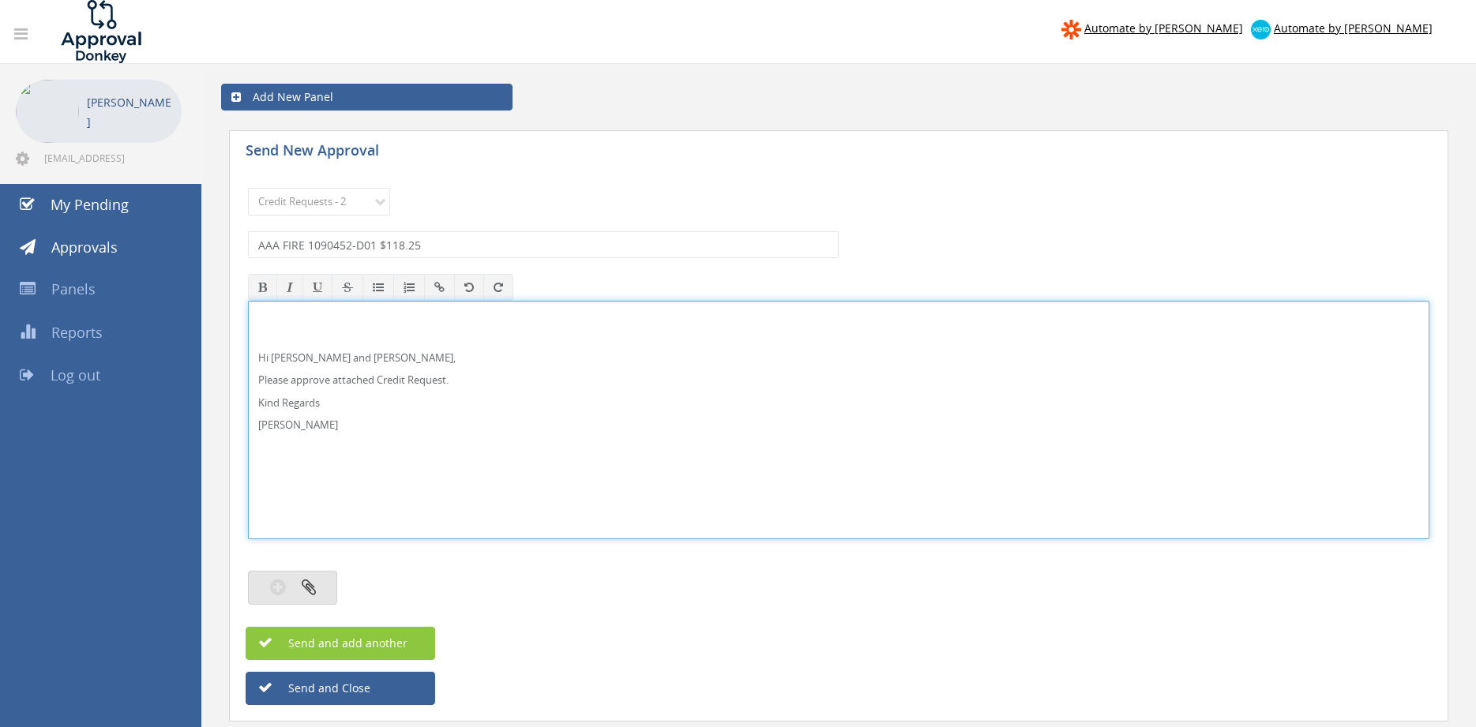
click at [303, 587] on icon "button" at bounding box center [309, 587] width 14 height 18
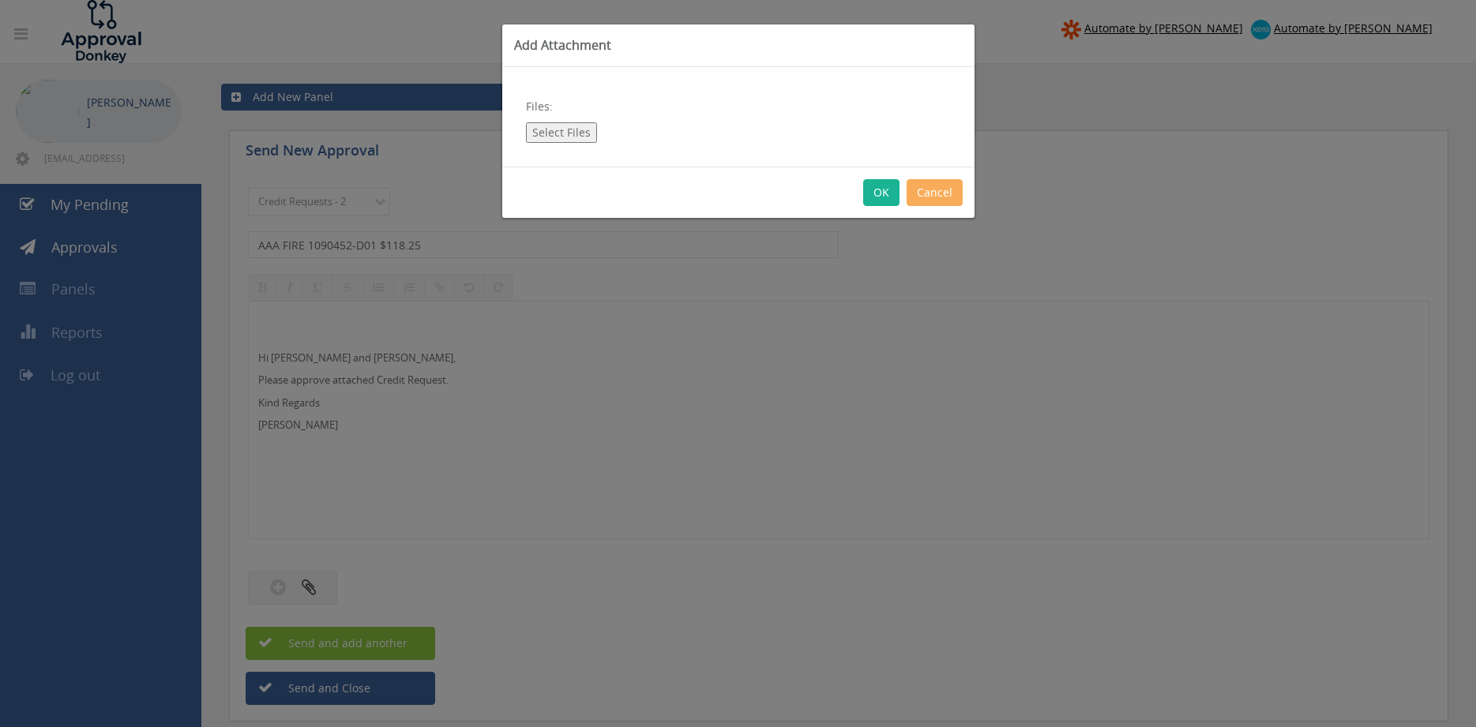
click at [576, 133] on button "Select Files" at bounding box center [561, 132] width 71 height 21
type input "C:\fakepath\AAA Fire 1090452-D01.pdf"
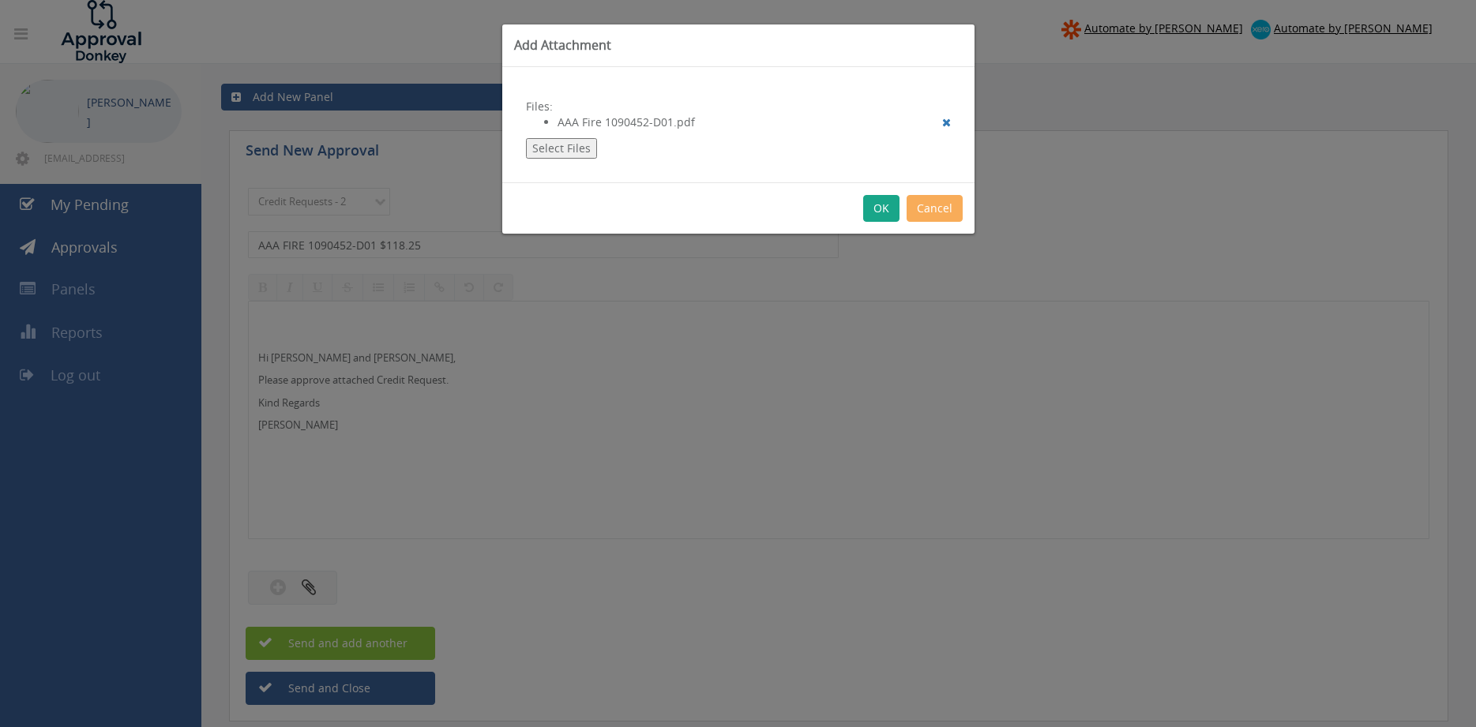
click at [878, 208] on button "OK" at bounding box center [881, 208] width 36 height 27
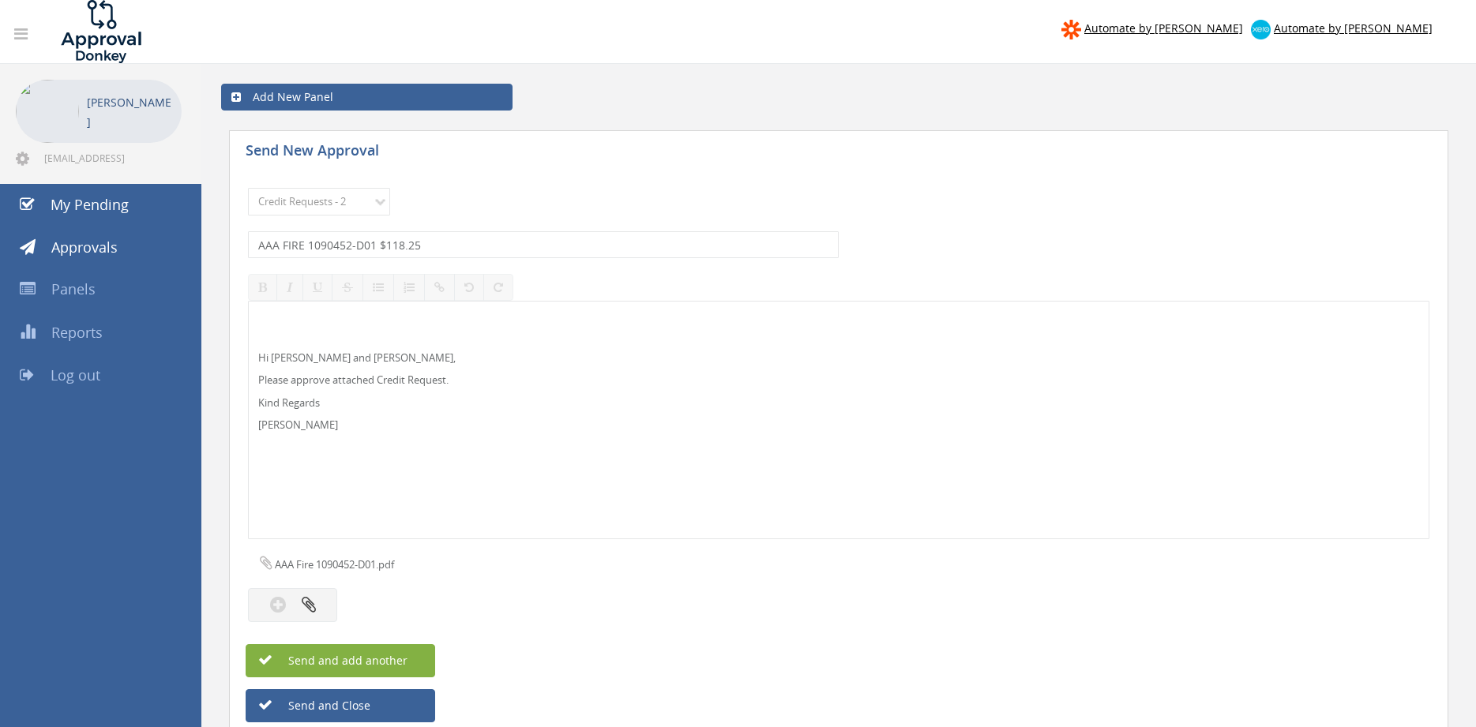
click at [387, 669] on button "Send and add another" at bounding box center [341, 660] width 190 height 33
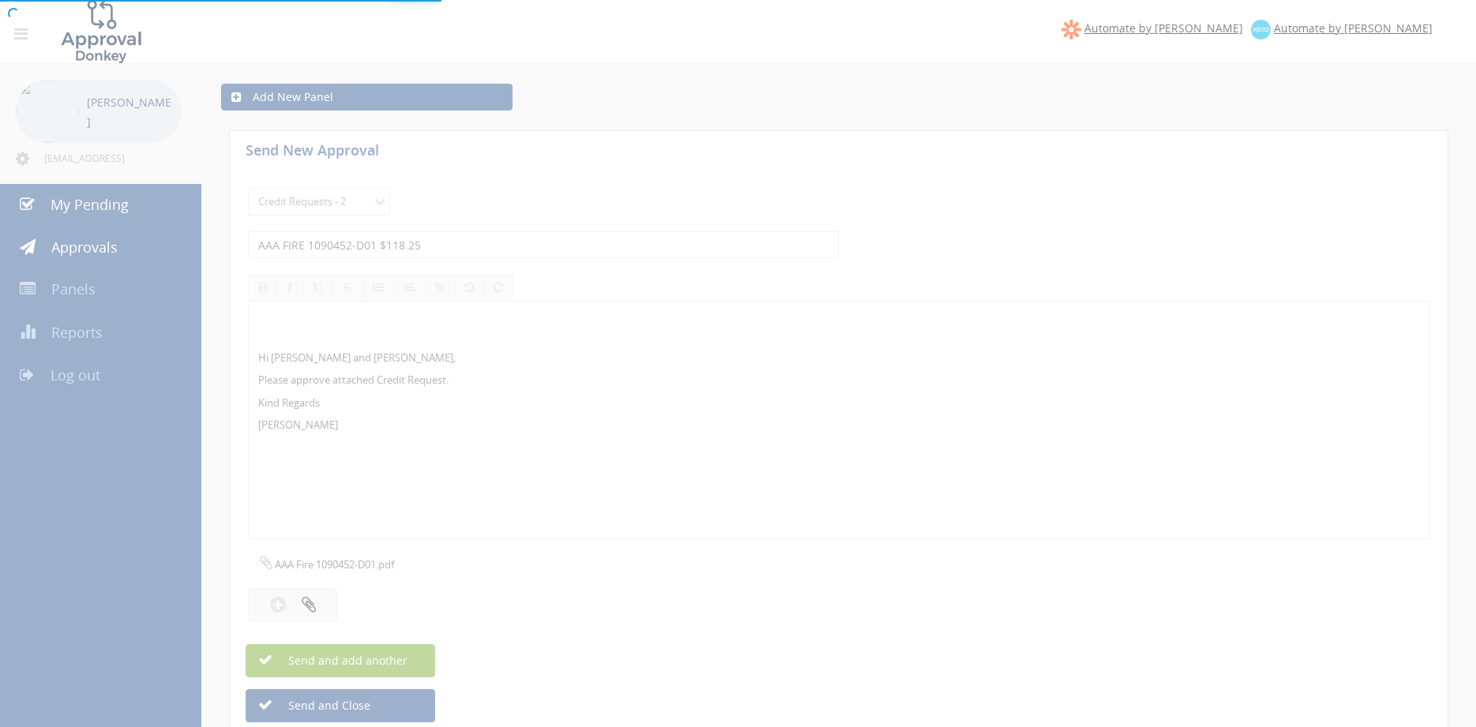
select select
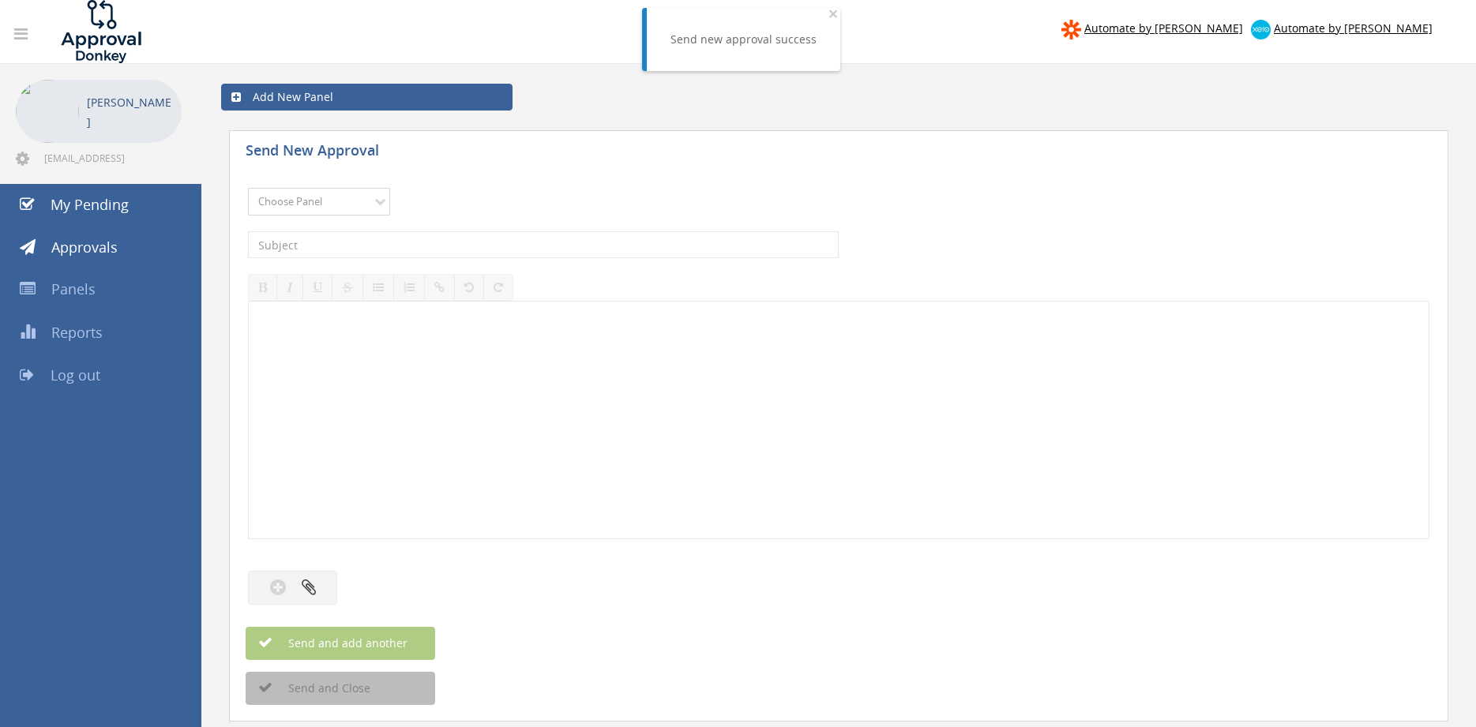
click at [248, 188] on select "Choose Panel Alarm Credits RG - 3 NZ Utilities Cable and SAI Global NZ Alarms-1…" at bounding box center [319, 202] width 142 height 28
select select "9739"
click option "Credit Requests - 2" at bounding box center [0, 0] width 0 height 0
click at [436, 231] on div "The subject is required." at bounding box center [838, 244] width 1181 height 43
click at [435, 235] on input "text" at bounding box center [543, 244] width 591 height 27
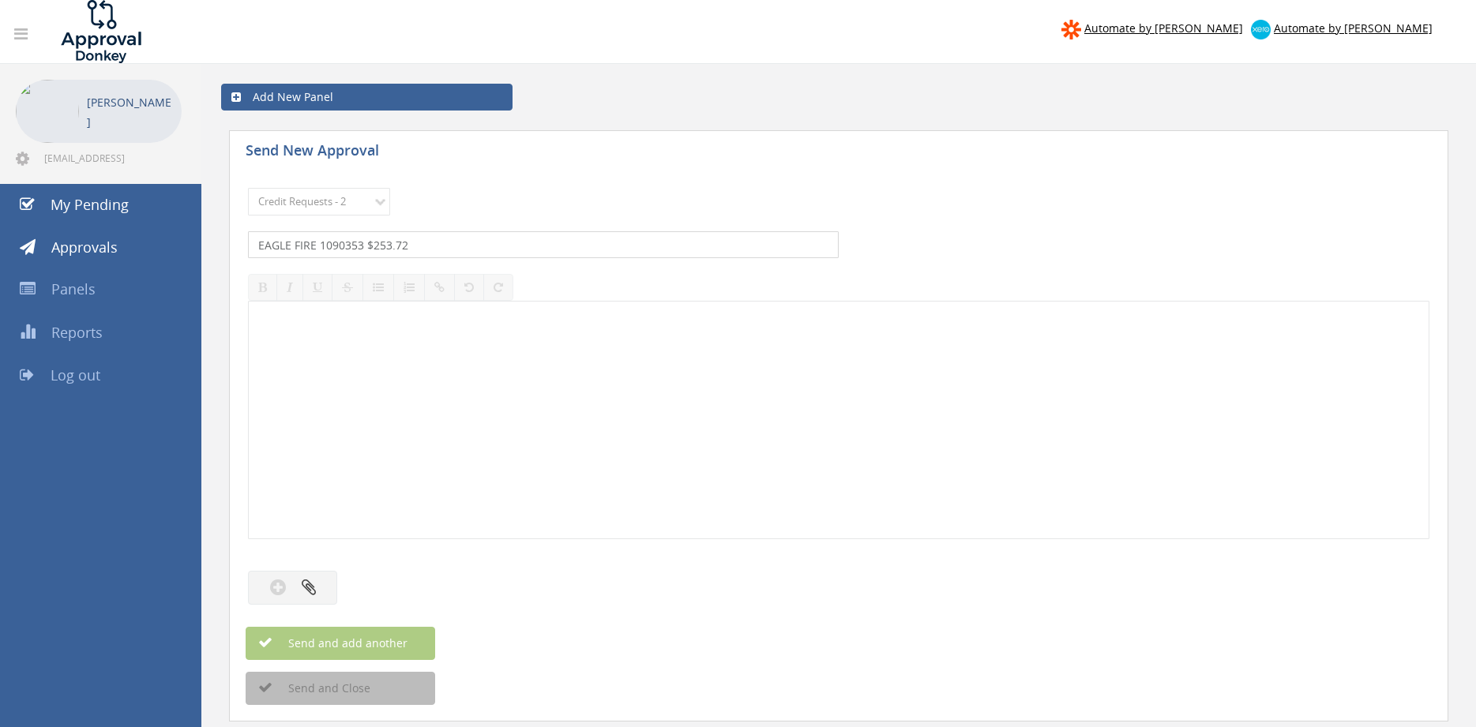
type input "EAGLE FIRE 1090353 $253.72"
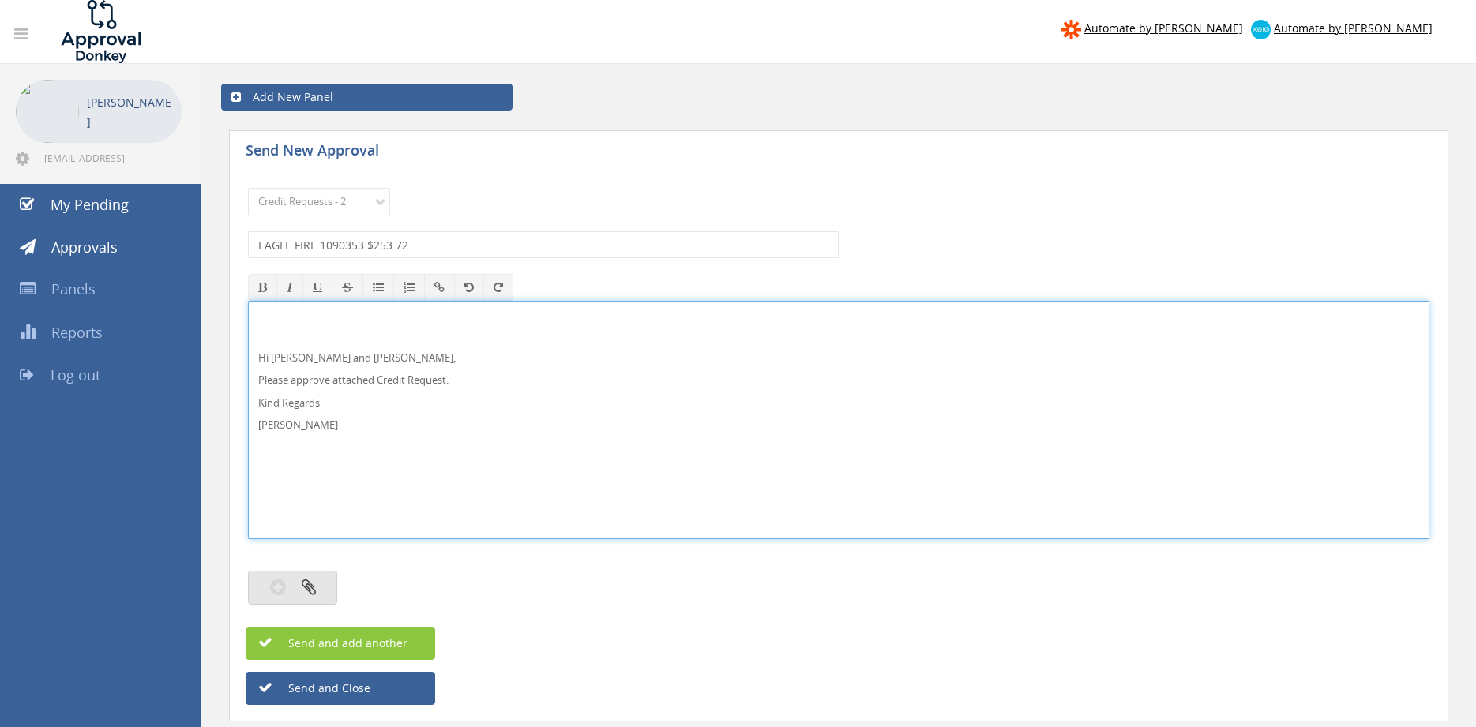
click at [298, 599] on button "button" at bounding box center [292, 588] width 89 height 34
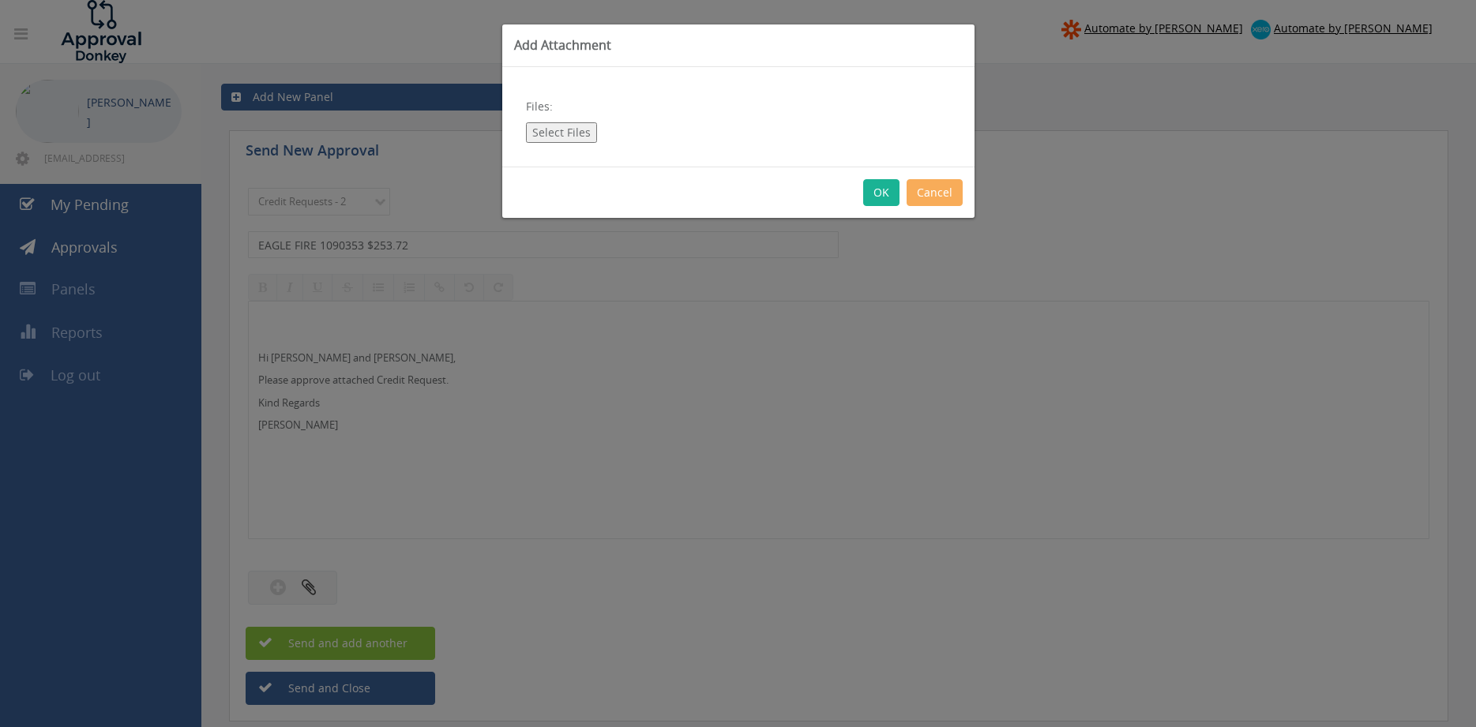
click at [563, 137] on button "Select Files" at bounding box center [561, 132] width 71 height 21
type input "C:\fakepath\1090353 EAGLE FIRE.pdf"
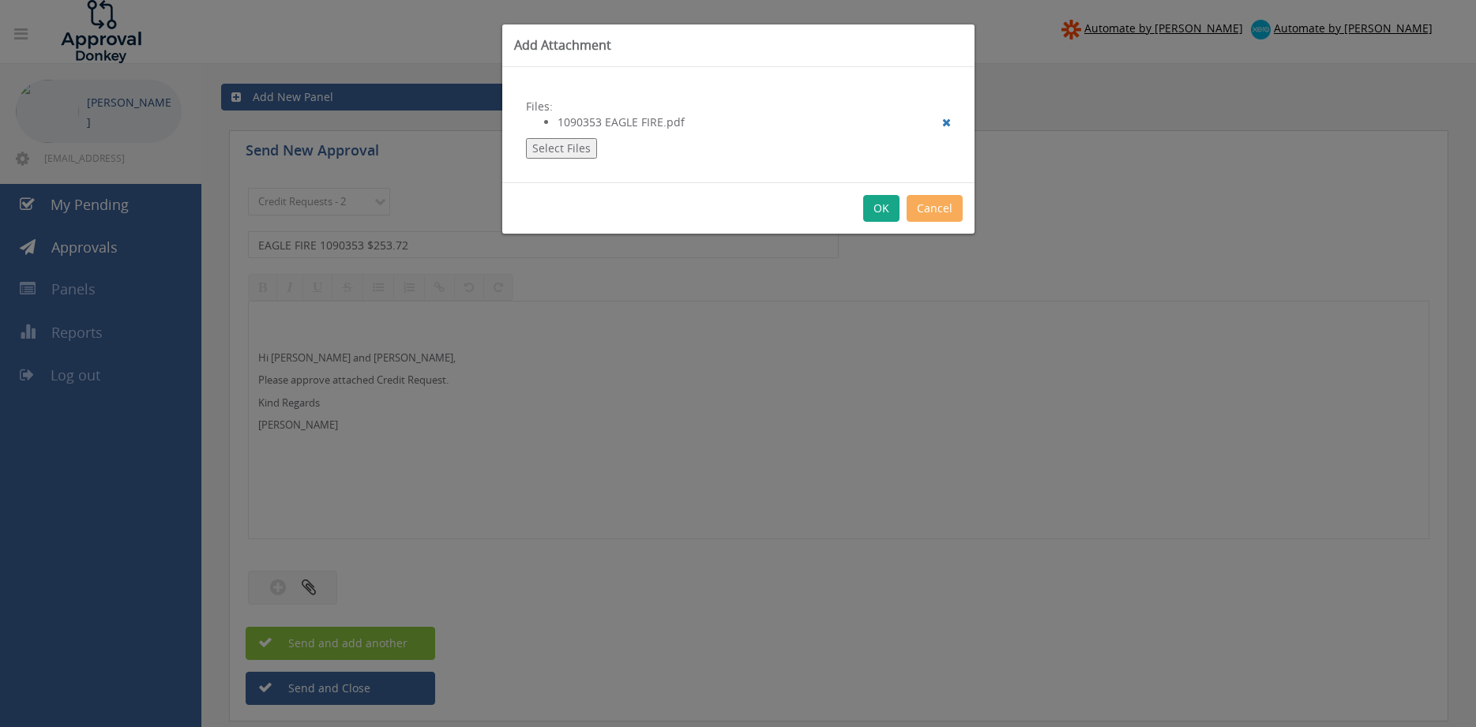
click at [878, 208] on button "OK" at bounding box center [881, 208] width 36 height 27
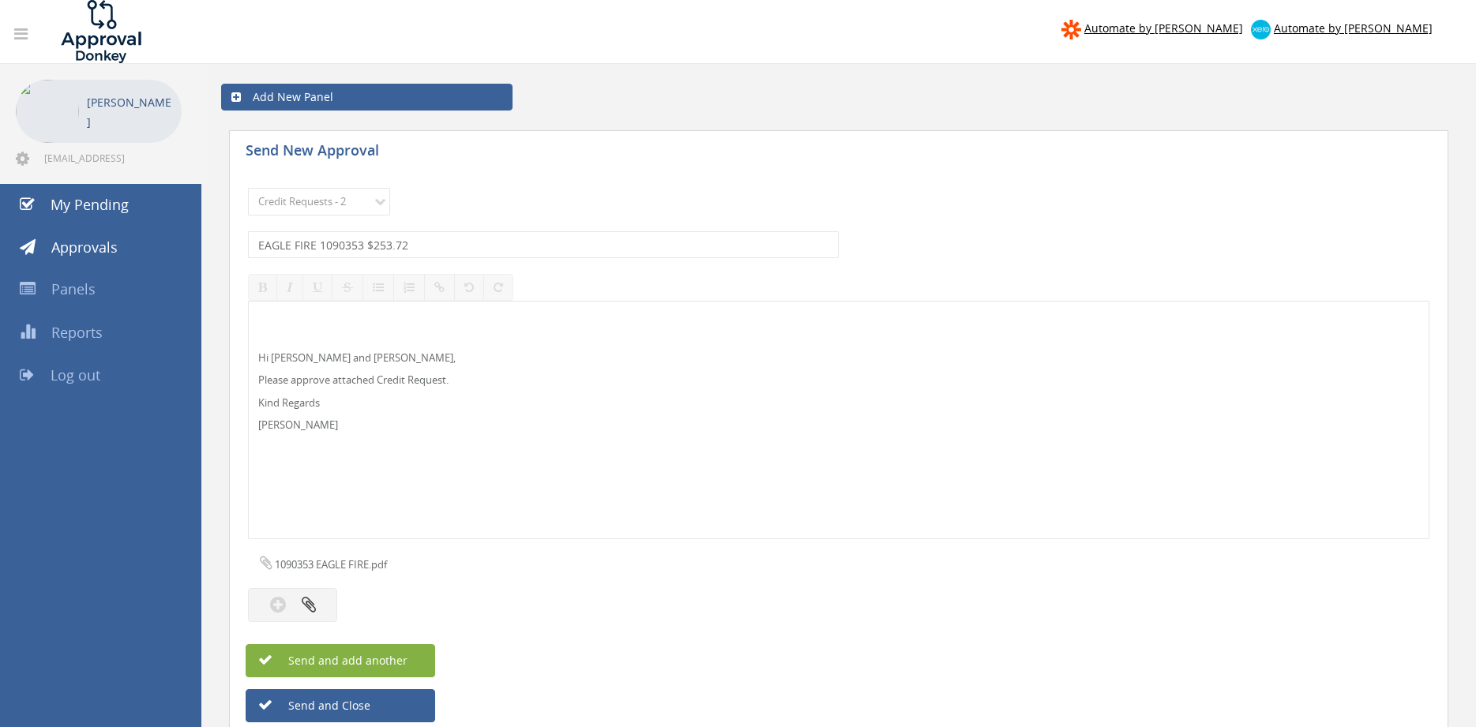
click at [317, 662] on span "Send and add another" at bounding box center [330, 660] width 153 height 15
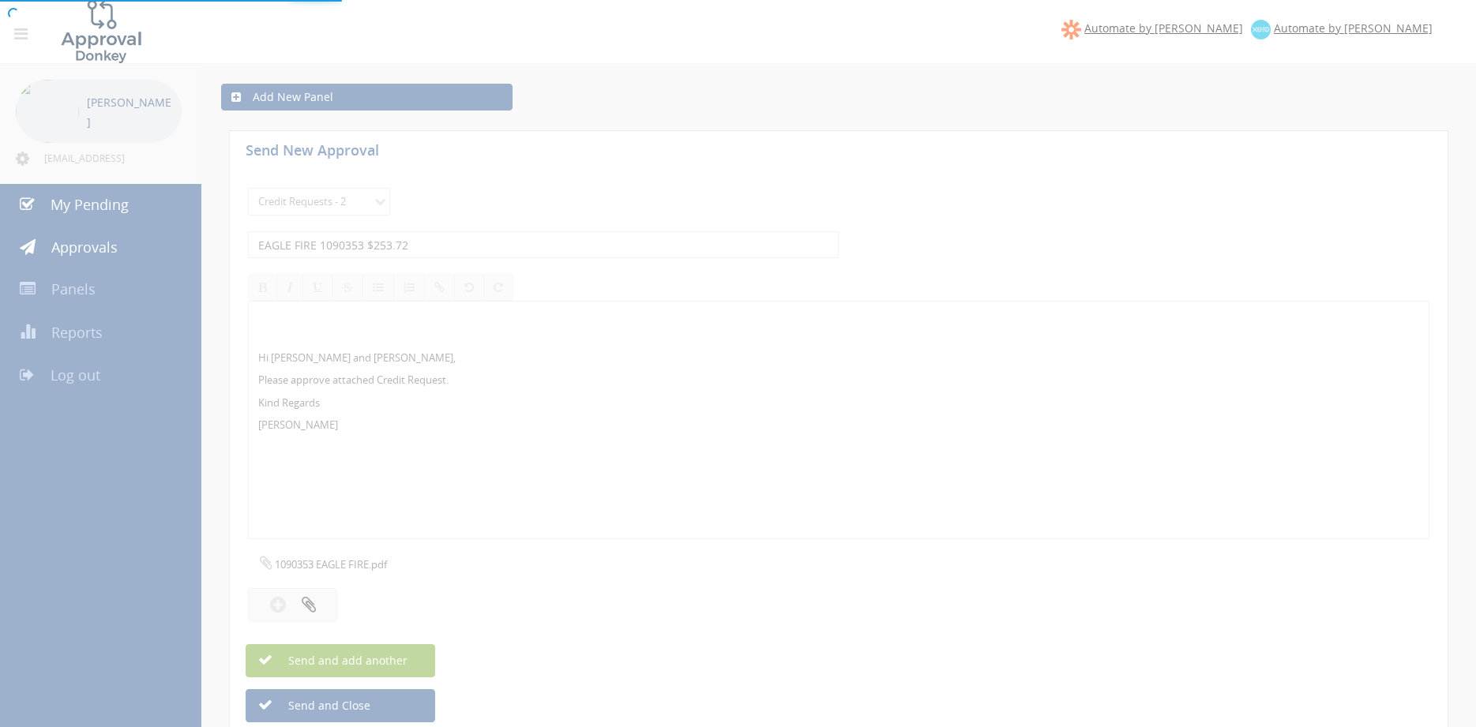
select select
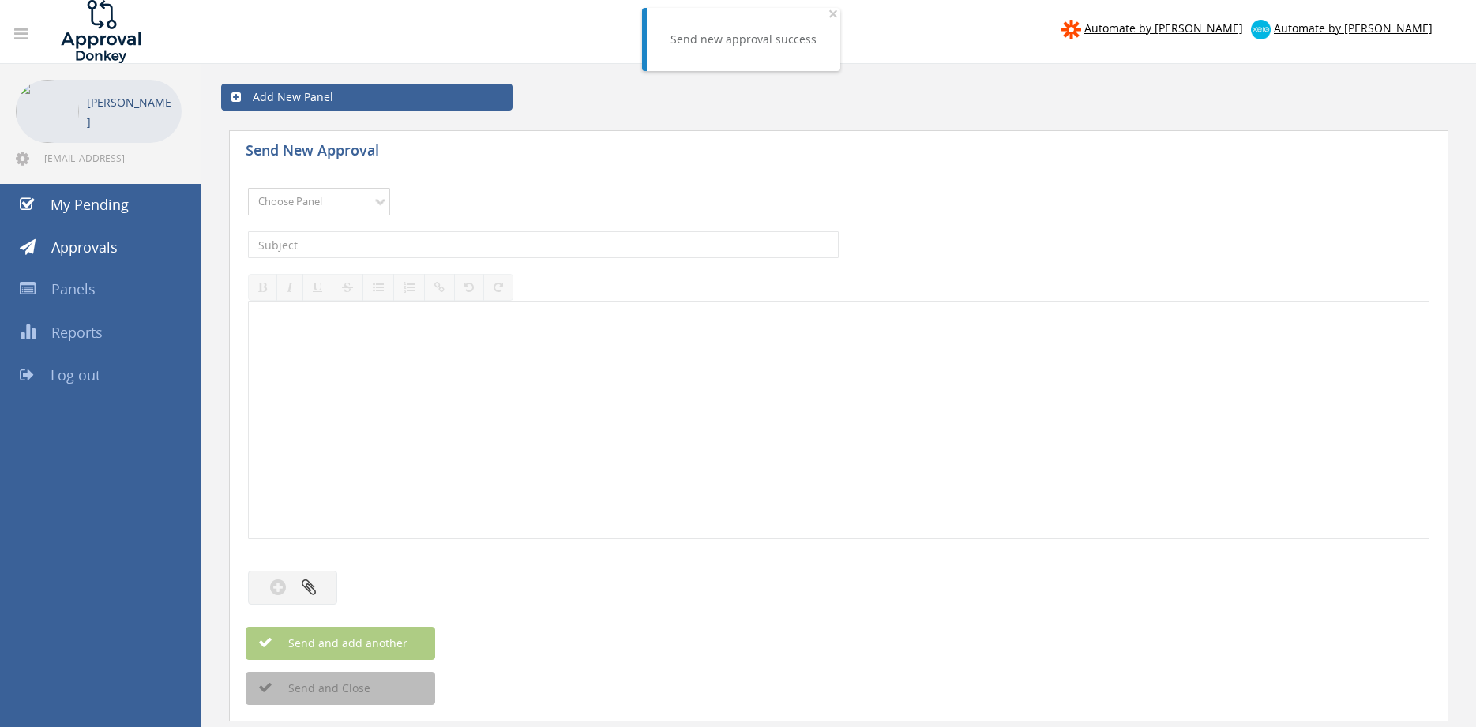
click at [248, 188] on select "Choose Panel Alarm Credits RG - 3 NZ Utilities Cable and SAI Global NZ Alarms-1…" at bounding box center [319, 202] width 142 height 28
select select "9739"
click option "Credit Requests - 2" at bounding box center [0, 0] width 0 height 0
click at [421, 241] on input "text" at bounding box center [543, 244] width 591 height 27
type input "O"
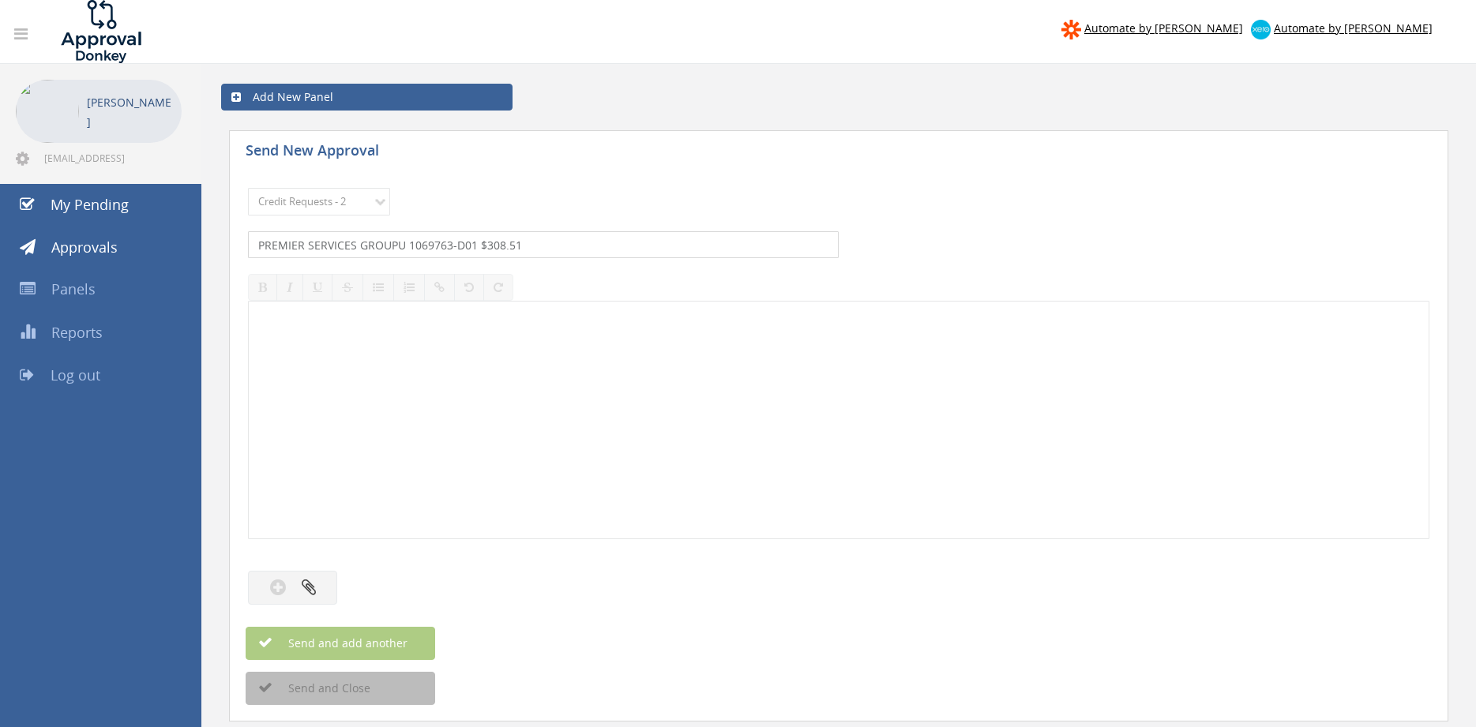
type input "PREMIER SERVICES GROUPU 1069763-D01 $308.51"
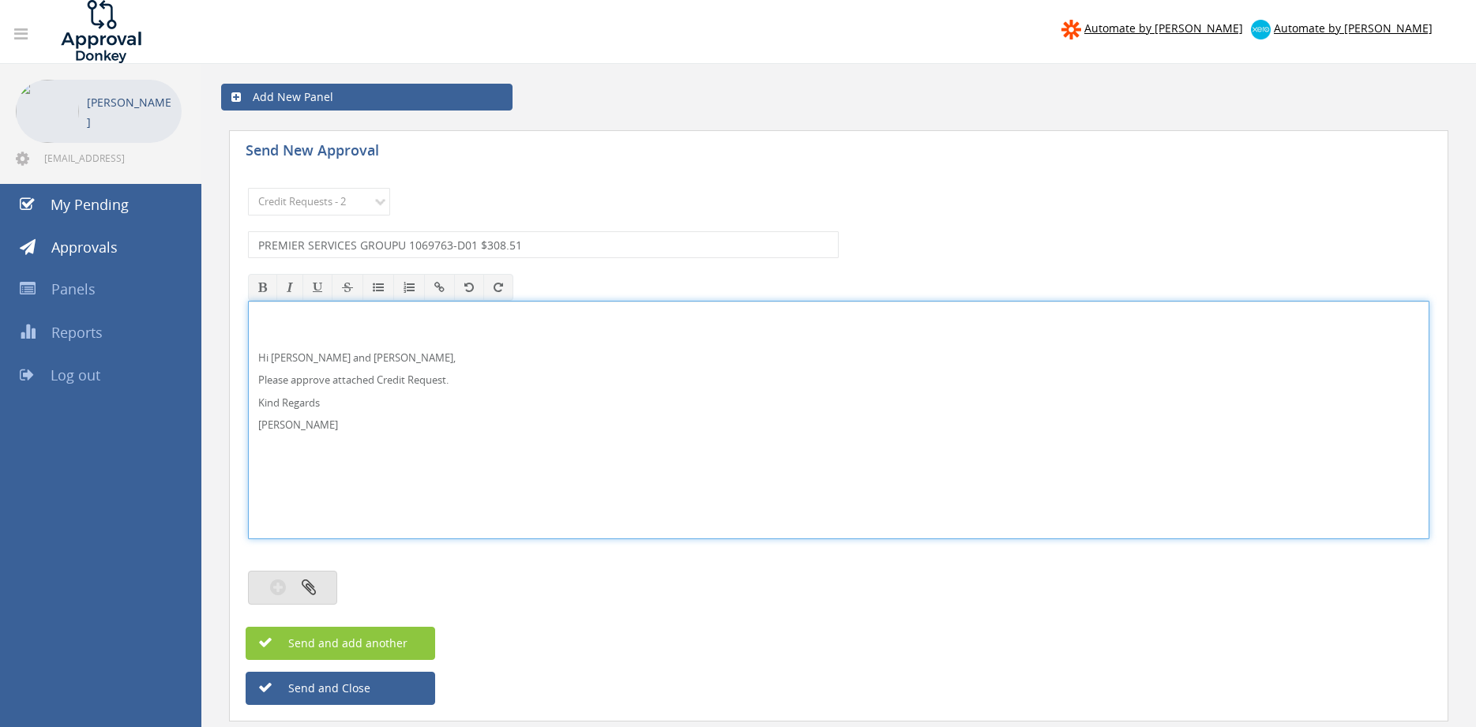
click at [313, 584] on icon "button" at bounding box center [309, 587] width 14 height 18
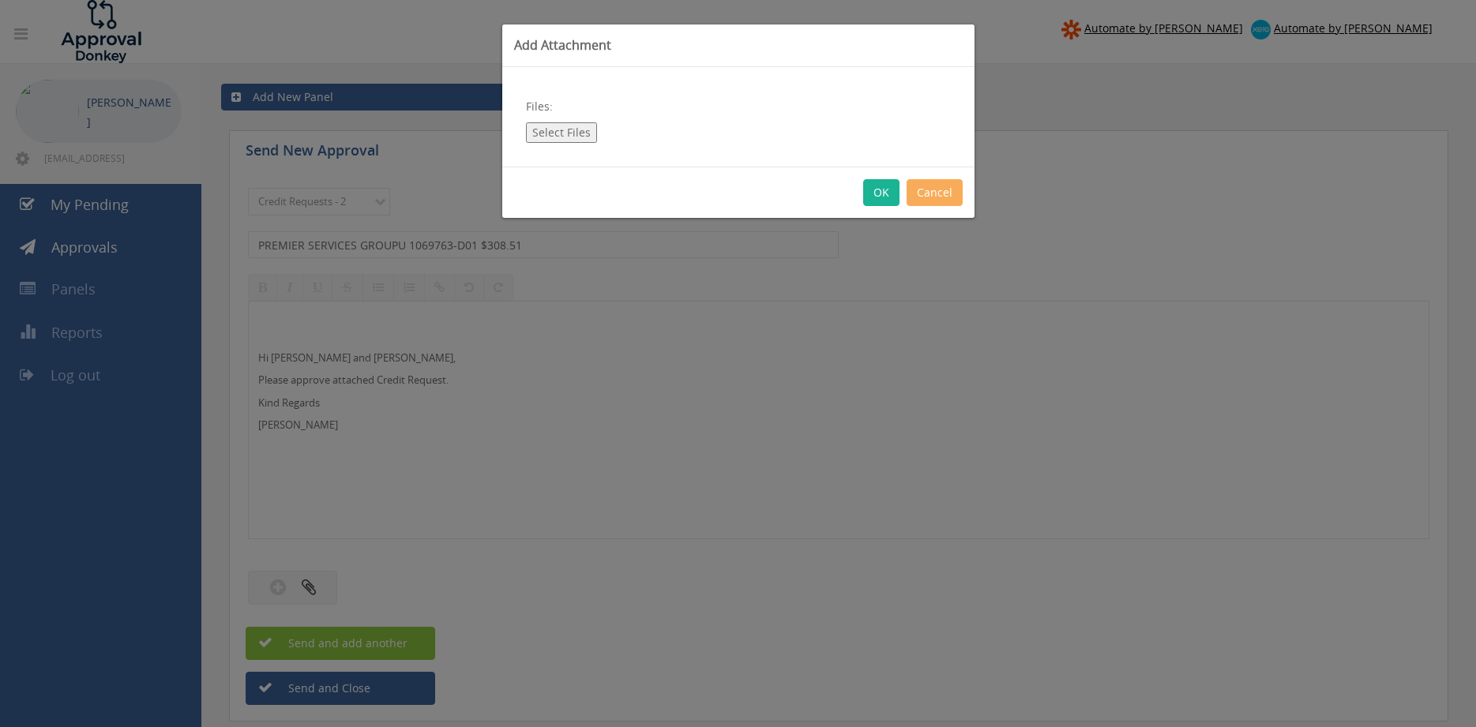
click at [564, 130] on button "Select Files" at bounding box center [561, 132] width 71 height 21
type input "C:\fakepath\1069763 PREMIER SERVICES GROUP.pdf"
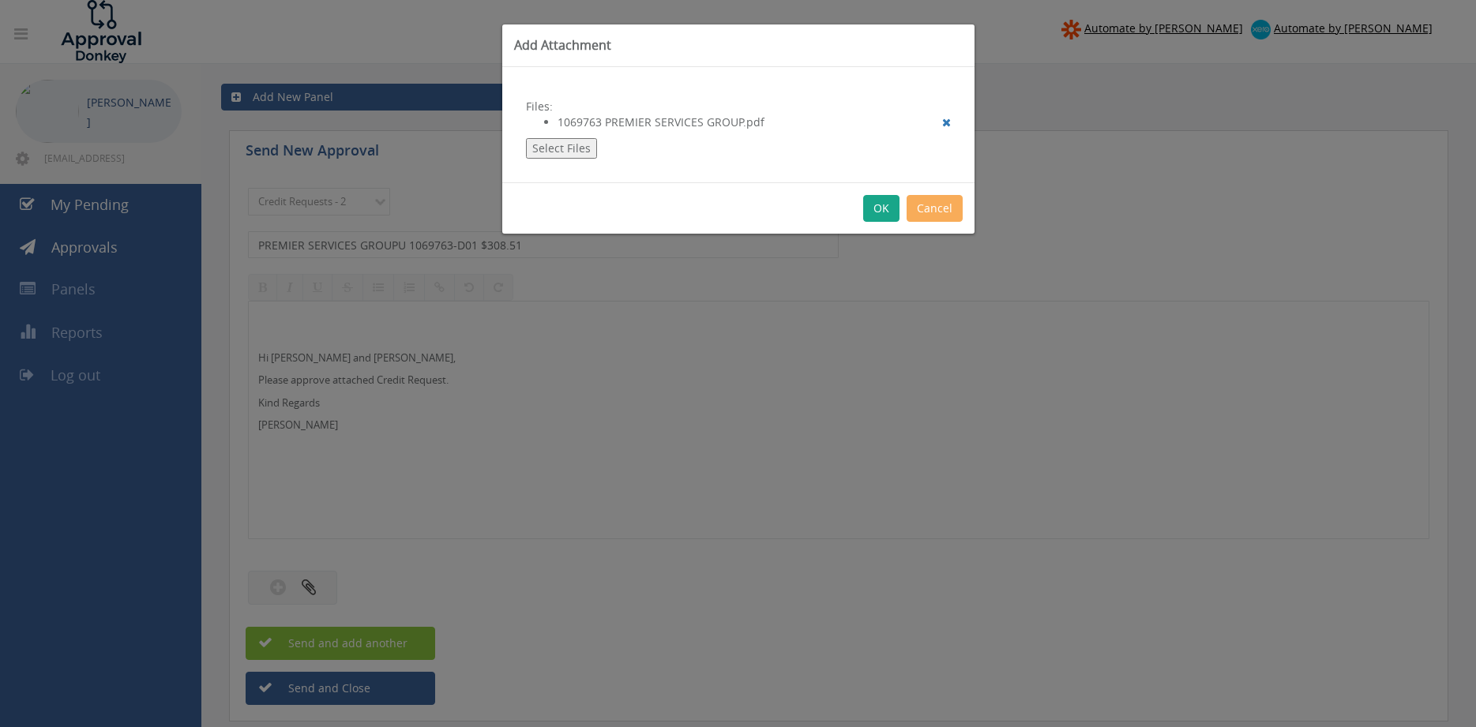
click at [875, 208] on button "OK" at bounding box center [881, 208] width 36 height 27
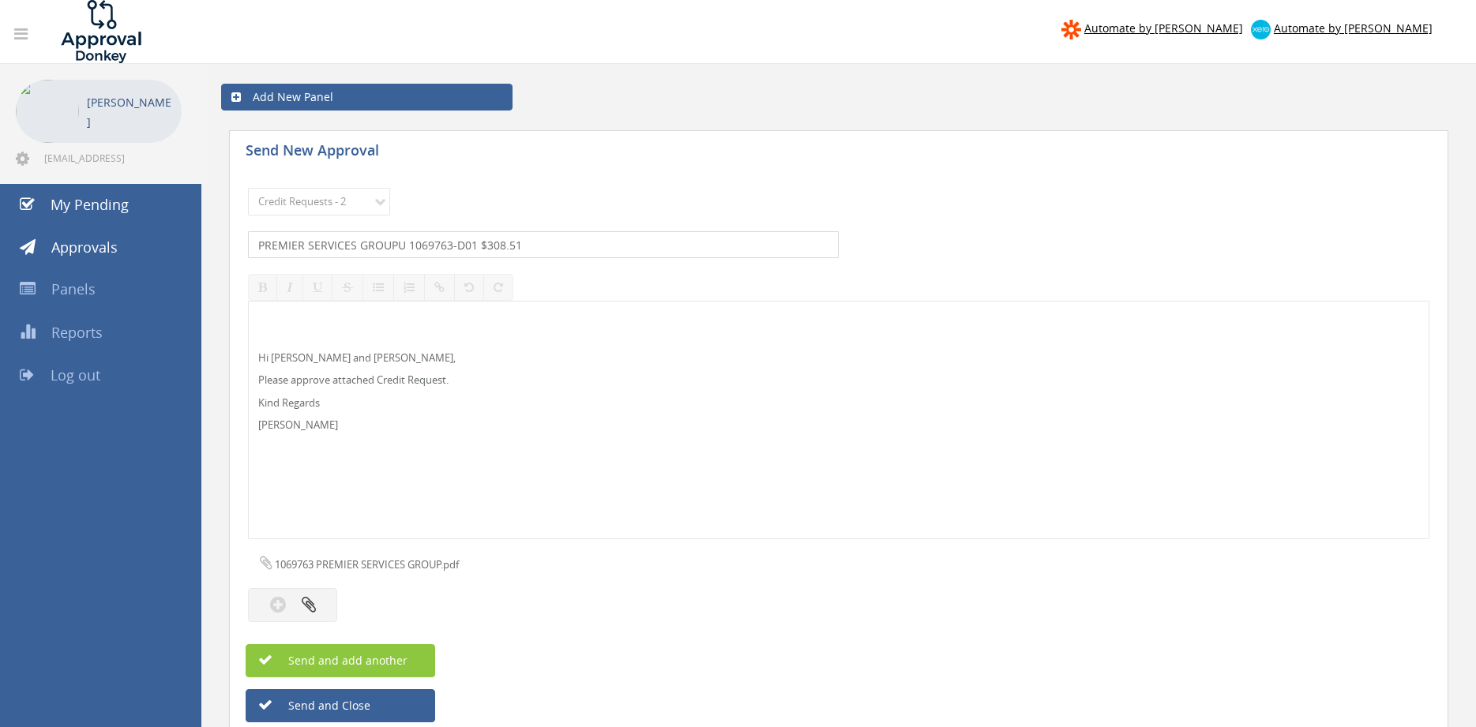
click at [394, 242] on input "PREMIER SERVICES GROUPU 1069763-D01 $308.51" at bounding box center [543, 244] width 591 height 27
type input "PREMIER SERVICES GROUP 1069763-D01 $308.51"
click at [400, 655] on span "Send and add another" at bounding box center [330, 660] width 153 height 15
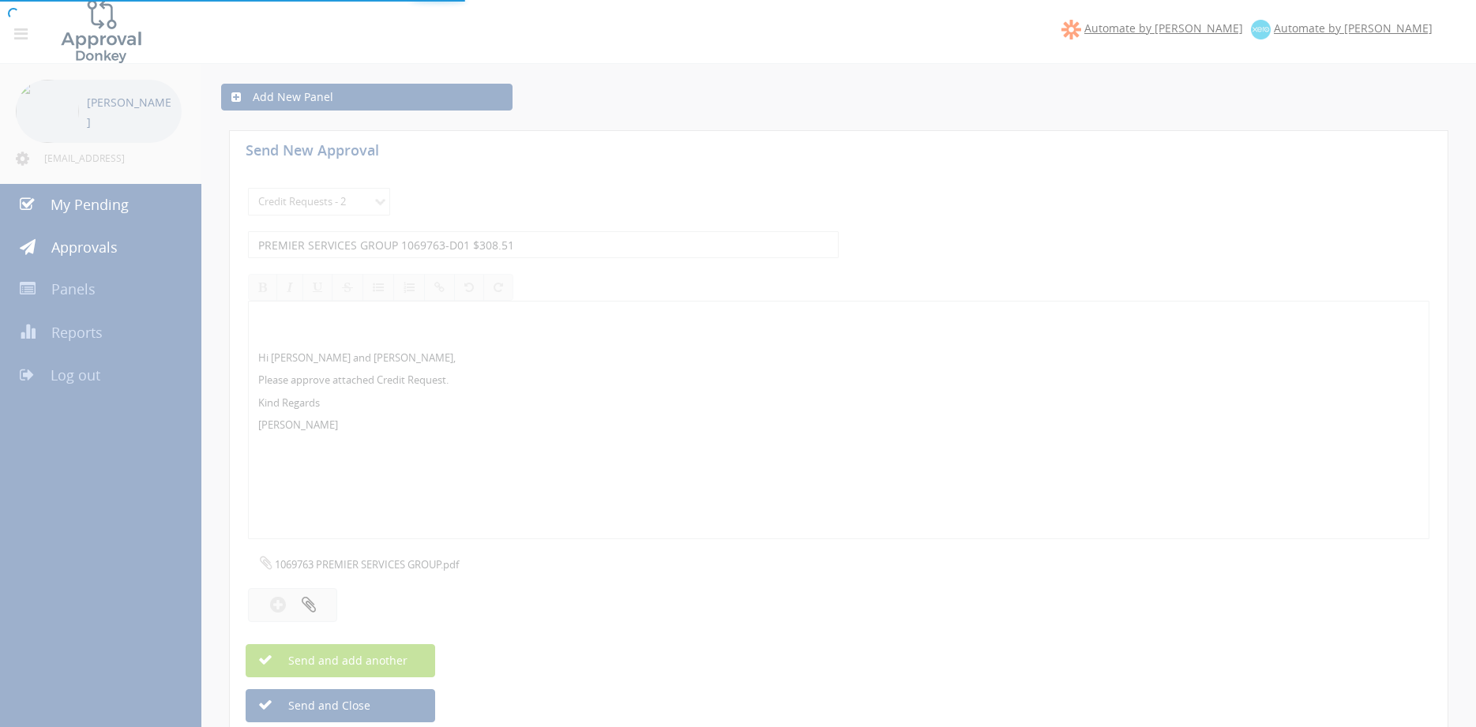
select select
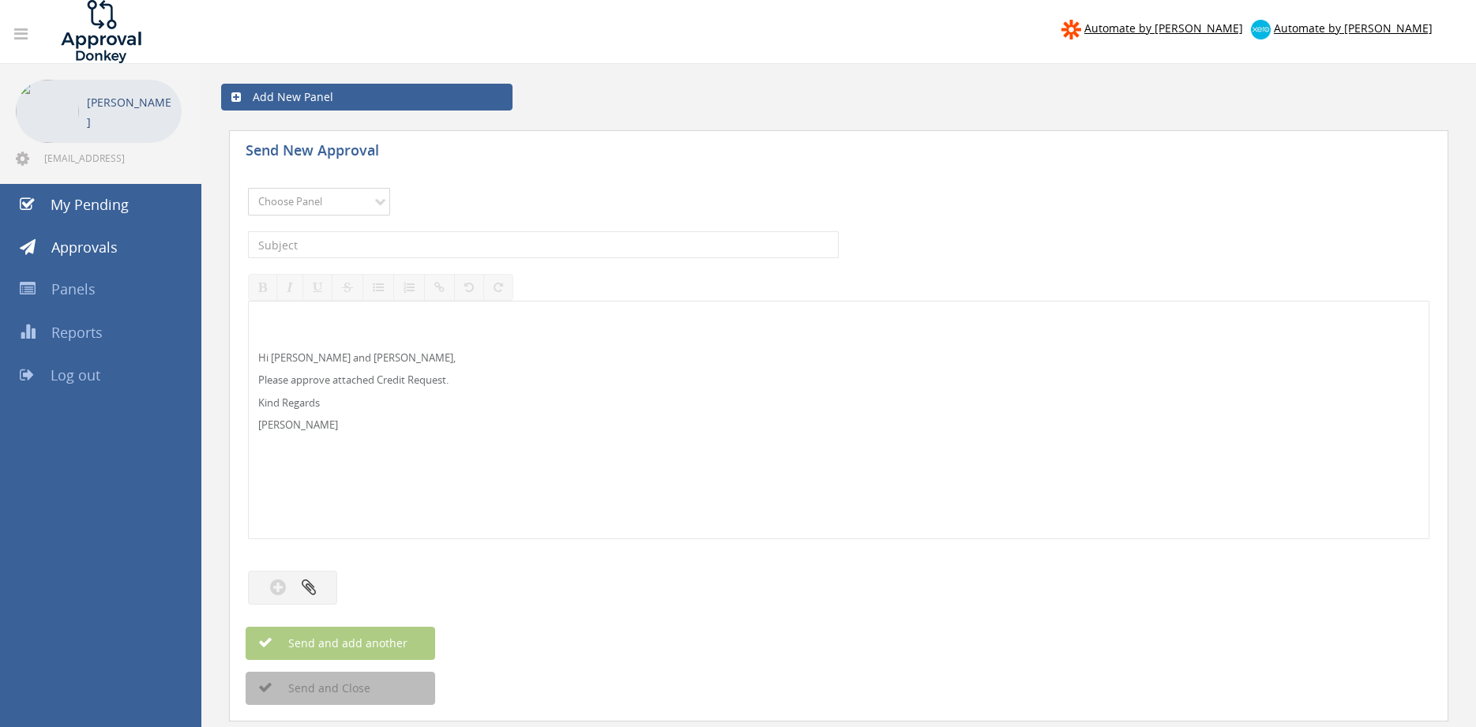
select select "13144"
click option "Alarm Credits RG - 3" at bounding box center [0, 0] width 0 height 0
click at [326, 247] on input "text" at bounding box center [543, 244] width 591 height 27
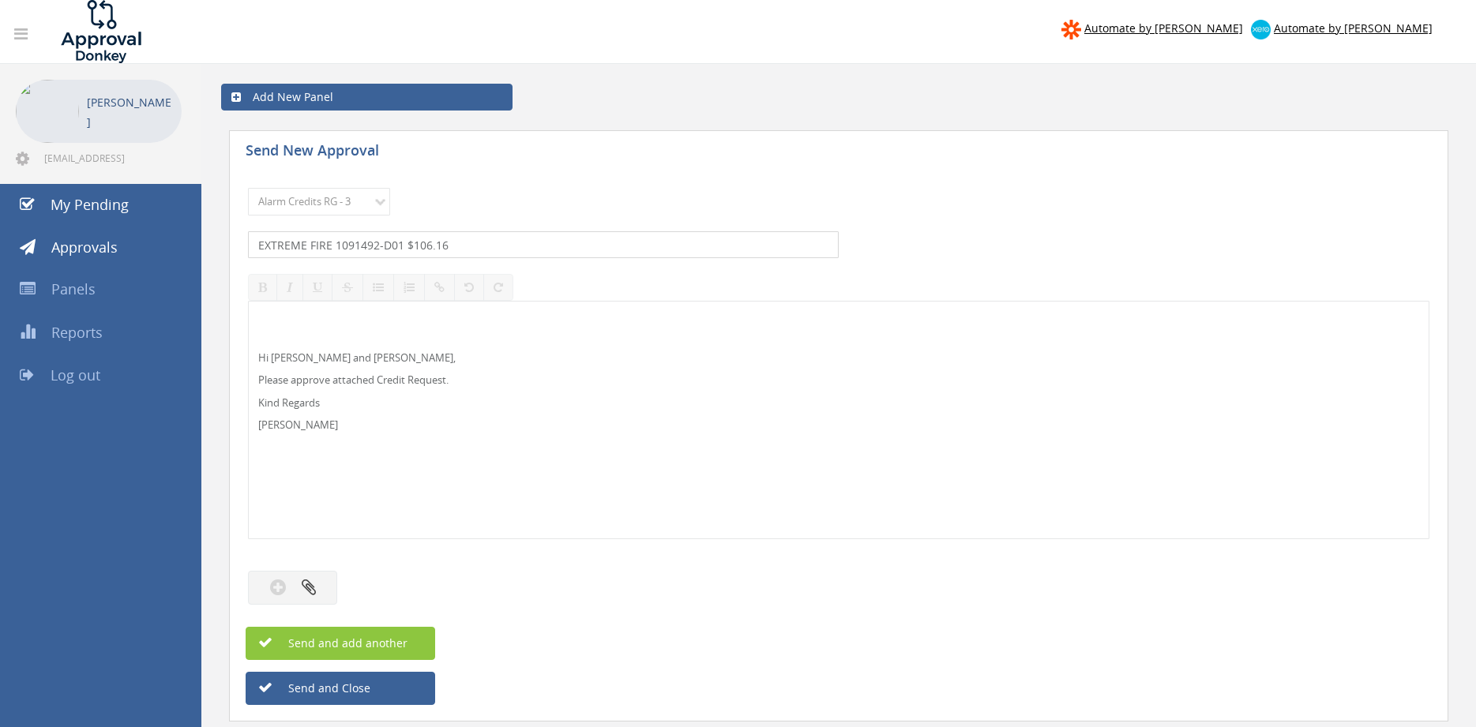
type input "EXTREME FIRE 1091492-D01 $106.16"
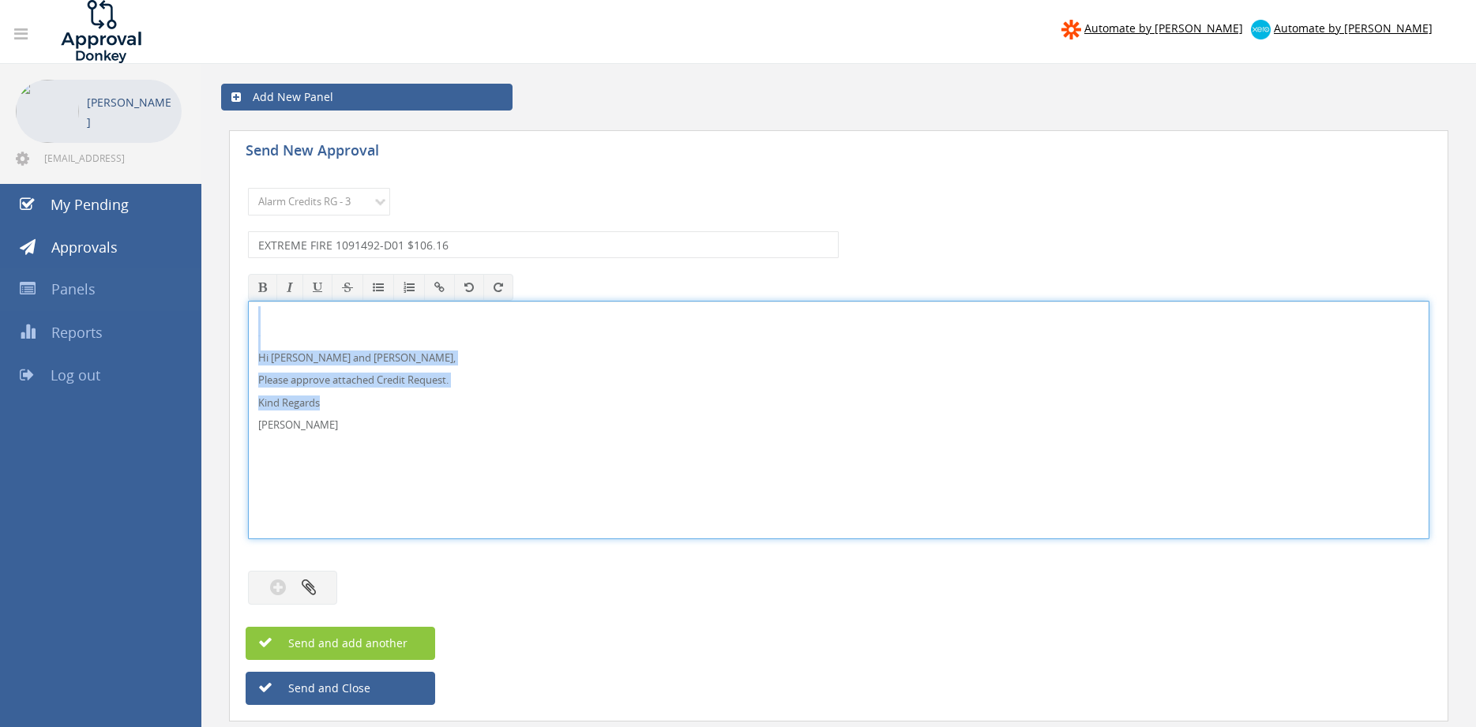
drag, startPoint x: 213, startPoint y: 379, endPoint x: 192, endPoint y: 295, distance: 87.1
click at [248, 301] on div "Hi Lee, Rob and Ben, Please approve attached Credit Request. Kind Regards Pam W…" at bounding box center [838, 420] width 1181 height 238
copy div "Hi Lee, Rob and Ben, Please approve attached Credit Request. Kind Regards"
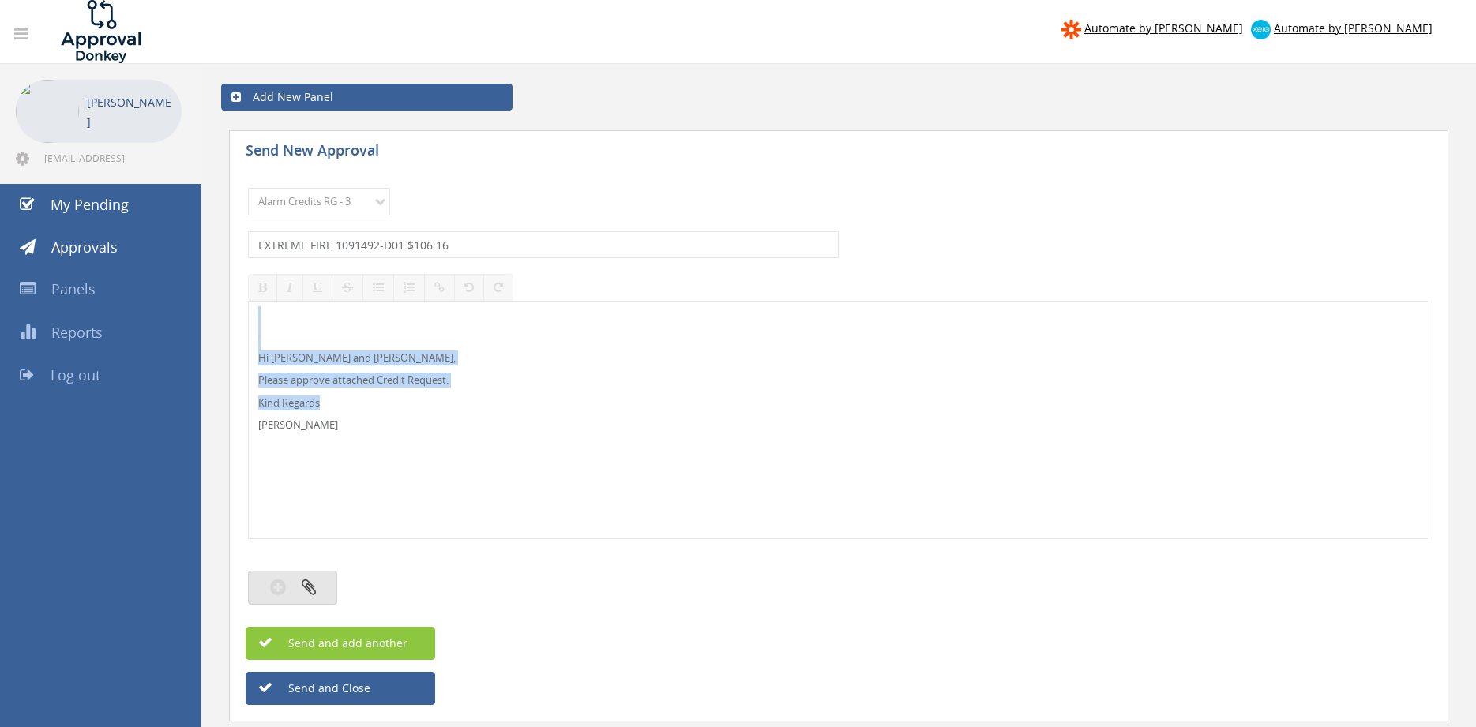
click at [320, 584] on button "button" at bounding box center [292, 588] width 89 height 34
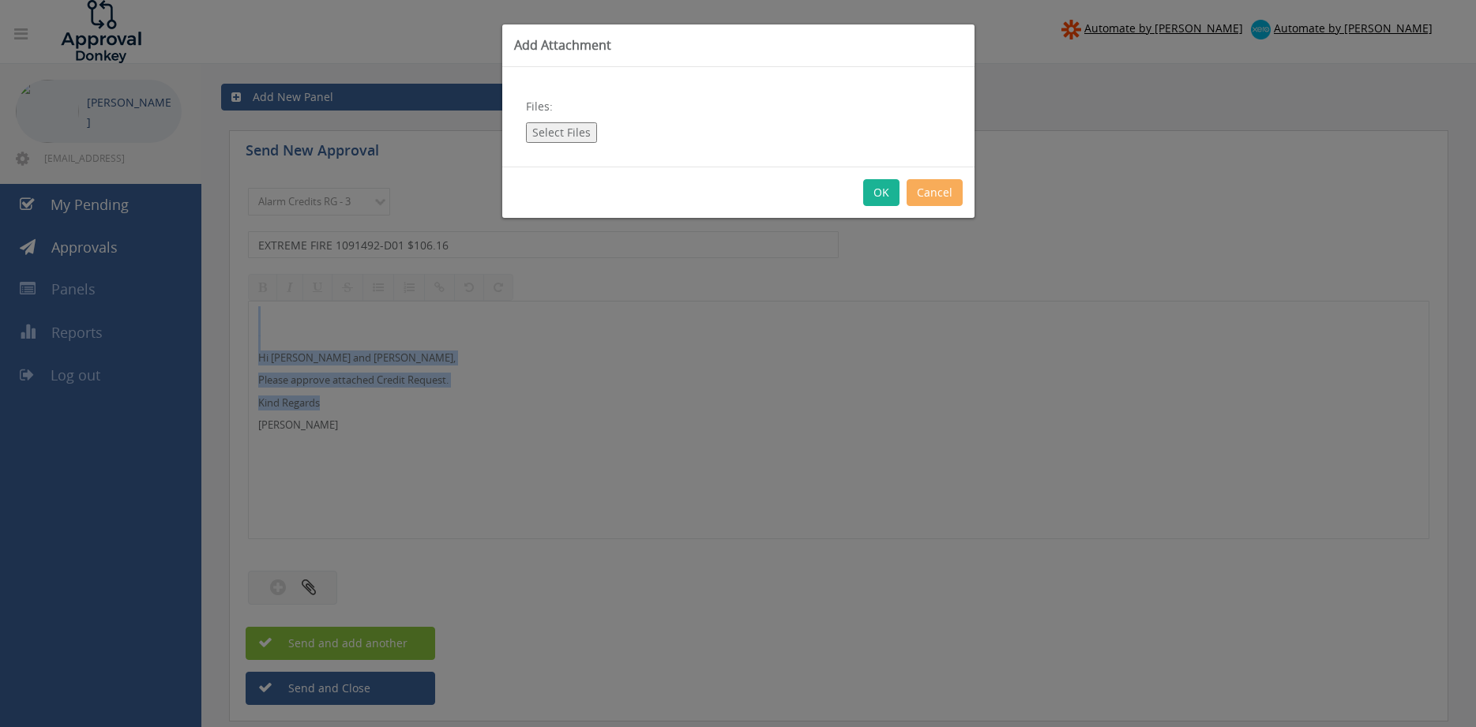
click at [569, 133] on button "Select Files" at bounding box center [561, 132] width 71 height 21
type input "C:\fakepath\EXTREME FIRE 1091492-D01.pdf"
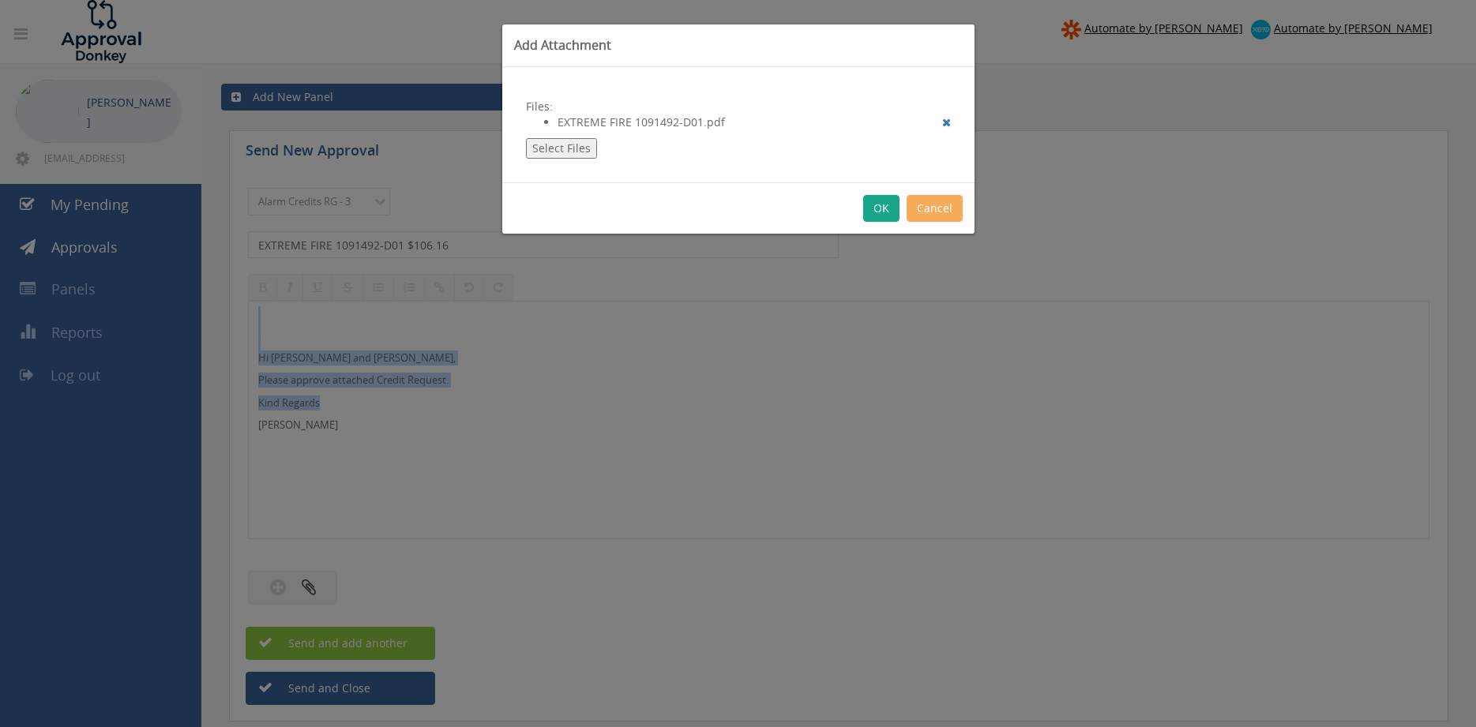
click at [881, 210] on button "OK" at bounding box center [881, 208] width 36 height 27
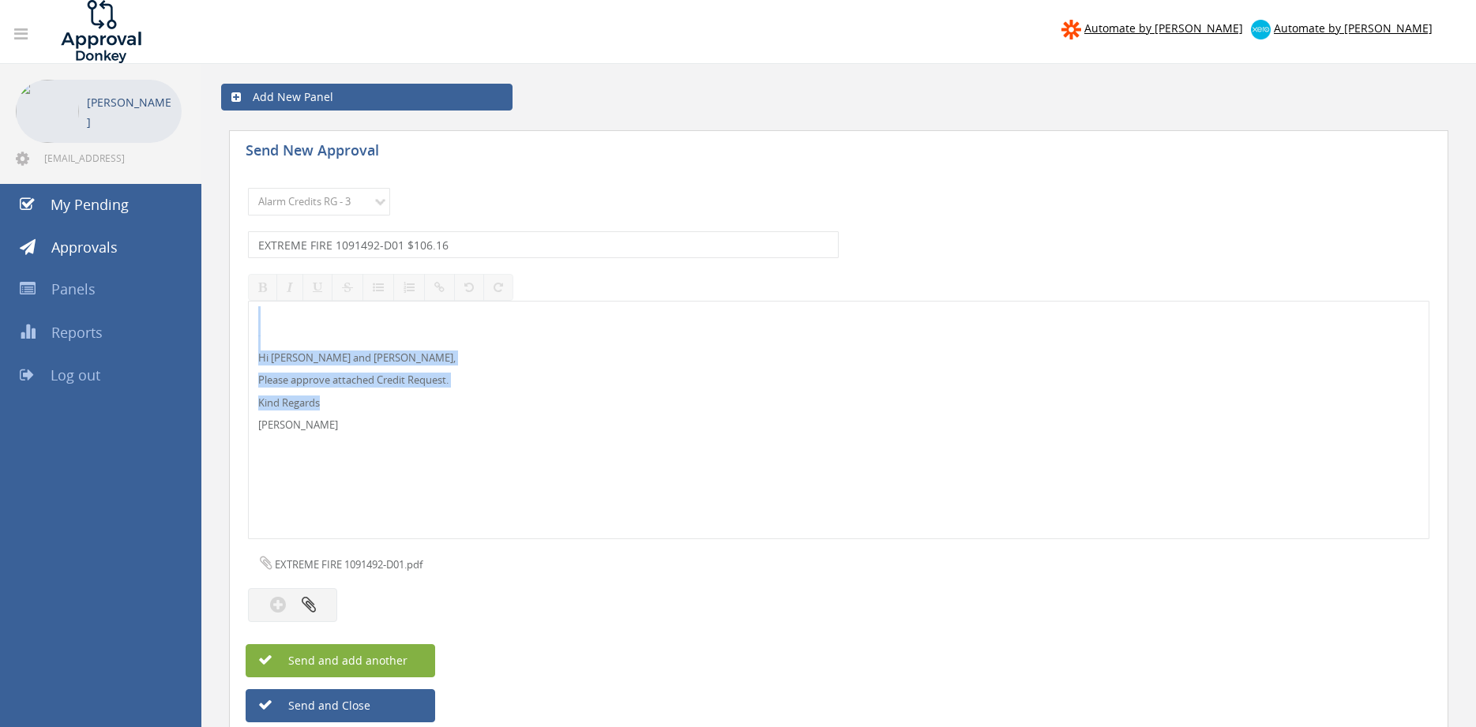
click at [402, 655] on span "Send and add another" at bounding box center [330, 660] width 153 height 15
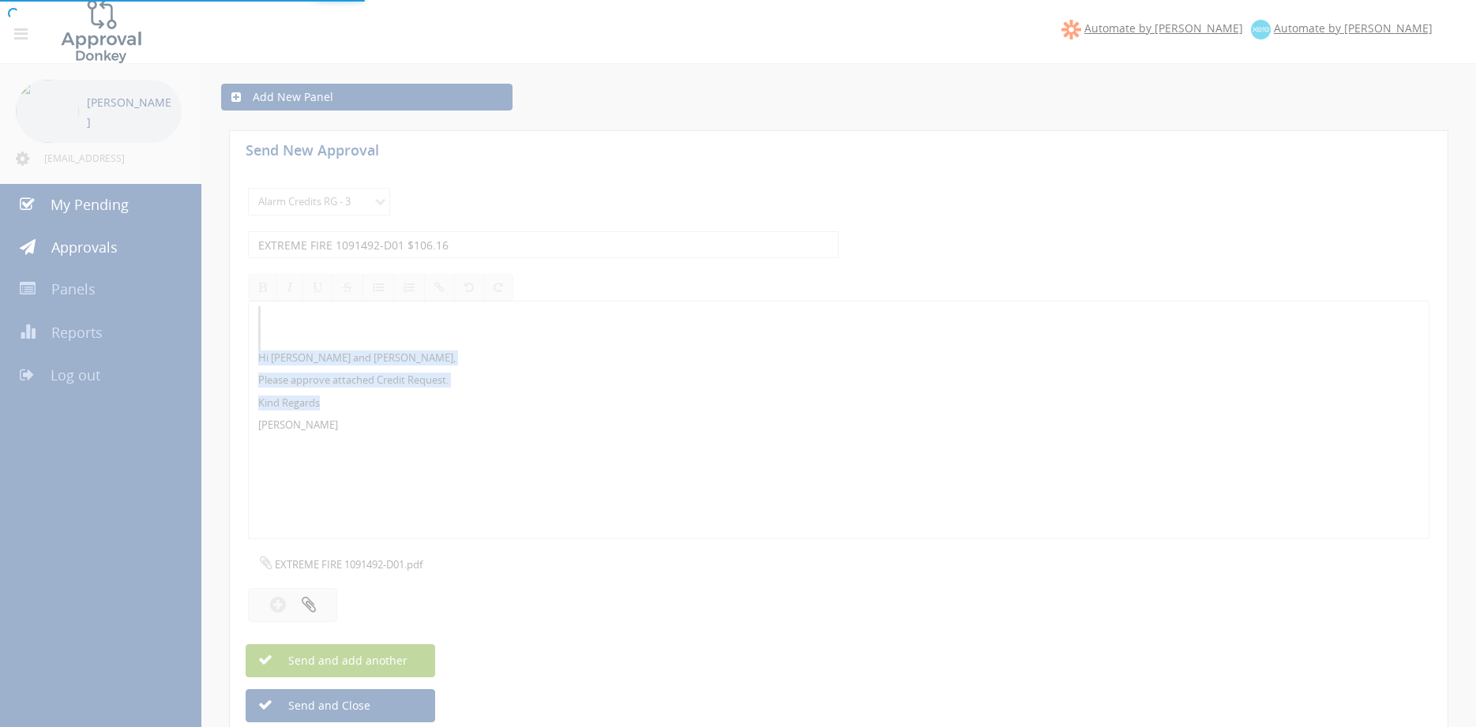
select select
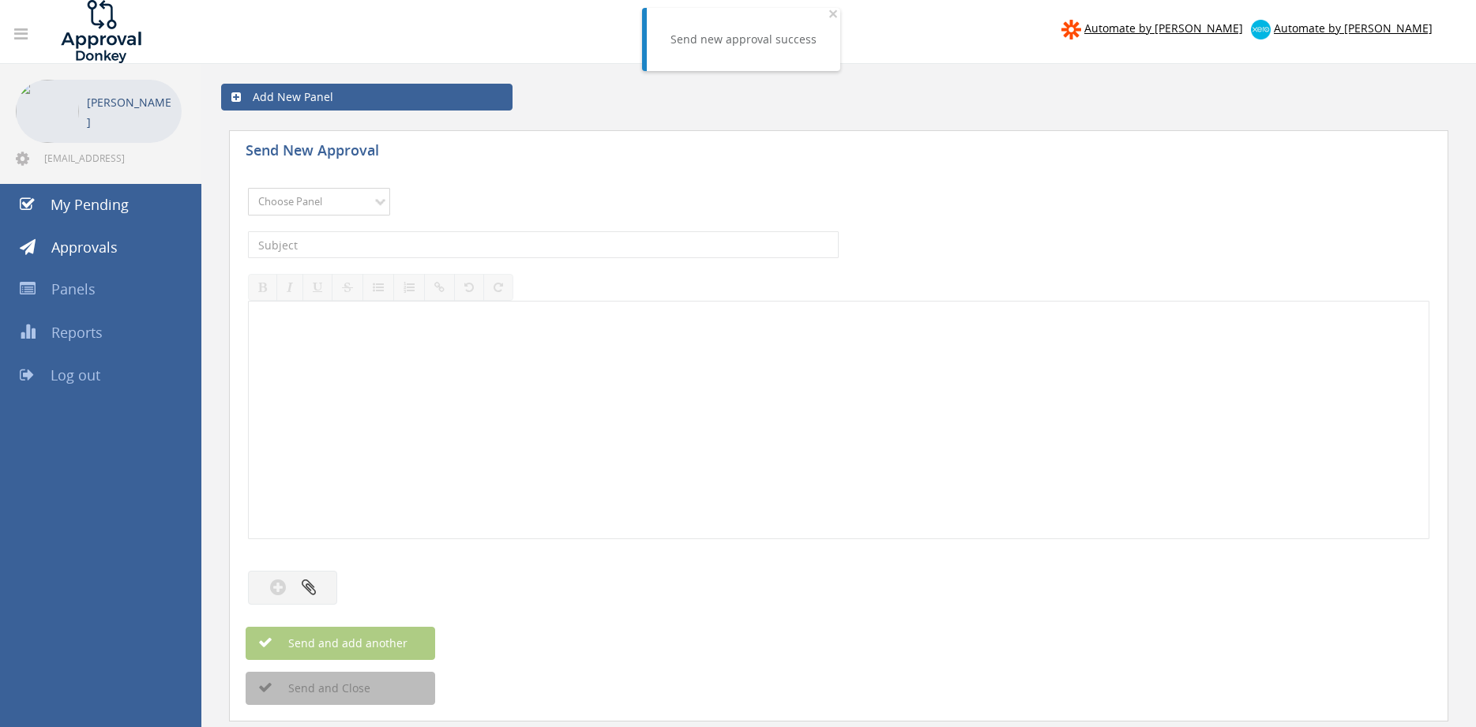
click at [248, 188] on select "Choose Panel Alarm Credits RG - 3 NZ Utilities Cable and SAI Global NZ Alarms-1…" at bounding box center [319, 202] width 142 height 28
select select "13144"
click option "Alarm Credits RG - 3" at bounding box center [0, 0] width 0 height 0
click at [354, 244] on input "text" at bounding box center [543, 244] width 591 height 27
type input "e"
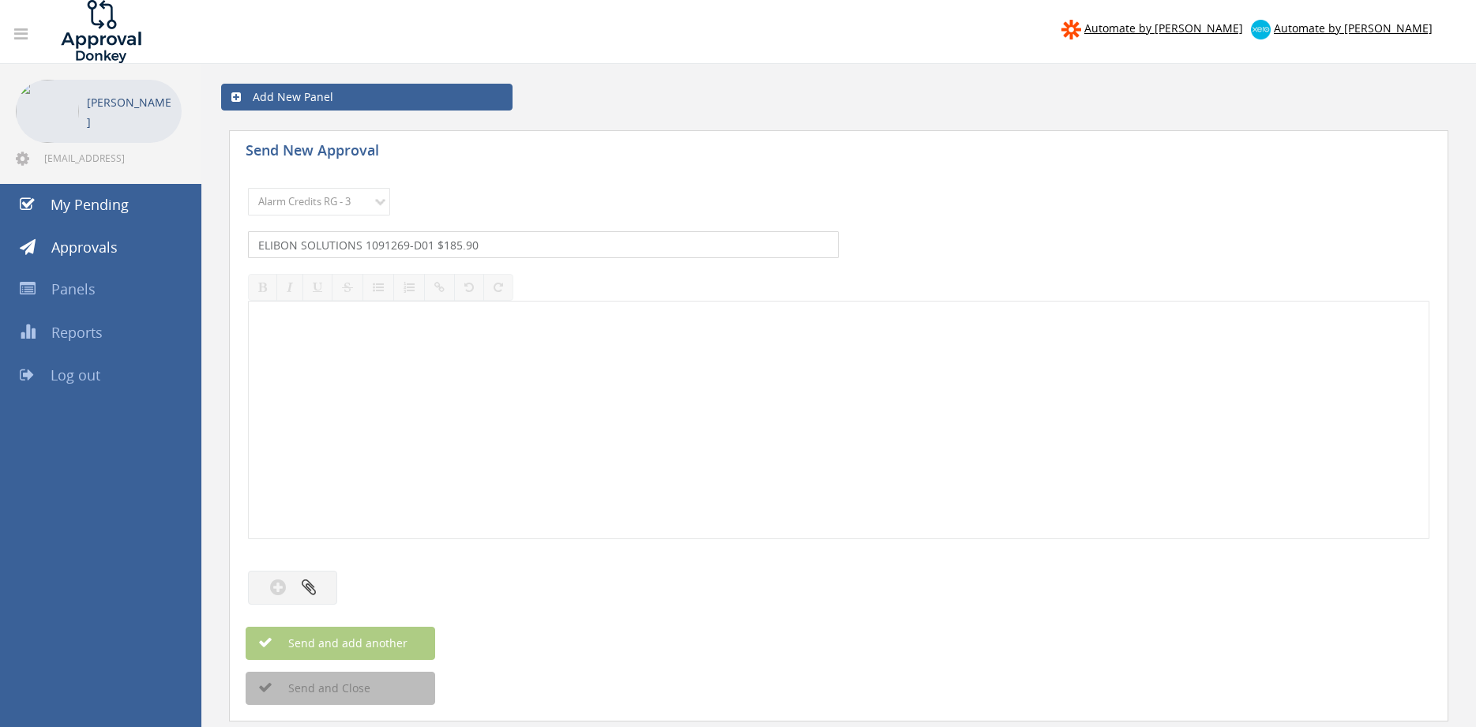
type input "ELIBON SOLUTIONS 1091269-D01 $185.90"
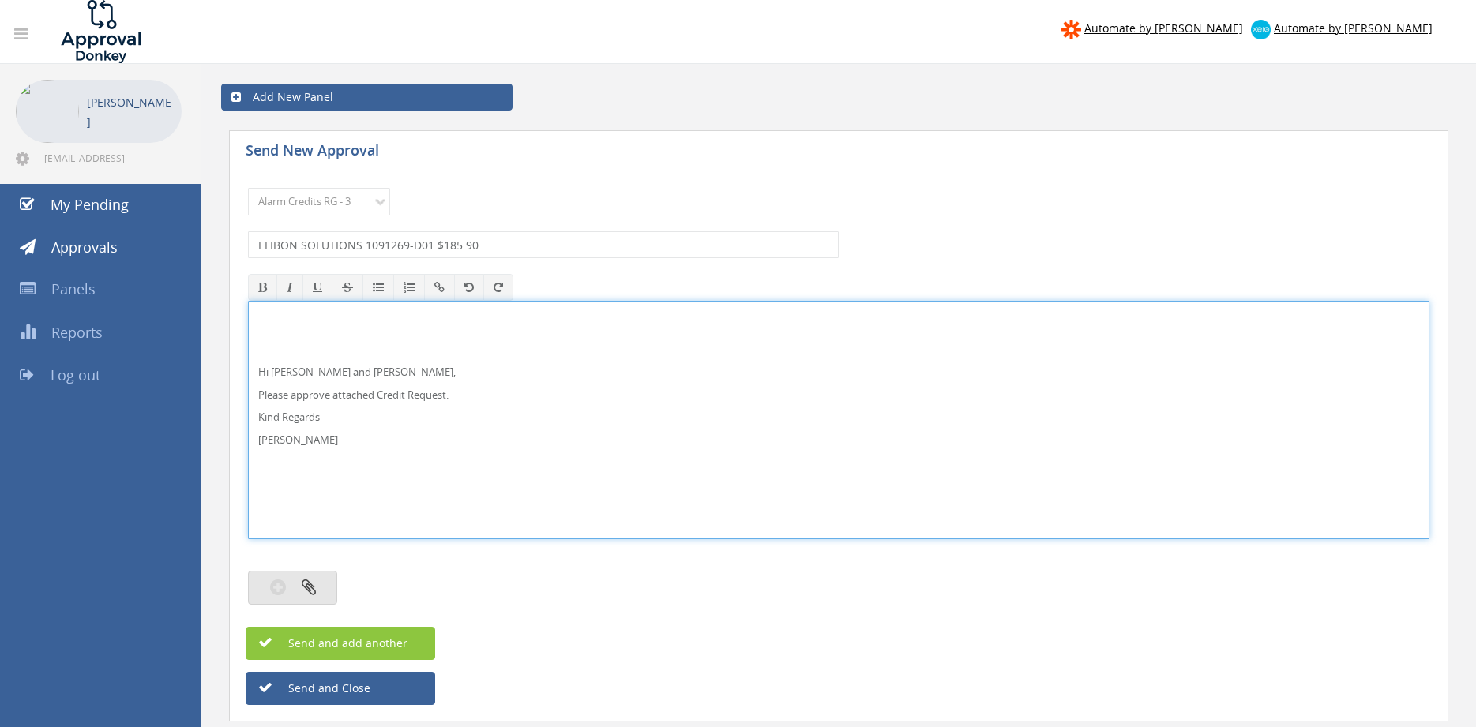
click at [311, 594] on icon "button" at bounding box center [309, 587] width 14 height 18
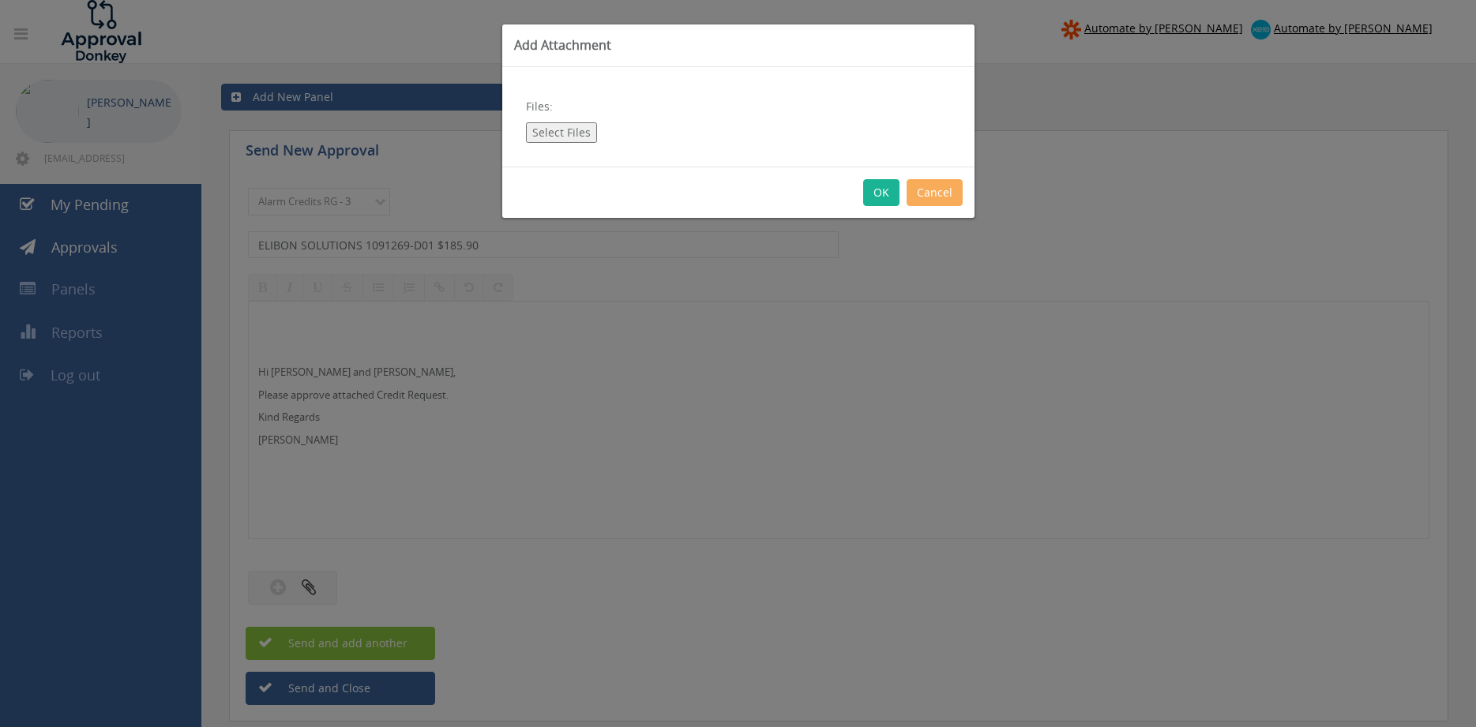
click at [561, 120] on div "Files: Select Files" at bounding box center [738, 116] width 472 height 99
click at [555, 127] on button "Select Files" at bounding box center [561, 132] width 71 height 21
type input "C:\fakepath\ELIBON 1091269-D01.pdf"
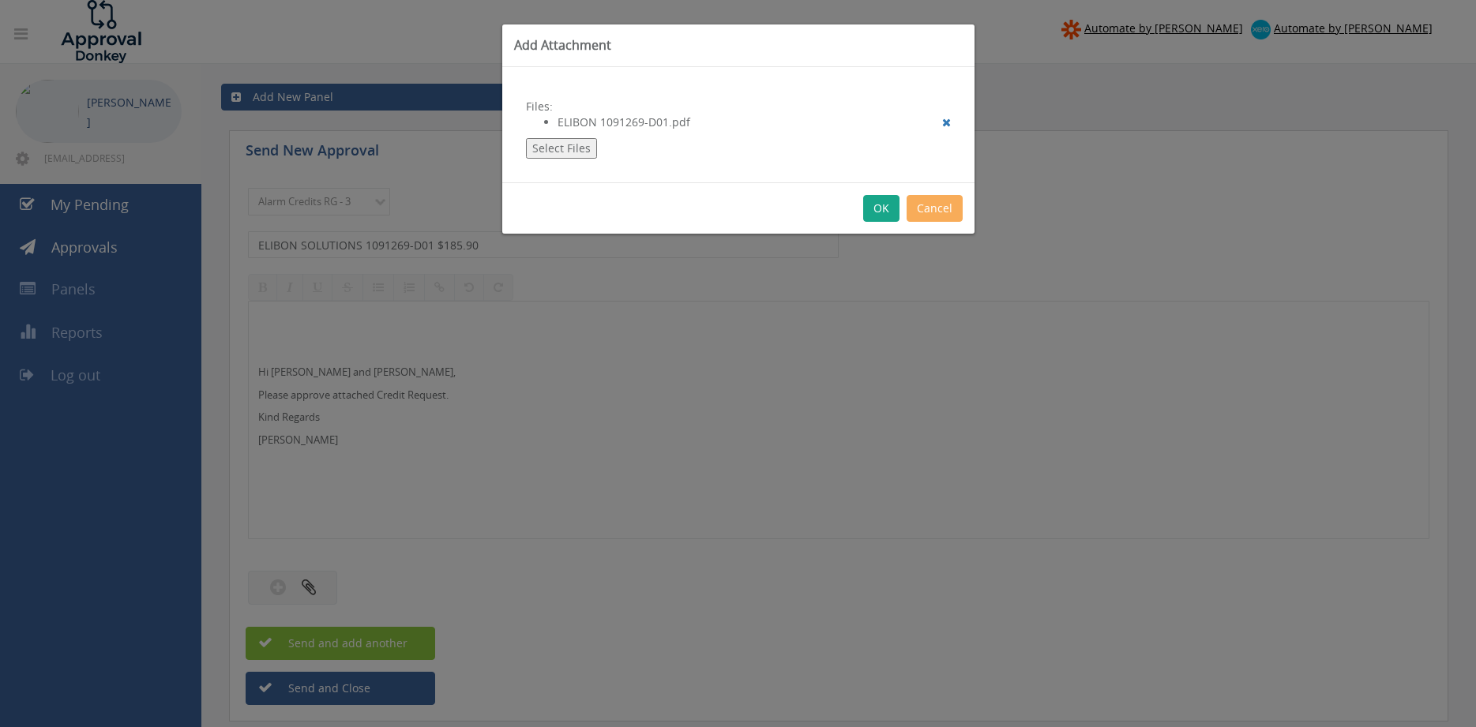
click at [882, 212] on button "OK" at bounding box center [881, 208] width 36 height 27
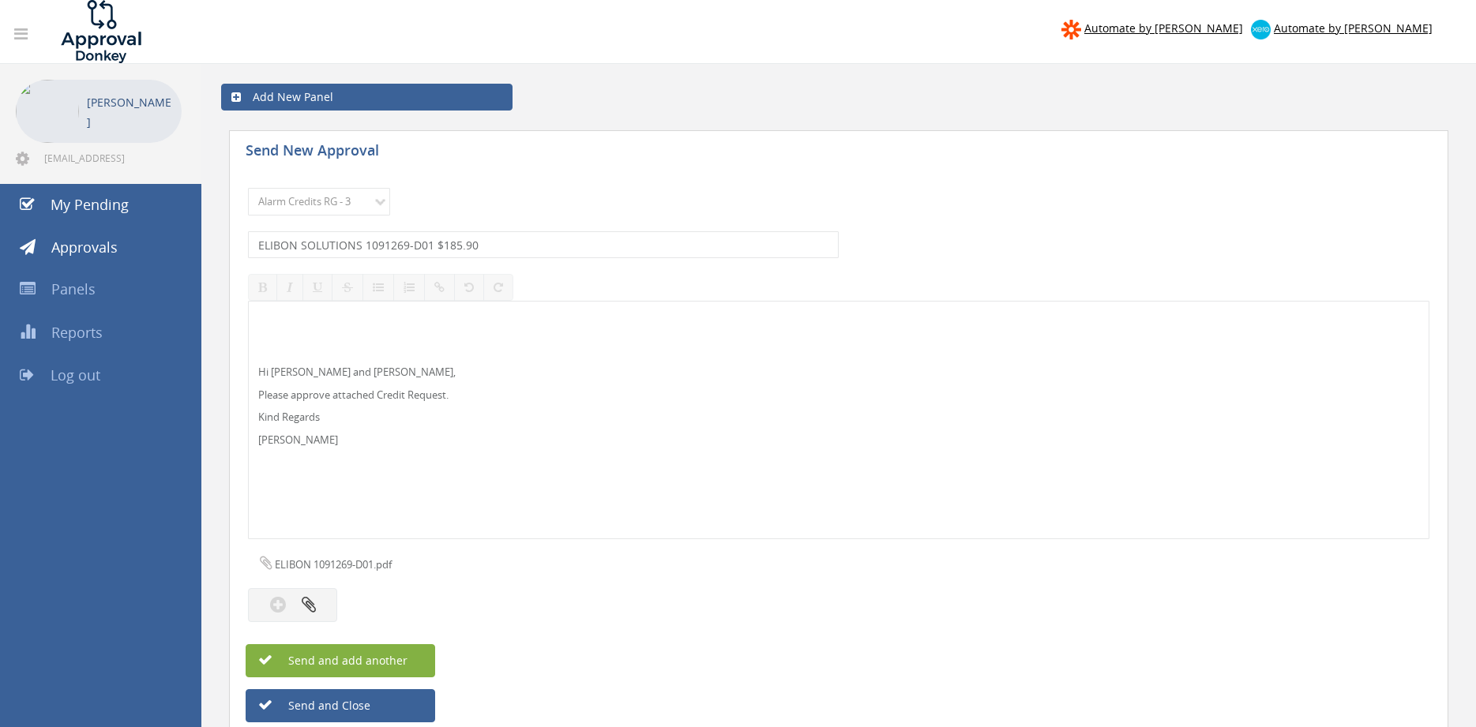
click at [367, 655] on span "Send and add another" at bounding box center [330, 660] width 153 height 15
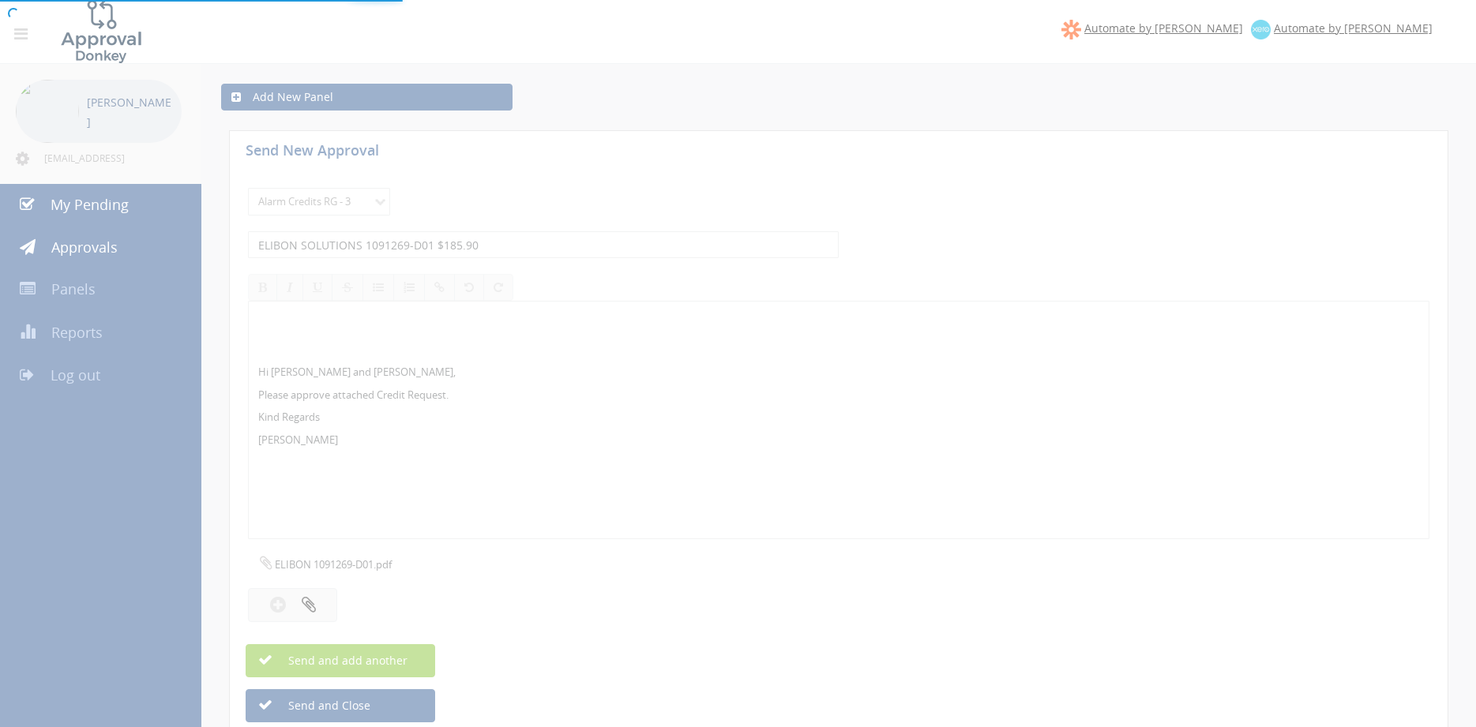
select select
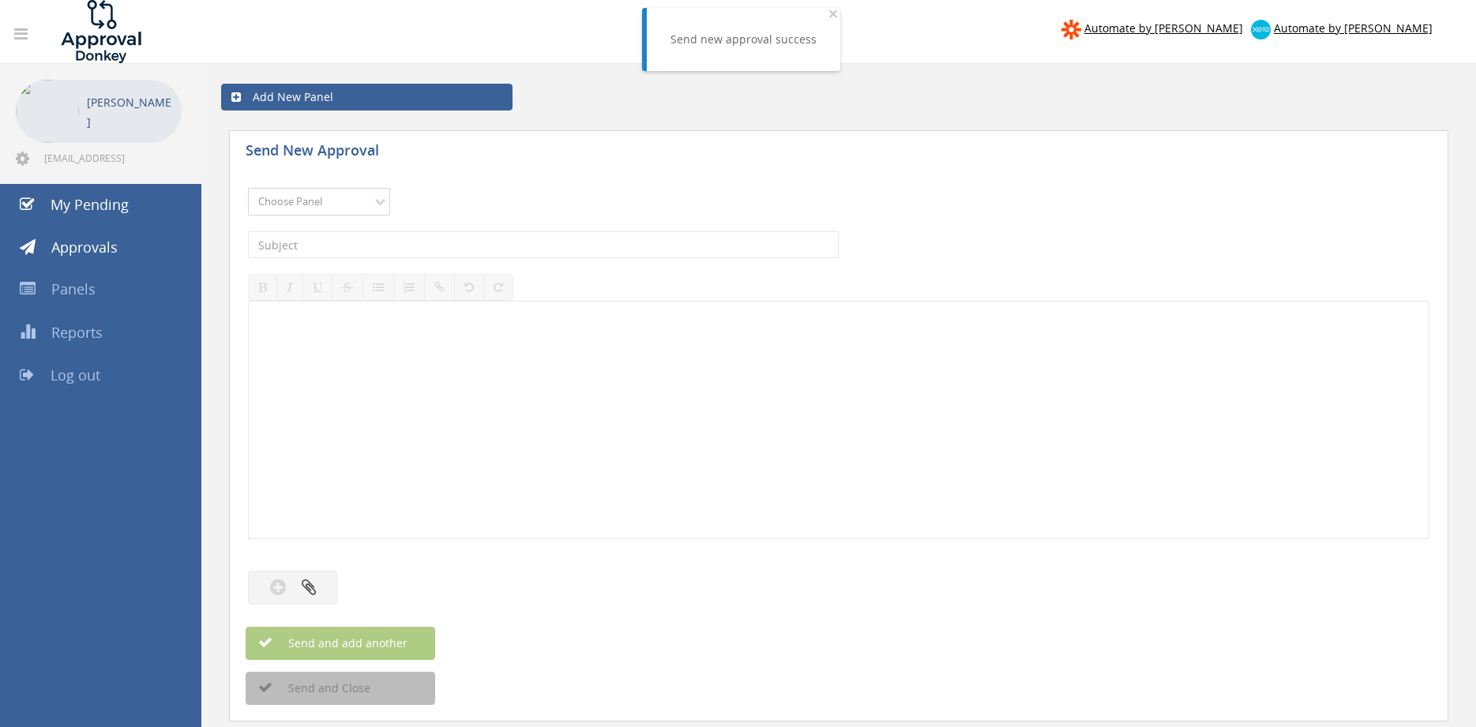
click at [248, 188] on select "Choose Panel Alarm Credits RG - 3 NZ Utilities Cable and SAI Global NZ Alarms-1…" at bounding box center [319, 202] width 142 height 28
select select "13144"
click option "Alarm Credits RG - 3" at bounding box center [0, 0] width 0 height 0
click at [366, 244] on input "text" at bounding box center [543, 244] width 591 height 27
type input "E-FIRE & SAFETY WA 1086795-D01 $110.00"
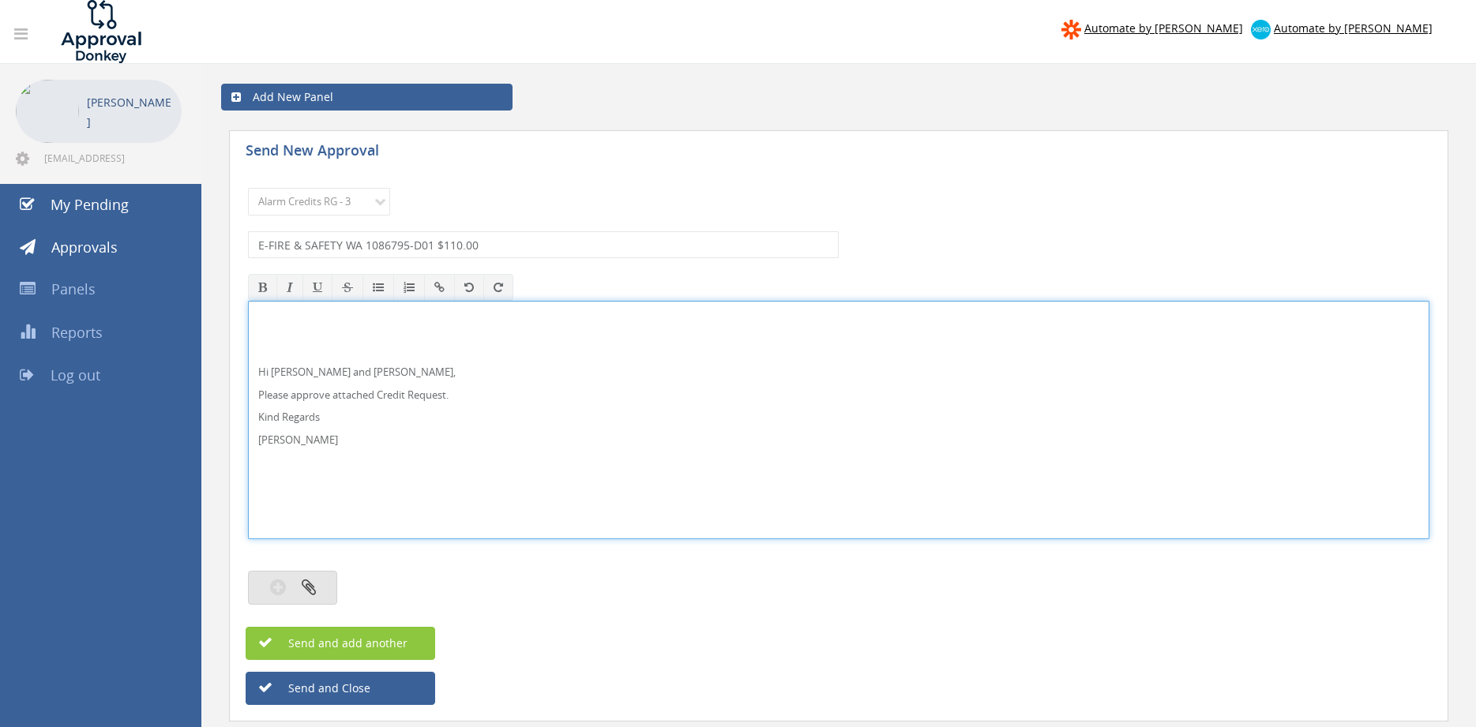
click at [312, 580] on button "button" at bounding box center [292, 588] width 89 height 34
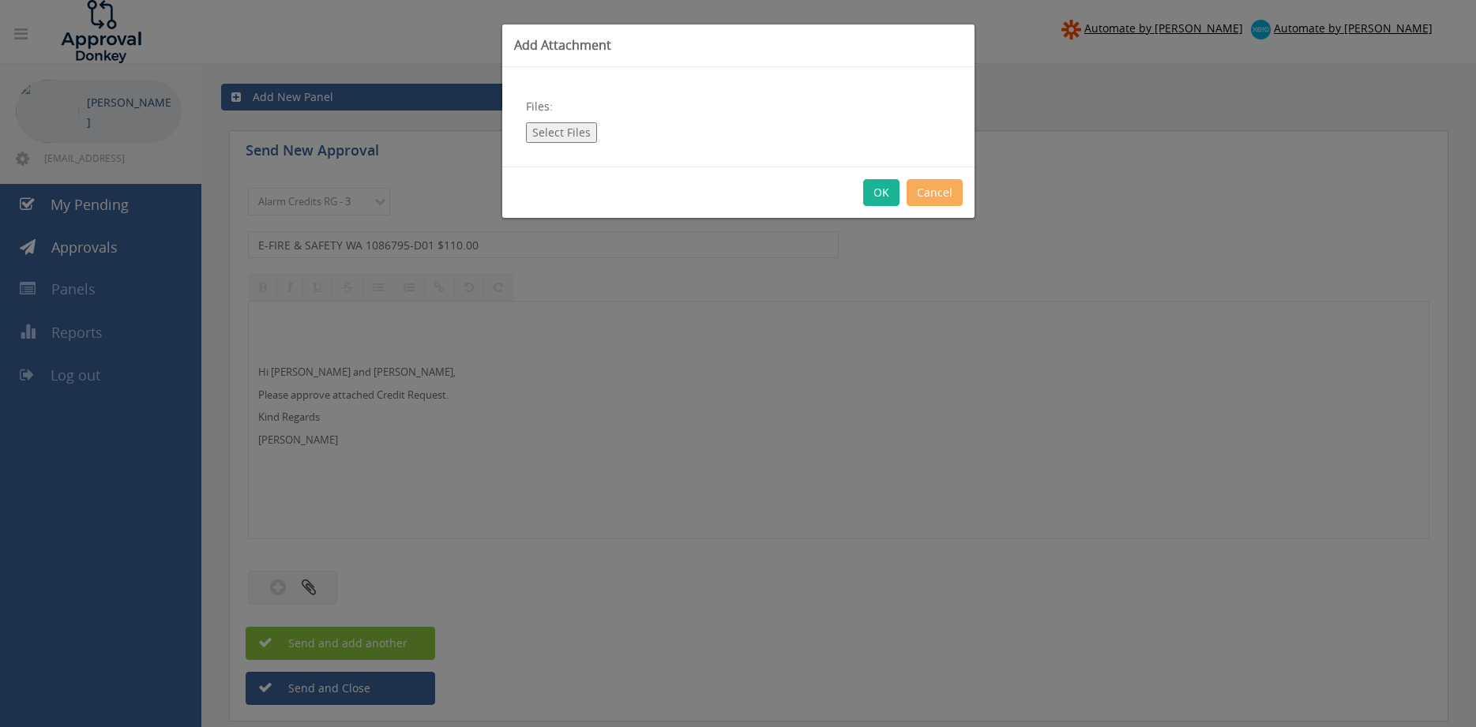
click at [554, 137] on button "Select Files" at bounding box center [561, 132] width 71 height 21
type input "C:\fakepath\E-FIRE & SAFETY WA 1086795-D01.pdf"
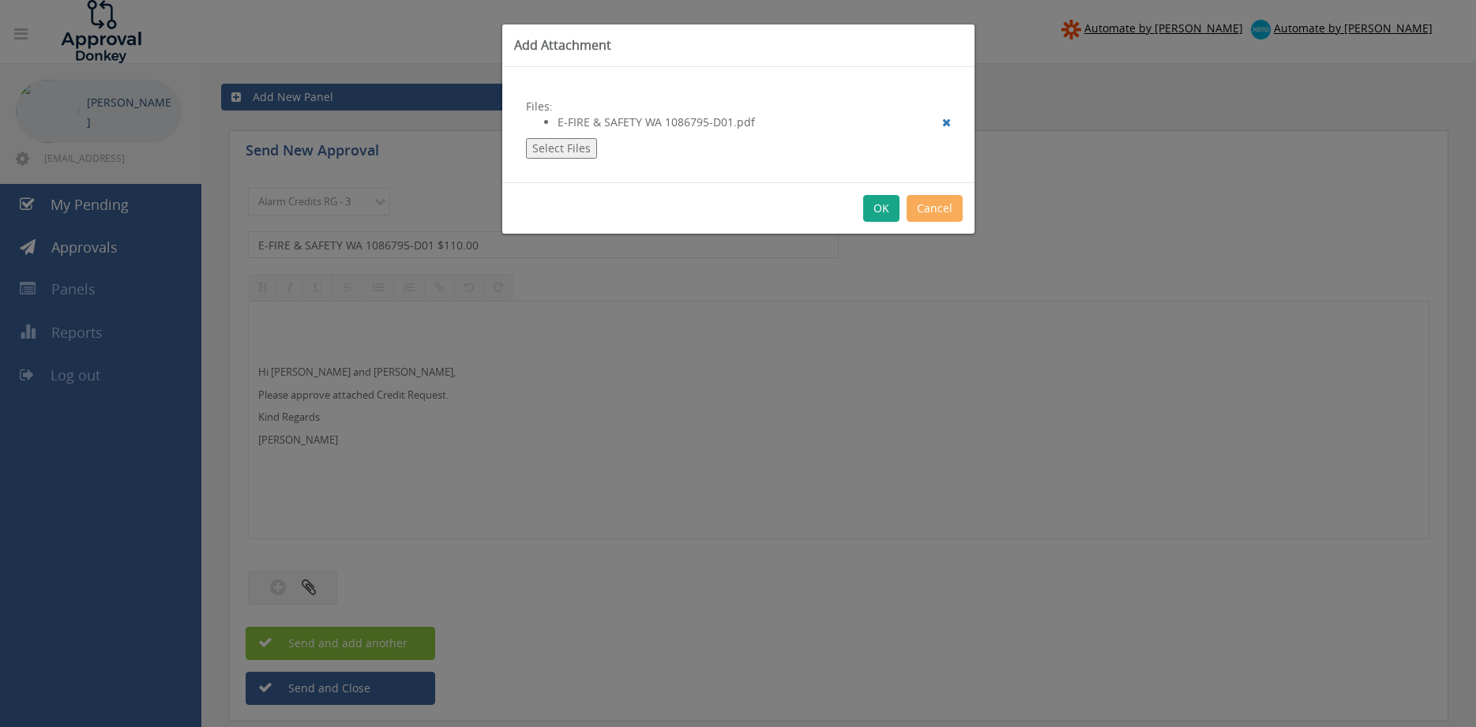
click at [875, 205] on button "OK" at bounding box center [881, 208] width 36 height 27
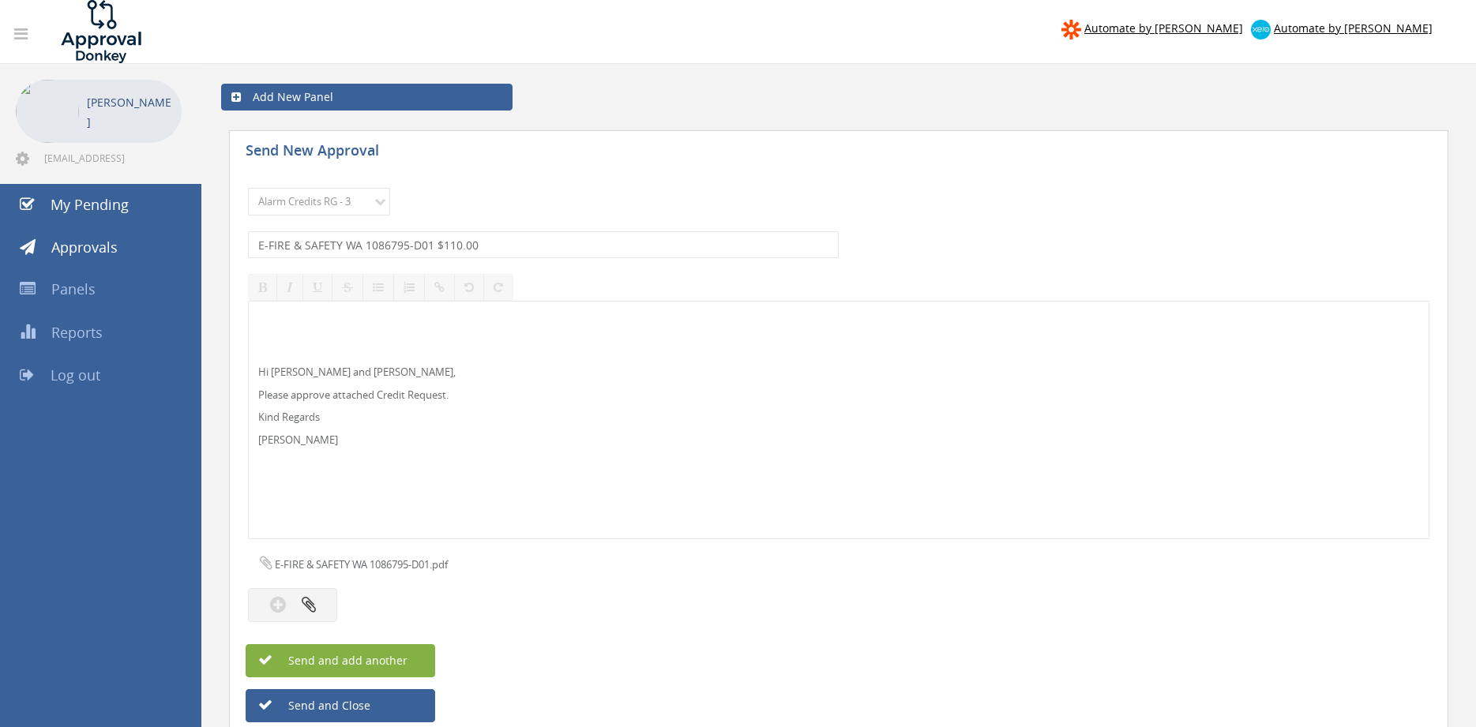
click at [405, 659] on span "Send and add another" at bounding box center [330, 660] width 153 height 15
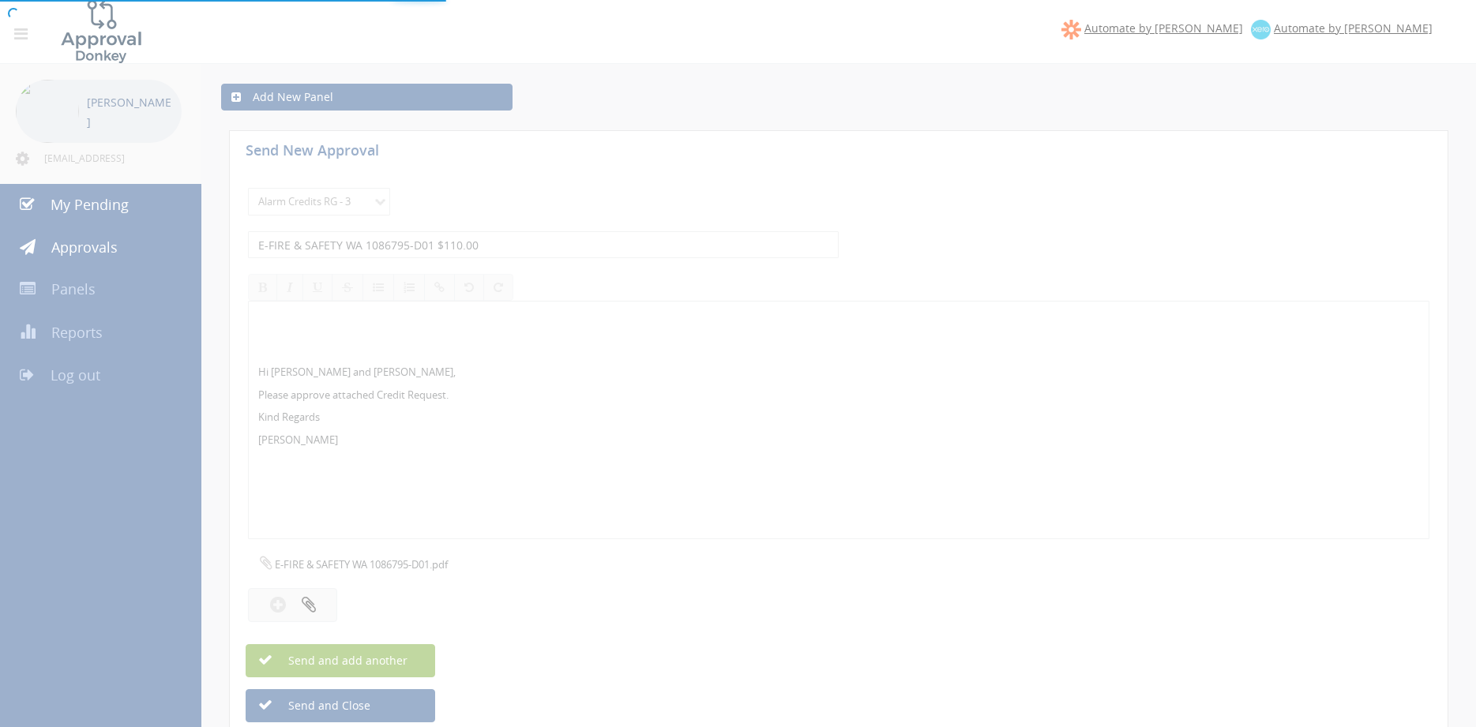
select select
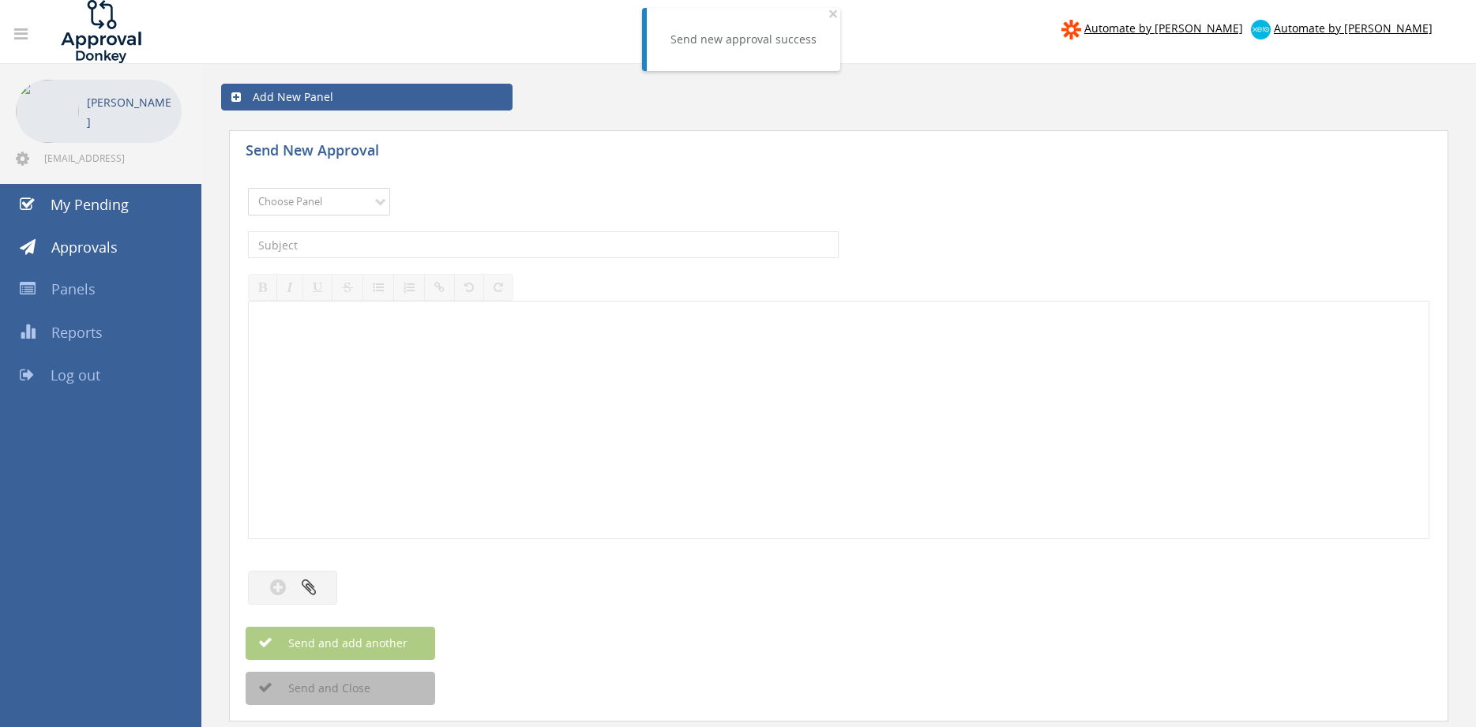
click at [248, 188] on select "Choose Panel Alarm Credits RG - 3 NZ Utilities Cable and SAI Global NZ Alarms-1…" at bounding box center [319, 202] width 142 height 28
select select "13144"
click option "Alarm Credits RG - 3" at bounding box center [0, 0] width 0 height 0
click at [362, 245] on input "text" at bounding box center [543, 244] width 591 height 27
type input "CHUBB FIRE DARWIN 1091461-D01 $154.00"
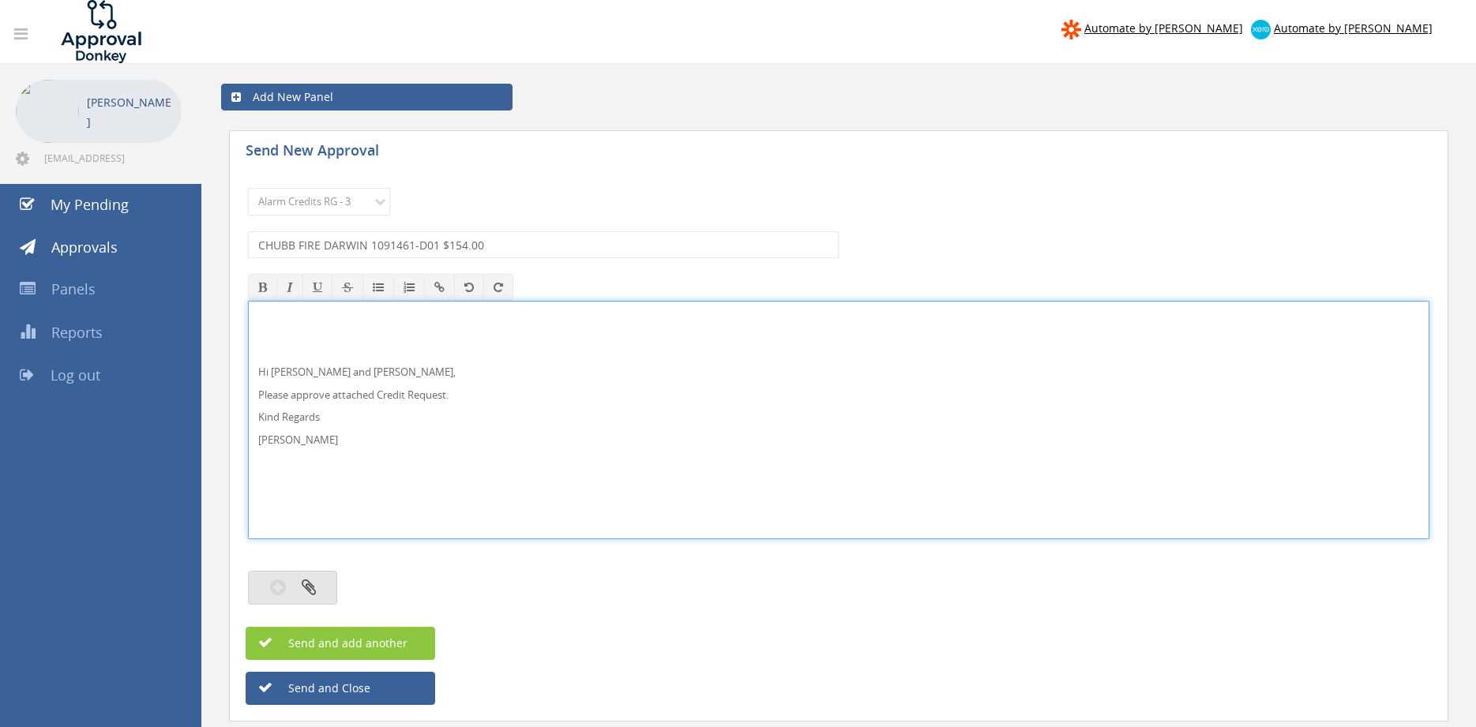
click at [328, 584] on button "button" at bounding box center [292, 588] width 89 height 34
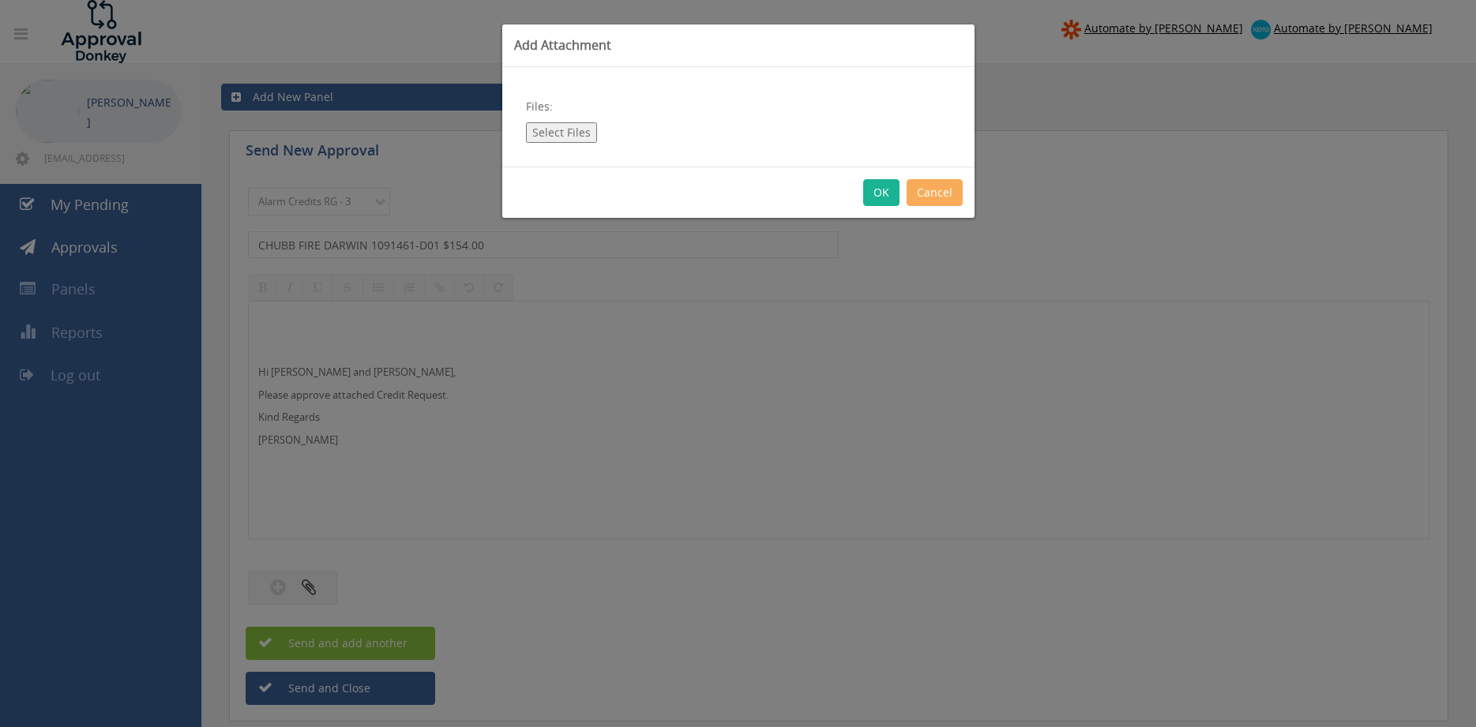
click at [562, 132] on button "Select Files" at bounding box center [561, 132] width 71 height 21
type input "C:\fakepath\CHUBB FIRE DARWIN 1091461-D01.pdf"
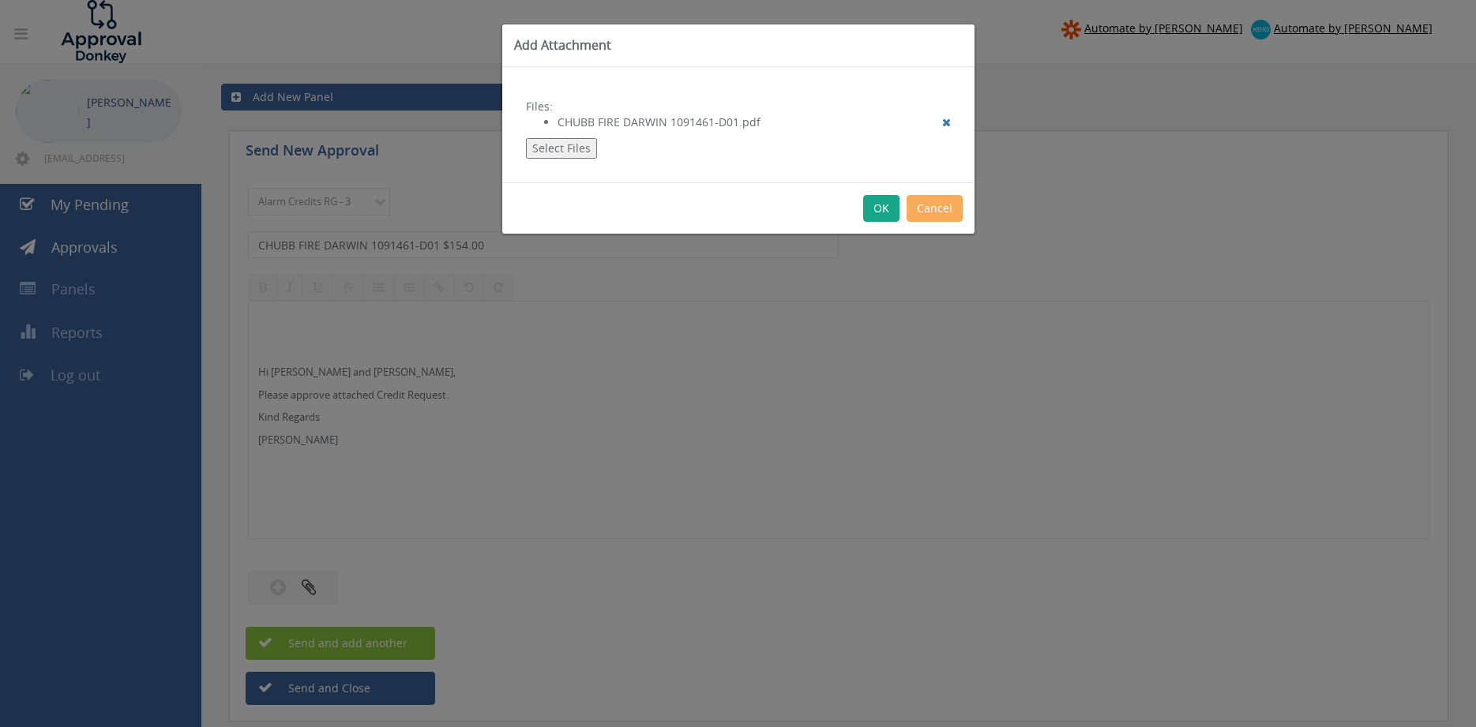
click at [873, 208] on button "OK" at bounding box center [881, 208] width 36 height 27
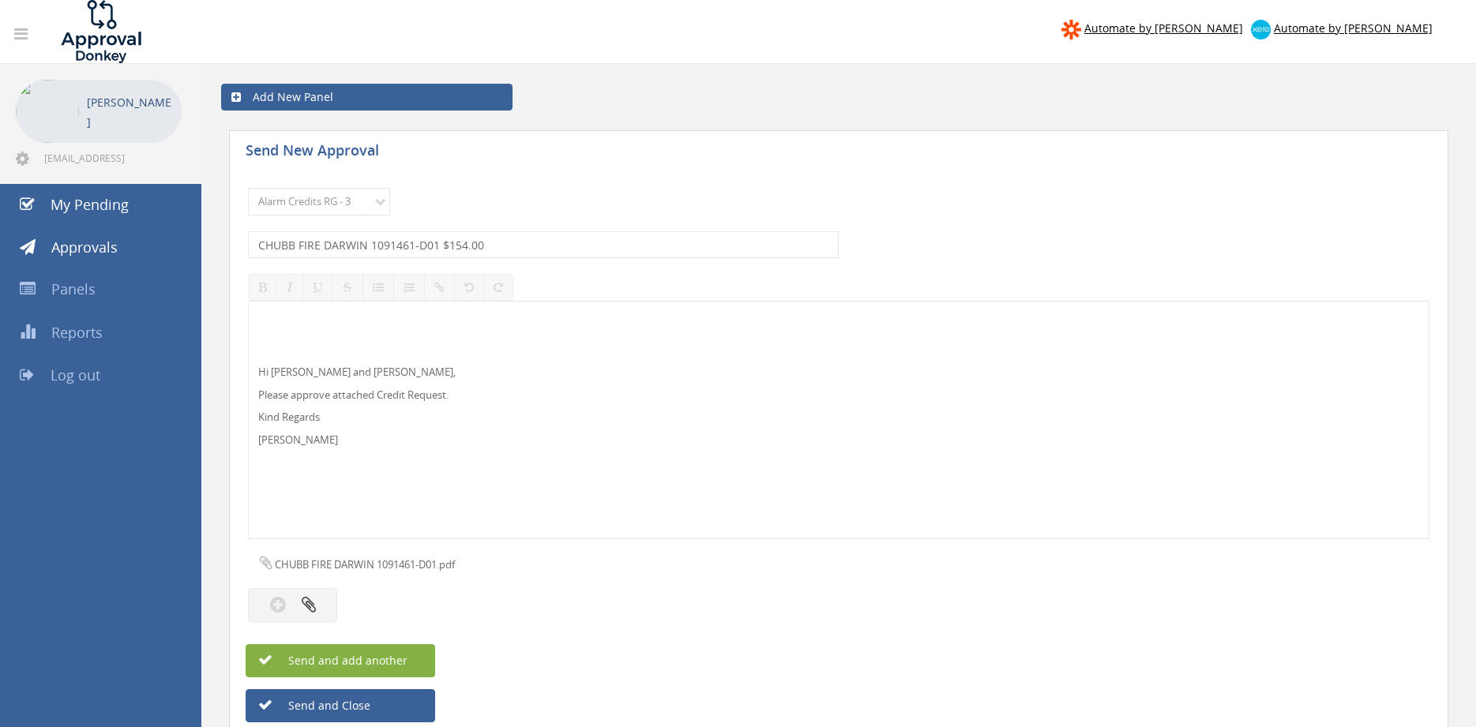
click at [415, 651] on button "Send and add another" at bounding box center [341, 660] width 190 height 33
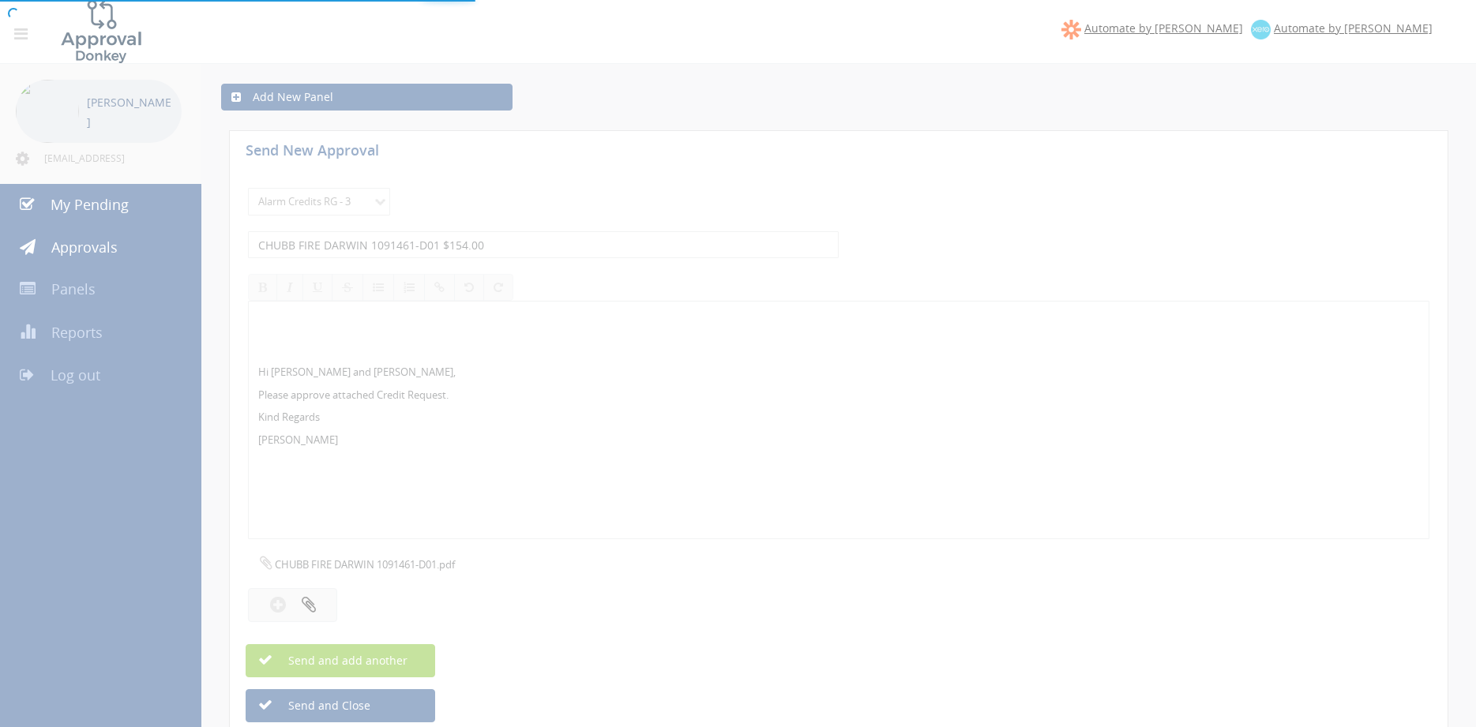
select select
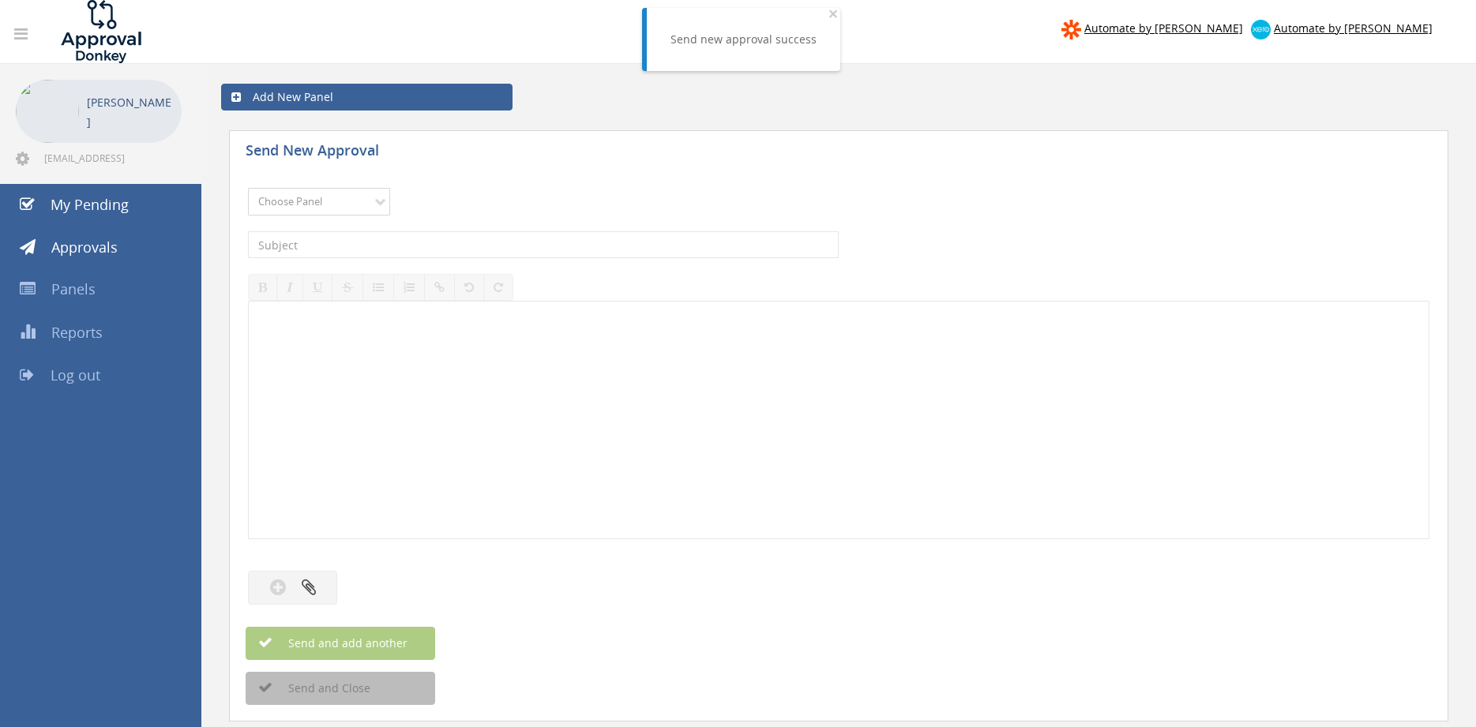
click at [248, 188] on select "Choose Panel Alarm Credits RG - 3 NZ Utilities Cable and SAI Global NZ Alarms-1…" at bounding box center [319, 202] width 142 height 28
select select "13144"
click option "Alarm Credits RG - 3" at bounding box center [0, 0] width 0 height 0
click at [345, 251] on input "text" at bounding box center [543, 244] width 591 height 27
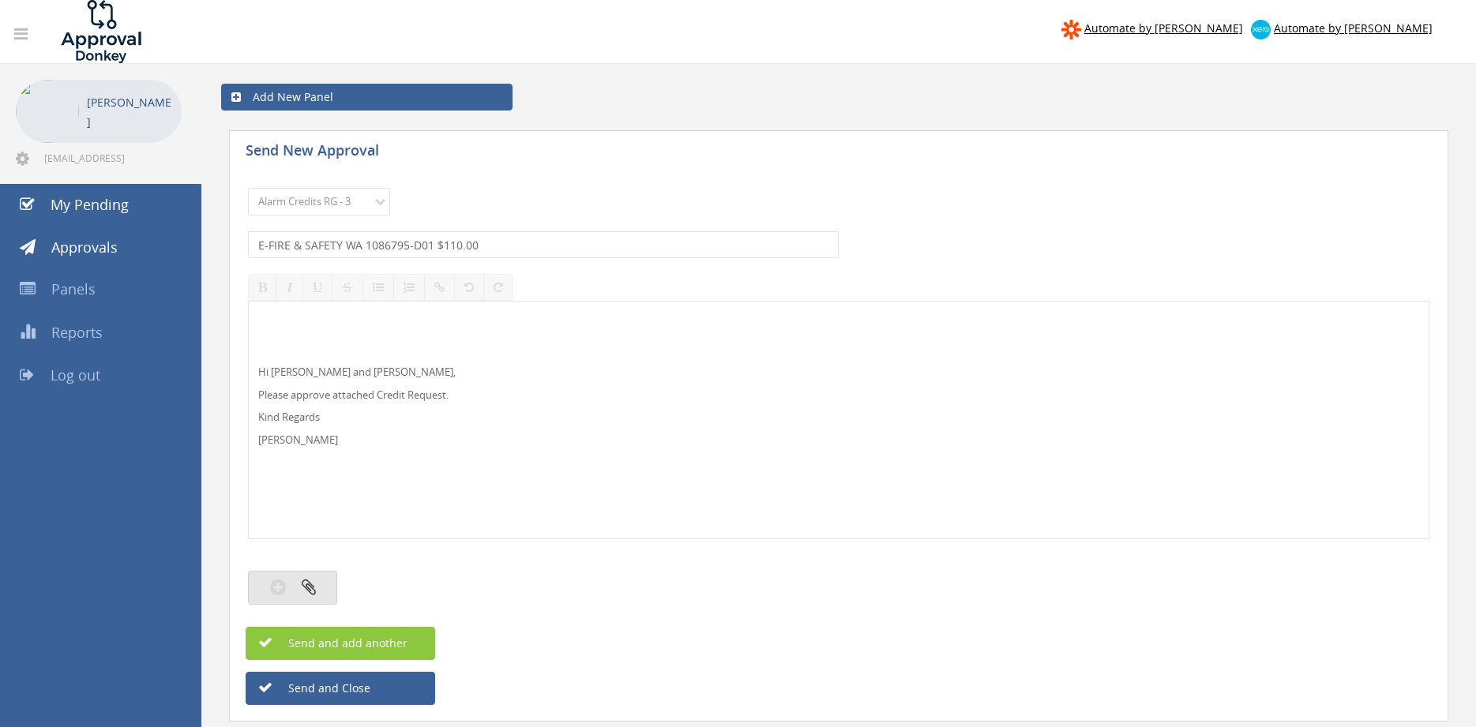
click at [304, 597] on button "button" at bounding box center [292, 588] width 89 height 34
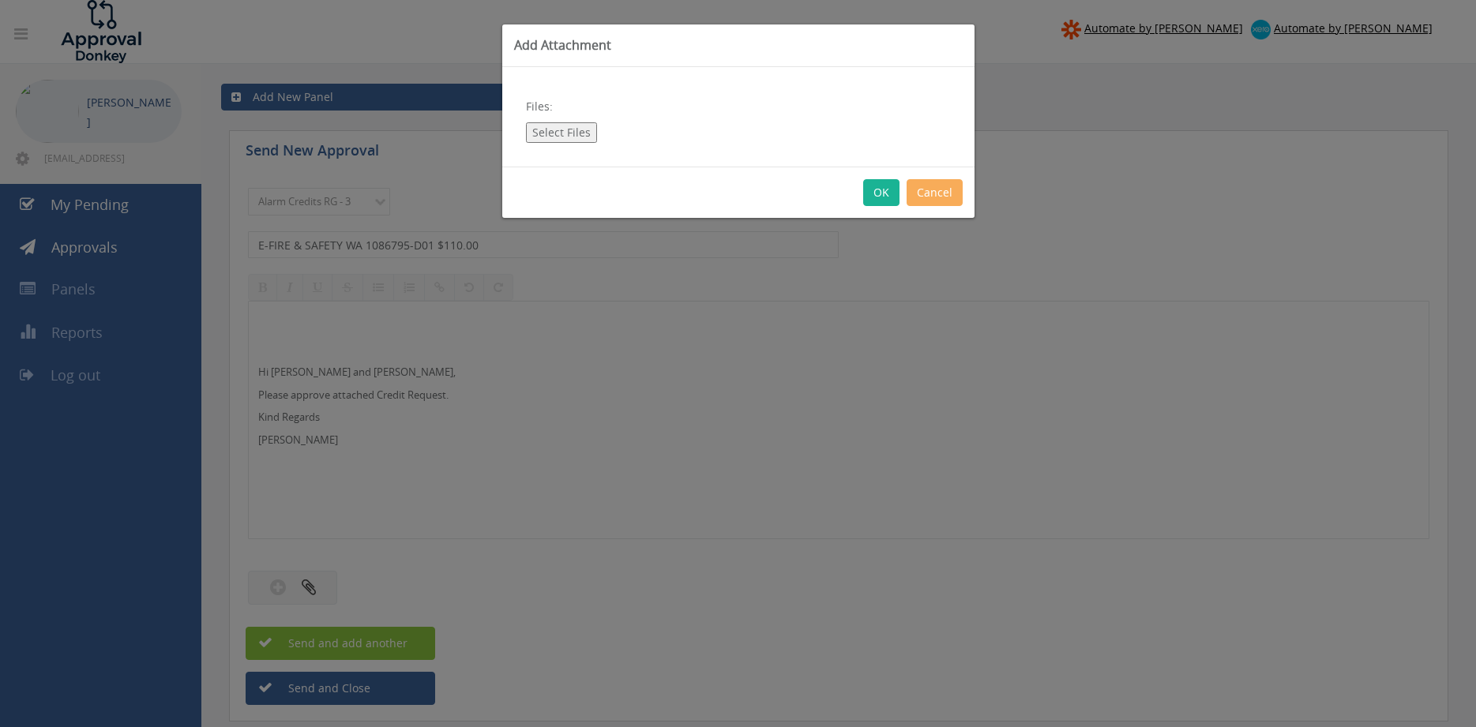
click at [577, 132] on button "Select Files" at bounding box center [561, 132] width 71 height 21
click at [933, 198] on button "Cancel" at bounding box center [935, 192] width 56 height 27
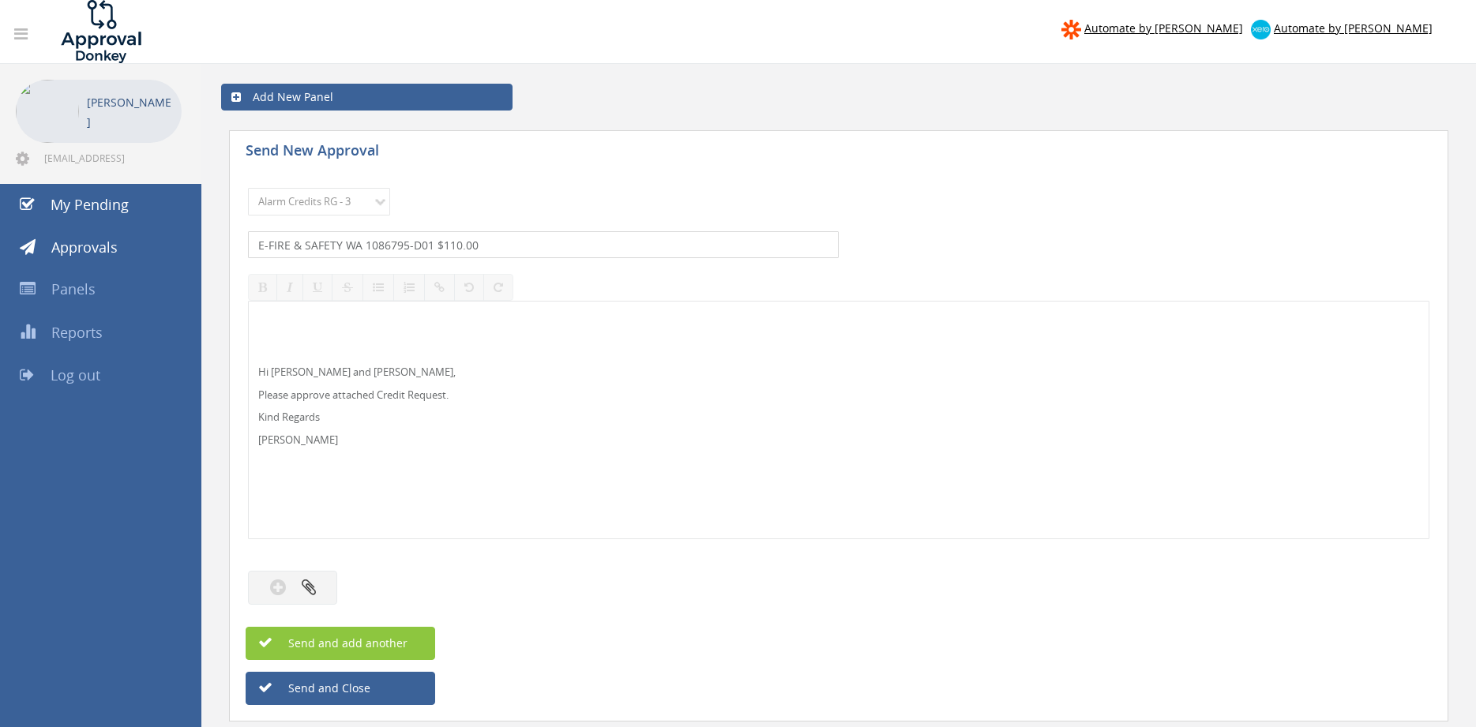
drag, startPoint x: 498, startPoint y: 250, endPoint x: 208, endPoint y: 241, distance: 290.7
click at [248, 241] on input "E-FIRE & SAFETY WA 1086795-D01 $110.00" at bounding box center [543, 244] width 591 height 27
click at [358, 246] on input "CASH SALE VIC 10" at bounding box center [543, 244] width 591 height 27
type input "CASH SALE VIC 1064270-D01 $136.51"
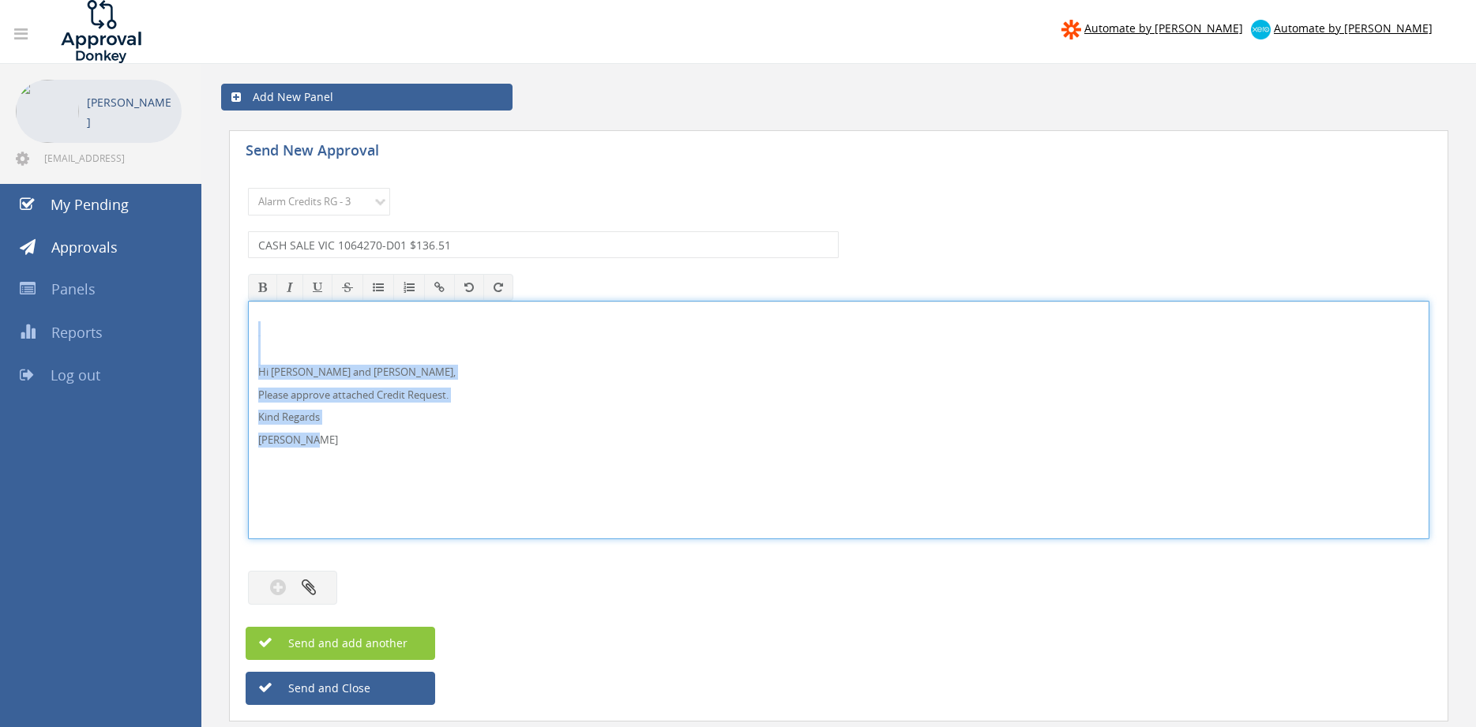
drag, startPoint x: 278, startPoint y: 437, endPoint x: 250, endPoint y: 352, distance: 89.9
click at [248, 329] on div "Hi Lee, Rob and Ben, Please approve attached Credit Request. Kind Regards Pam W…" at bounding box center [838, 420] width 1181 height 238
copy div "Hi Lee, Rob and Ben, Please approve attached Credit Request. Kind Regards Pam W…"
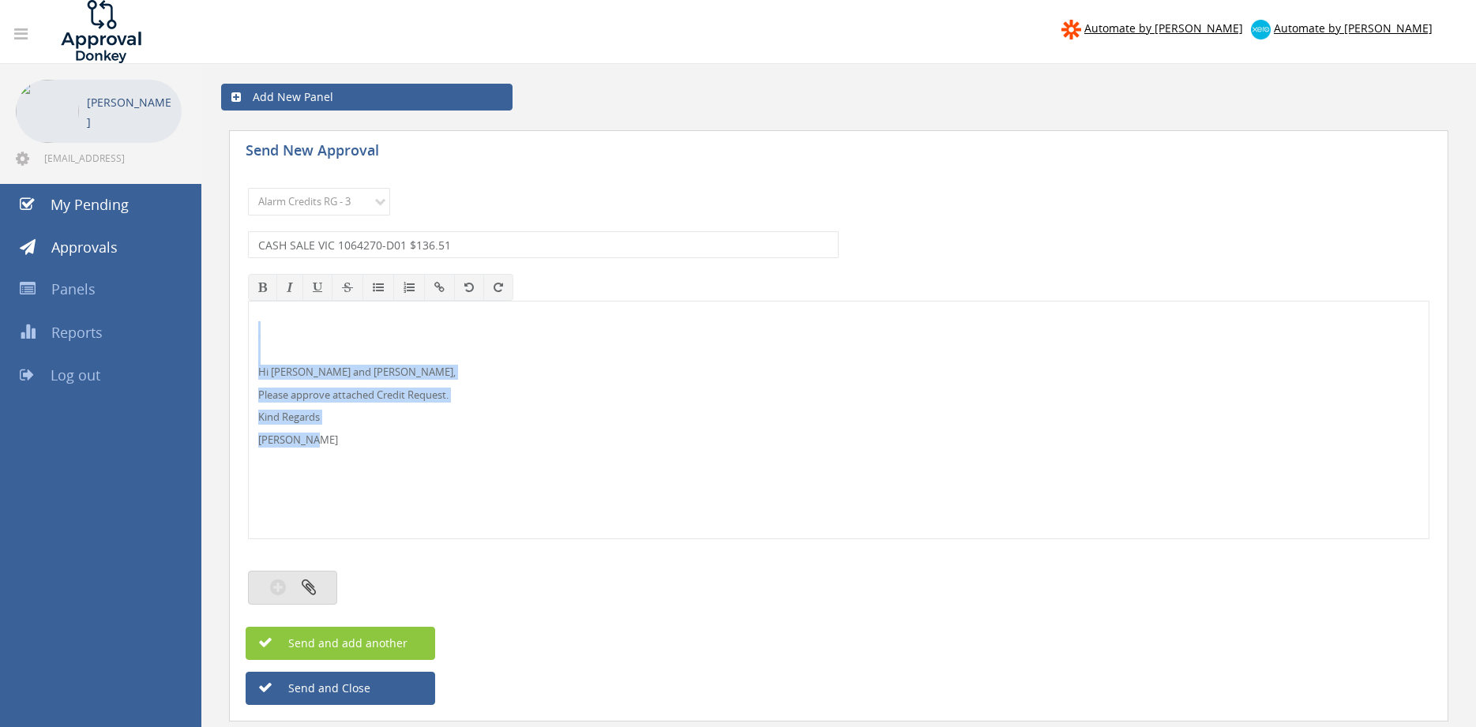
click at [321, 585] on button "button" at bounding box center [292, 588] width 89 height 34
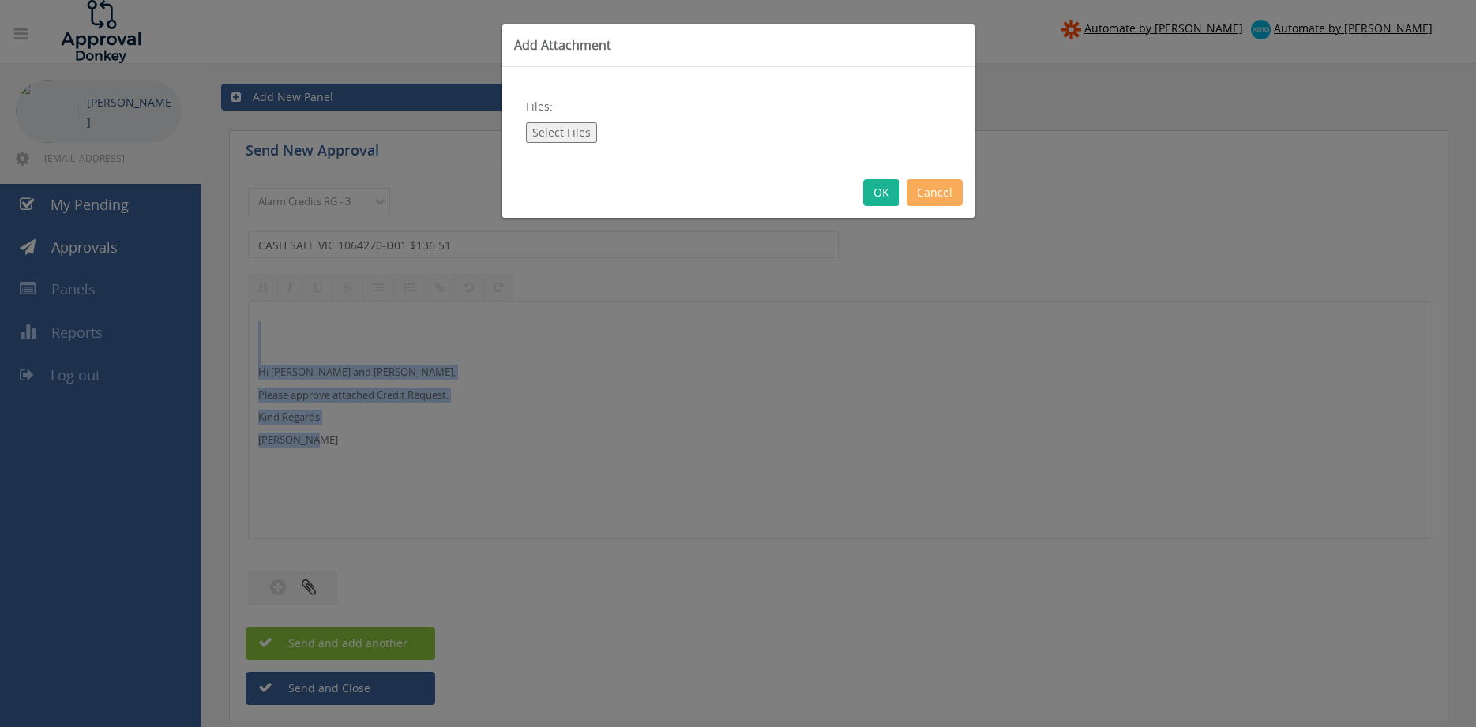
click at [570, 132] on button "Select Files" at bounding box center [561, 132] width 71 height 21
type input "C:\fakepath\CASH SALE ACCOUNT VIC 1064270-D01.pdf"
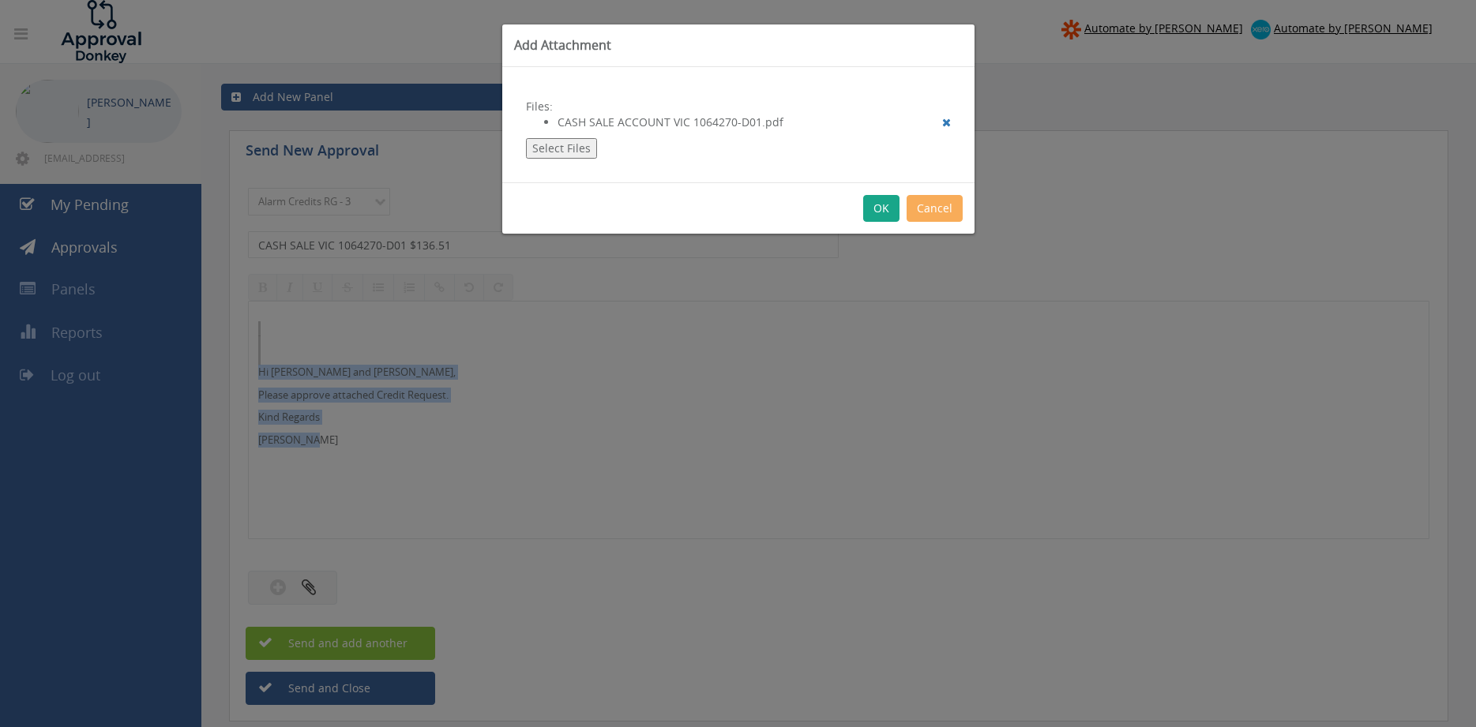
click at [888, 210] on button "OK" at bounding box center [881, 208] width 36 height 27
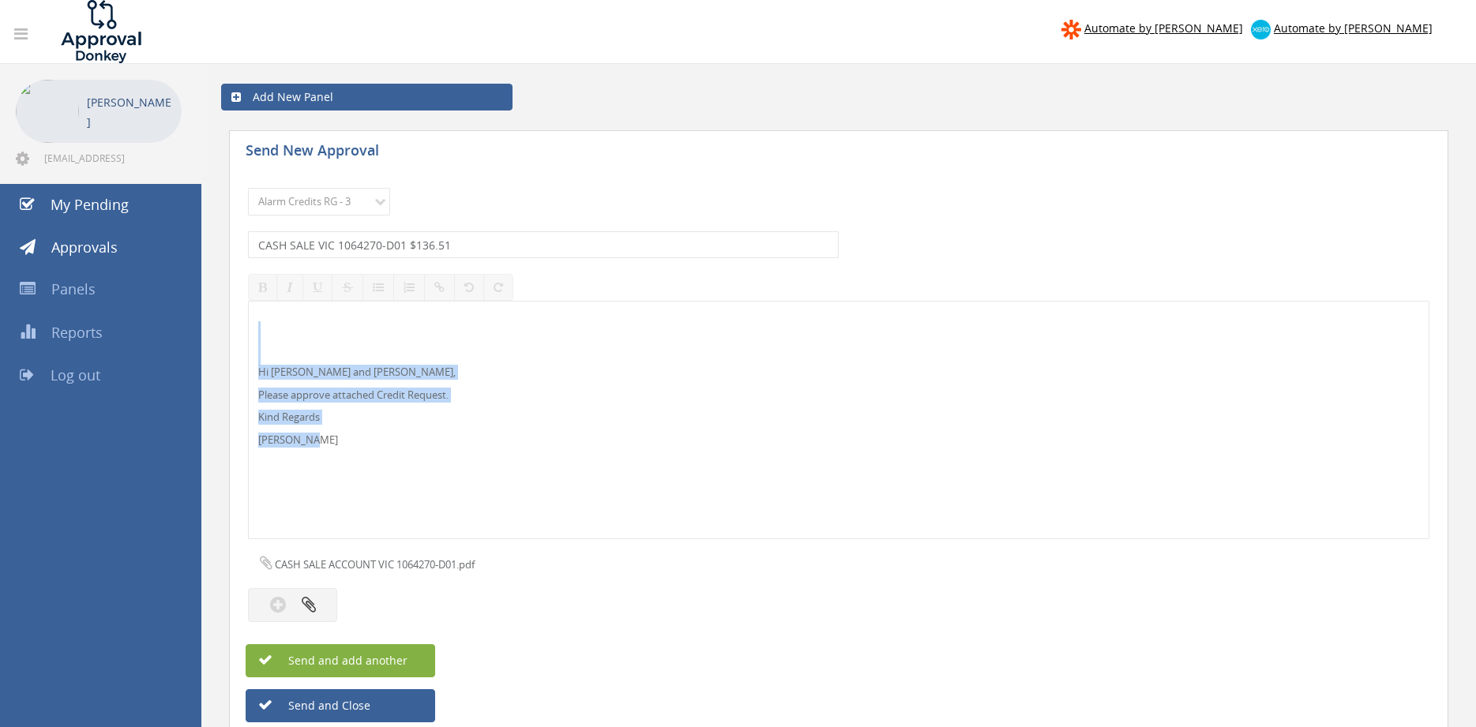
click at [376, 653] on span "Send and add another" at bounding box center [330, 660] width 153 height 15
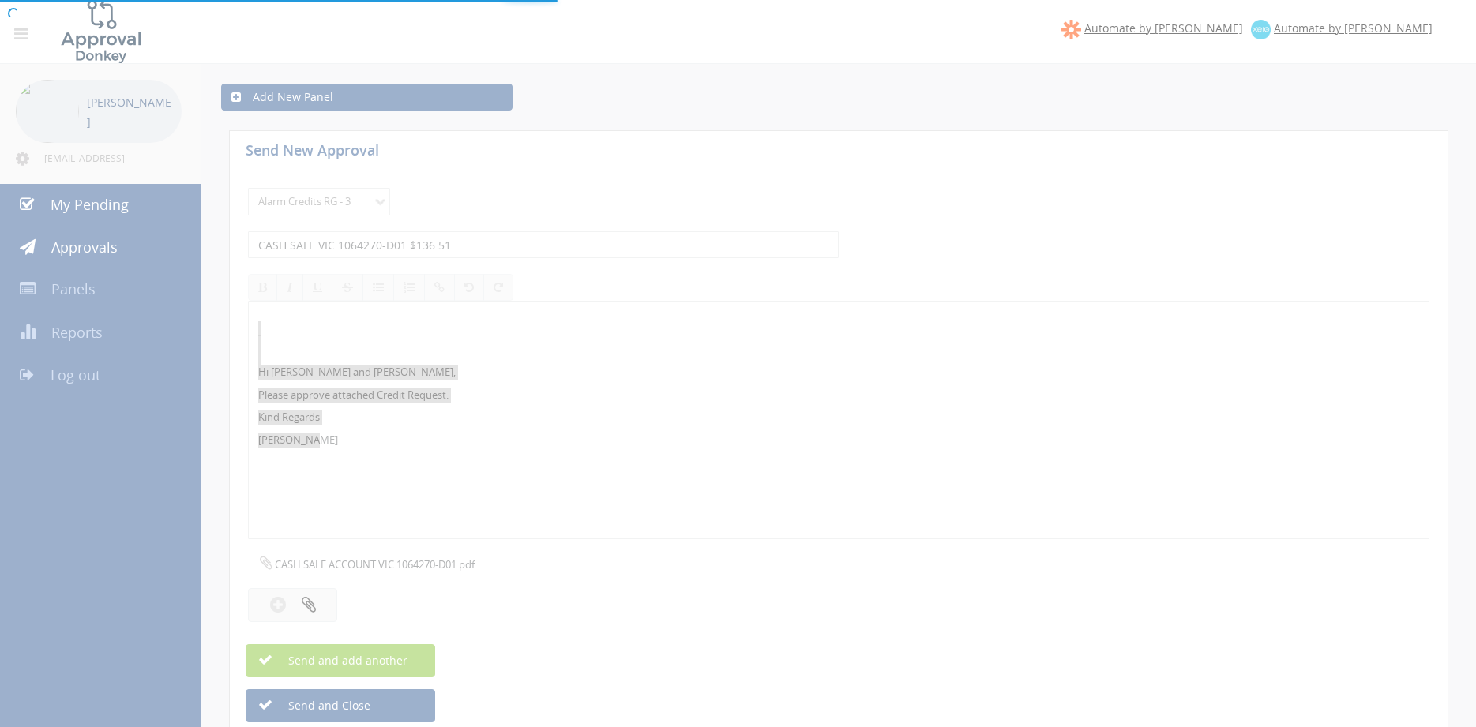
select select
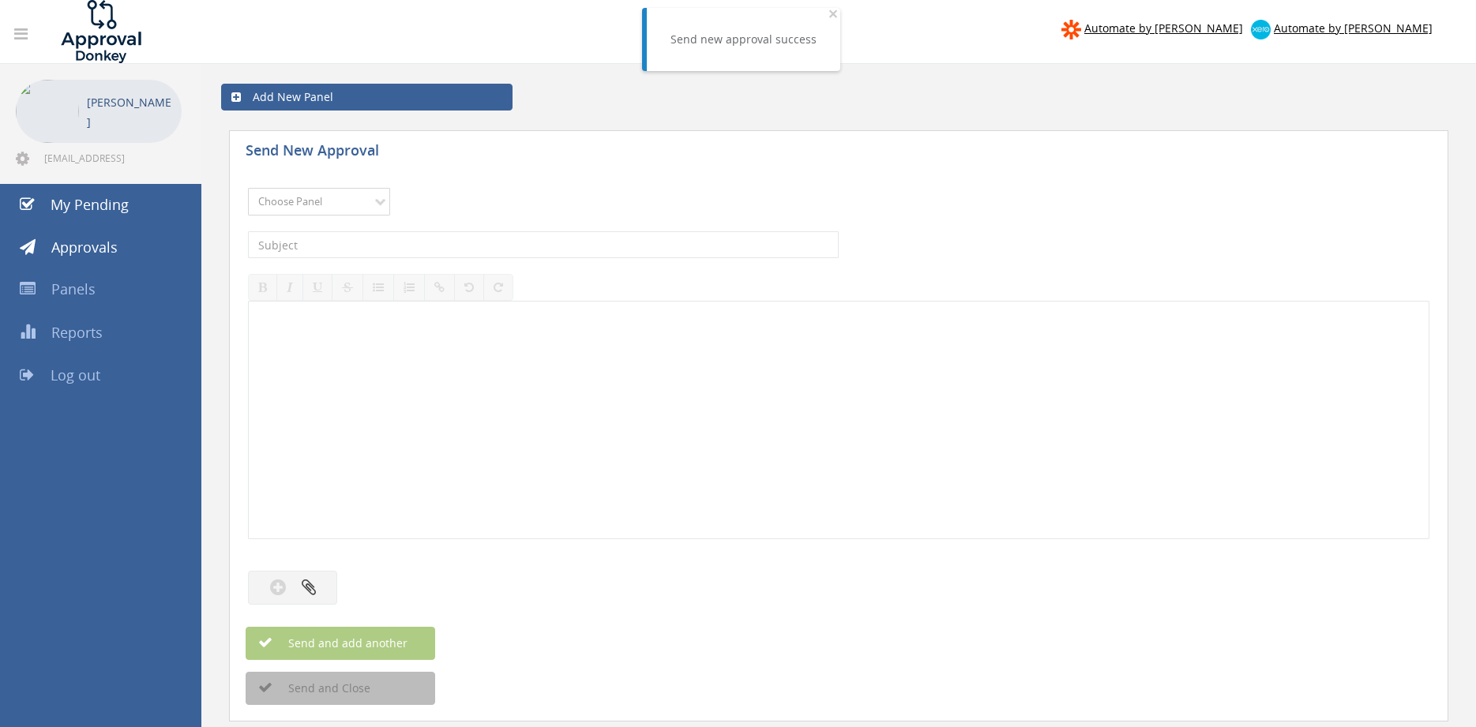
select select "13144"
click option "Alarm Credits RG - 3" at bounding box center [0, 0] width 0 height 0
click at [366, 247] on input "text" at bounding box center [543, 244] width 591 height 27
type input "ASPIRE FIRE 1089912-D01 $207.90"
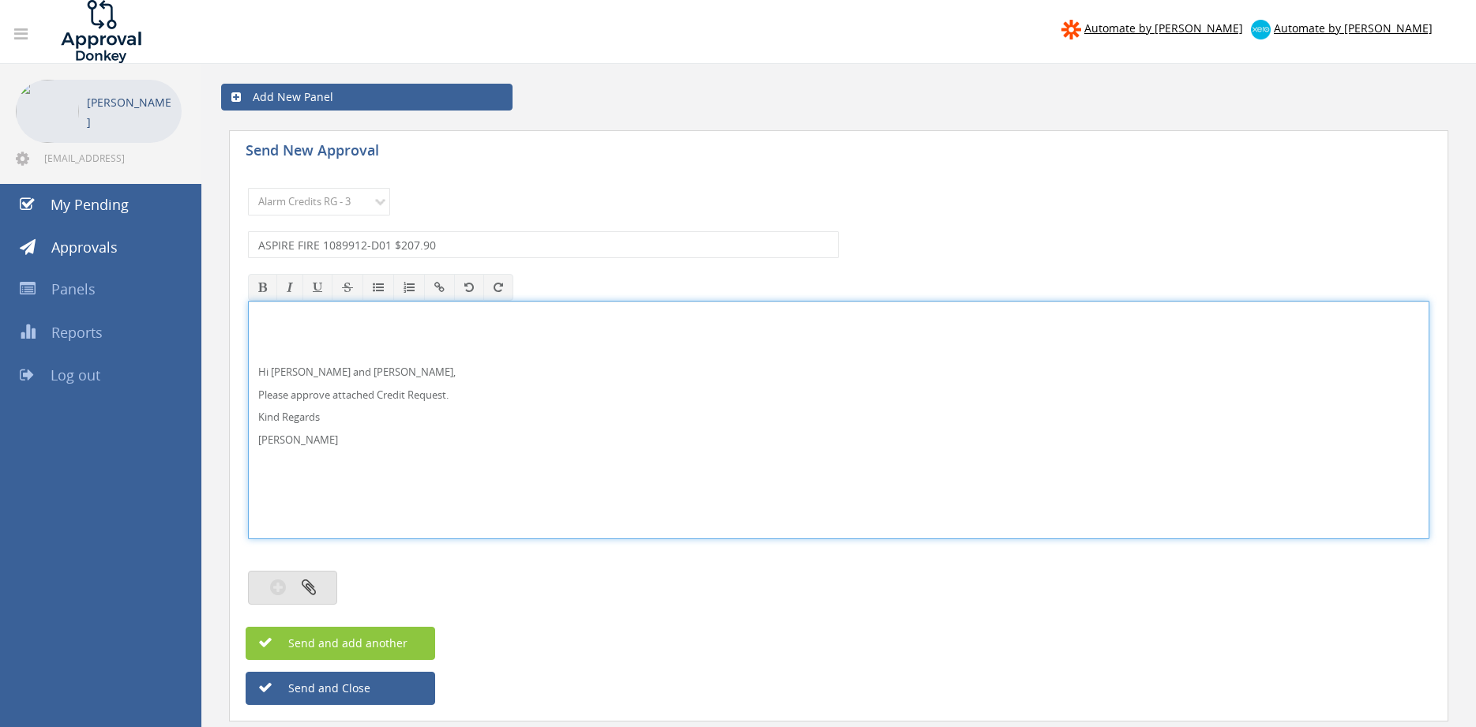
click at [321, 583] on button "button" at bounding box center [292, 588] width 89 height 34
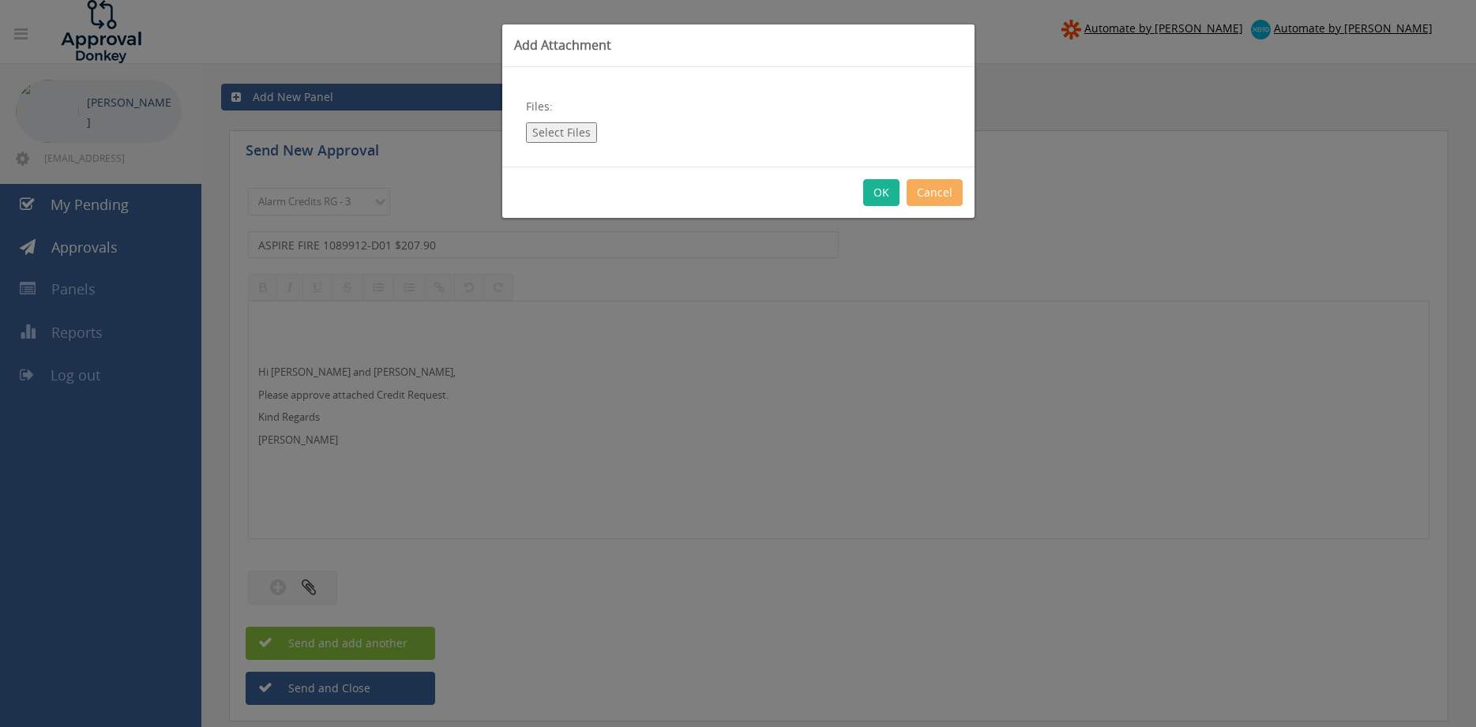
click at [565, 135] on button "Select Files" at bounding box center [561, 132] width 71 height 21
type input "C:\fakepath\Aspire Fire 1089912-D01.pdf"
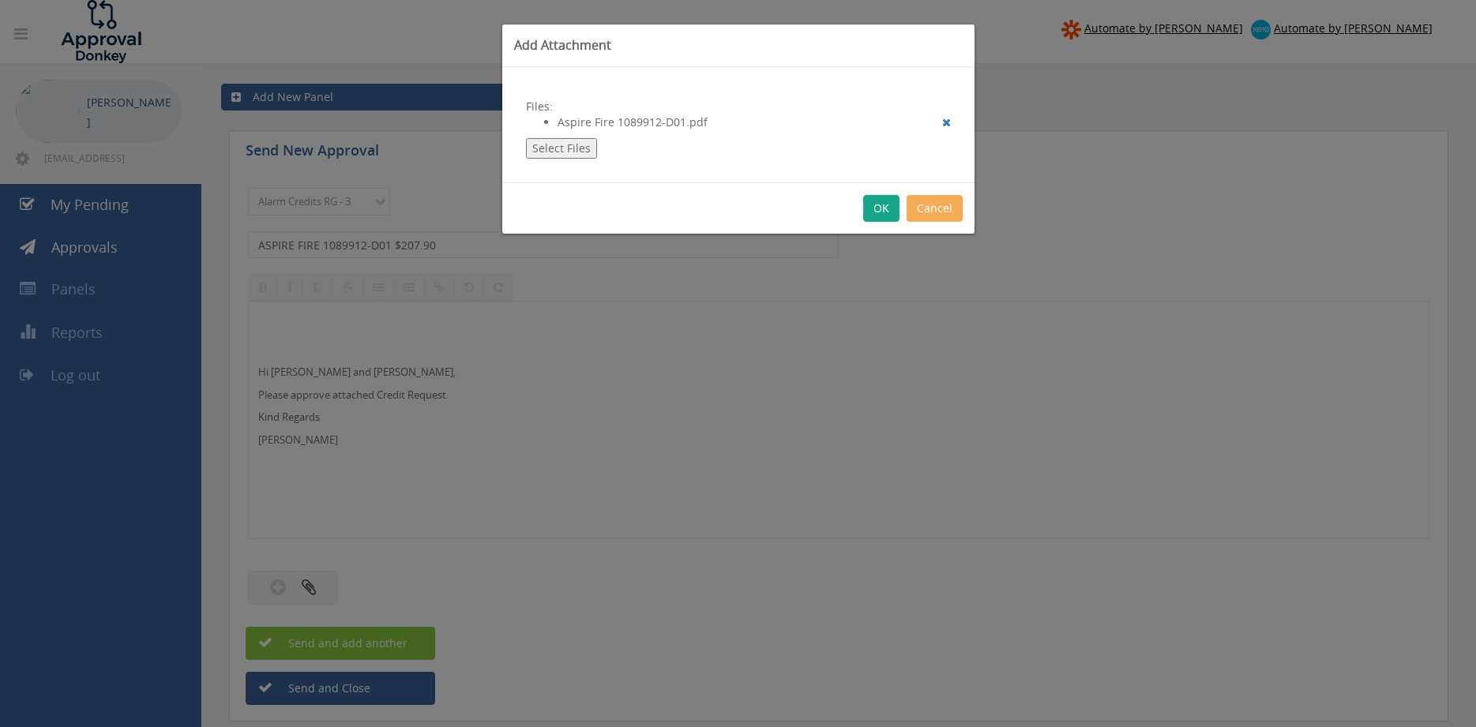
click at [880, 208] on button "OK" at bounding box center [881, 208] width 36 height 27
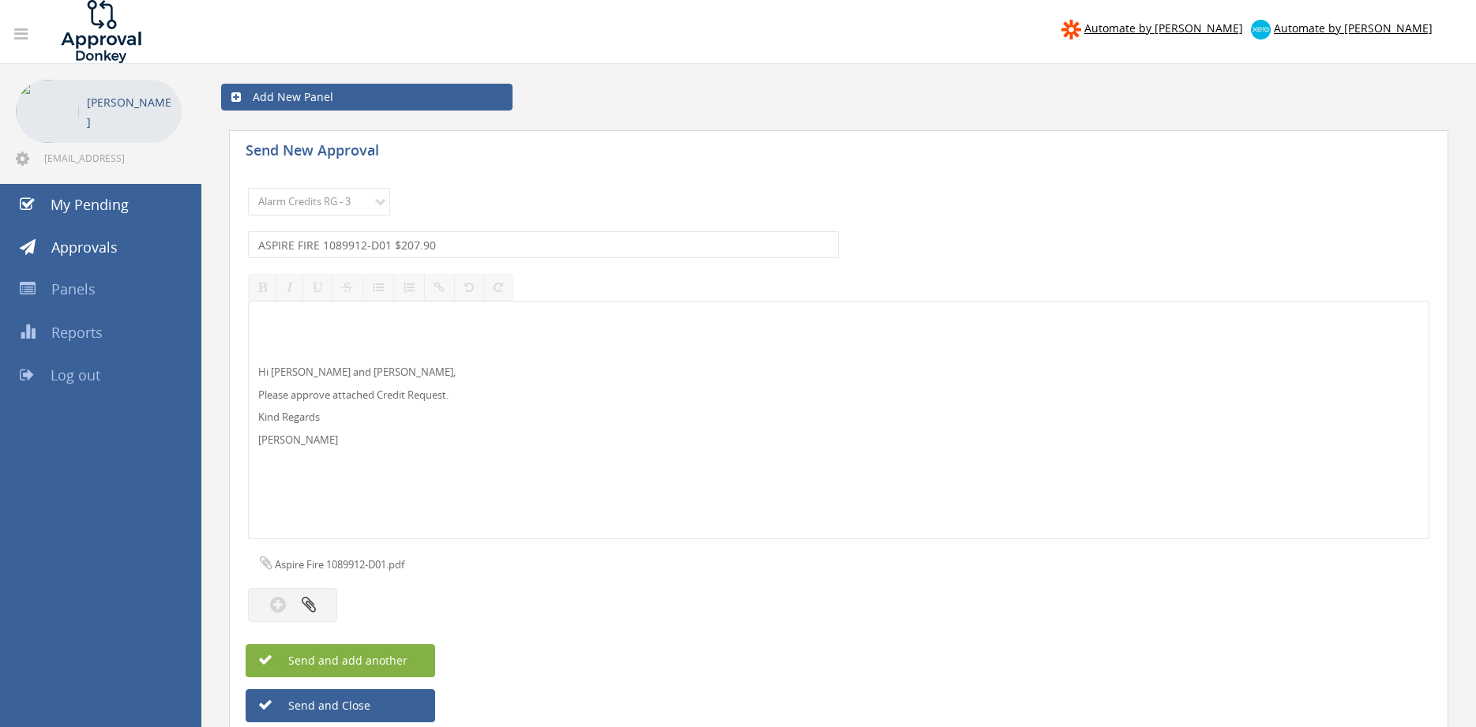
click at [386, 657] on span "Send and add another" at bounding box center [330, 660] width 153 height 15
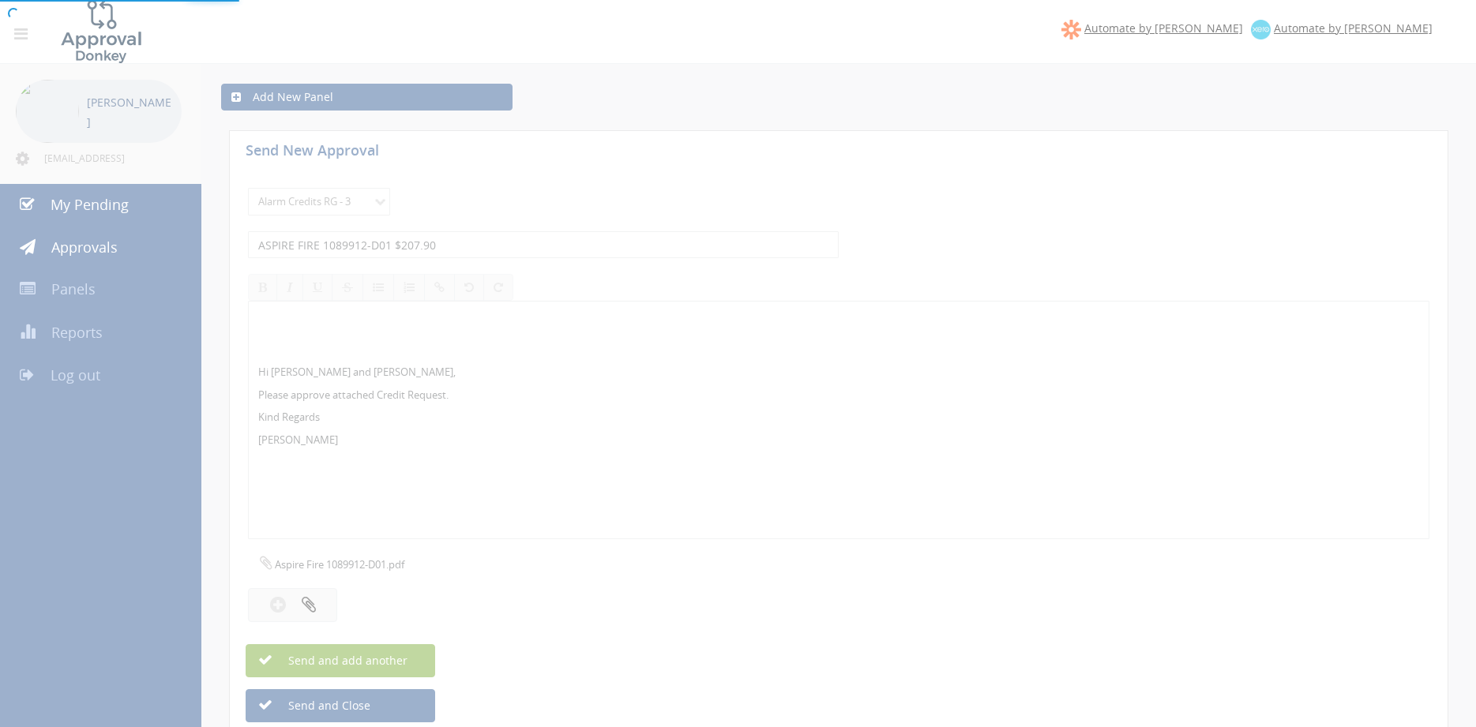
select select
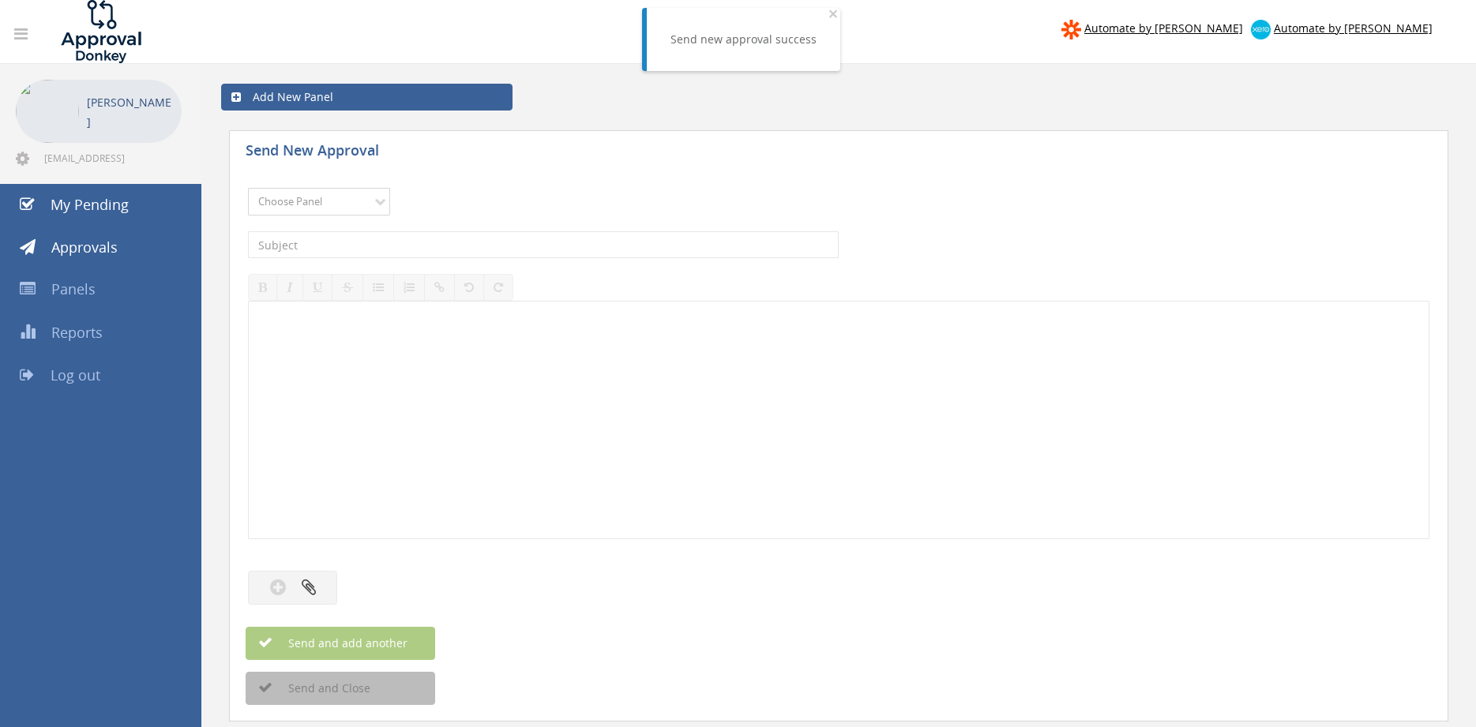
click at [248, 188] on select "Choose Panel Alarm Credits RG - 3 NZ Utilities Cable and SAI Global NZ Alarms-1…" at bounding box center [319, 202] width 142 height 28
select select "9744"
click option "Flamestop Utilities" at bounding box center [0, 0] width 0 height 0
drag, startPoint x: 413, startPoint y: 248, endPoint x: 423, endPoint y: 241, distance: 12.5
click at [414, 246] on input "text" at bounding box center [543, 244] width 591 height 27
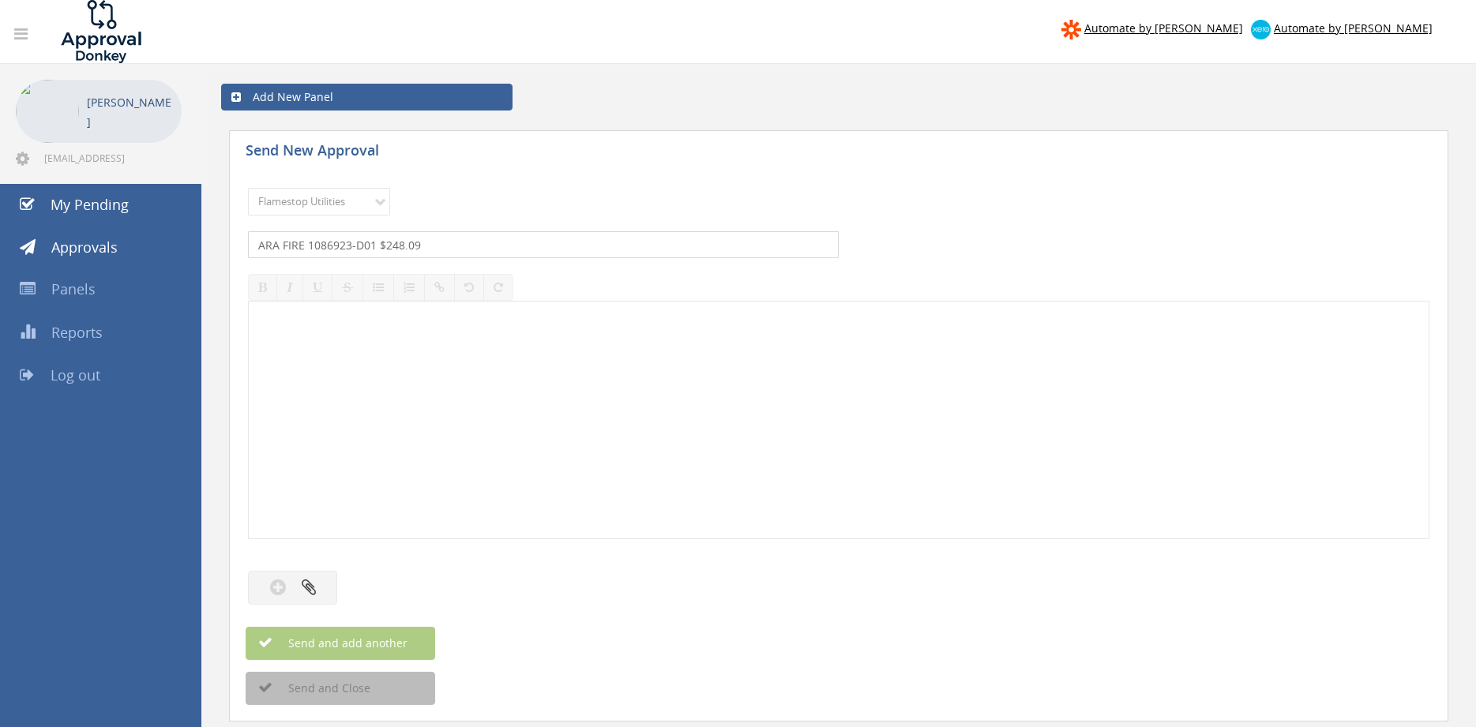
type input "ARA FIRE 1086923-D01 $248.09"
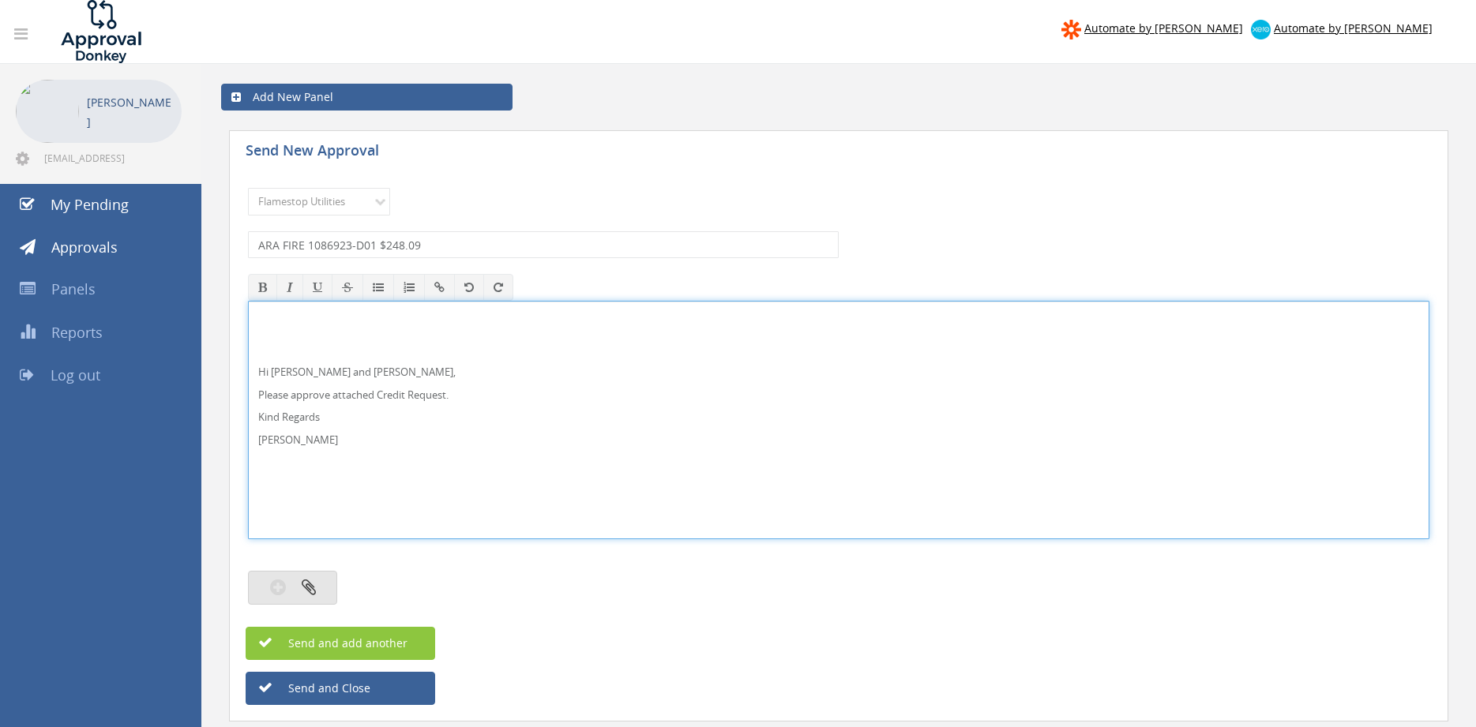
click at [325, 588] on button "button" at bounding box center [292, 588] width 89 height 34
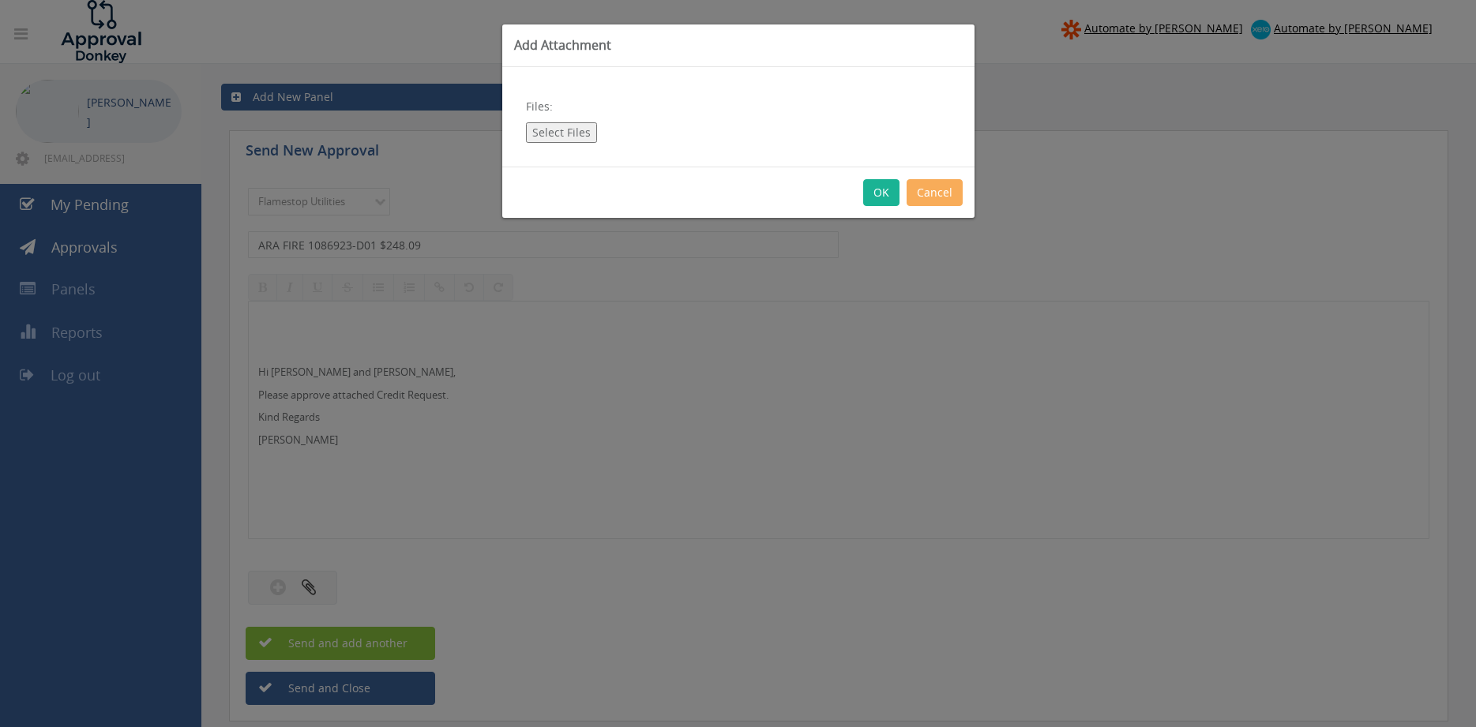
click at [565, 128] on button "Select Files" at bounding box center [561, 132] width 71 height 21
type input "C:\fakepath\ARA FIRE 1086923-D01.pdf"
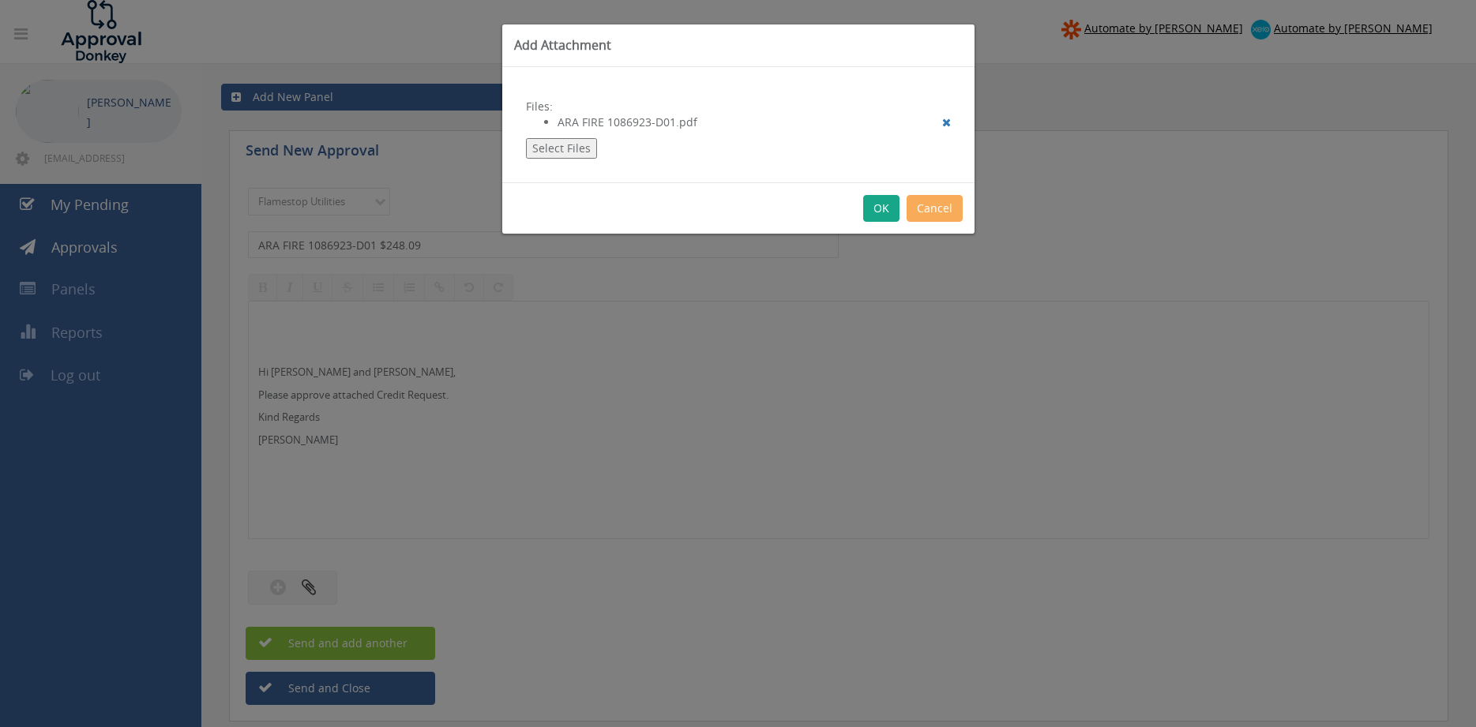
click at [881, 209] on button "OK" at bounding box center [881, 208] width 36 height 27
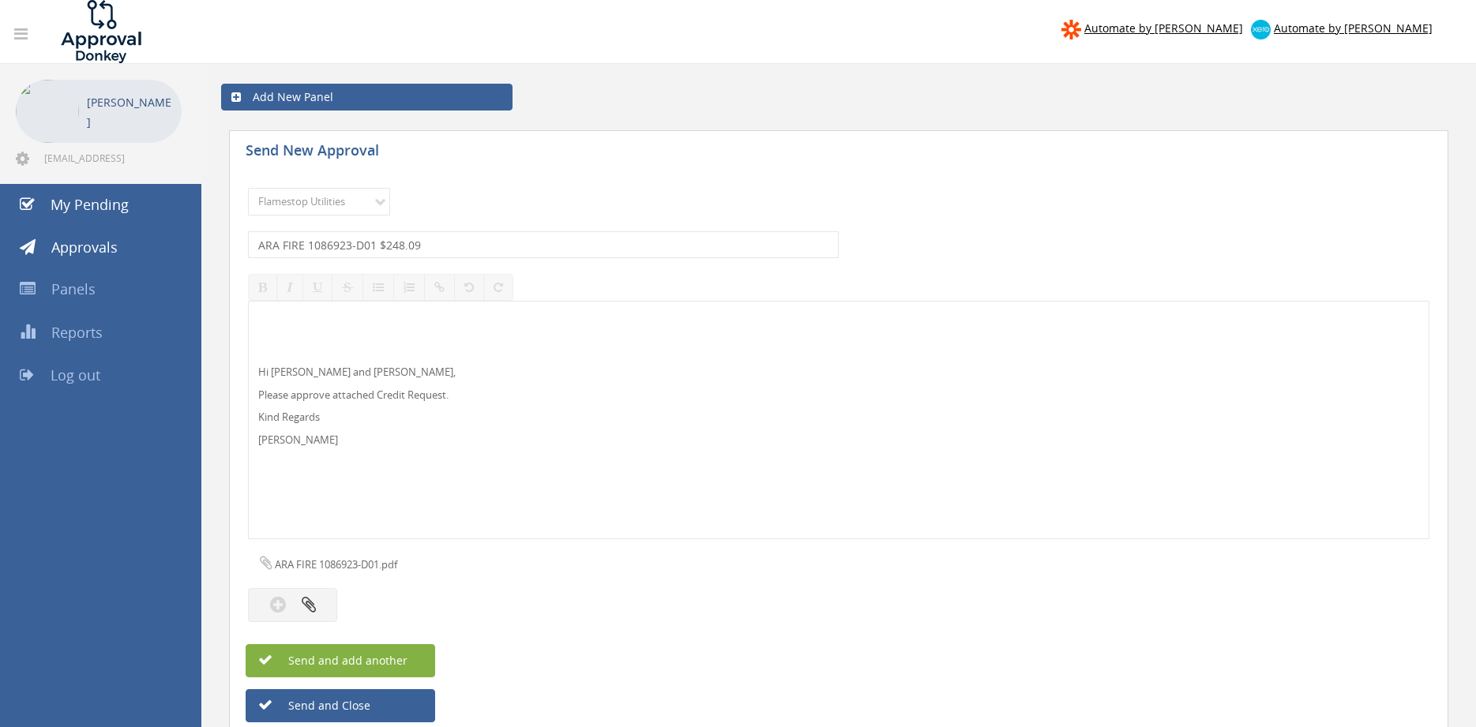
click at [401, 655] on span "Send and add another" at bounding box center [330, 660] width 153 height 15
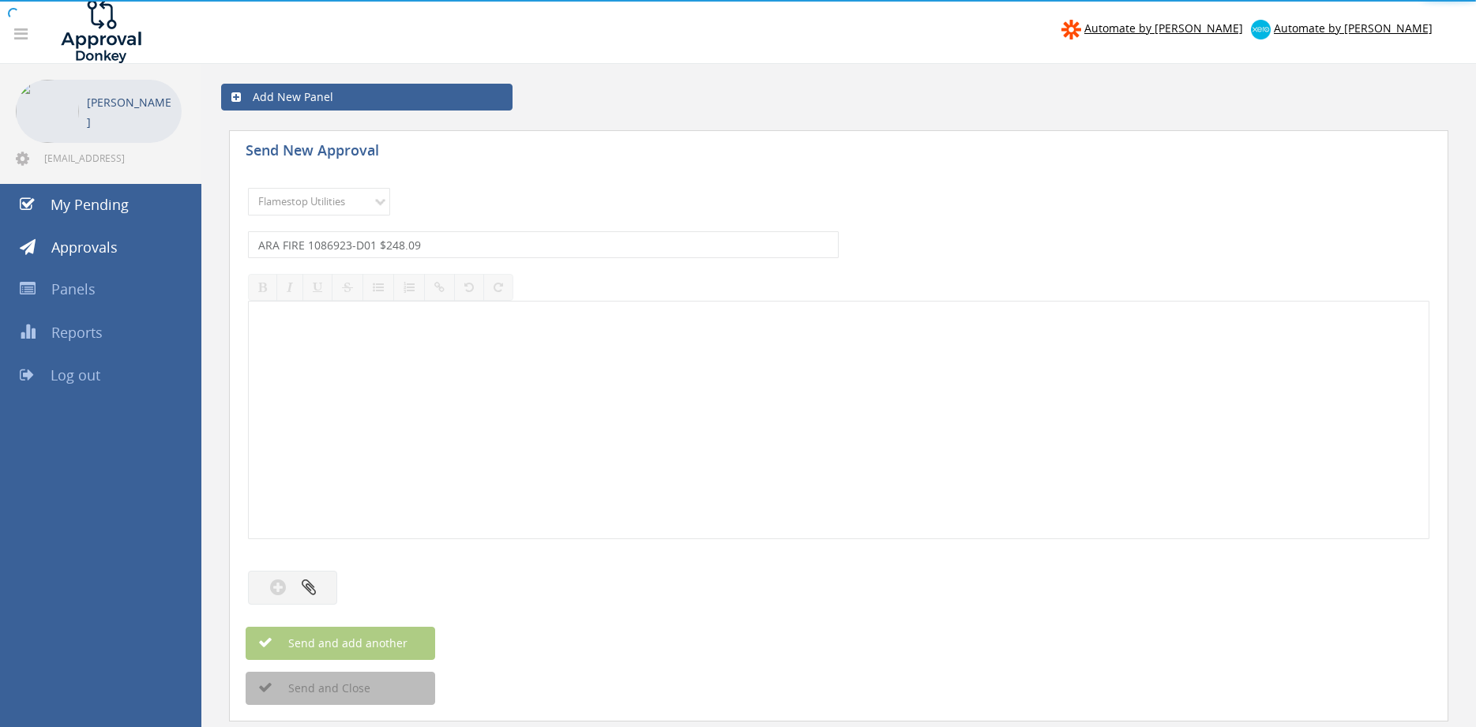
select select
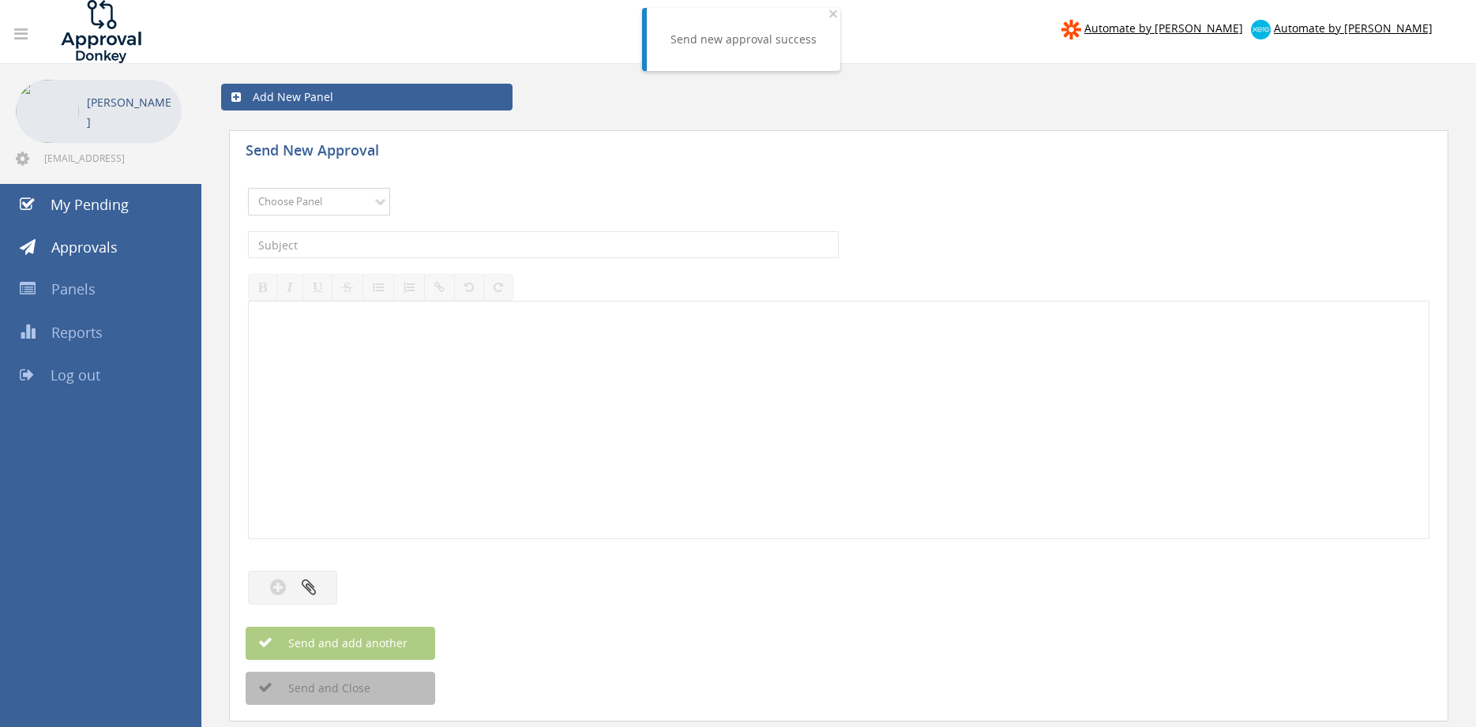
click at [248, 188] on select "Choose Panel Alarm Credits RG - 3 NZ Utilities Cable and SAI Global NZ Alarms-1…" at bounding box center [319, 202] width 142 height 28
select select "13144"
click option "Alarm Credits RG - 3" at bounding box center [0, 0] width 0 height 0
click at [344, 246] on input "text" at bounding box center [543, 244] width 591 height 27
type input "ARA FIRE 1086923-D01 $248.09"
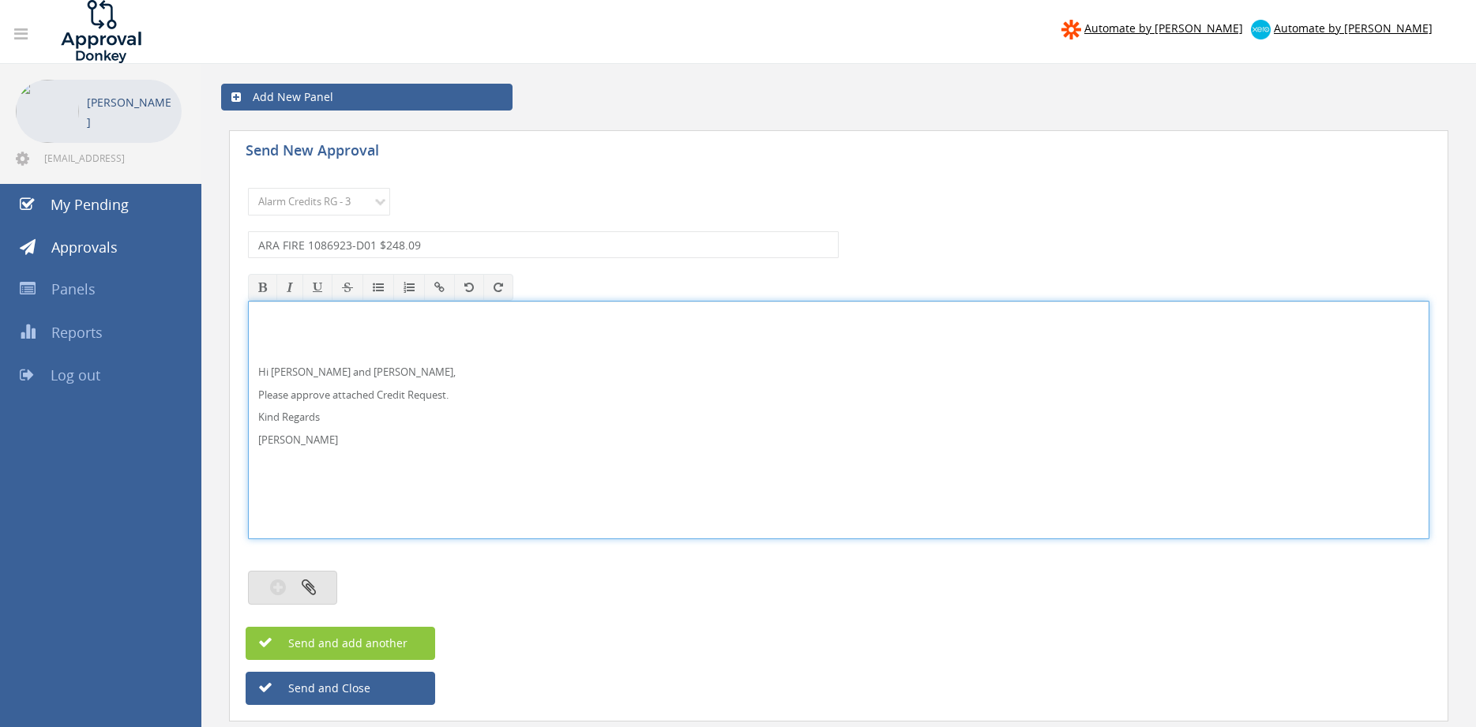
click at [317, 588] on button "button" at bounding box center [292, 588] width 89 height 34
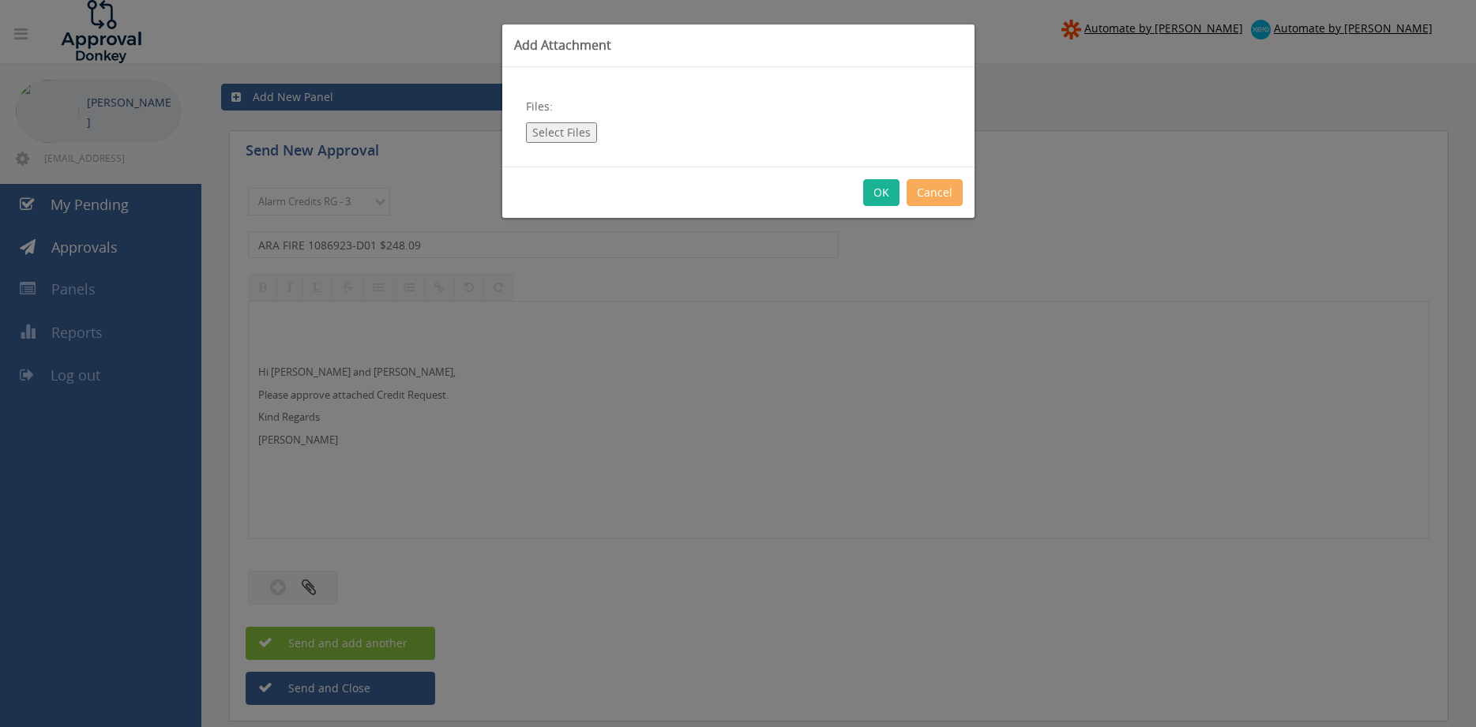
click at [565, 129] on button "Select Files" at bounding box center [561, 132] width 71 height 21
type input "C:\fakepath\ARA FIRE 1086923-D01.pdf"
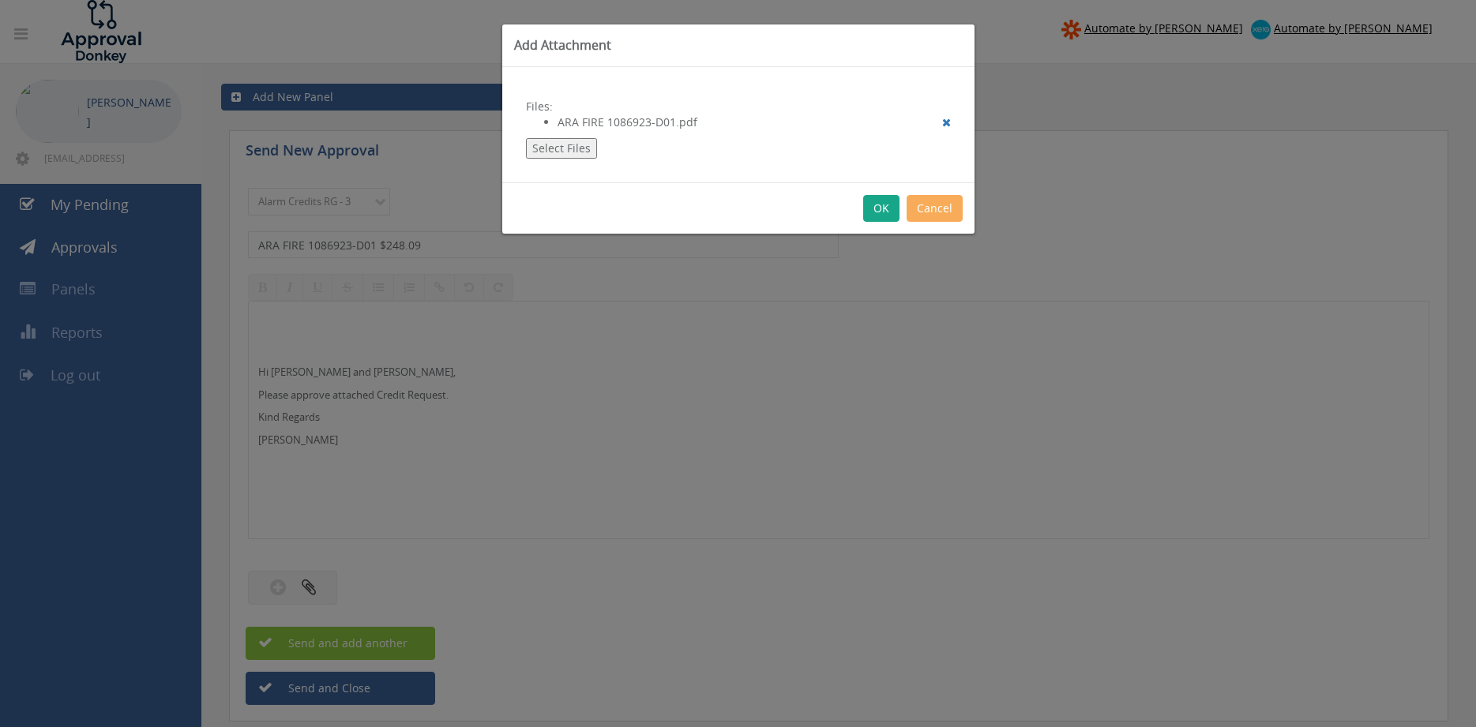
click at [884, 207] on button "OK" at bounding box center [881, 208] width 36 height 27
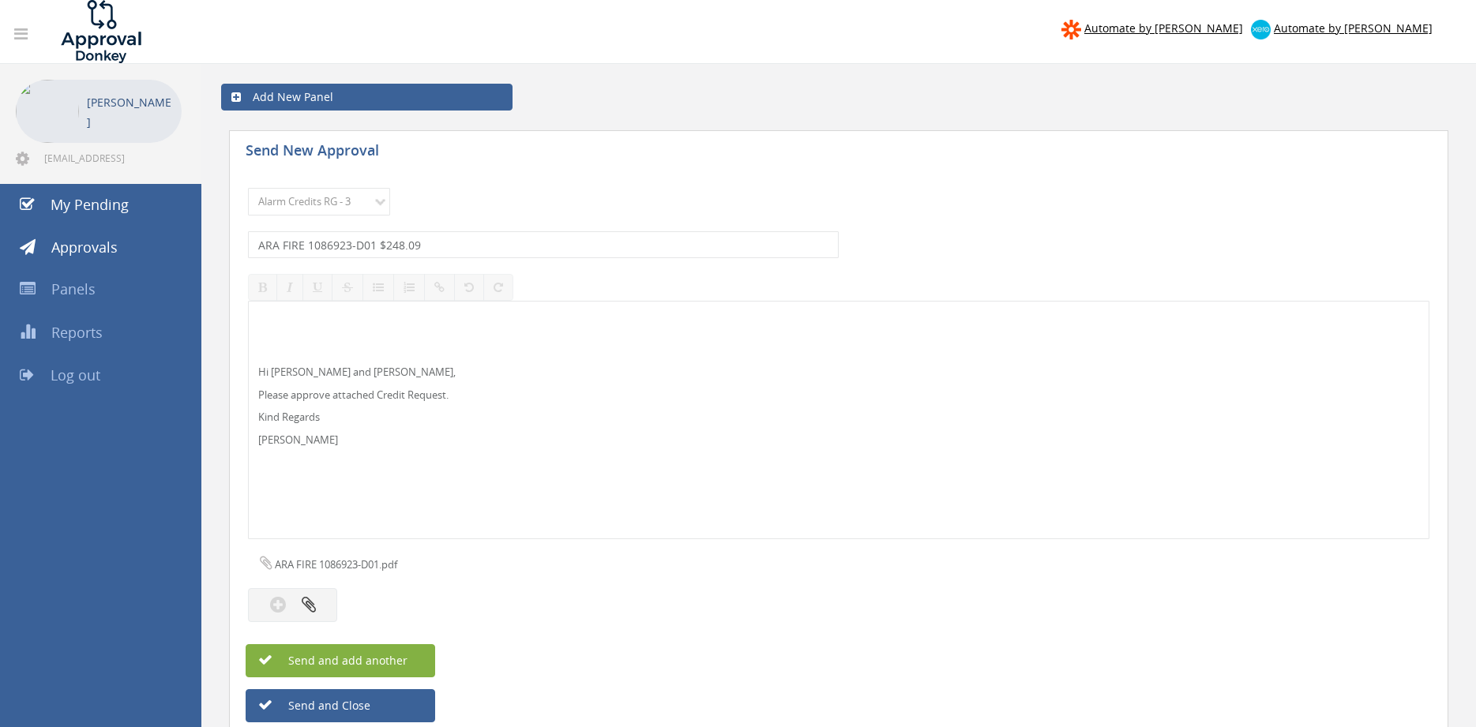
click at [359, 663] on span "Send and add another" at bounding box center [330, 660] width 153 height 15
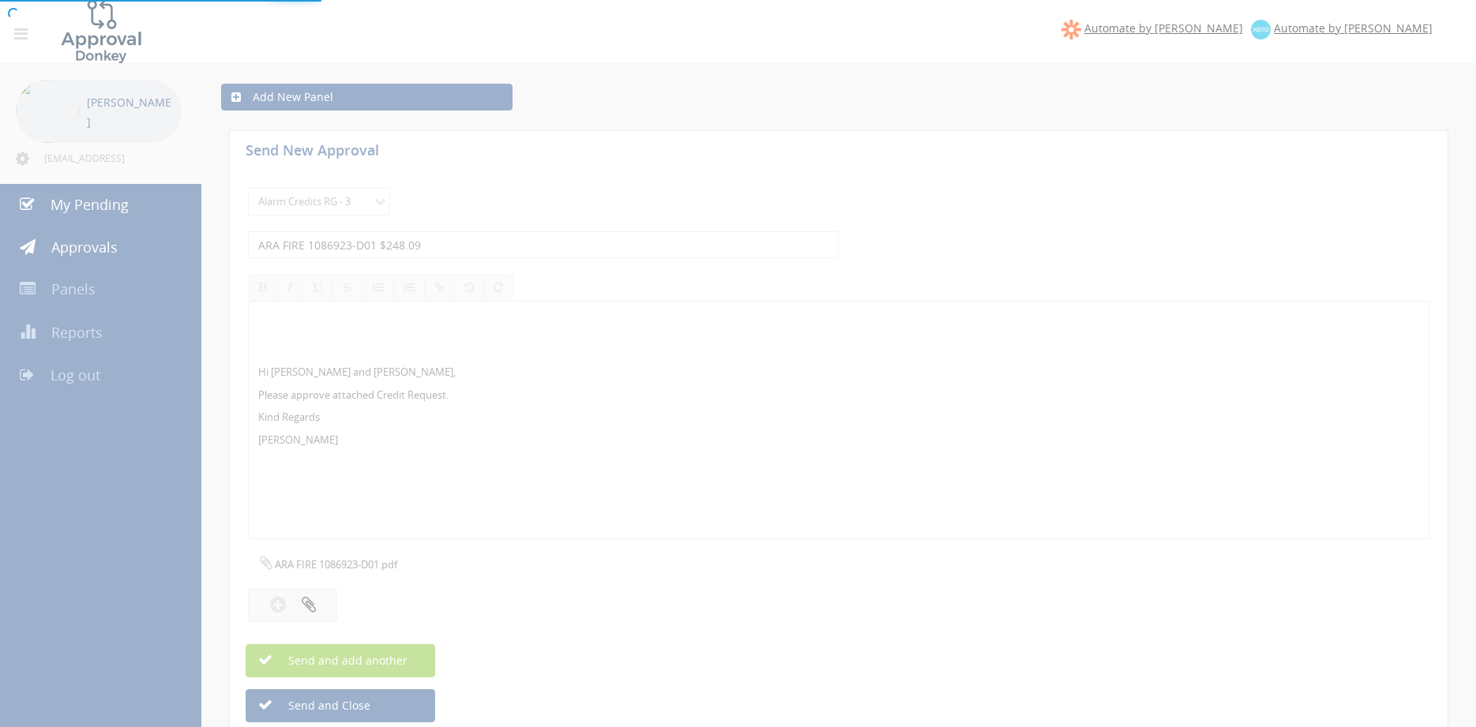
select select
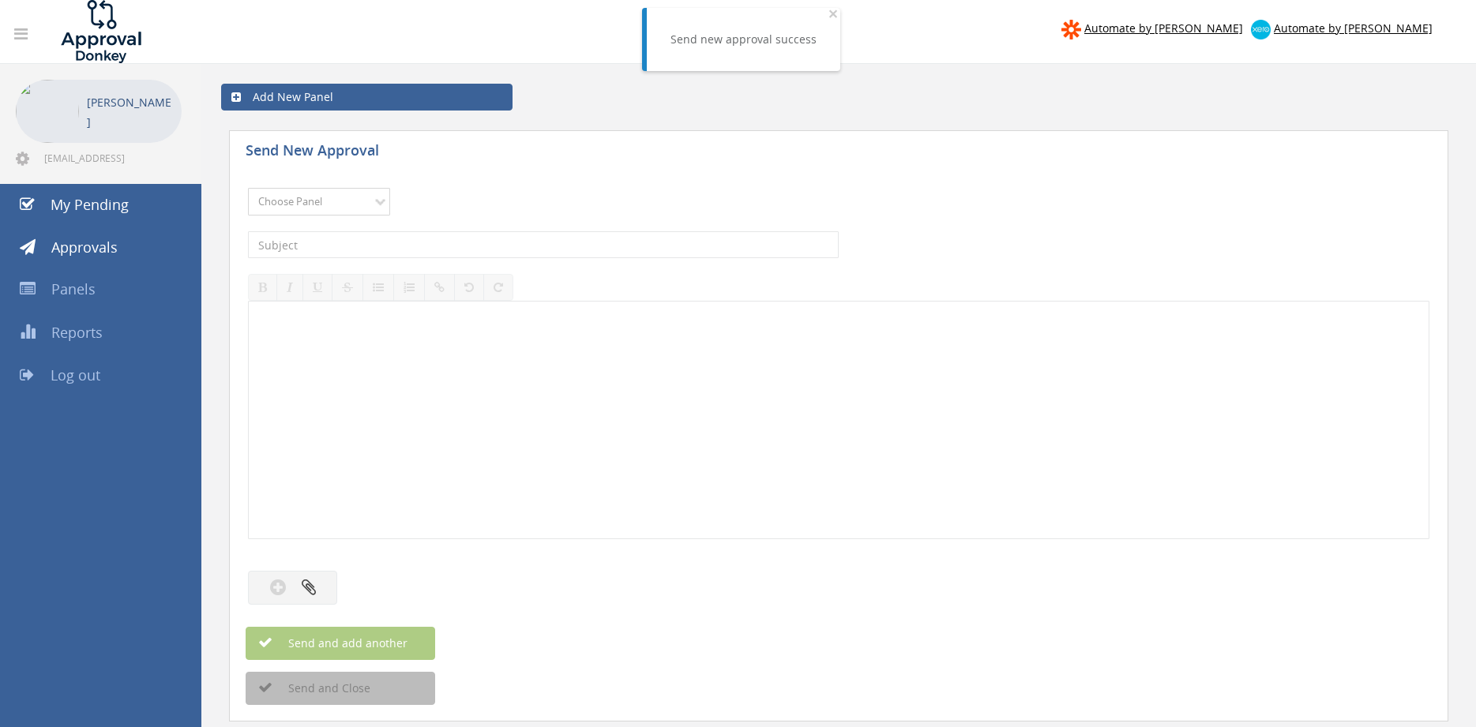
click at [248, 188] on select "Choose Panel Alarm Credits RG - 3 NZ Utilities Cable and SAI Global NZ Alarms-1…" at bounding box center [319, 202] width 142 height 28
select select "13144"
click option "Alarm Credits RG - 3" at bounding box center [0, 0] width 0 height 0
click at [358, 250] on input "text" at bounding box center [543, 244] width 591 height 27
type input "AIRMASTER FIRE 1032531-D01 $126.72"
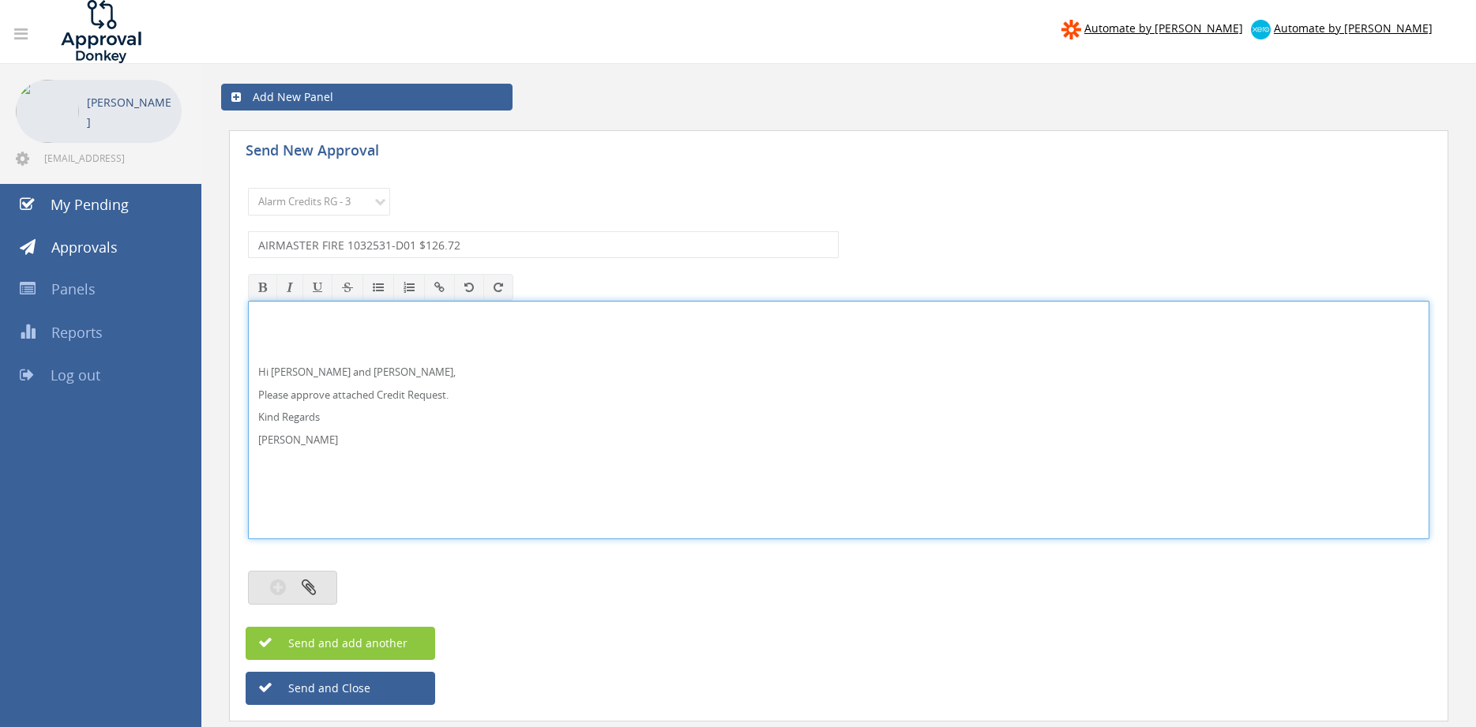
click at [323, 580] on button "button" at bounding box center [292, 588] width 89 height 34
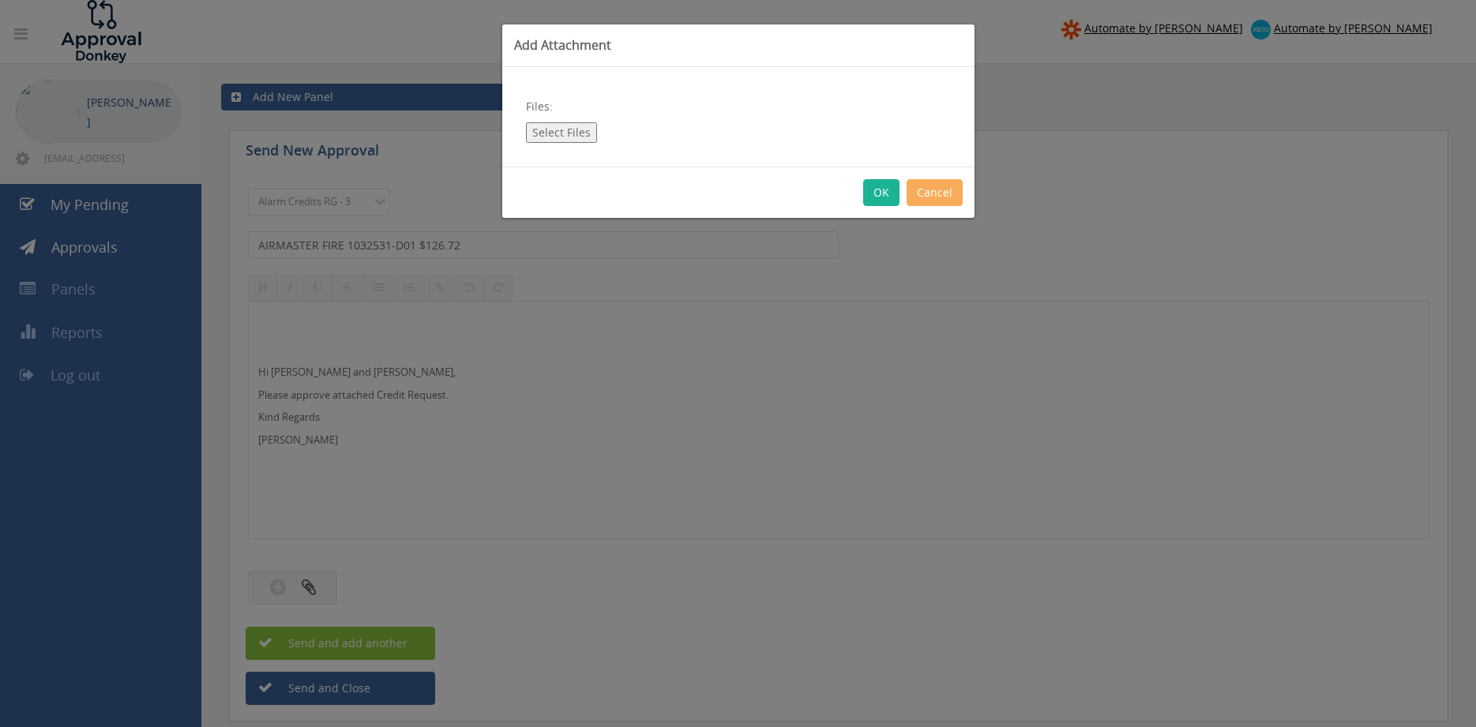
click at [568, 130] on button "Select Files" at bounding box center [561, 132] width 71 height 21
type input "C:\fakepath\AIRMASTER FIRE 1032531-D01.pdf"
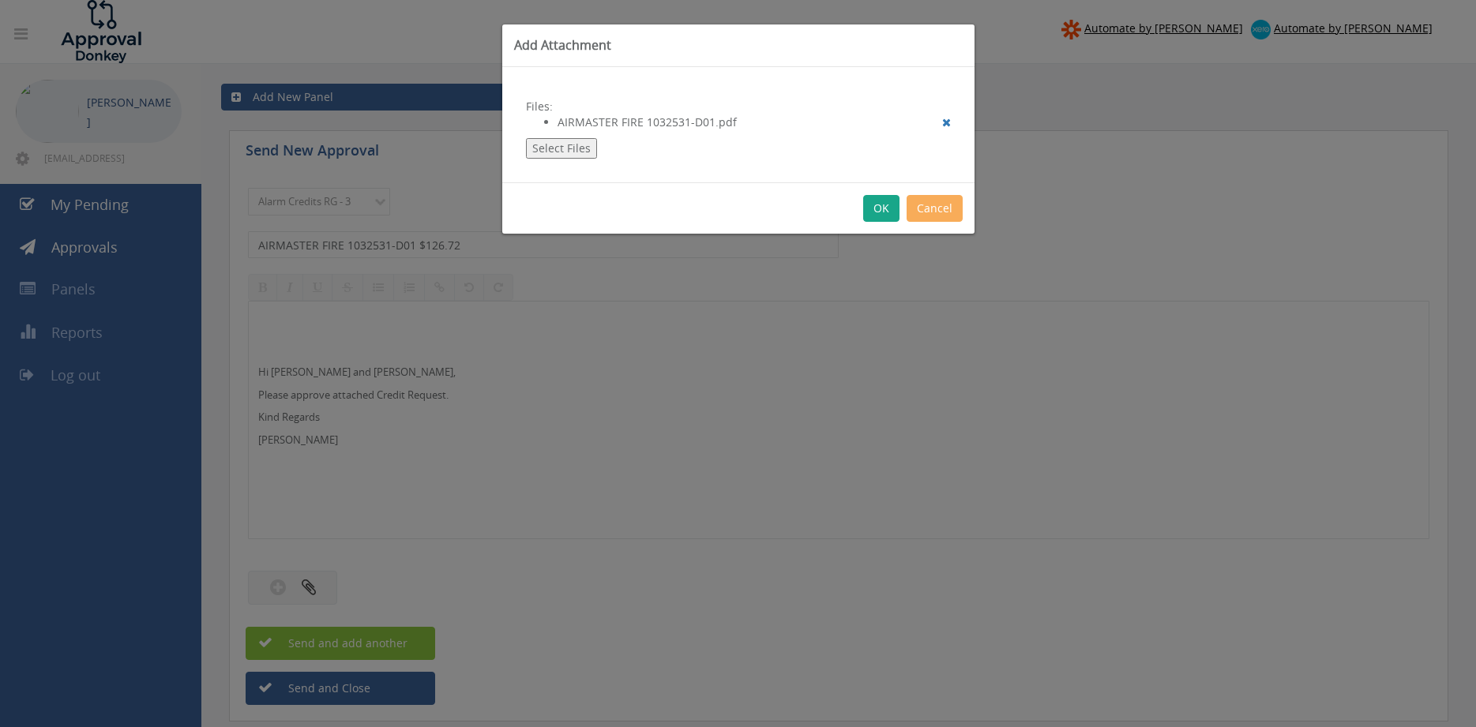
click at [877, 211] on button "OK" at bounding box center [881, 208] width 36 height 27
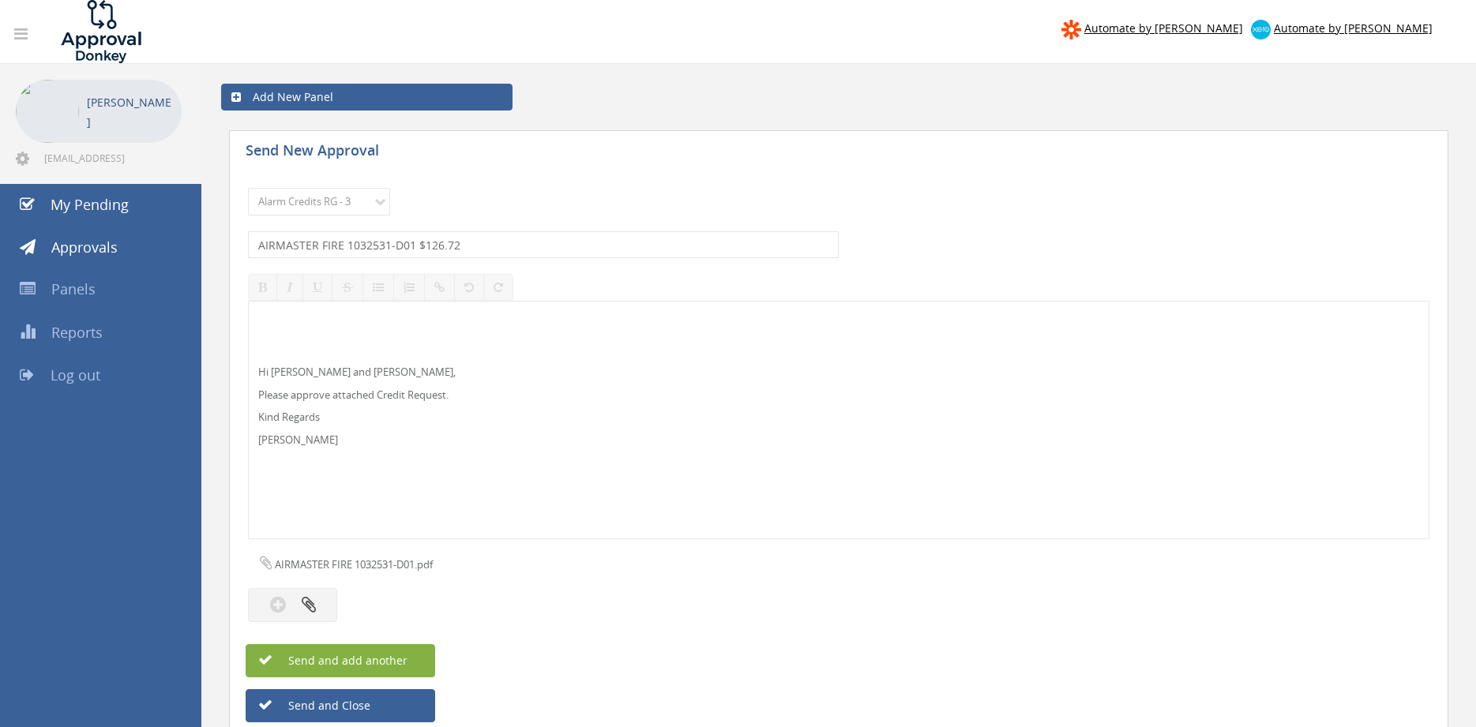
click at [406, 659] on span "Send and add another" at bounding box center [330, 660] width 153 height 15
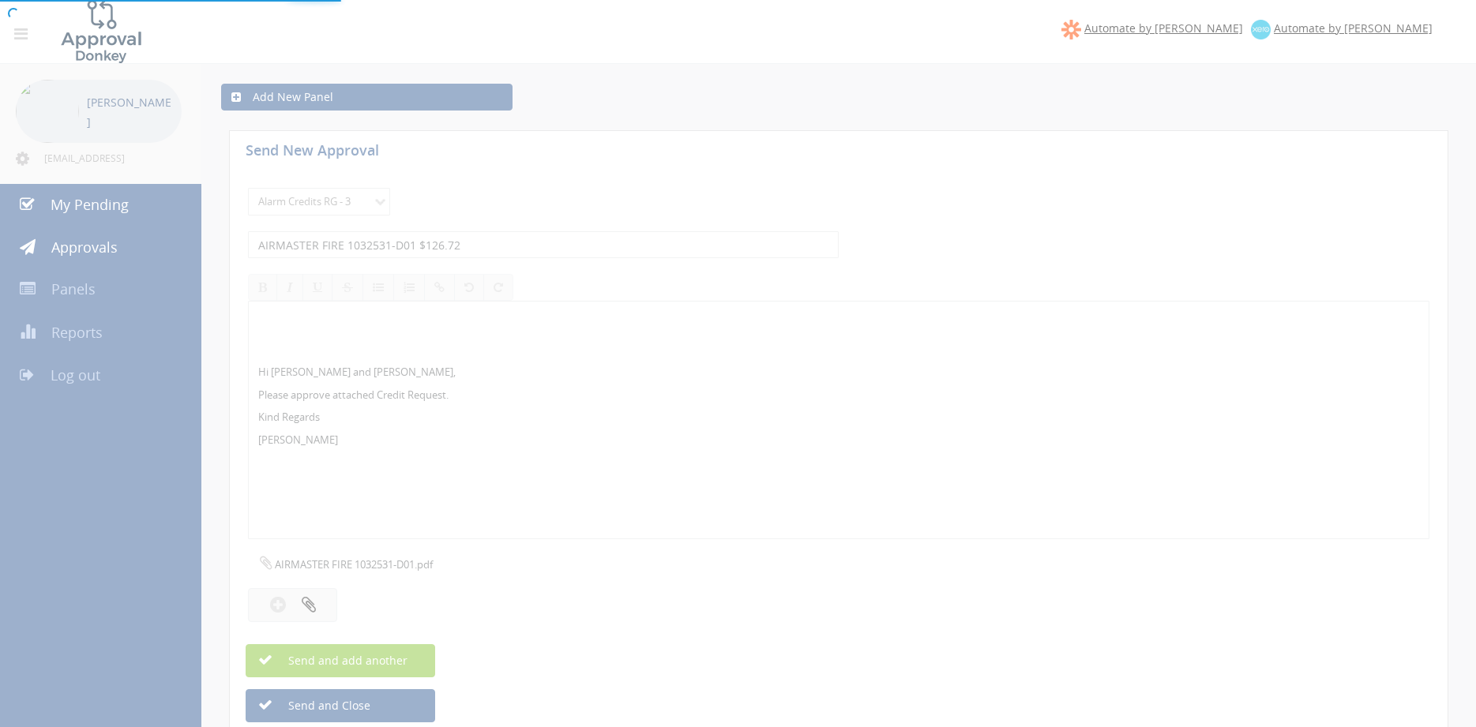
select select
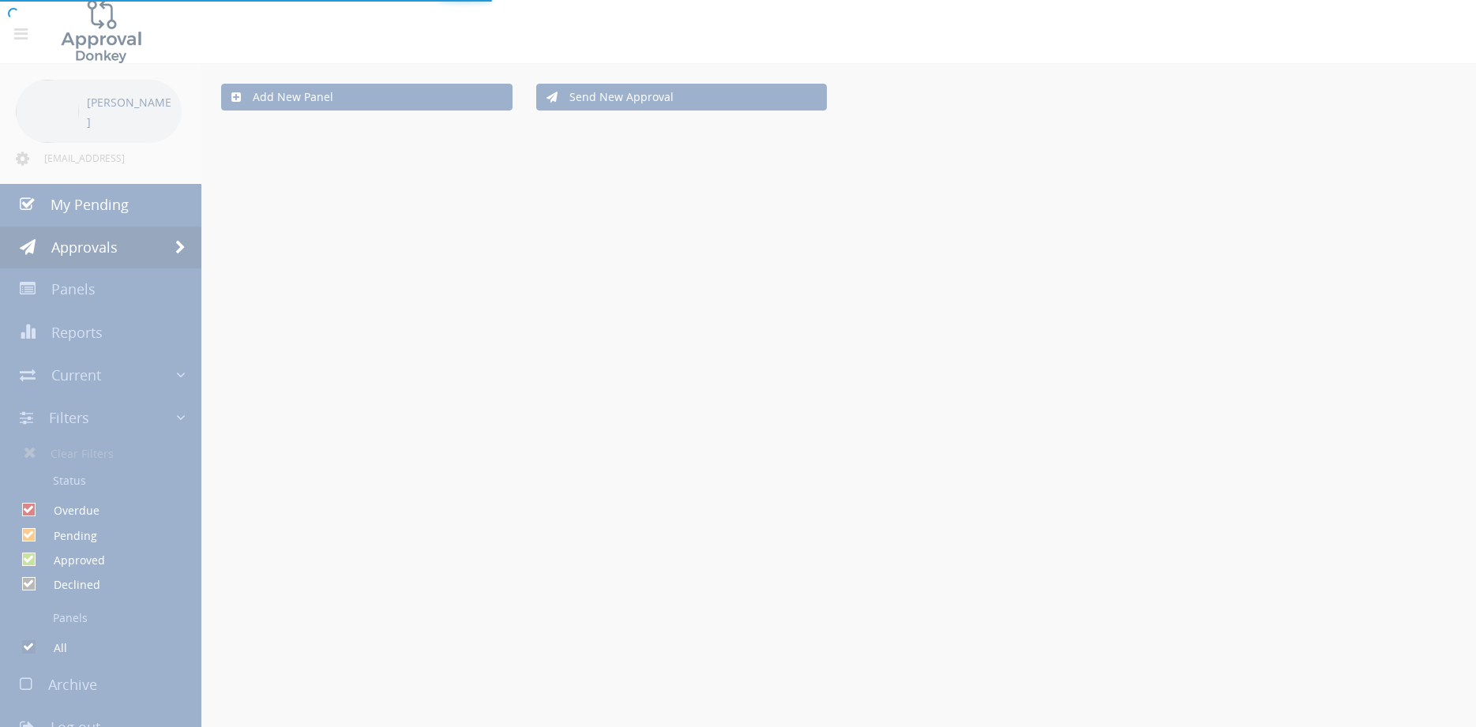
scroll to position [54, 0]
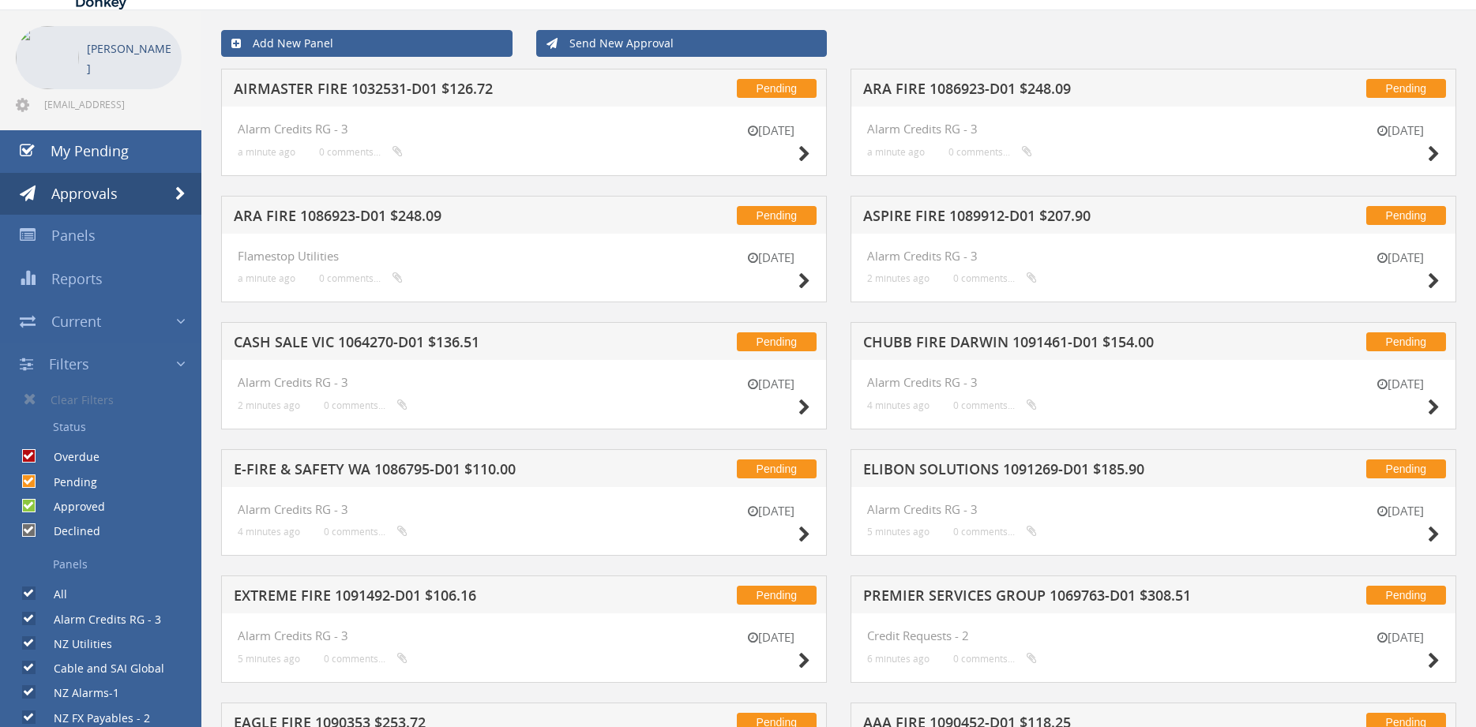
click at [396, 216] on h5 "ARA FIRE 1086923-D01 $248.09" at bounding box center [437, 218] width 407 height 20
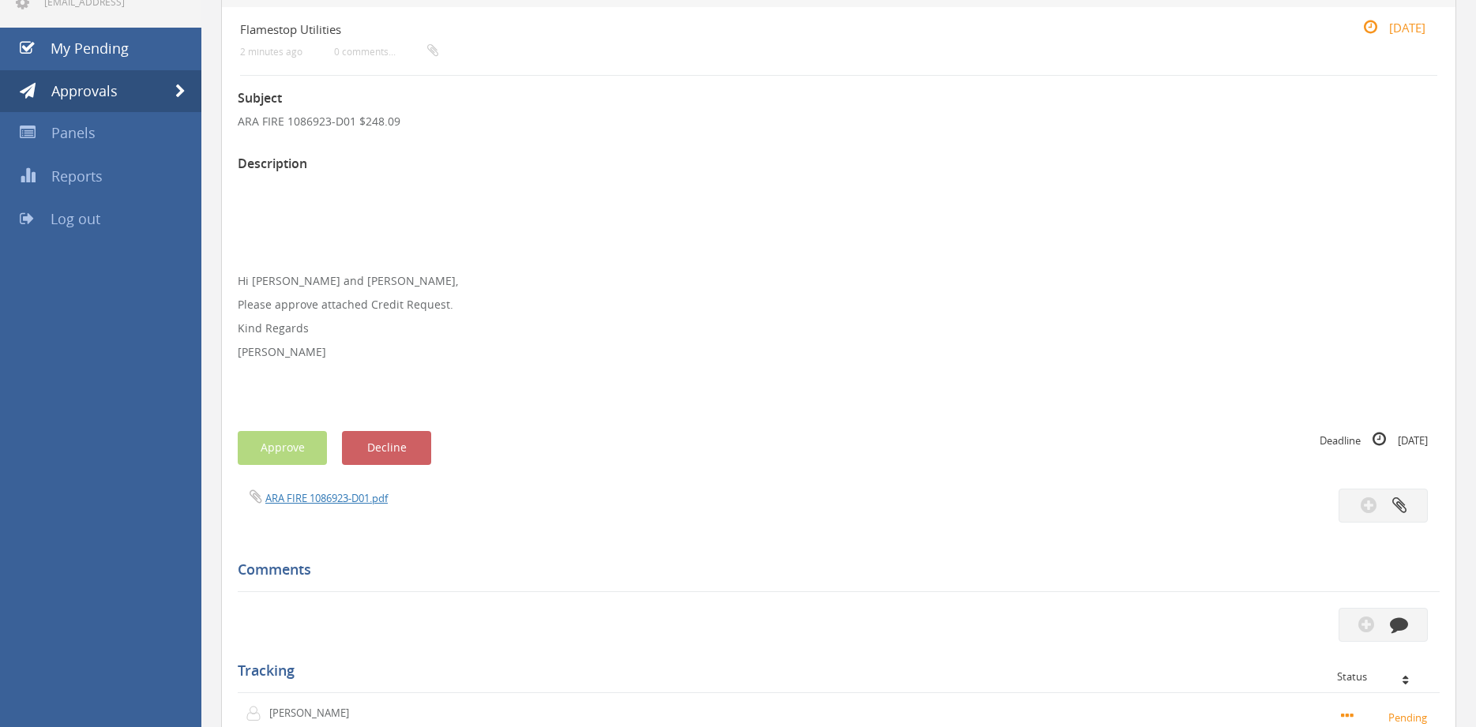
scroll to position [161, 0]
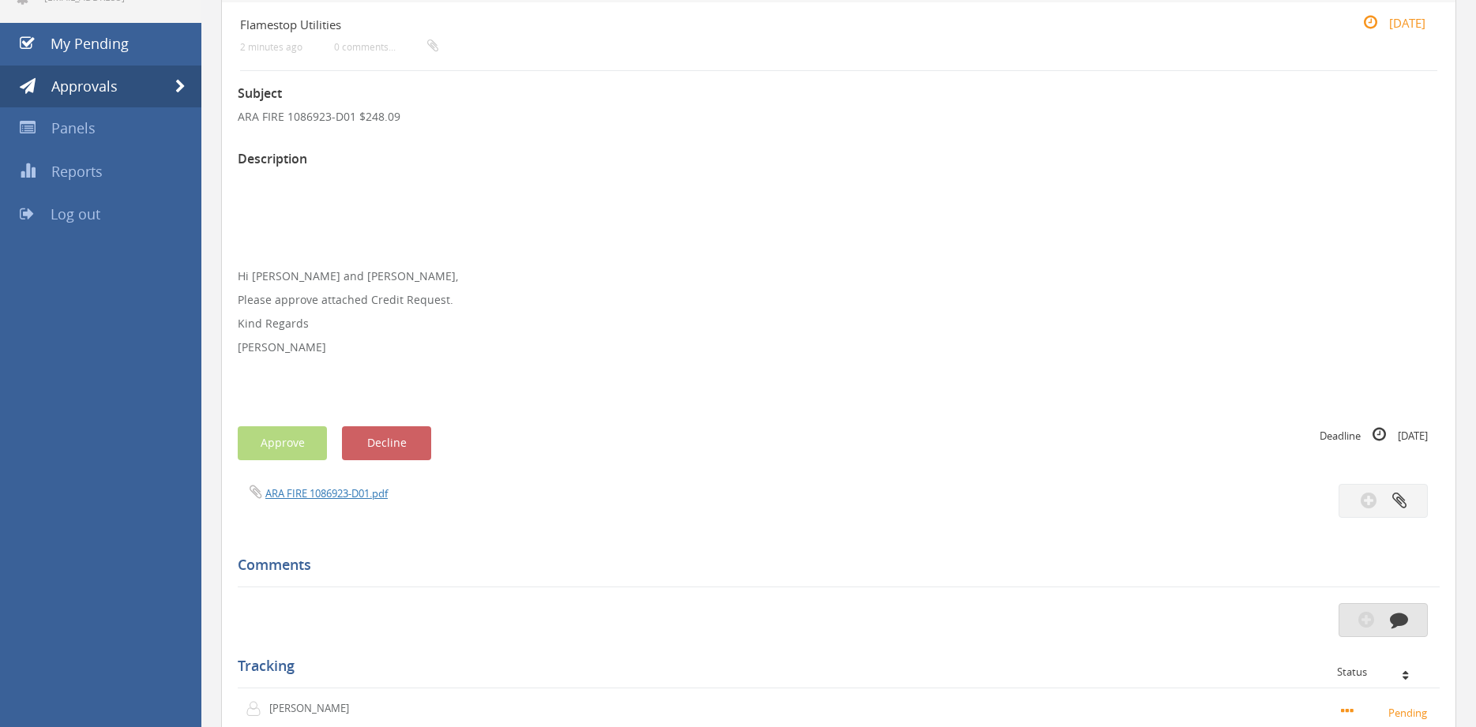
click at [1368, 610] on button "button" at bounding box center [1382, 620] width 89 height 34
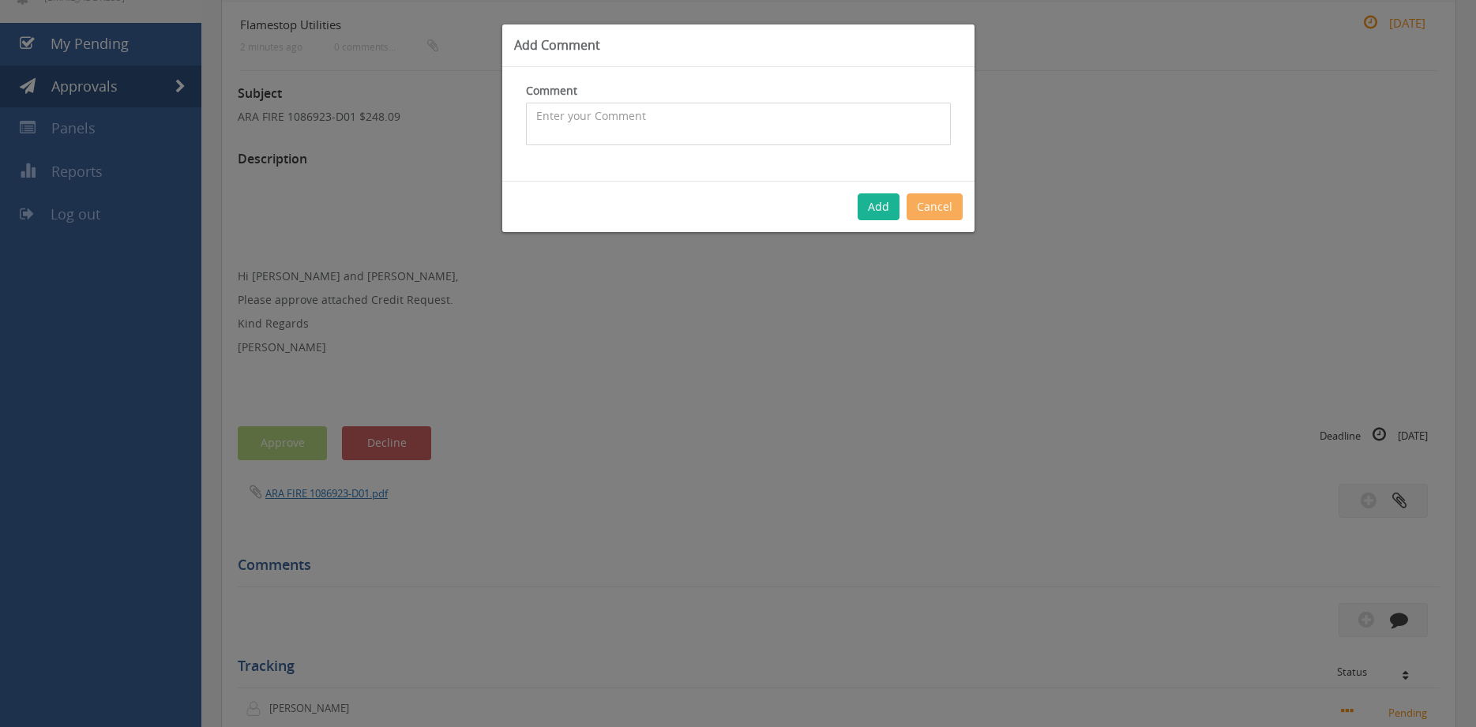
click at [618, 126] on textarea at bounding box center [738, 124] width 425 height 43
type textarea "p"
type textarea "Please decline, thank you."
click at [879, 205] on button "Add" at bounding box center [879, 206] width 42 height 27
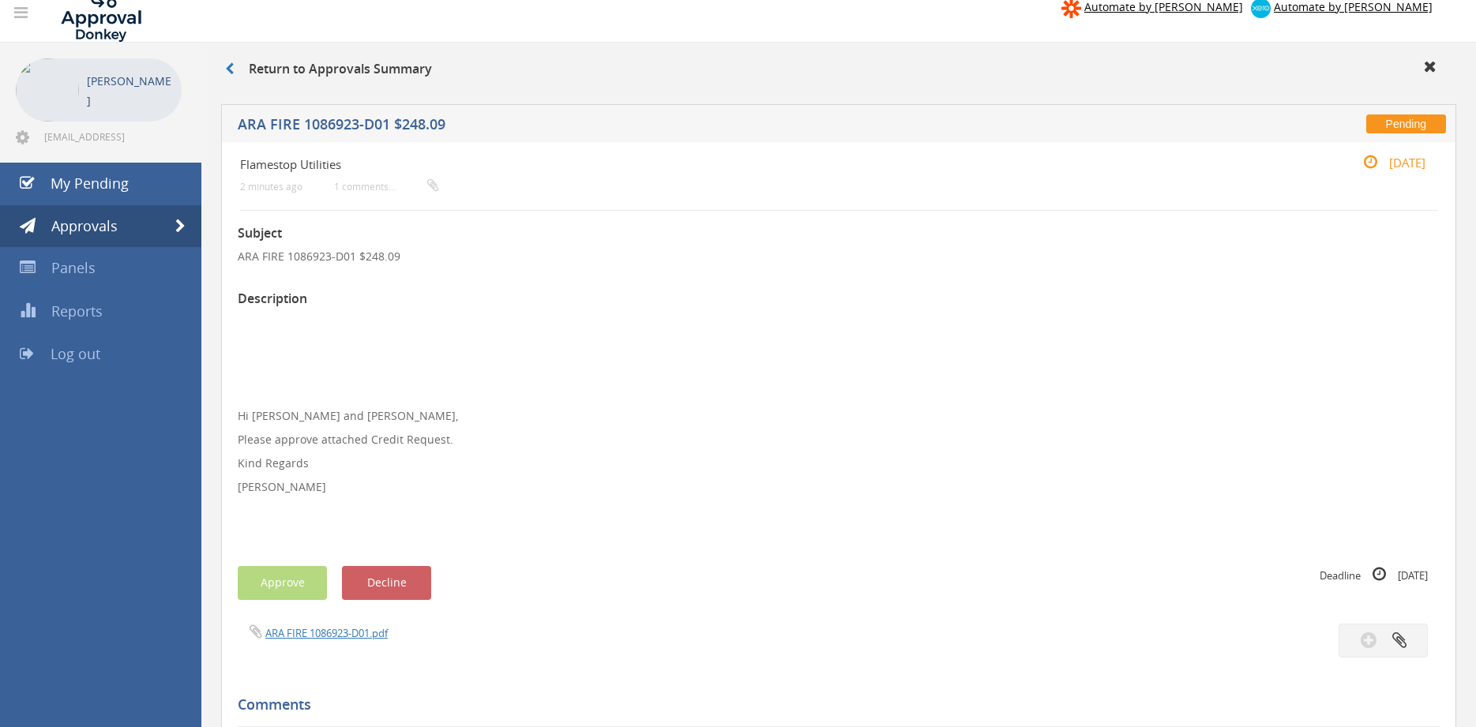
scroll to position [0, 0]
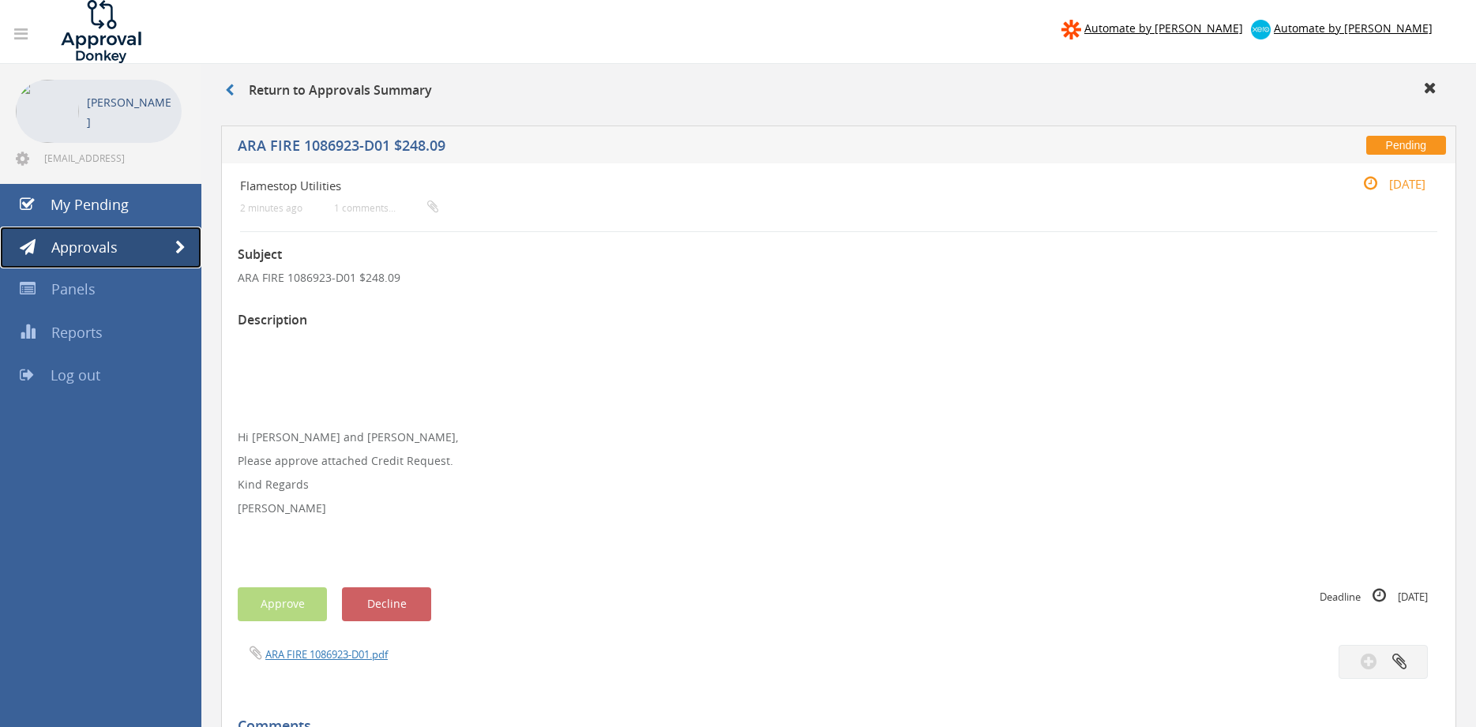
click at [77, 240] on span "Approvals" at bounding box center [84, 247] width 66 height 19
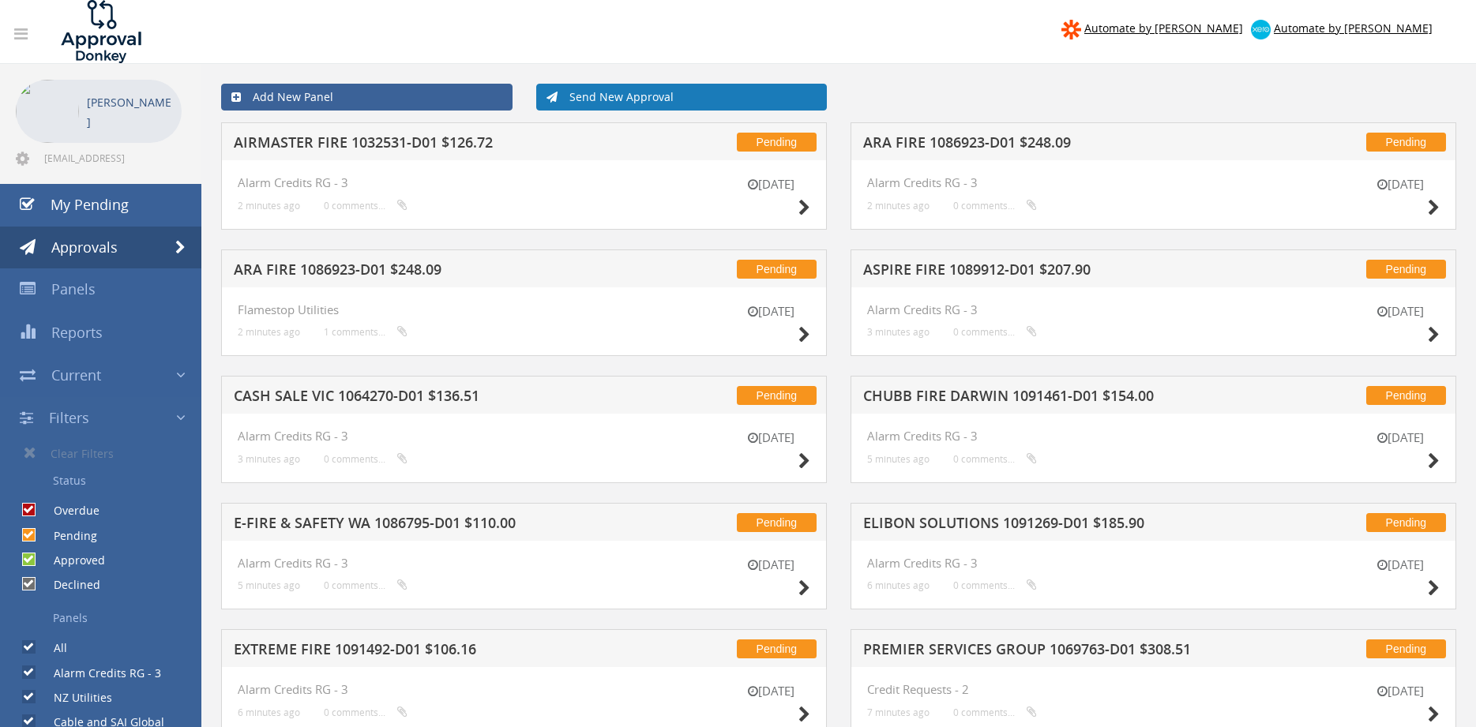
click at [648, 93] on link "Send New Approval" at bounding box center [681, 97] width 291 height 27
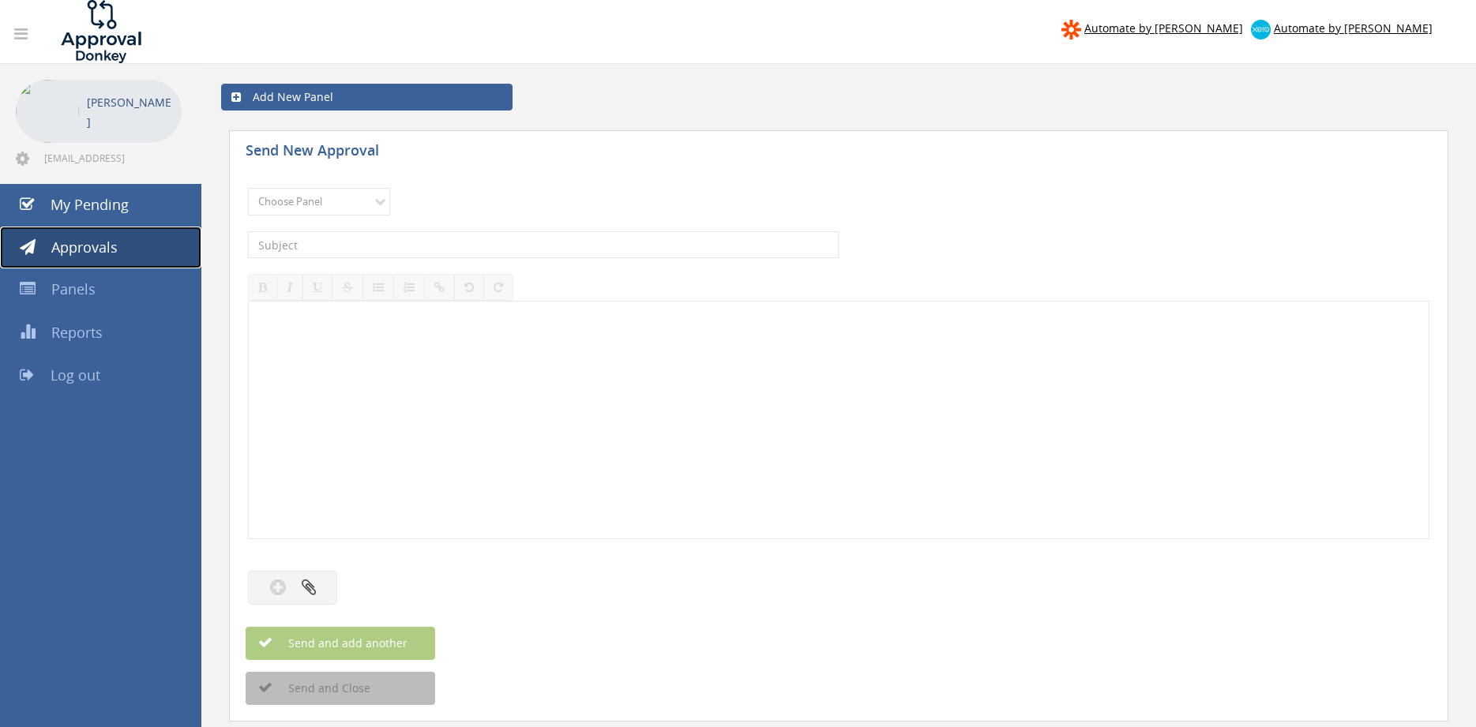
click at [96, 246] on span "Approvals" at bounding box center [84, 247] width 66 height 19
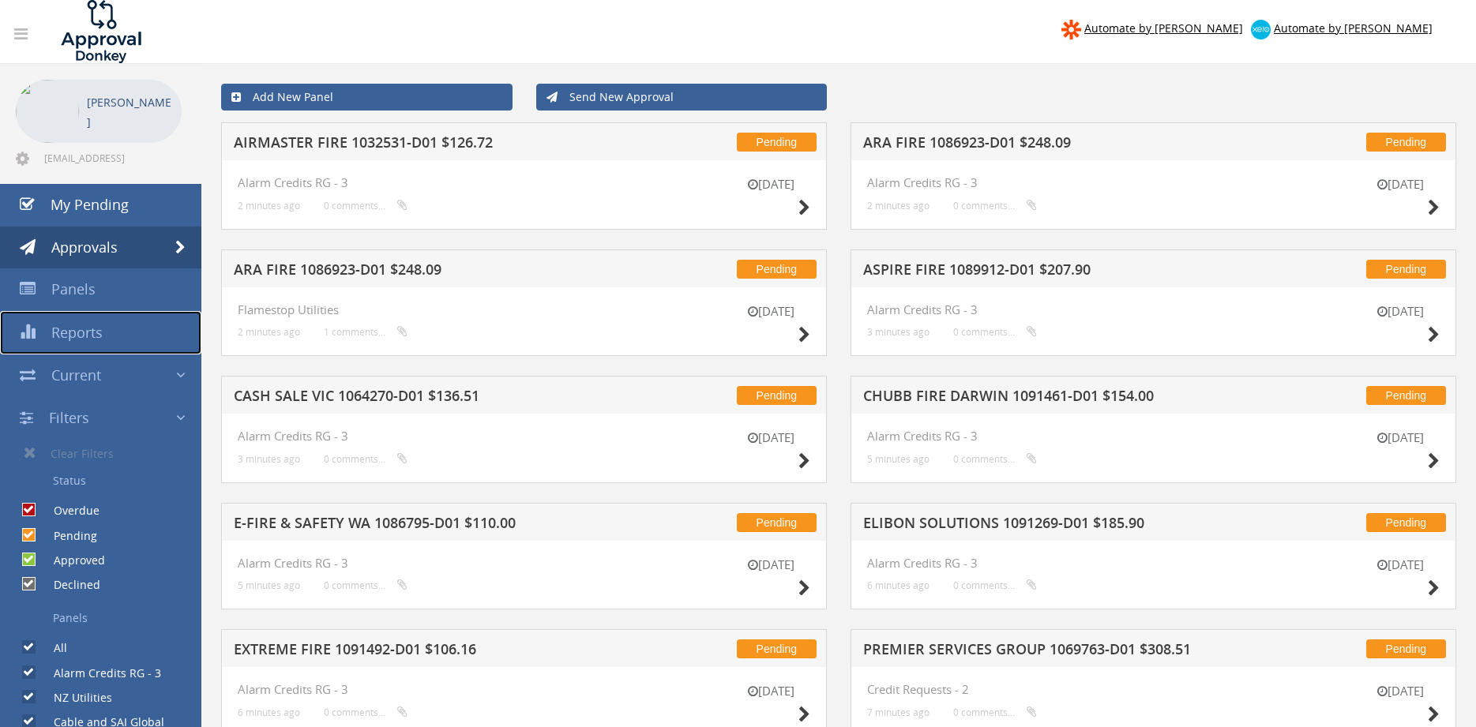
click at [85, 329] on span "Reports" at bounding box center [76, 332] width 51 height 19
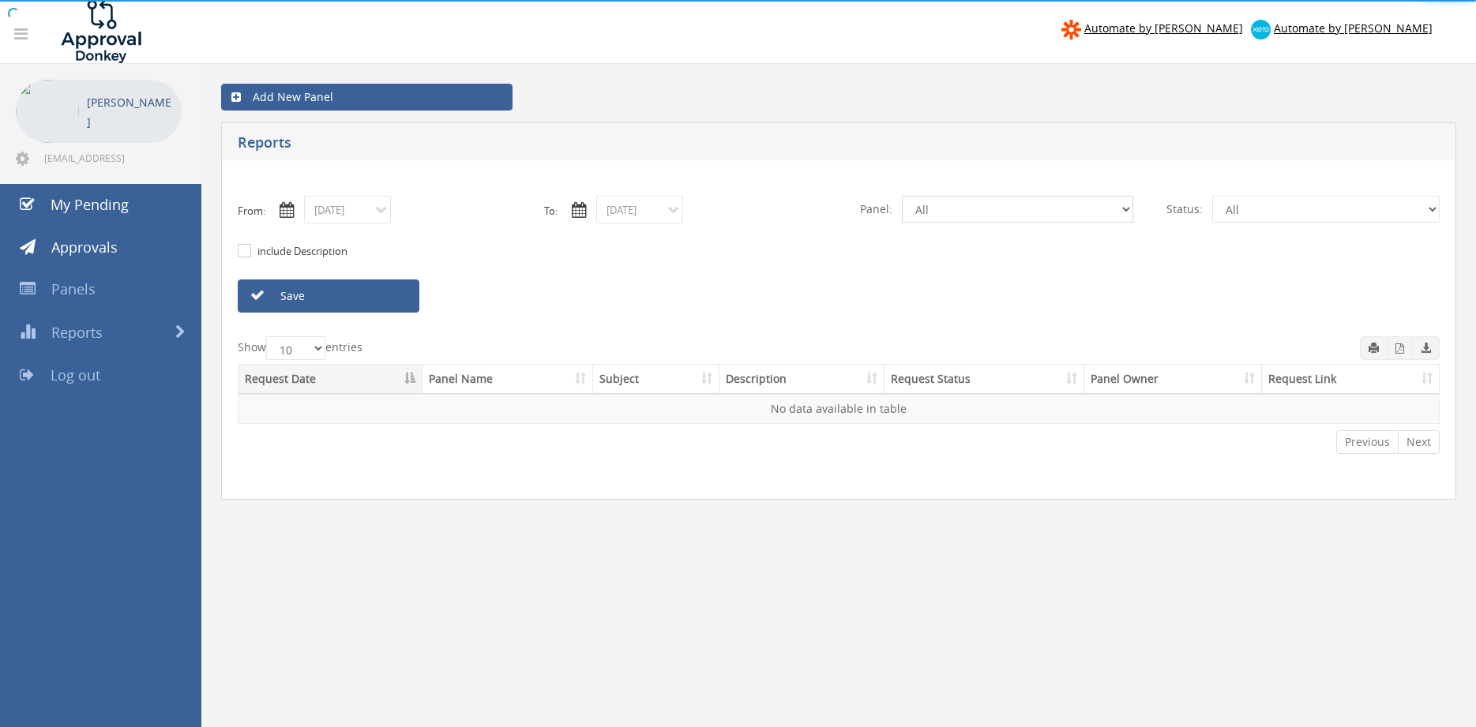
click at [902, 196] on select "All Alarm Credits RG - 3 NZ Utilities Cable and SAI Global NZ Alarms-1 NZ FX Pa…" at bounding box center [1017, 209] width 231 height 27
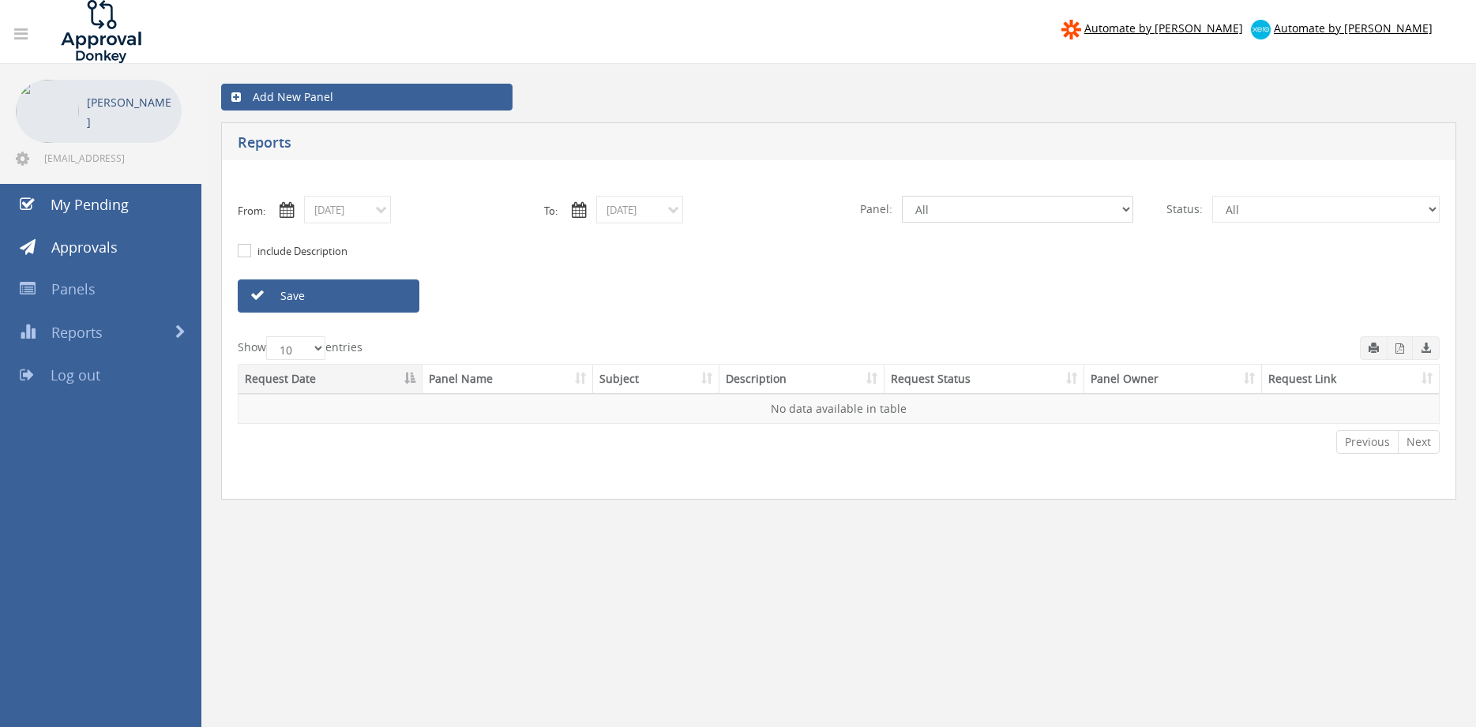
select select "number:9739"
click option "Credit Requests - 2" at bounding box center [0, 0] width 0 height 0
click at [362, 214] on input "[DATE]" at bounding box center [347, 210] width 87 height 28
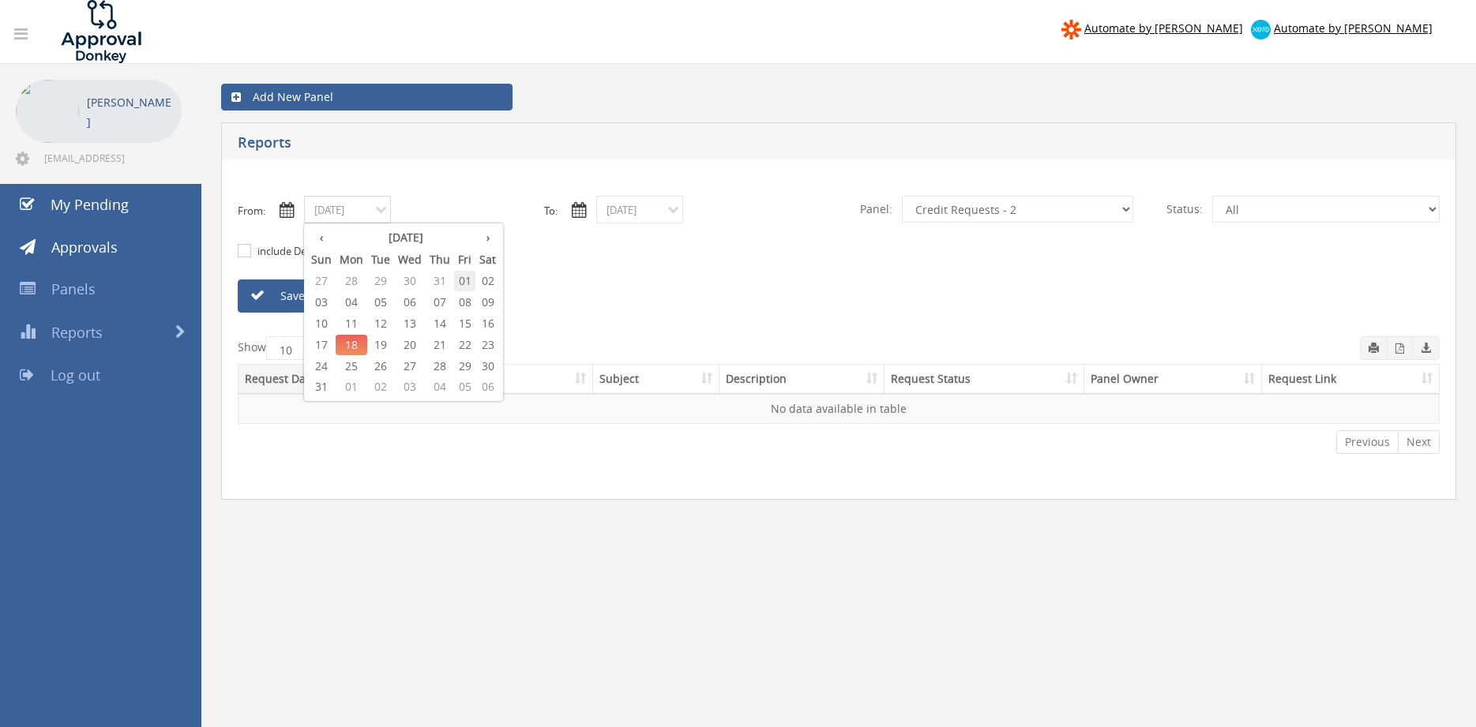
click at [468, 280] on span "01" at bounding box center [464, 281] width 21 height 21
type input "[DATE]"
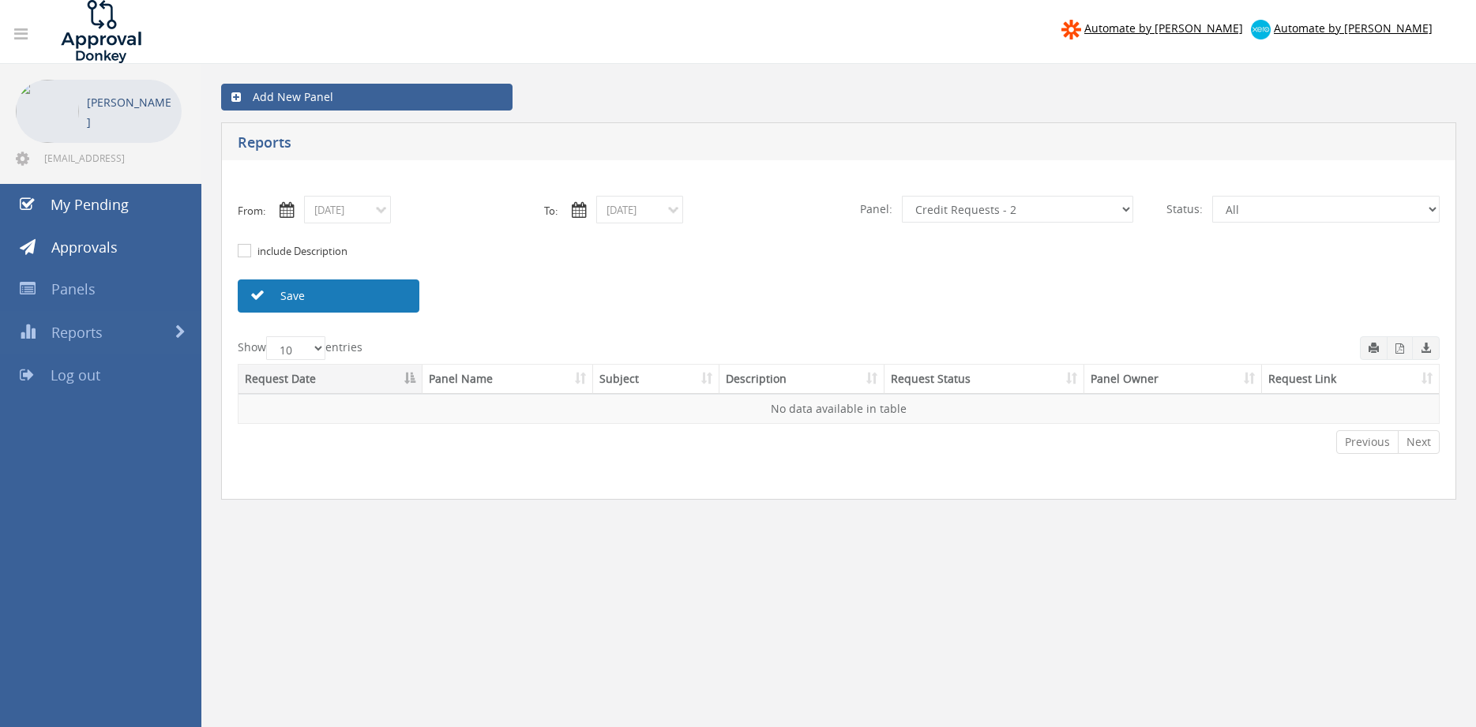
click at [349, 297] on link "Save" at bounding box center [329, 296] width 182 height 33
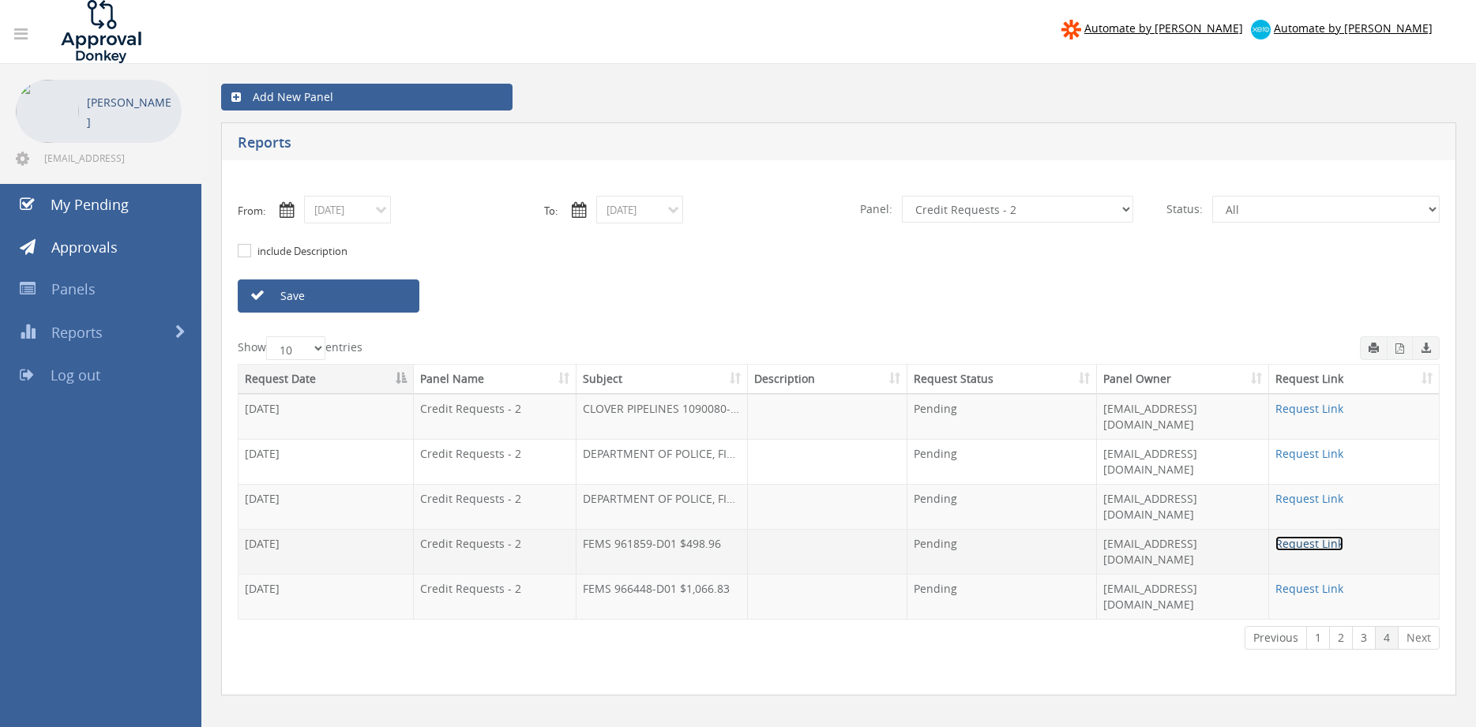
click at [1322, 536] on link "Request Link" at bounding box center [1309, 543] width 68 height 15
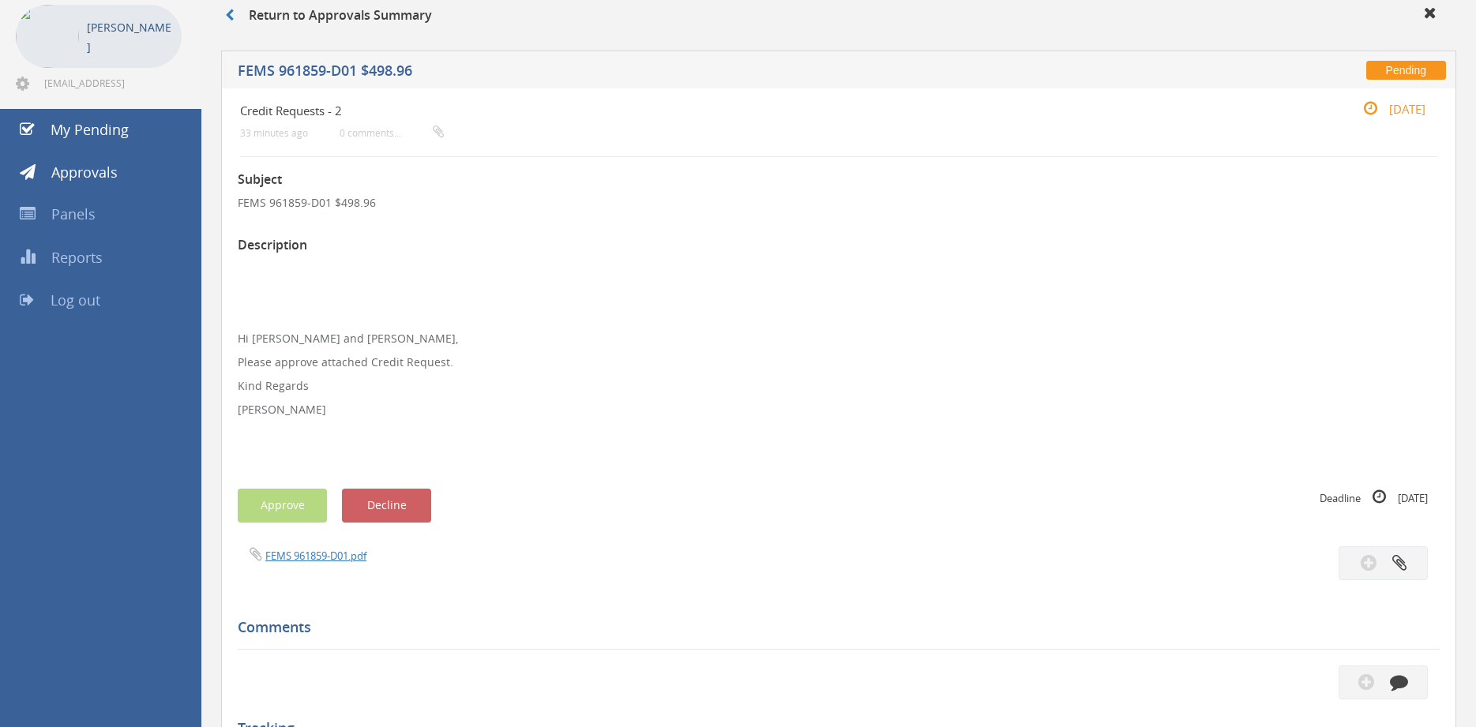
scroll to position [37, 0]
